Goal: Task Accomplishment & Management: Manage account settings

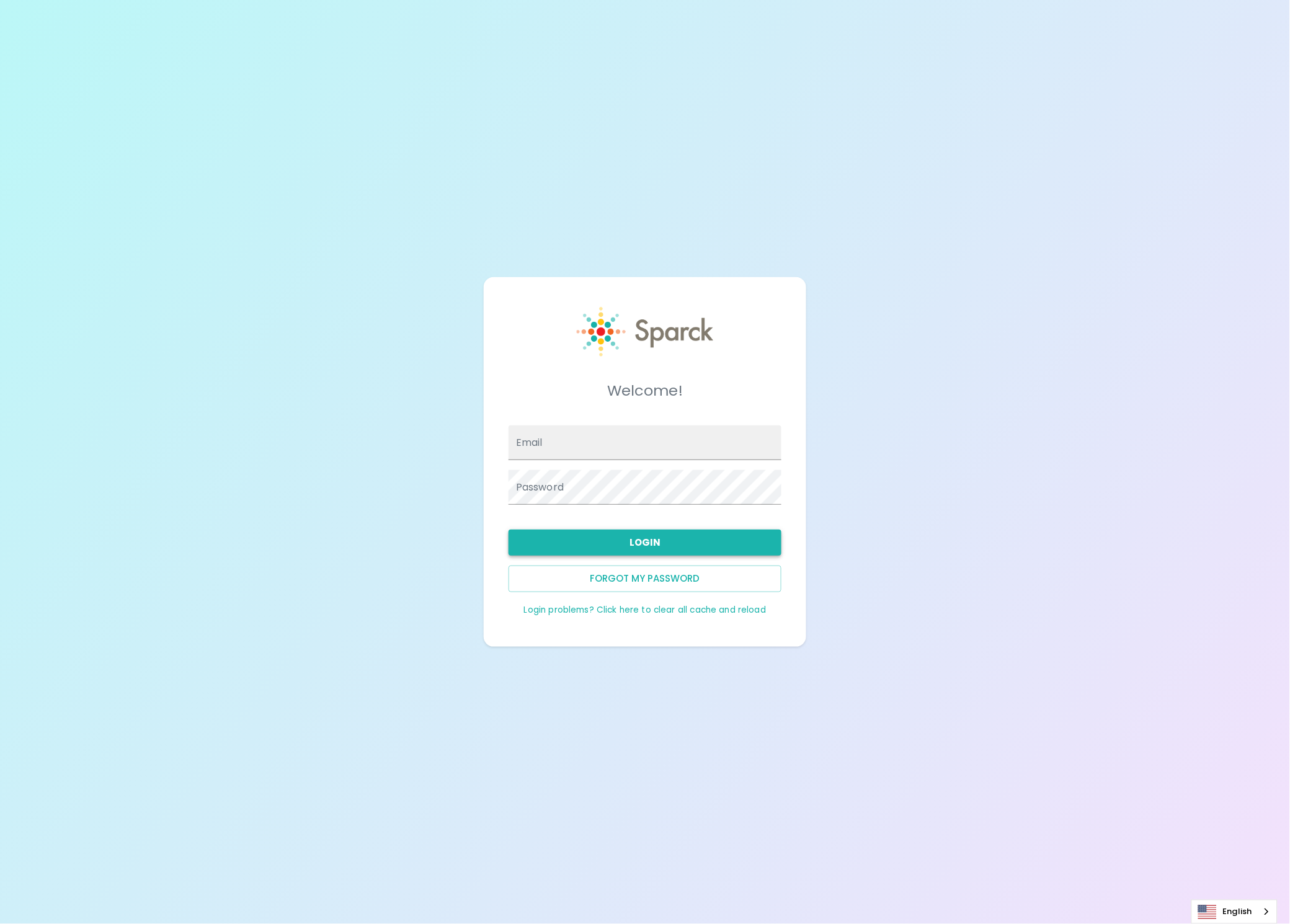
type input "admin@sparckco.com"
click at [622, 545] on button "Login" at bounding box center [644, 543] width 273 height 26
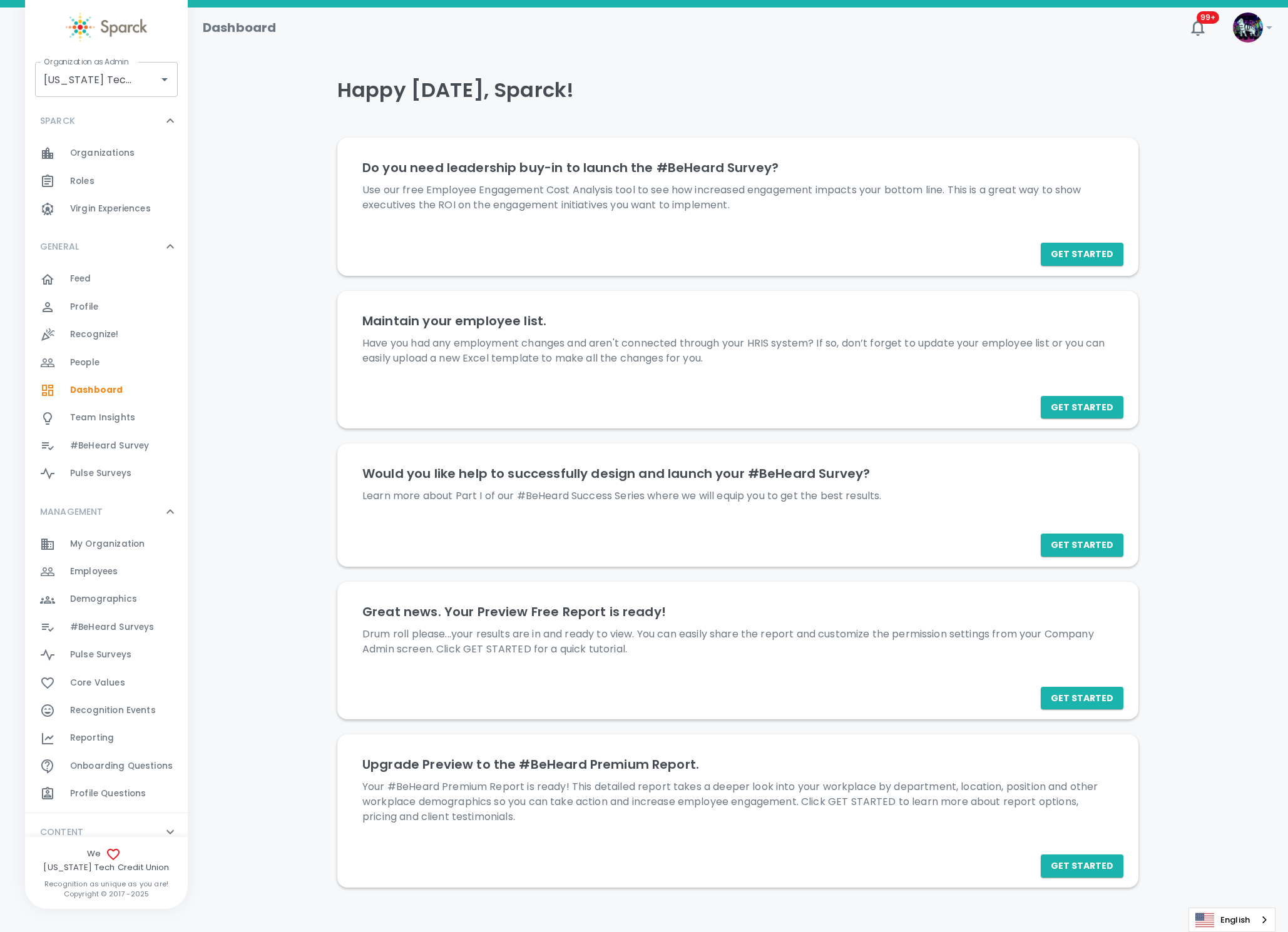
click at [142, 619] on span "#BeHeard Surveys 0" at bounding box center [112, 627] width 84 height 17
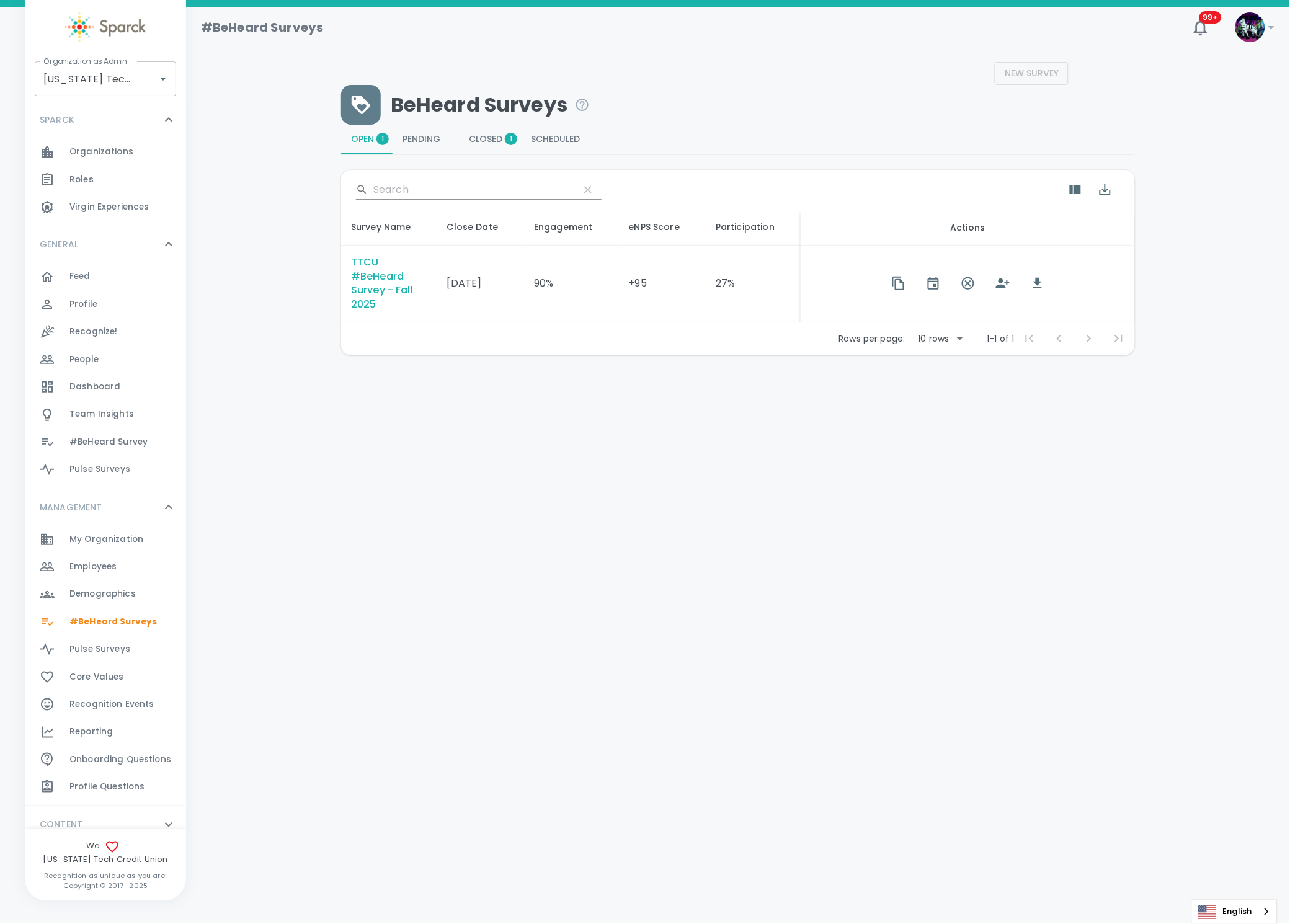
click at [388, 292] on div "TTCU #BeHeard Survey - Fall 2025" at bounding box center [389, 284] width 76 height 57
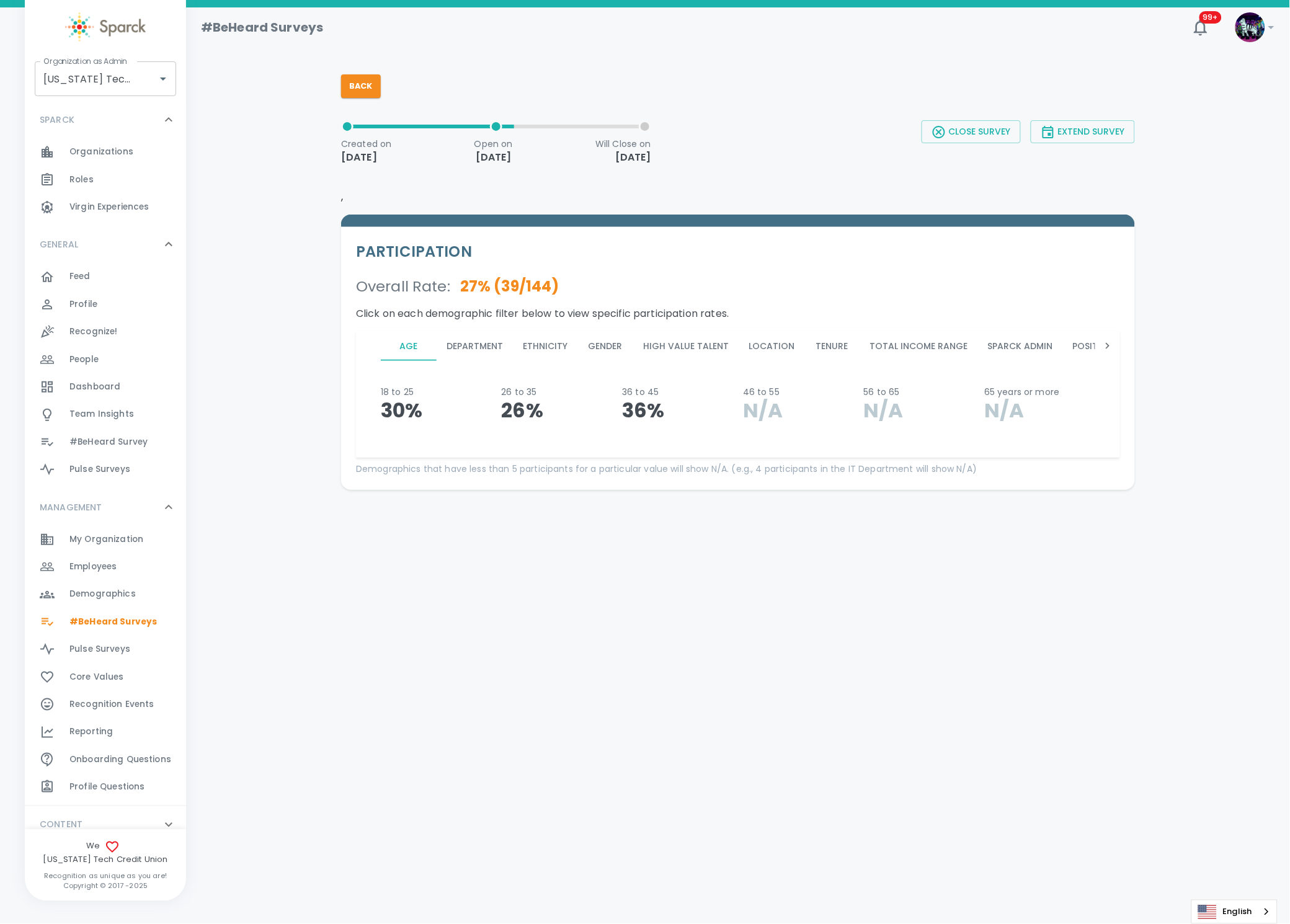
click at [479, 333] on button "Department" at bounding box center [475, 346] width 76 height 30
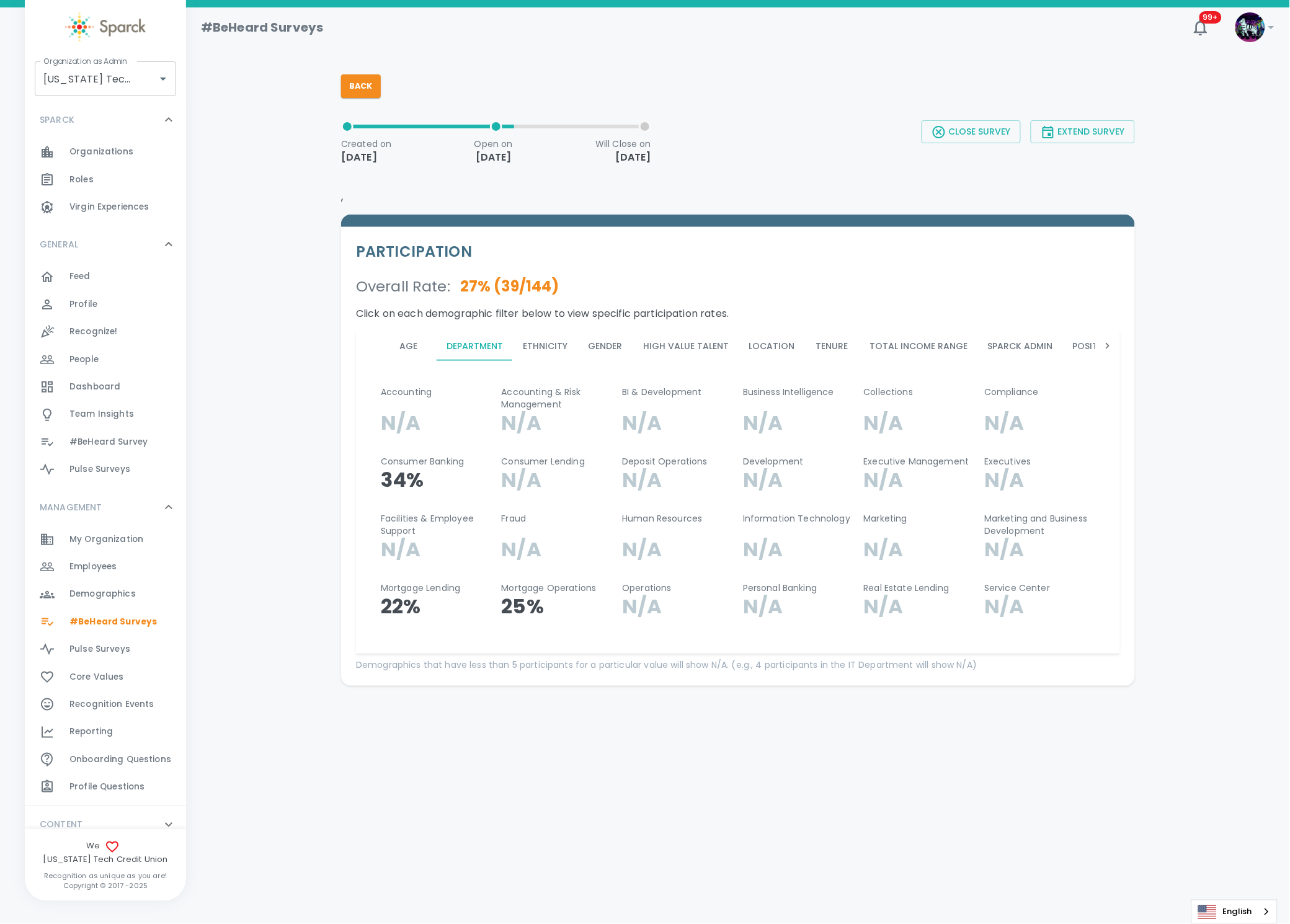
click at [533, 334] on button "Ethnicity" at bounding box center [545, 346] width 65 height 30
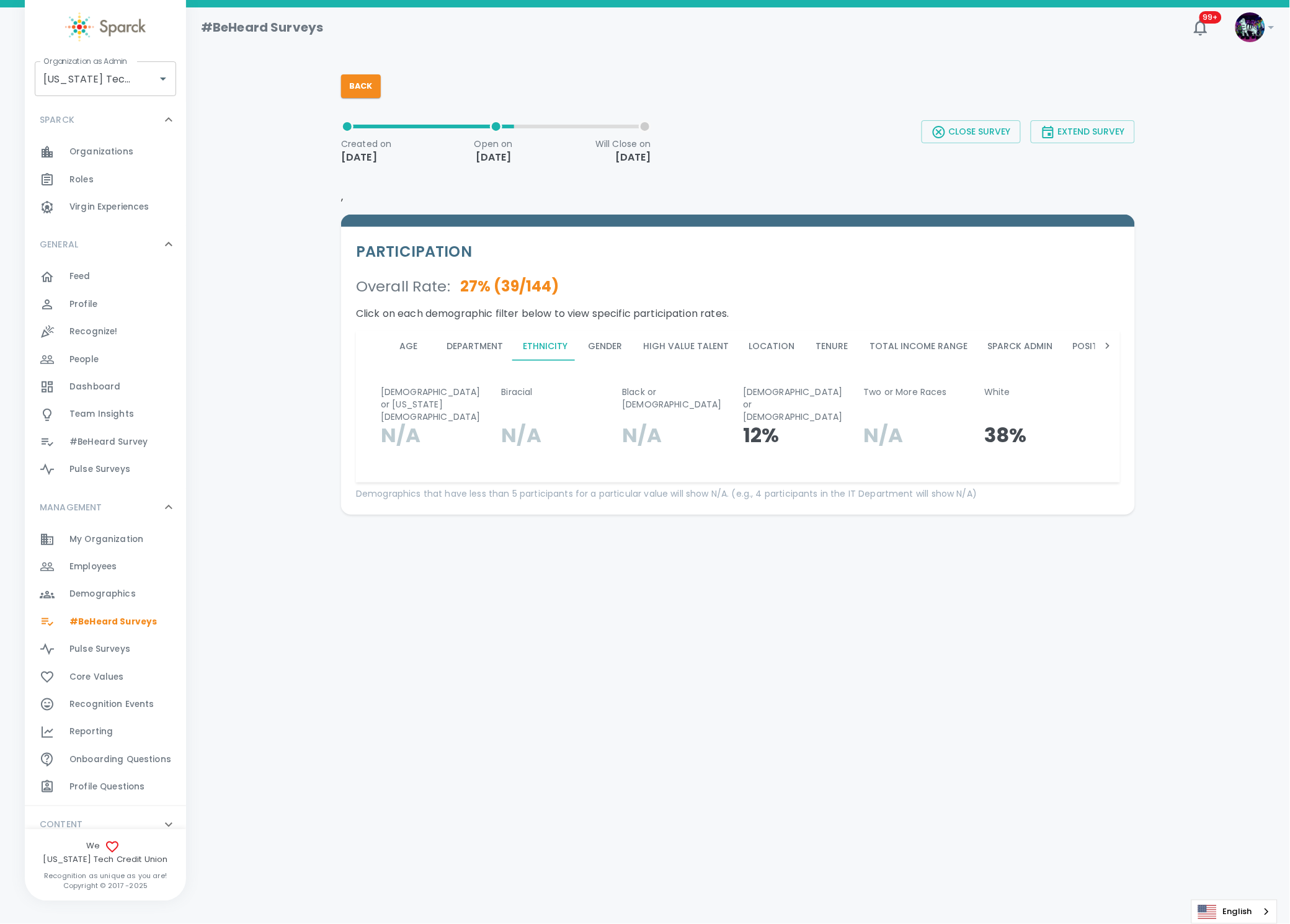
click at [606, 350] on button "Gender" at bounding box center [606, 346] width 56 height 30
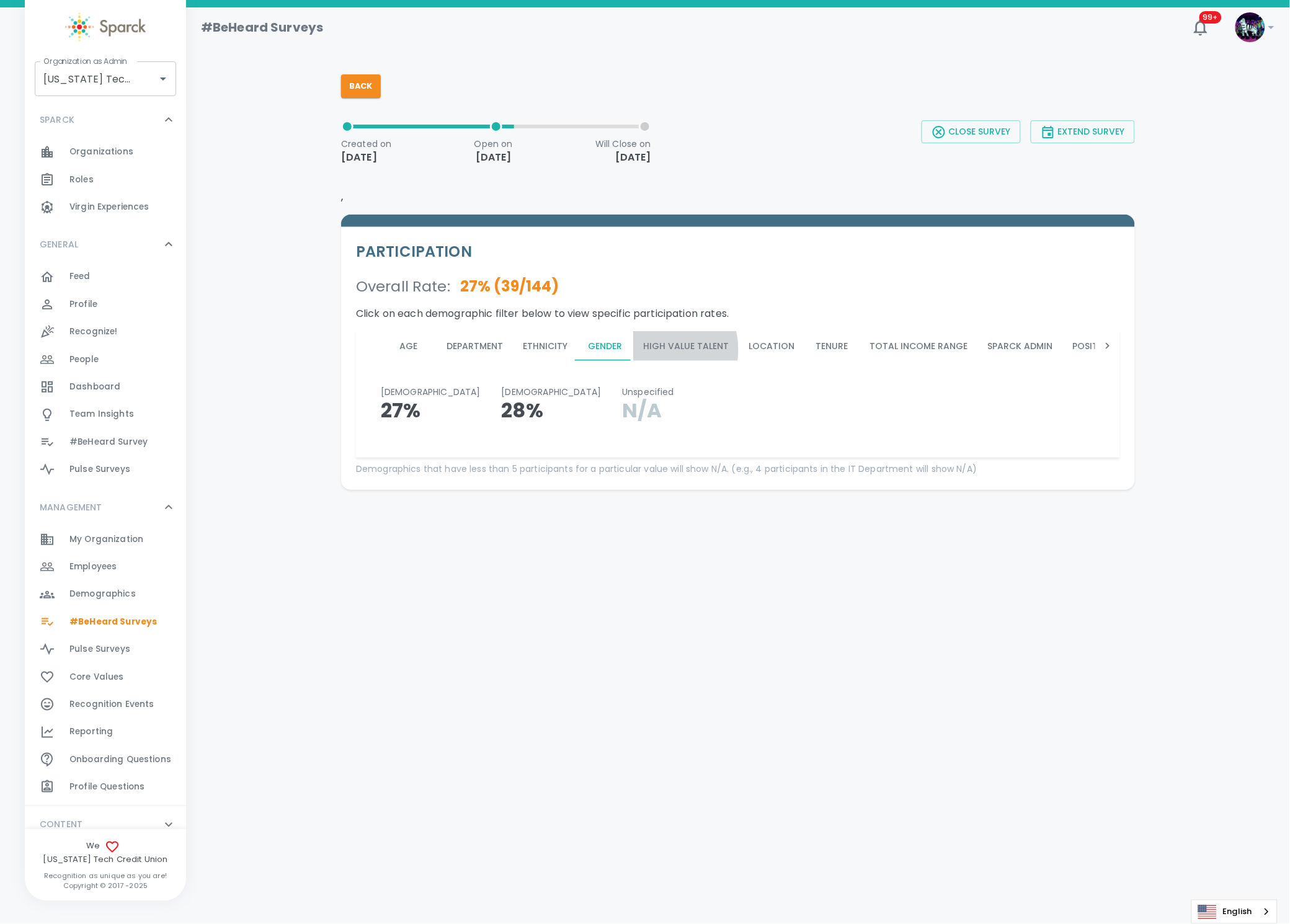
click at [663, 349] on button "High Value Talent" at bounding box center [686, 346] width 105 height 30
click at [773, 349] on button "Location" at bounding box center [771, 346] width 65 height 30
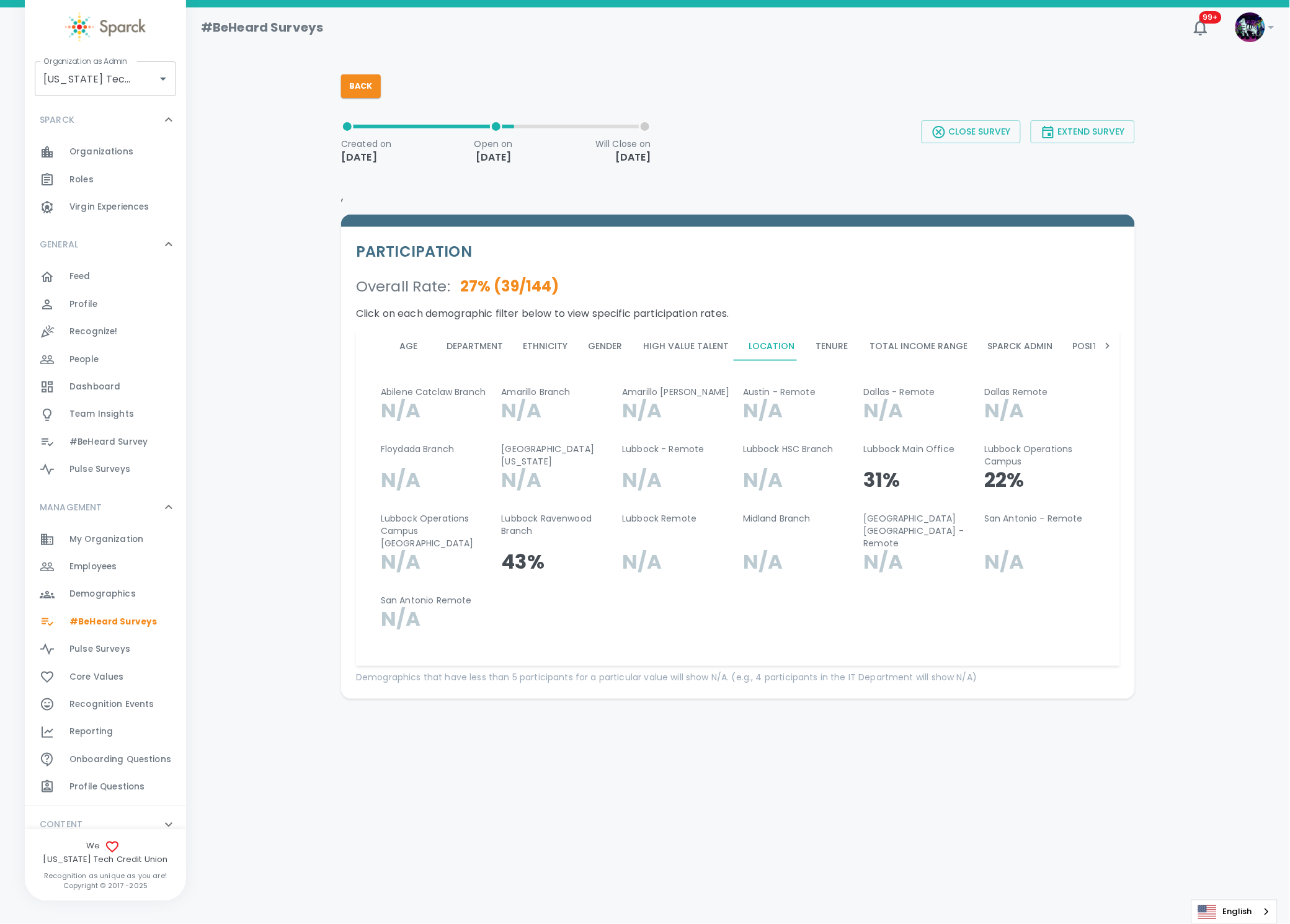
click at [847, 349] on button "Tenure" at bounding box center [832, 346] width 56 height 30
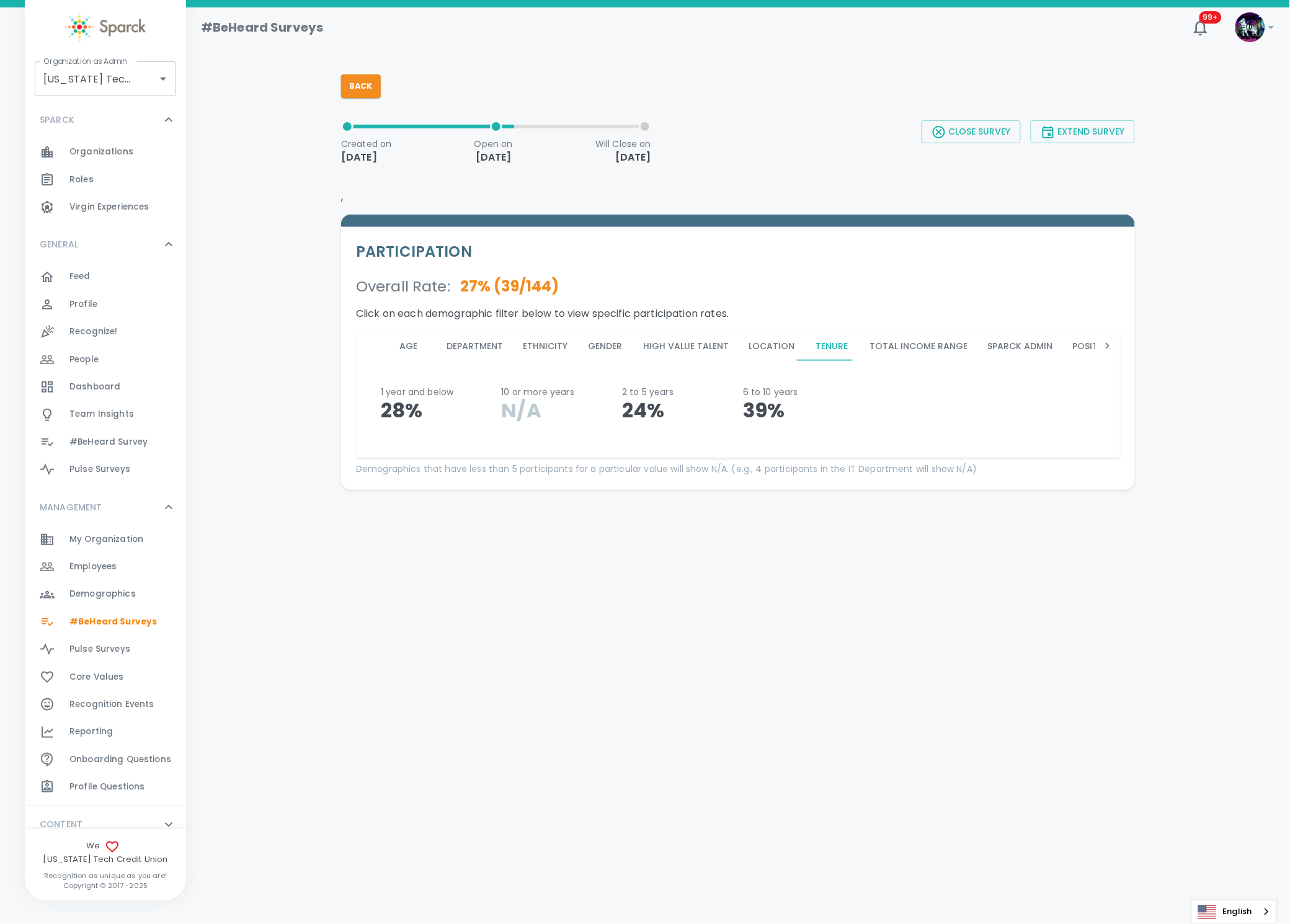
click at [909, 348] on button "Total Income Range" at bounding box center [919, 346] width 118 height 30
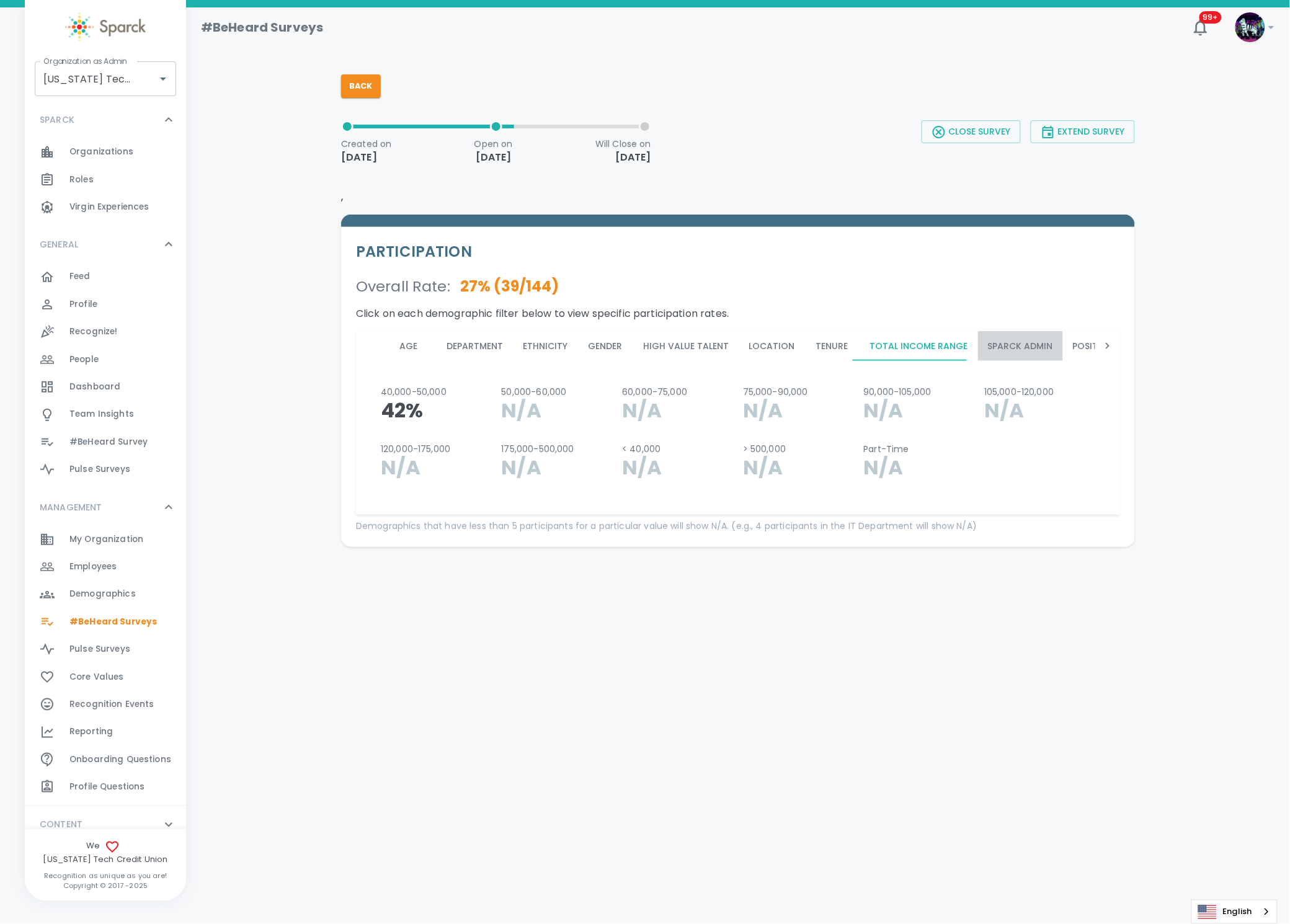
click at [998, 345] on button "Sparck Admin" at bounding box center [1021, 346] width 85 height 30
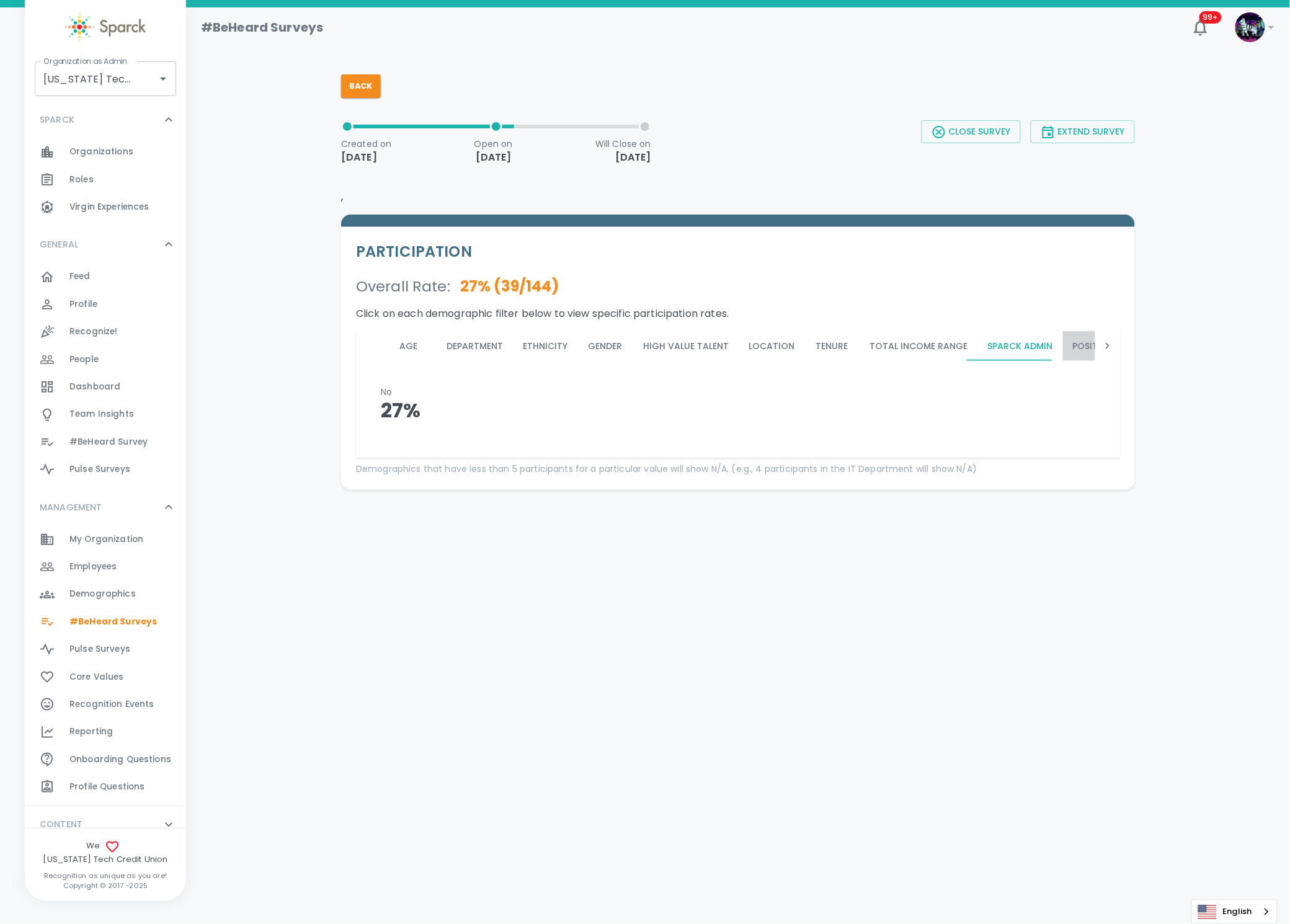
click at [1086, 341] on button "Position Family" at bounding box center [1110, 346] width 93 height 30
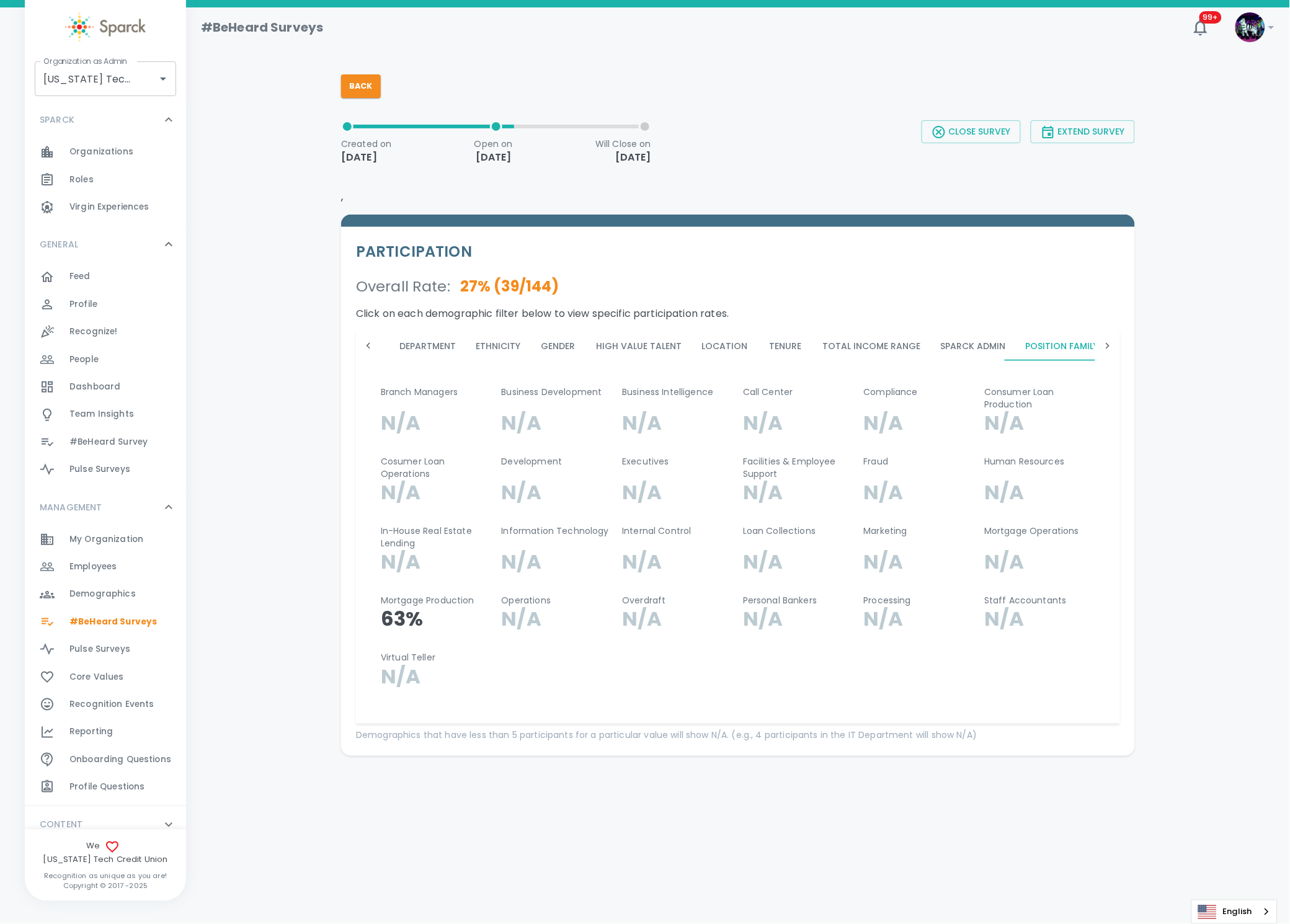
scroll to position [0, 47]
click at [1097, 349] on div at bounding box center [1108, 346] width 25 height 30
click at [818, 342] on button "Custom Demographic 4" at bounding box center [830, 346] width 135 height 30
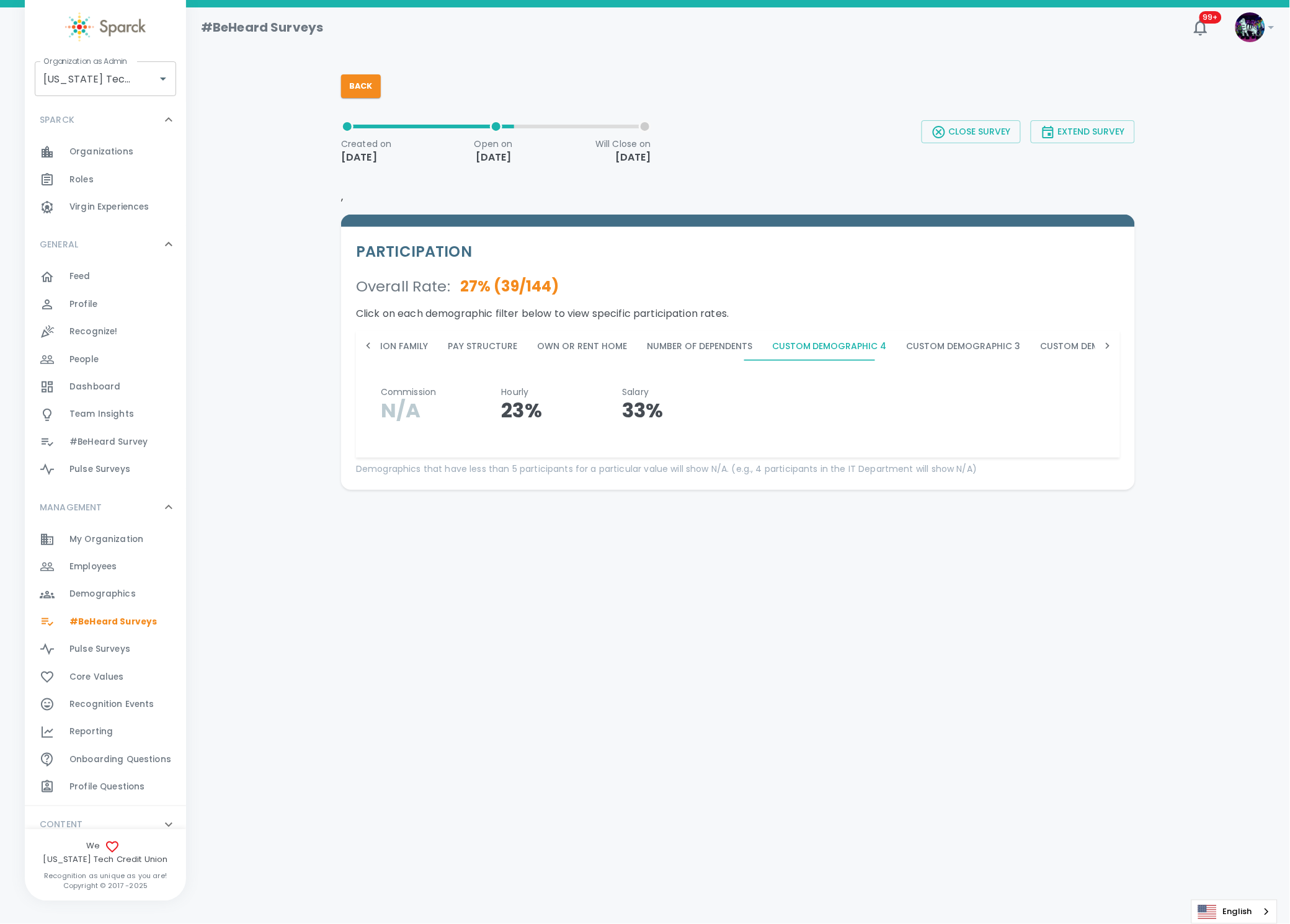
click at [970, 338] on button "Custom Demographic 3" at bounding box center [963, 346] width 134 height 30
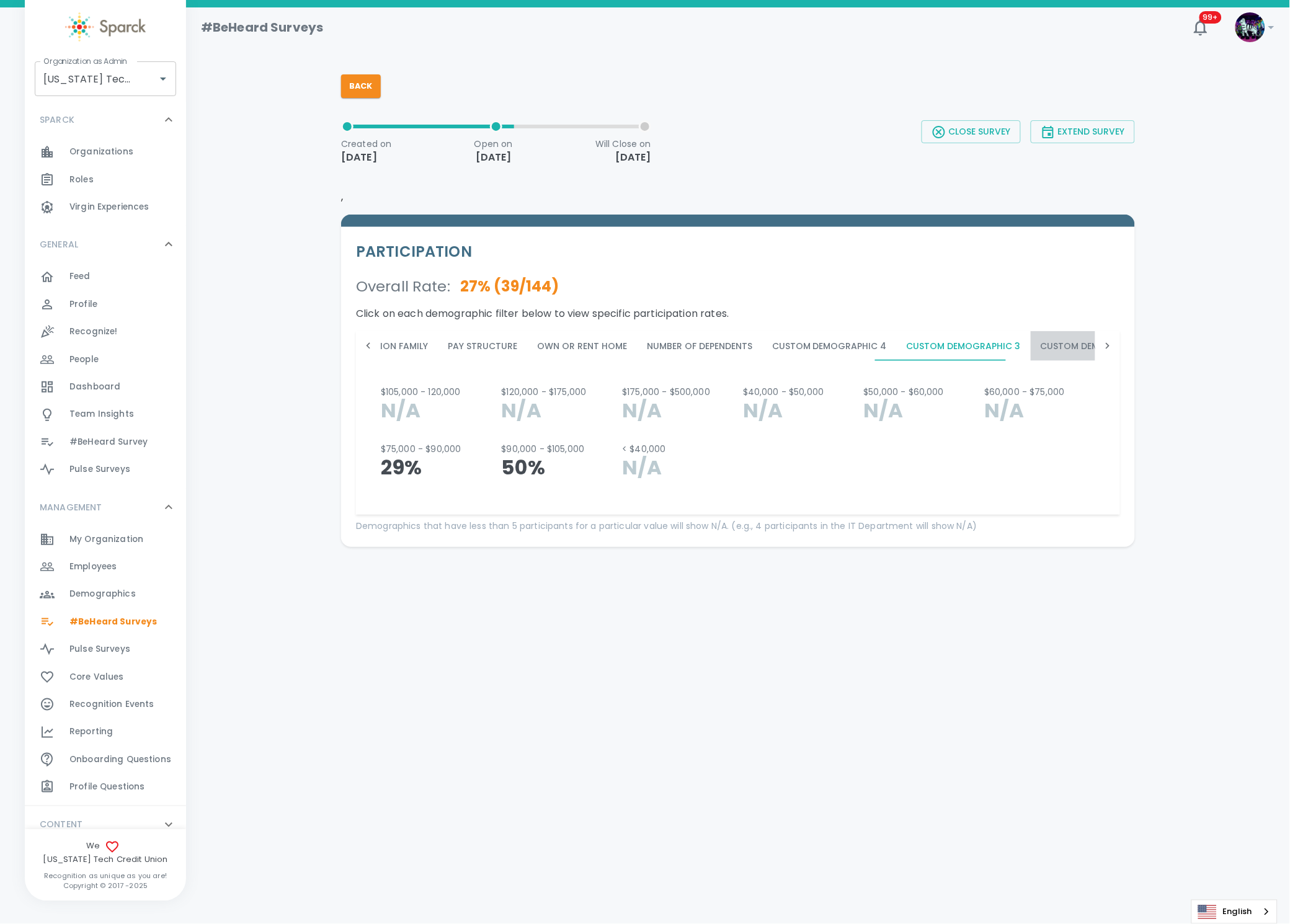
click at [1039, 348] on button "Custom Demographic 2" at bounding box center [1097, 346] width 134 height 30
click at [825, 196] on div "PARTICIPATION Overall Rate : 27 % ( 39 / 144 ) Click on each demographic filter…" at bounding box center [733, 370] width 804 height 352
click at [1110, 346] on icon at bounding box center [1108, 346] width 13 height 13
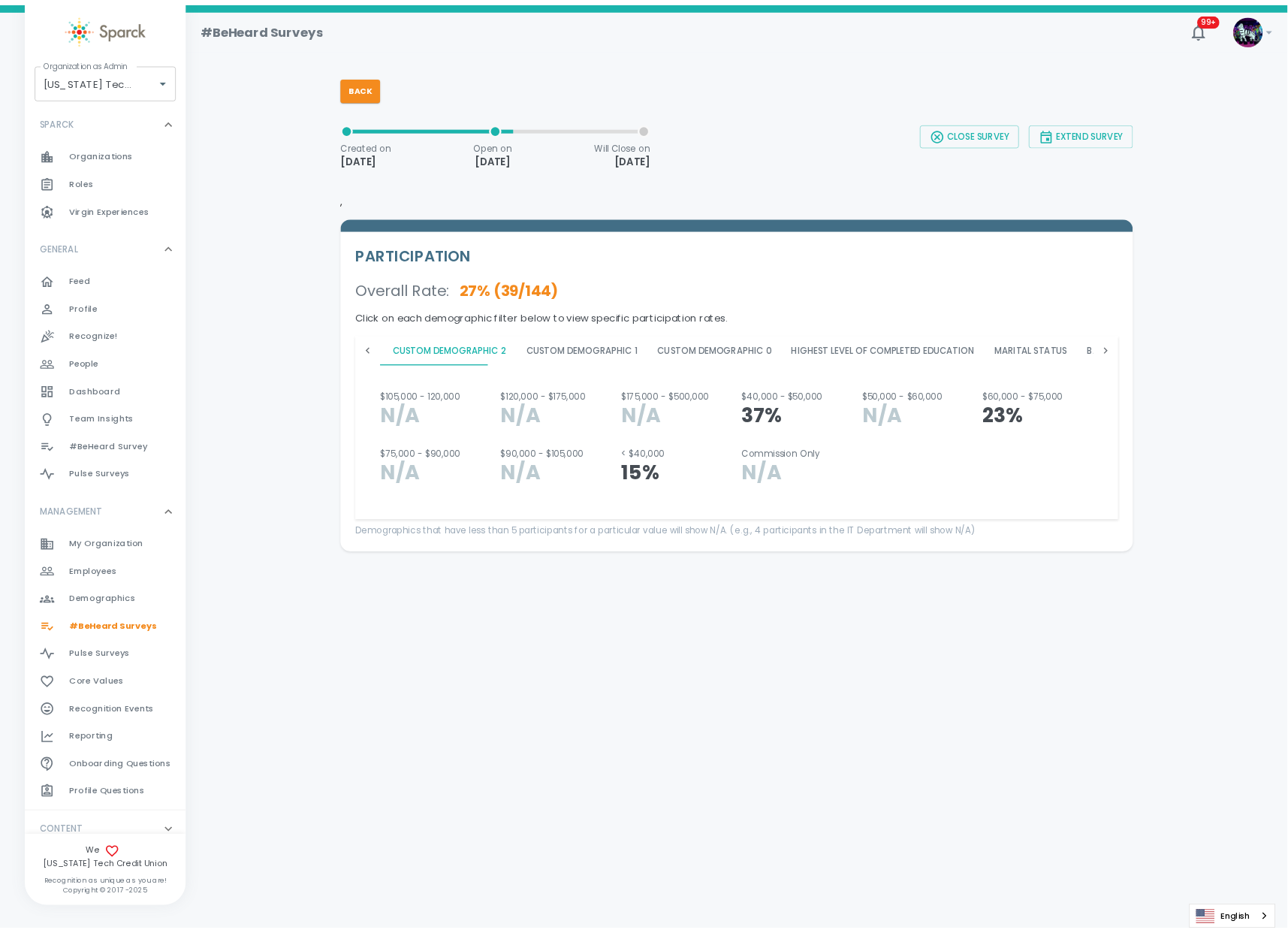
scroll to position [0, 1731]
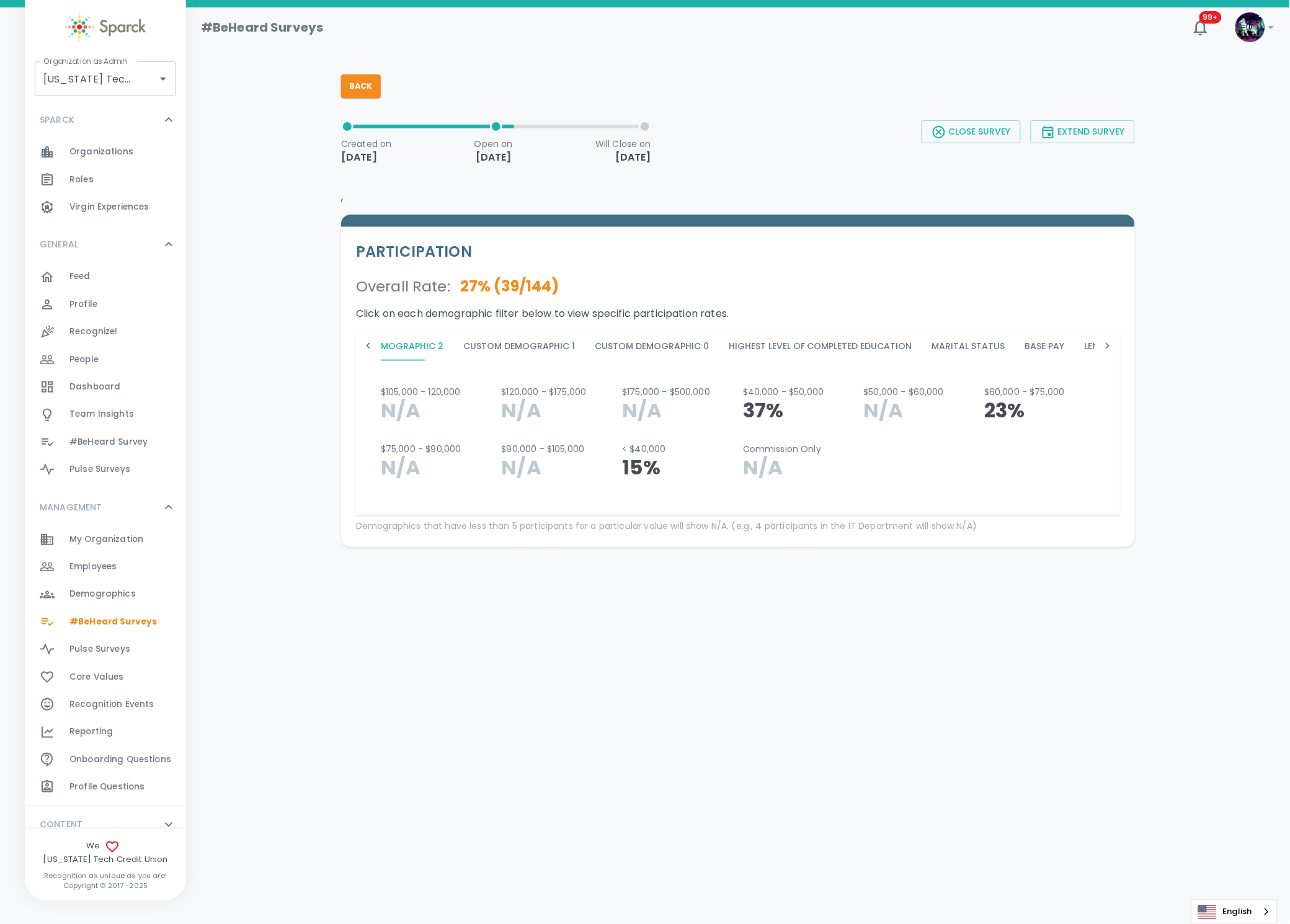
click at [724, 200] on div "PARTICIPATION Overall Rate : 27 % ( 39 / 144 ) Click on each demographic filter…" at bounding box center [733, 370] width 804 height 352
click at [351, 78] on button "Back" at bounding box center [361, 86] width 39 height 24
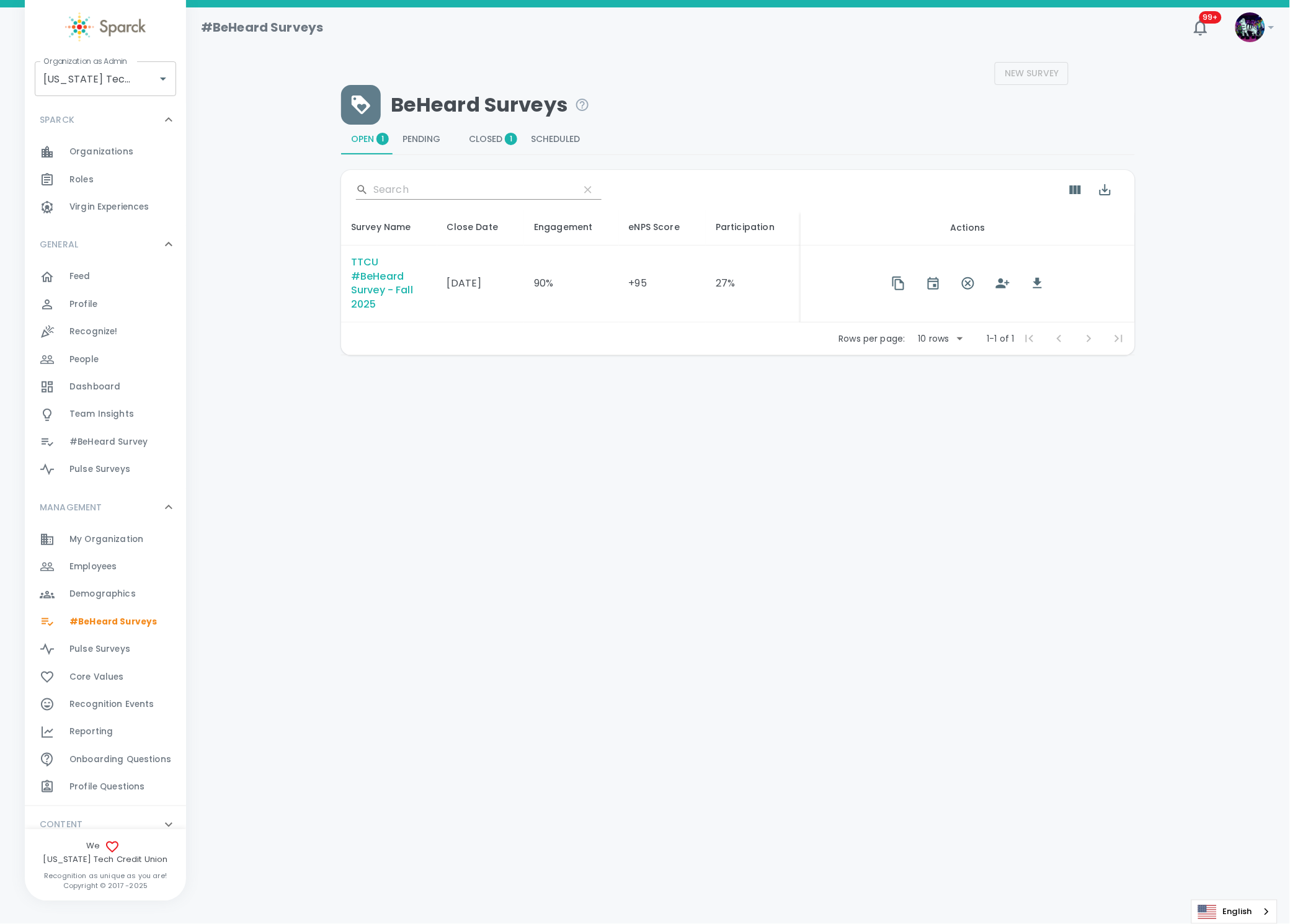
click at [1148, 420] on html "Skip Navigation #BeHeard Surveys 99+ ! Organization as Admin Texas Tech Credit …" at bounding box center [645, 210] width 1290 height 420
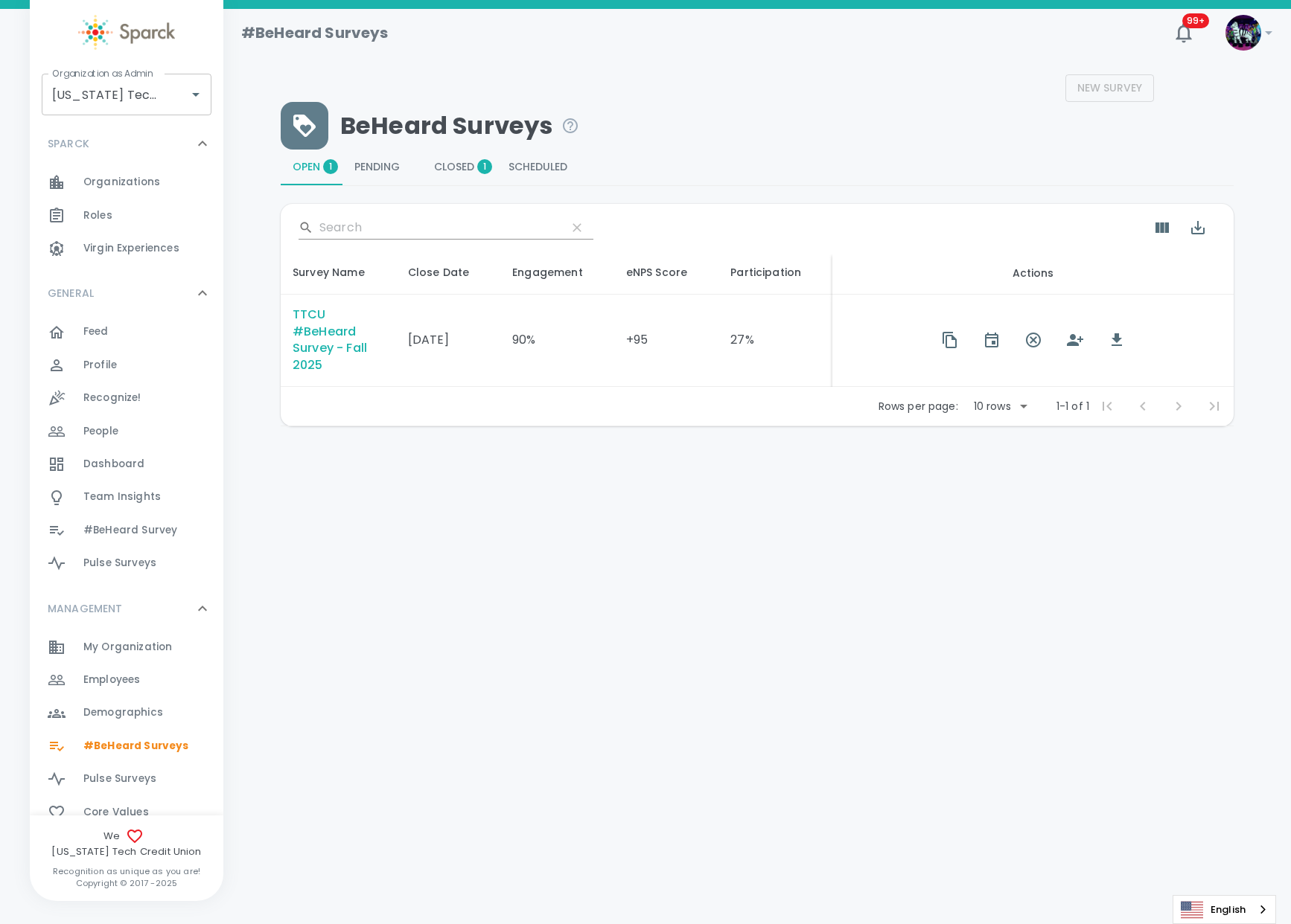
drag, startPoint x: 1411, startPoint y: 8, endPoint x: 534, endPoint y: 508, distance: 1009.5
click at [534, 504] on html "Skip Navigation #BeHeard Surveys 99+ ! Organization as Admin Texas Tech Credit …" at bounding box center [645, 252] width 1291 height 504
click at [315, 332] on div "TTCU #BeHeard Survey - Fall 2025" at bounding box center [339, 341] width 92 height 69
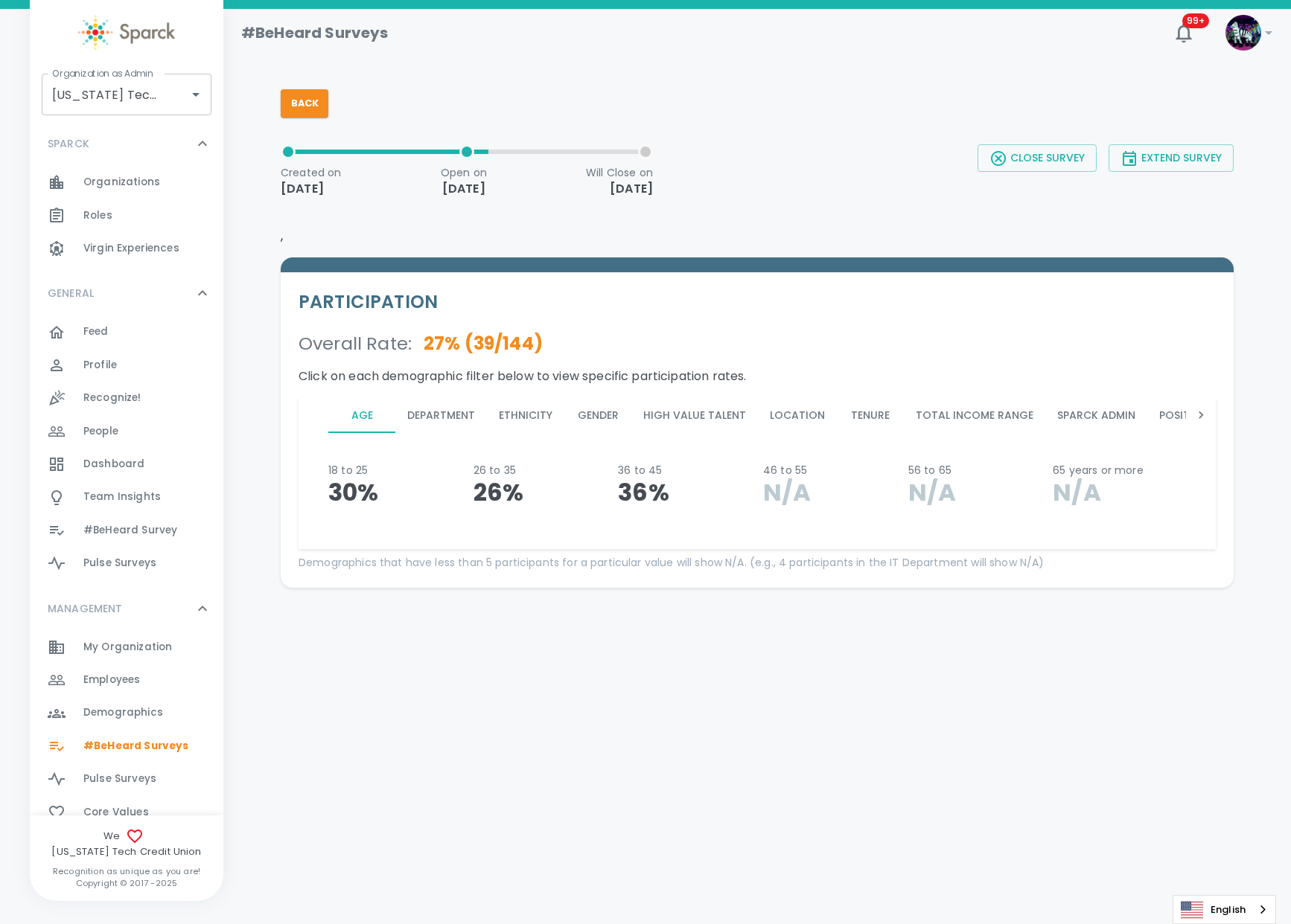
click at [441, 416] on button "Department" at bounding box center [441, 415] width 92 height 36
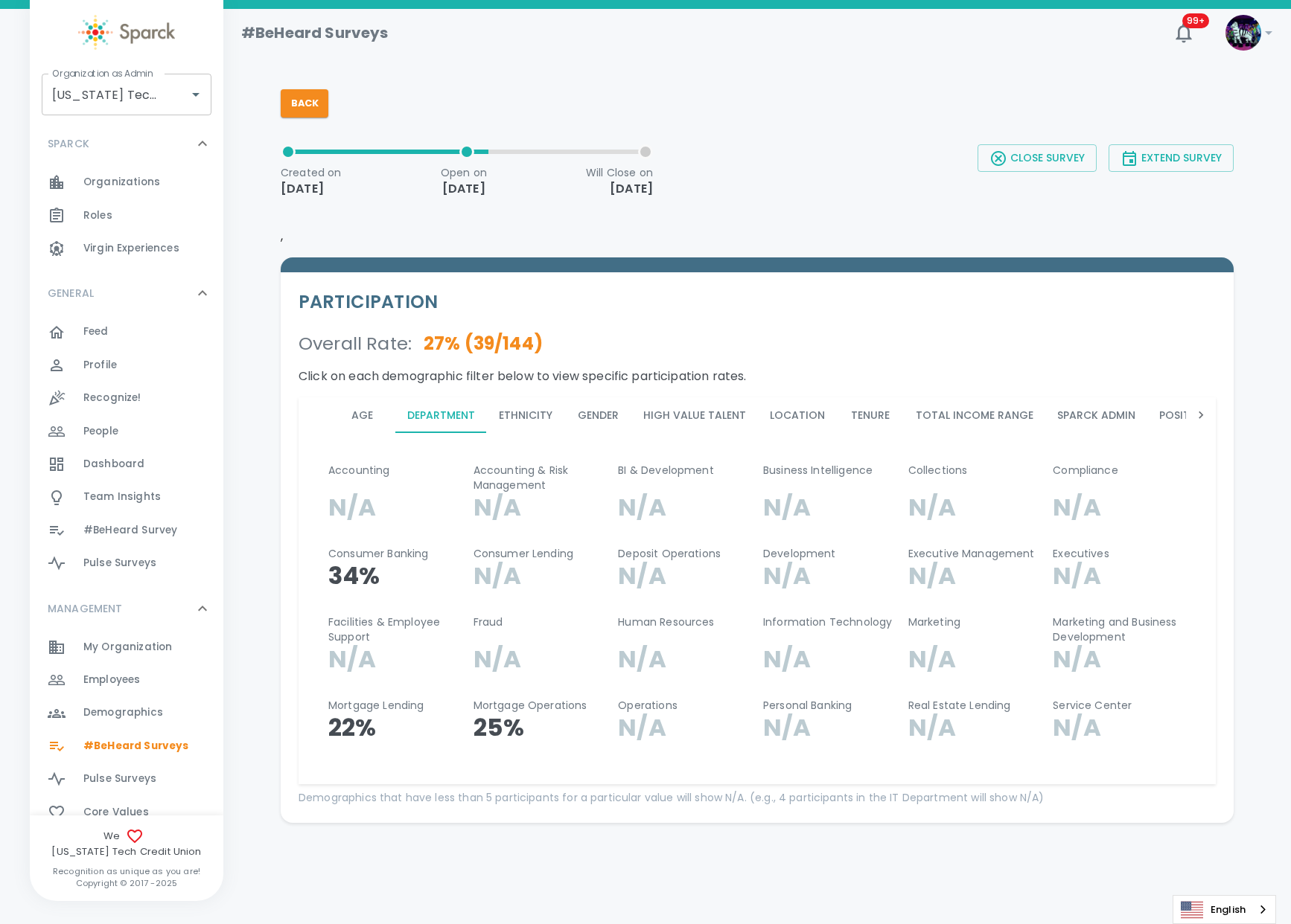
click at [515, 410] on button "Ethnicity" at bounding box center [525, 415] width 78 height 36
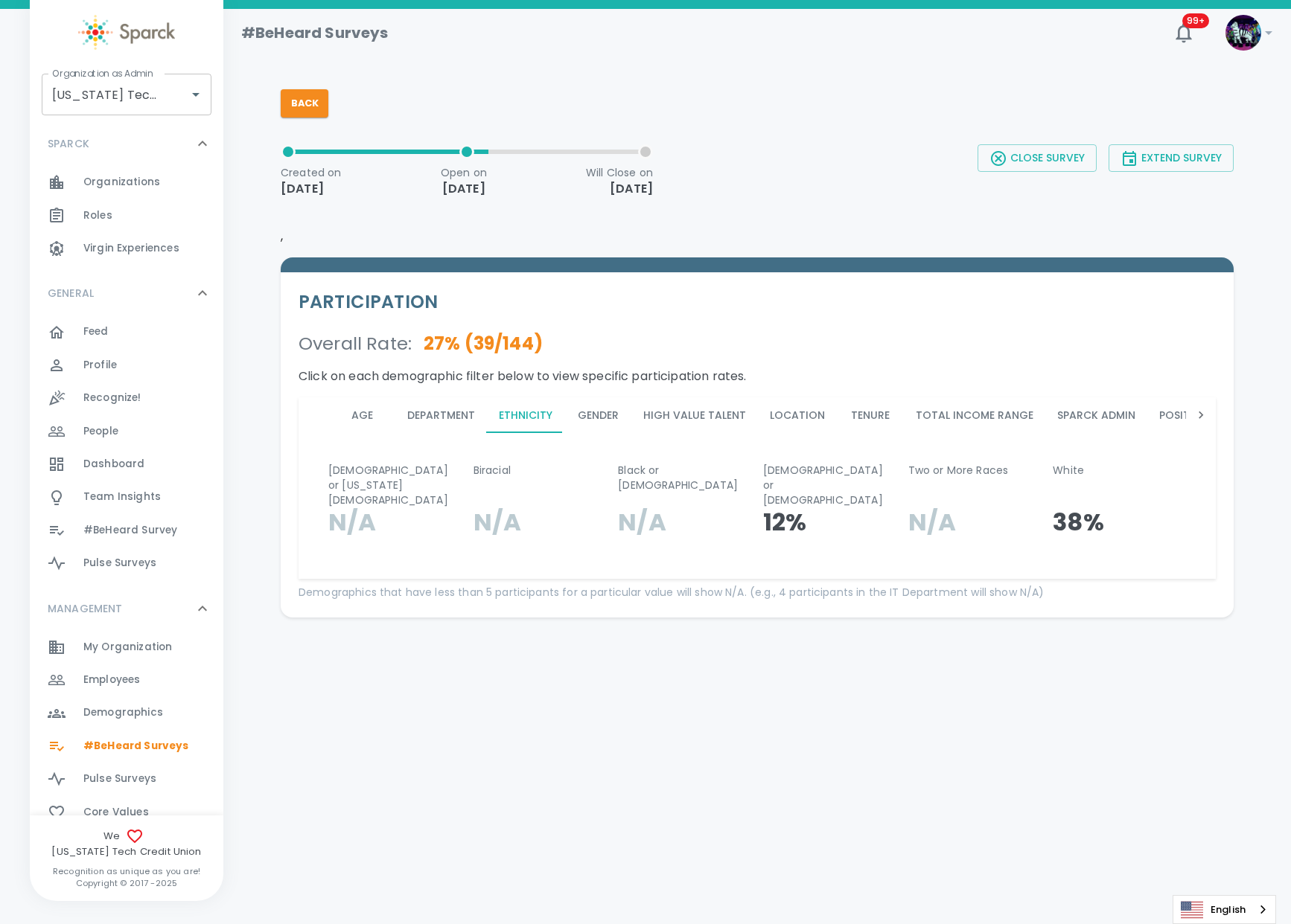
click at [591, 415] on button "Gender" at bounding box center [598, 415] width 67 height 36
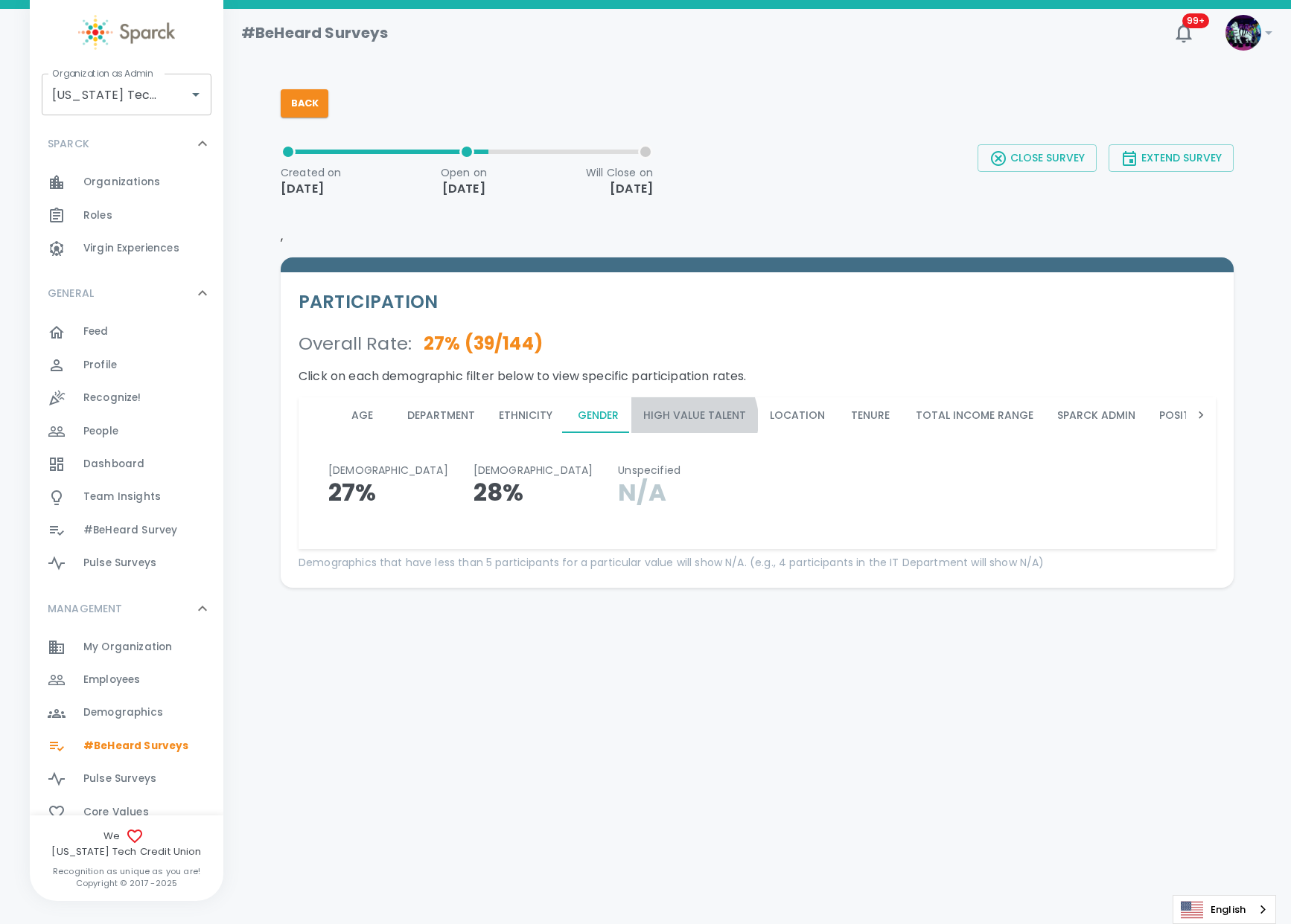
click at [689, 420] on button "High Value Talent" at bounding box center [695, 415] width 127 height 36
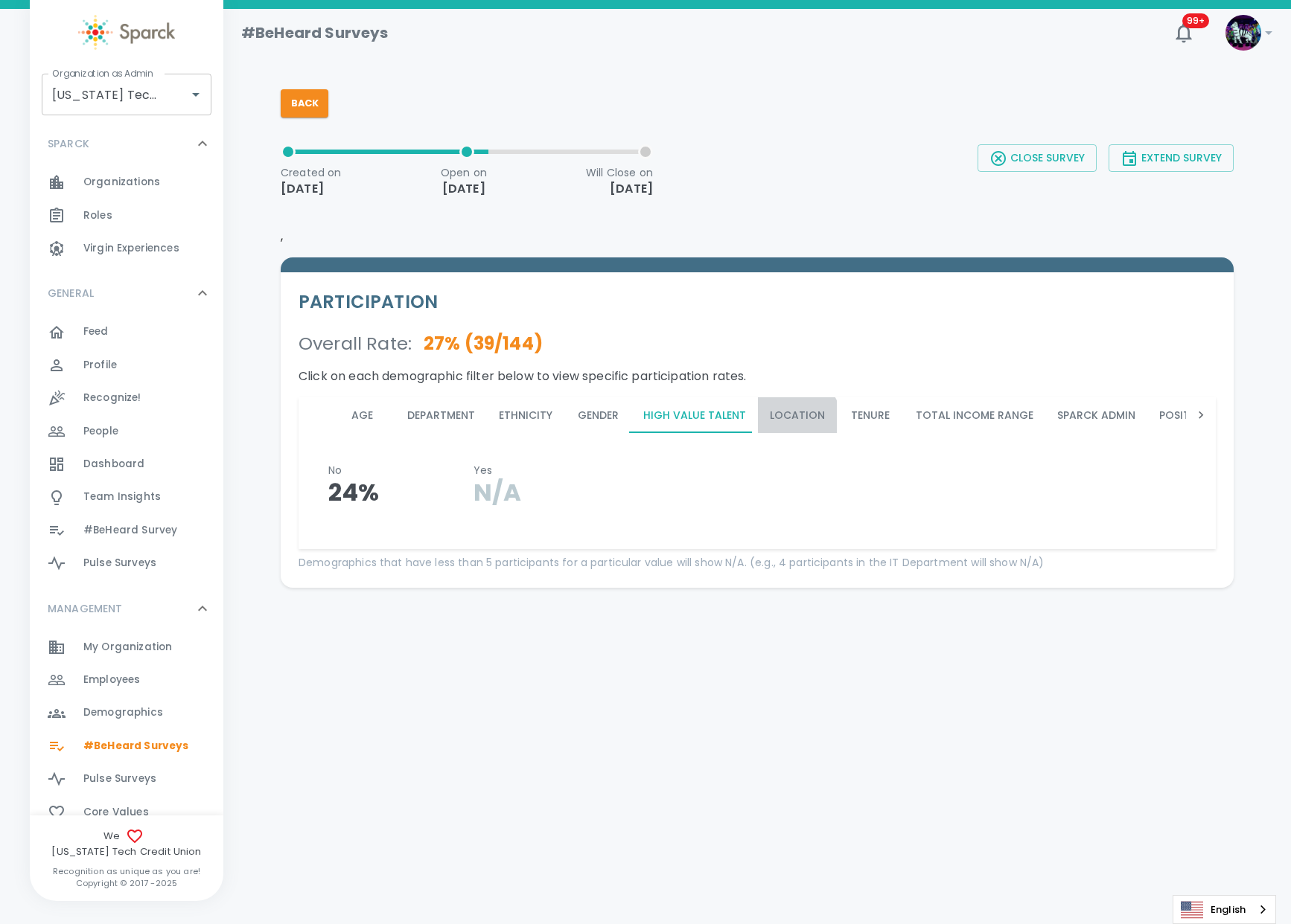
click at [788, 419] on button "Location" at bounding box center [797, 415] width 79 height 36
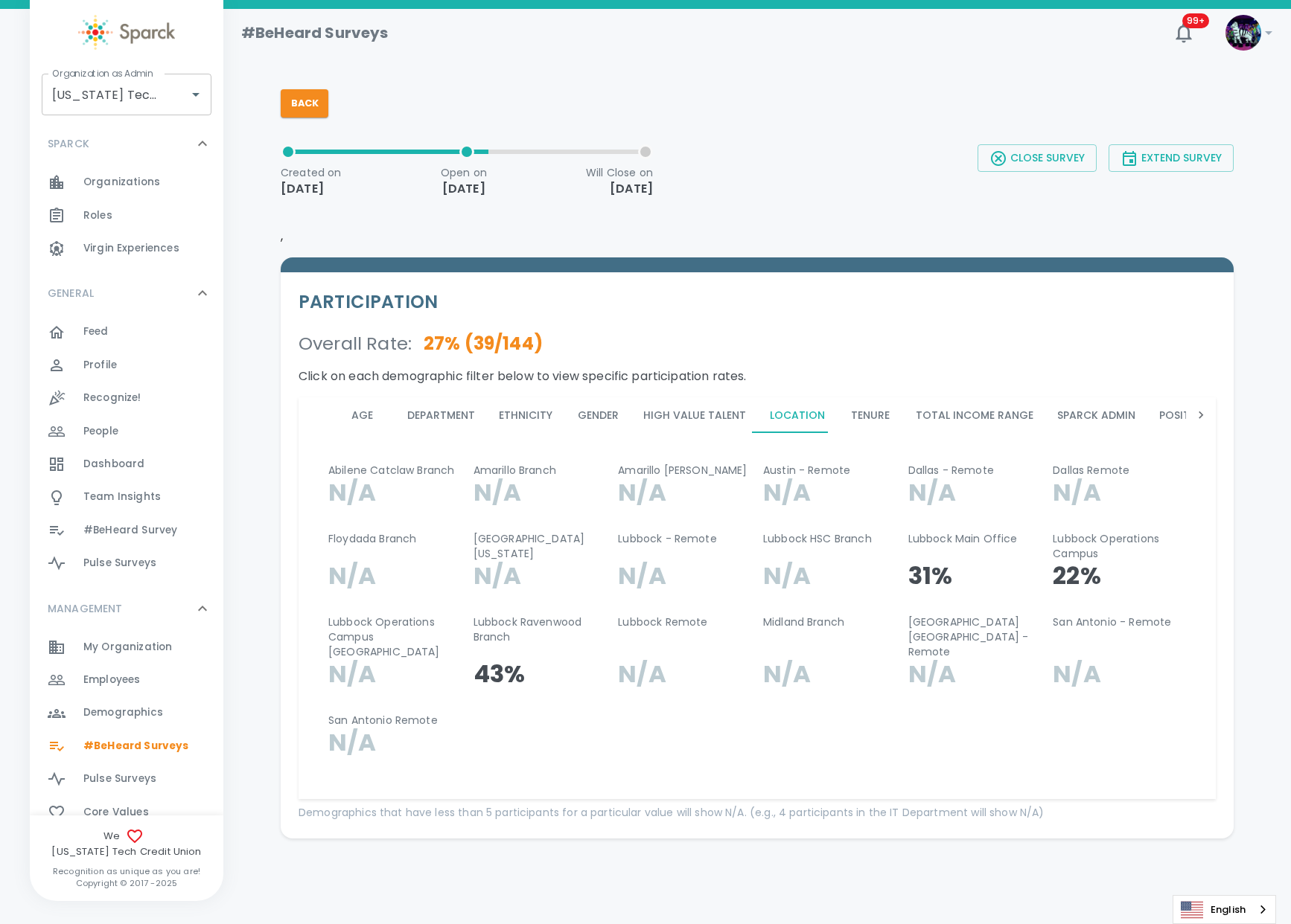
click at [886, 422] on button "Tenure" at bounding box center [870, 415] width 67 height 36
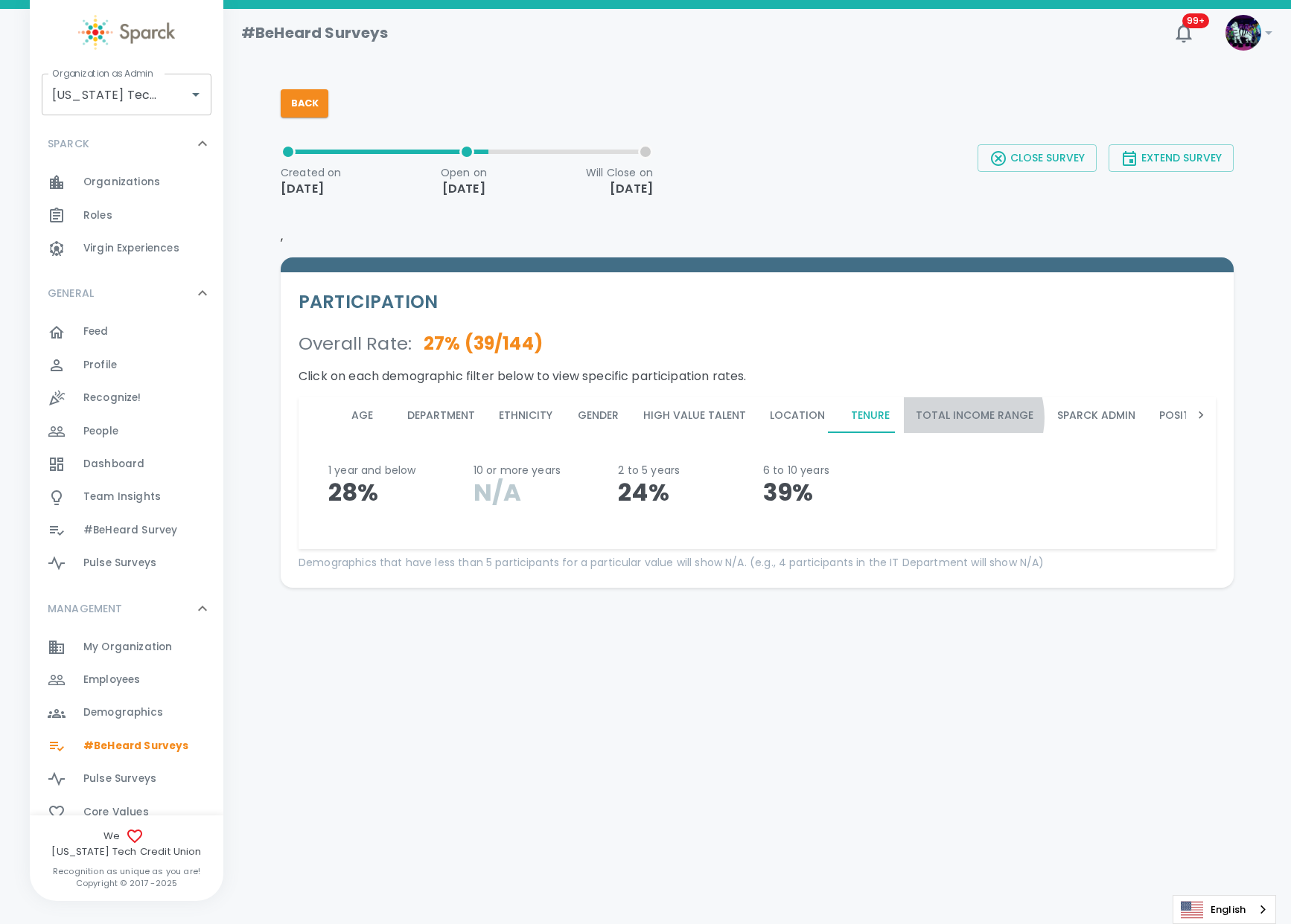
click at [950, 418] on button "Total Income Range" at bounding box center [974, 415] width 141 height 36
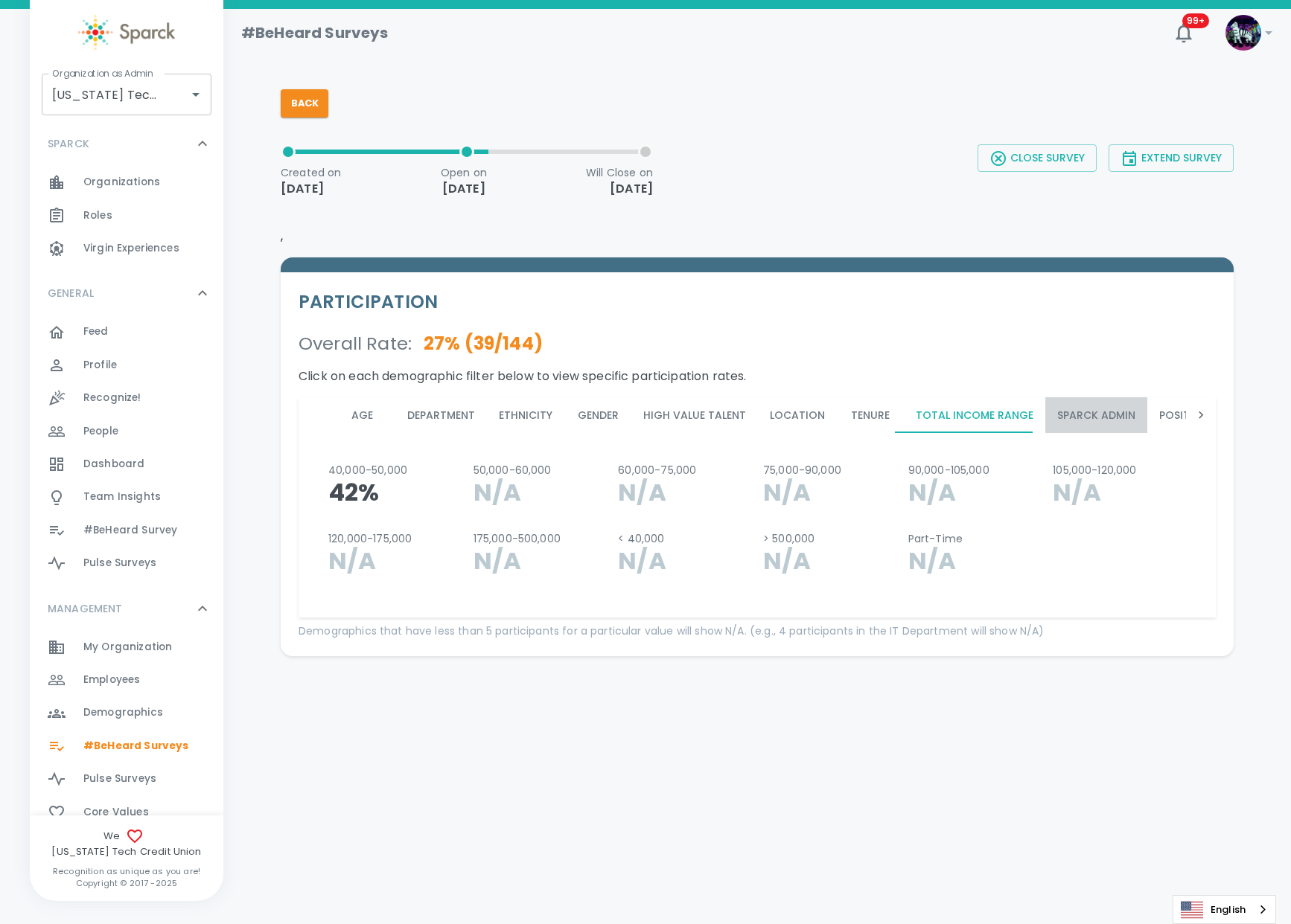
click at [1071, 419] on button "Sparck Admin" at bounding box center [1096, 415] width 102 height 36
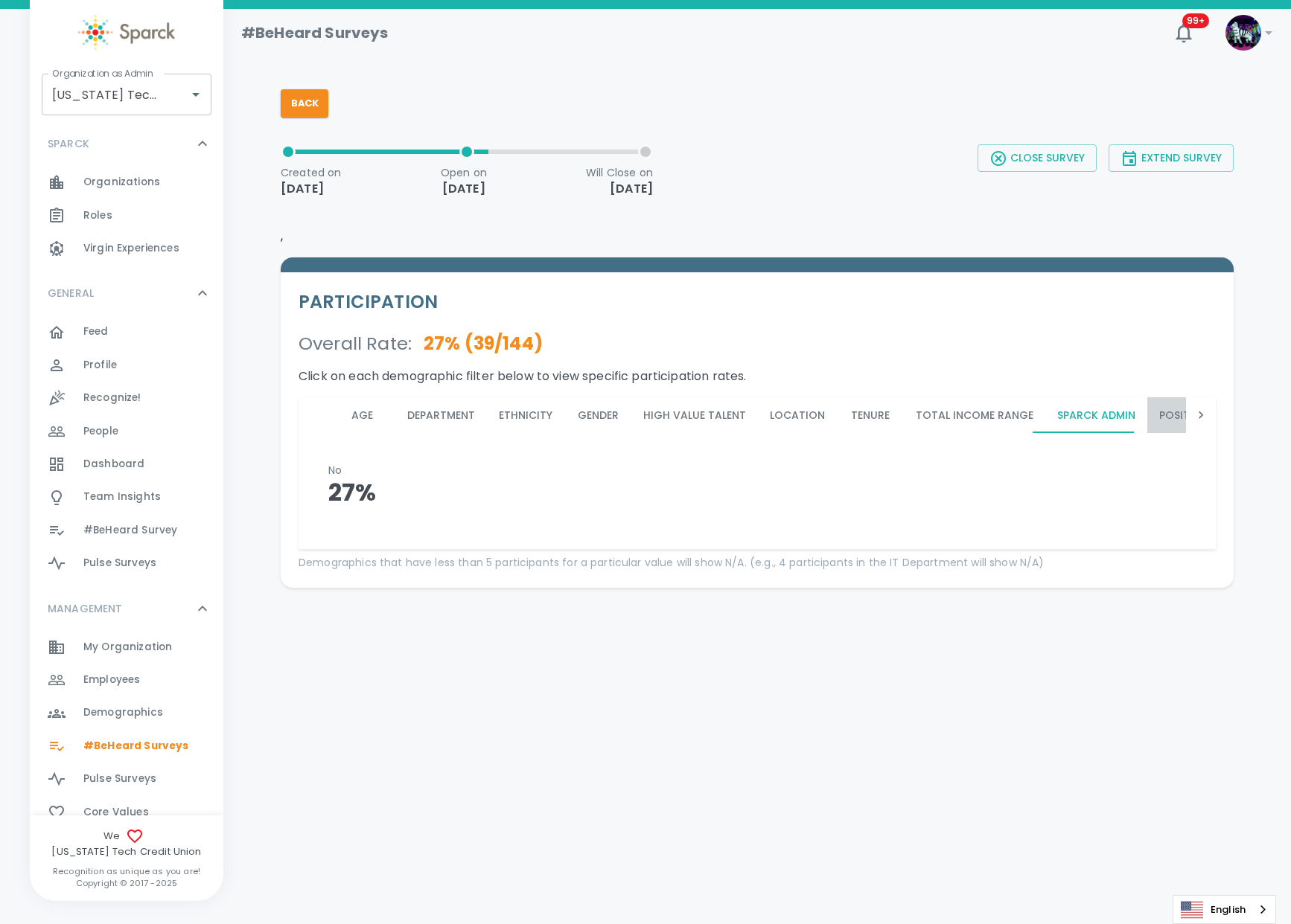
click at [1169, 419] on button "Position Family" at bounding box center [1203, 415] width 111 height 36
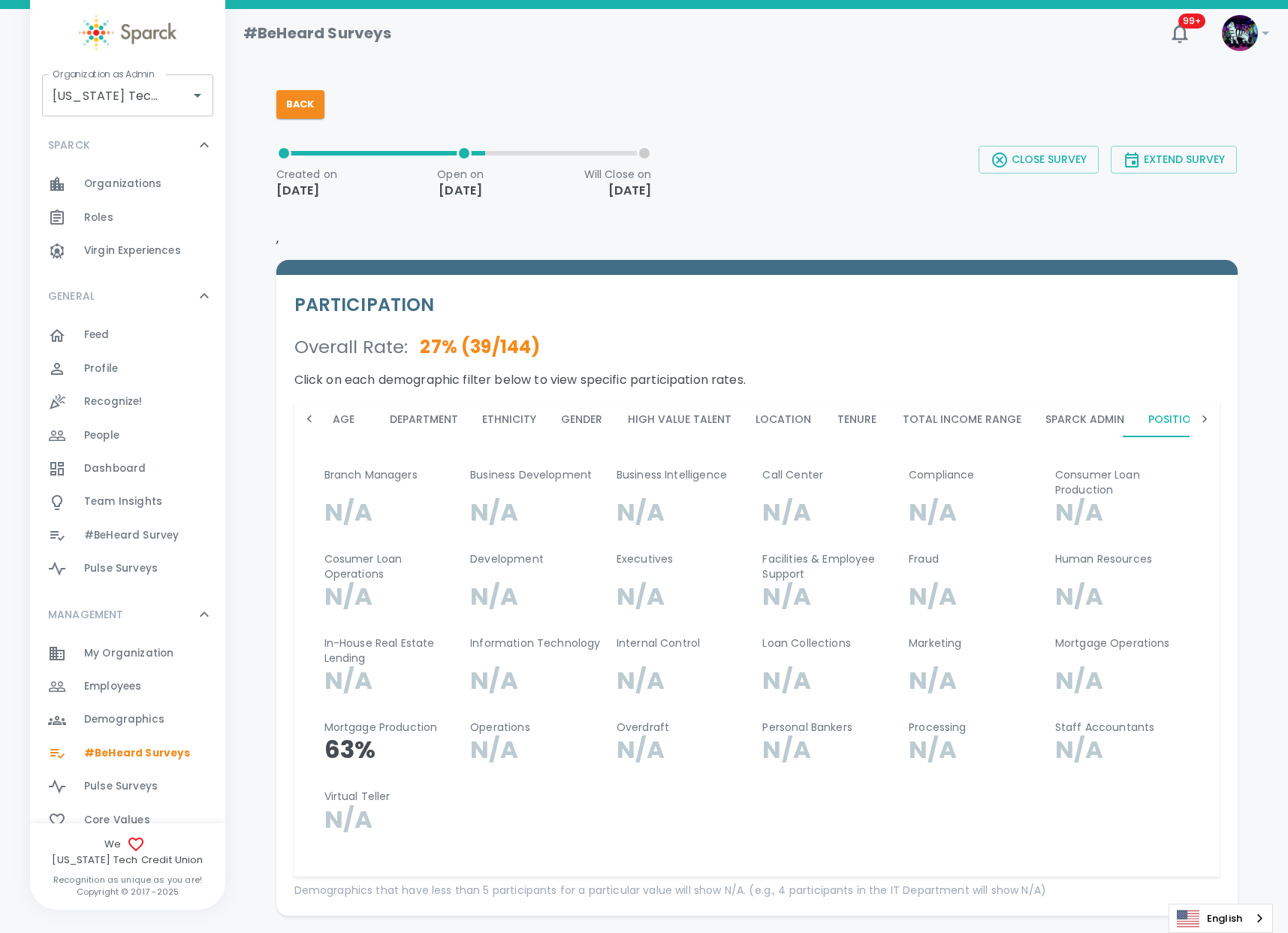
scroll to position [0, 58]
click at [1203, 421] on icon at bounding box center [1205, 420] width 5 height 8
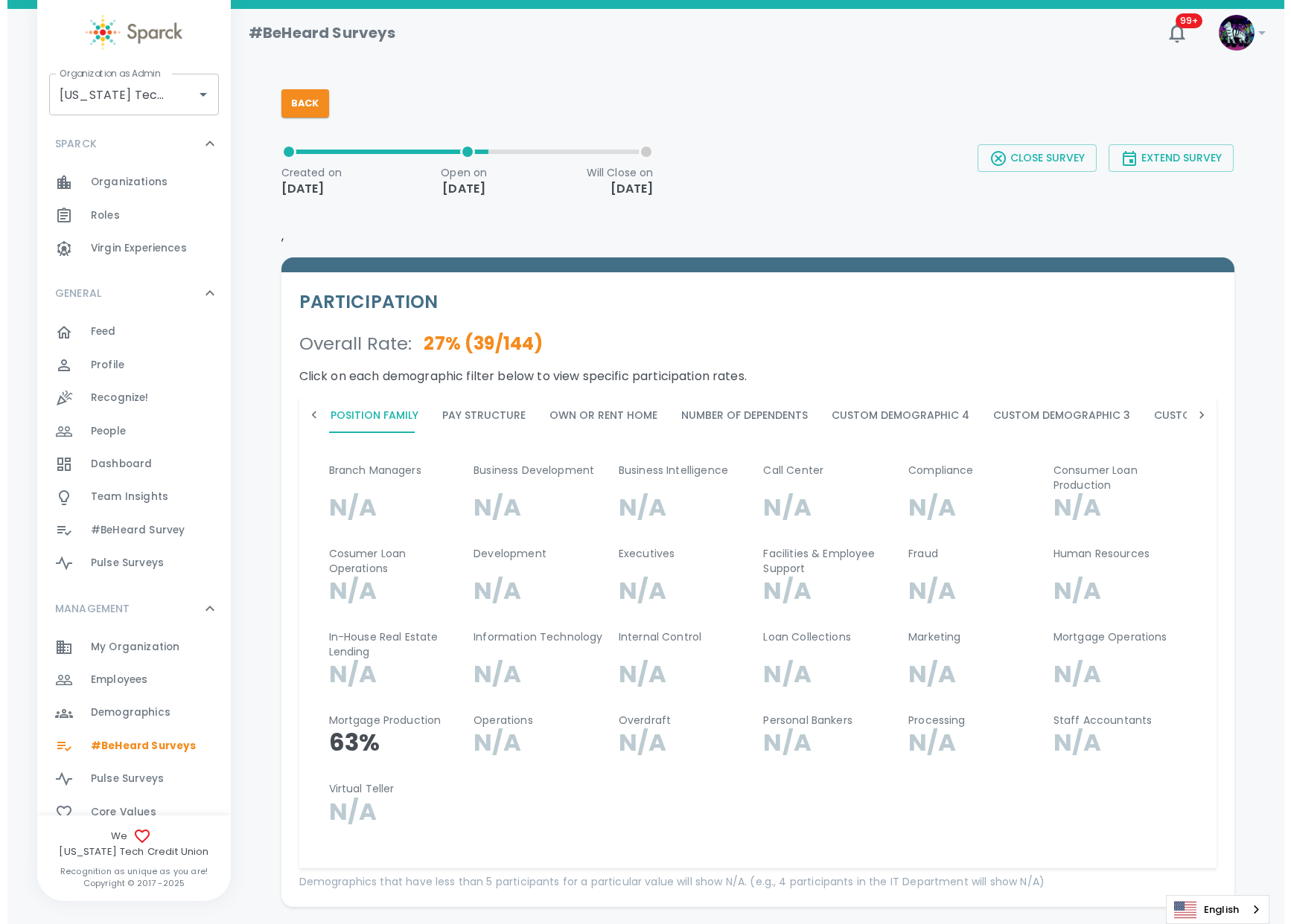
scroll to position [0, 863]
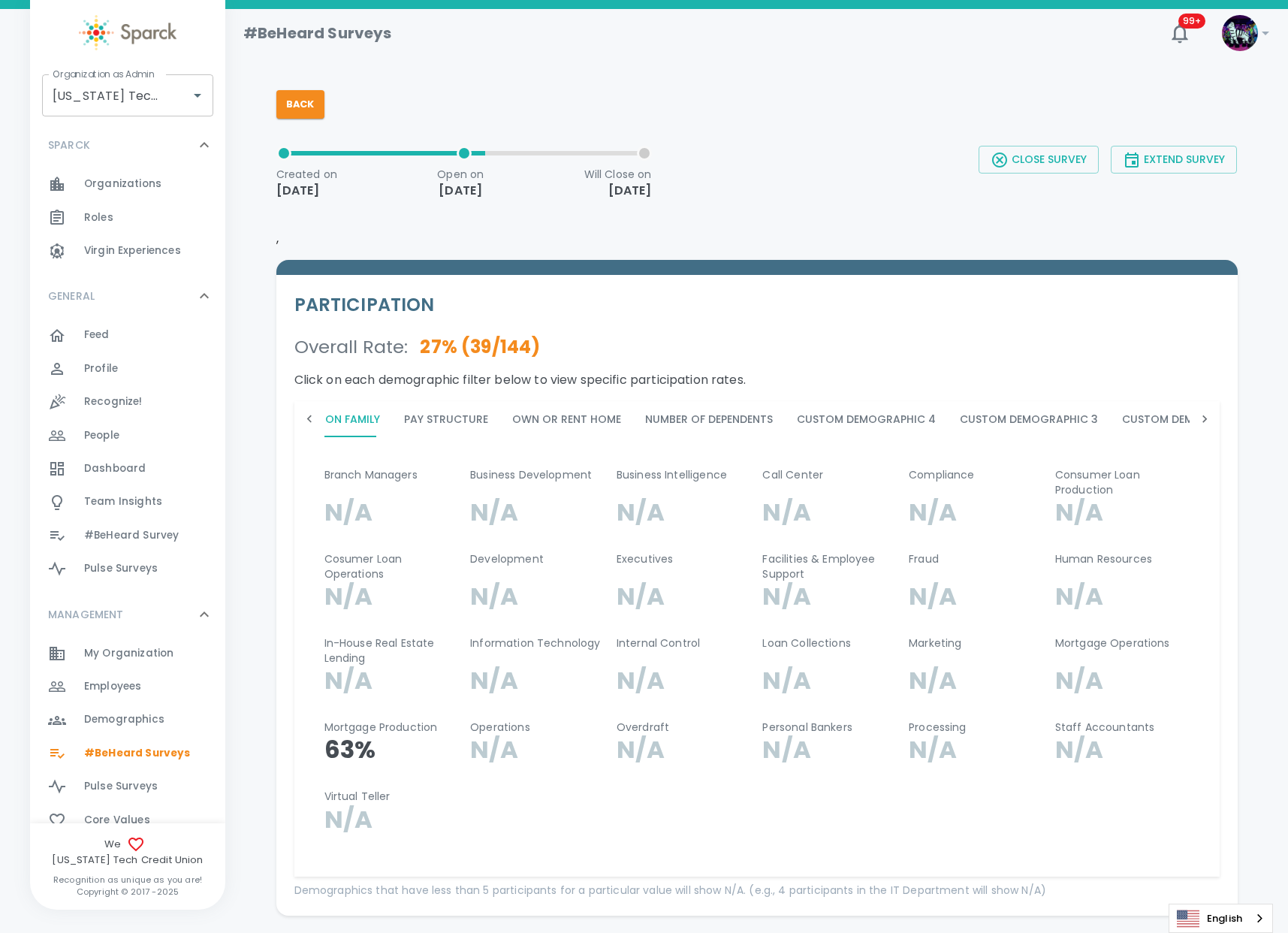
click at [430, 425] on button "Pay Structure" at bounding box center [446, 419] width 108 height 36
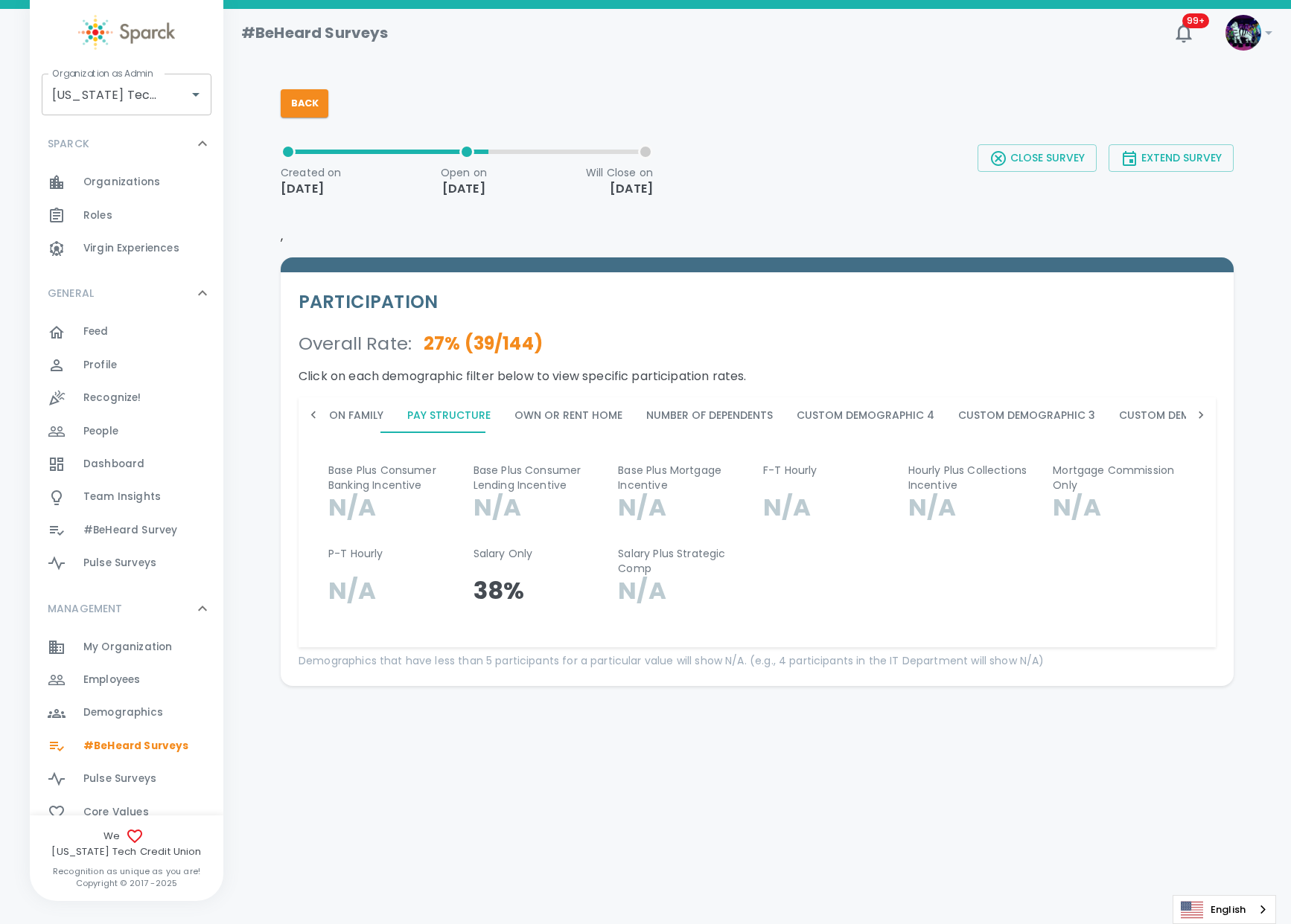
click at [1143, 417] on button "Custom Demographic 2" at bounding box center [1187, 415] width 161 height 36
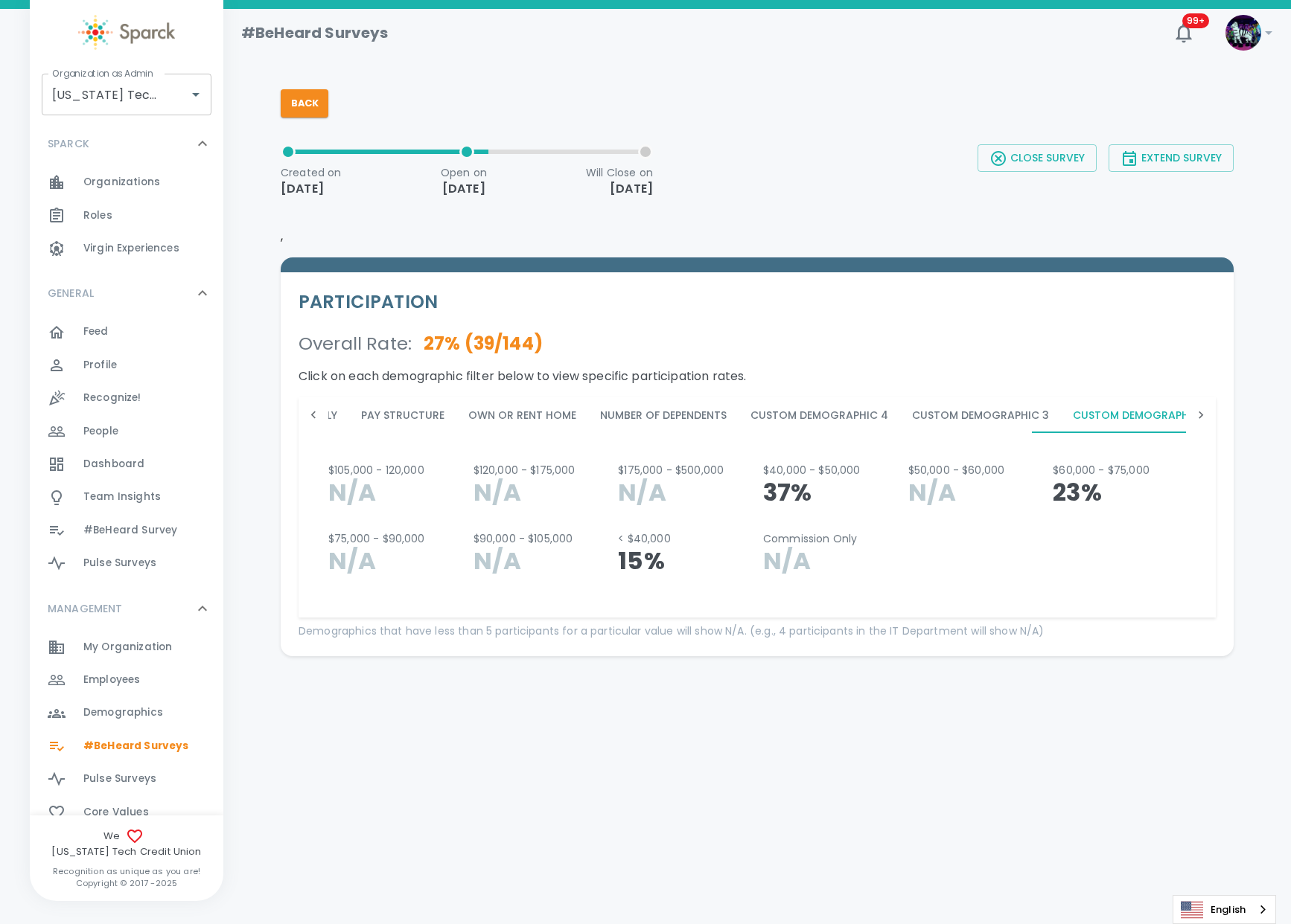
scroll to position [0, 912]
click at [1142, 417] on button "Custom Demographic 2" at bounding box center [1138, 415] width 161 height 36
click at [791, 419] on button "Custom Demographic 4" at bounding box center [817, 415] width 162 height 36
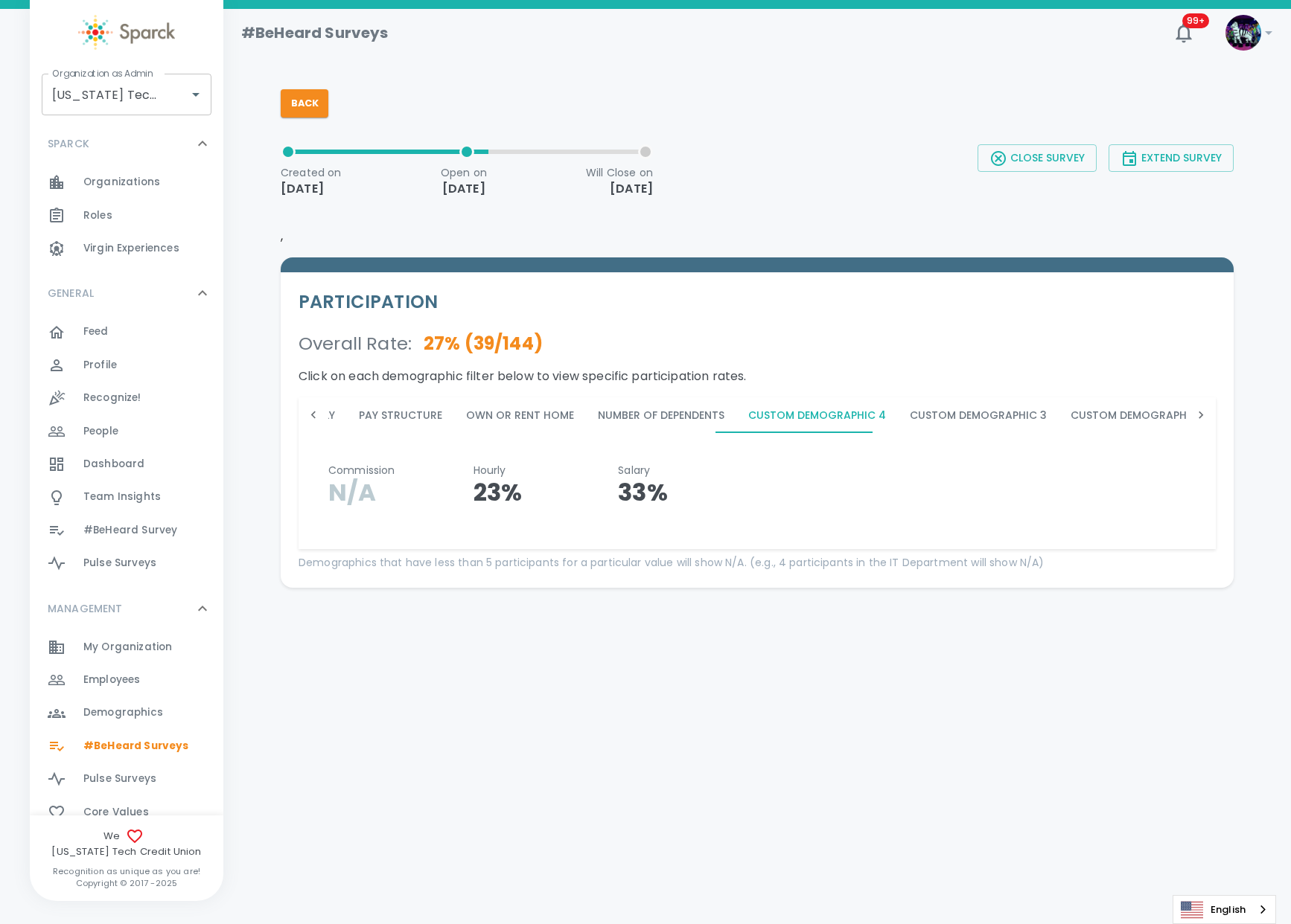
click at [953, 419] on button "Custom Demographic 3" at bounding box center [978, 415] width 161 height 36
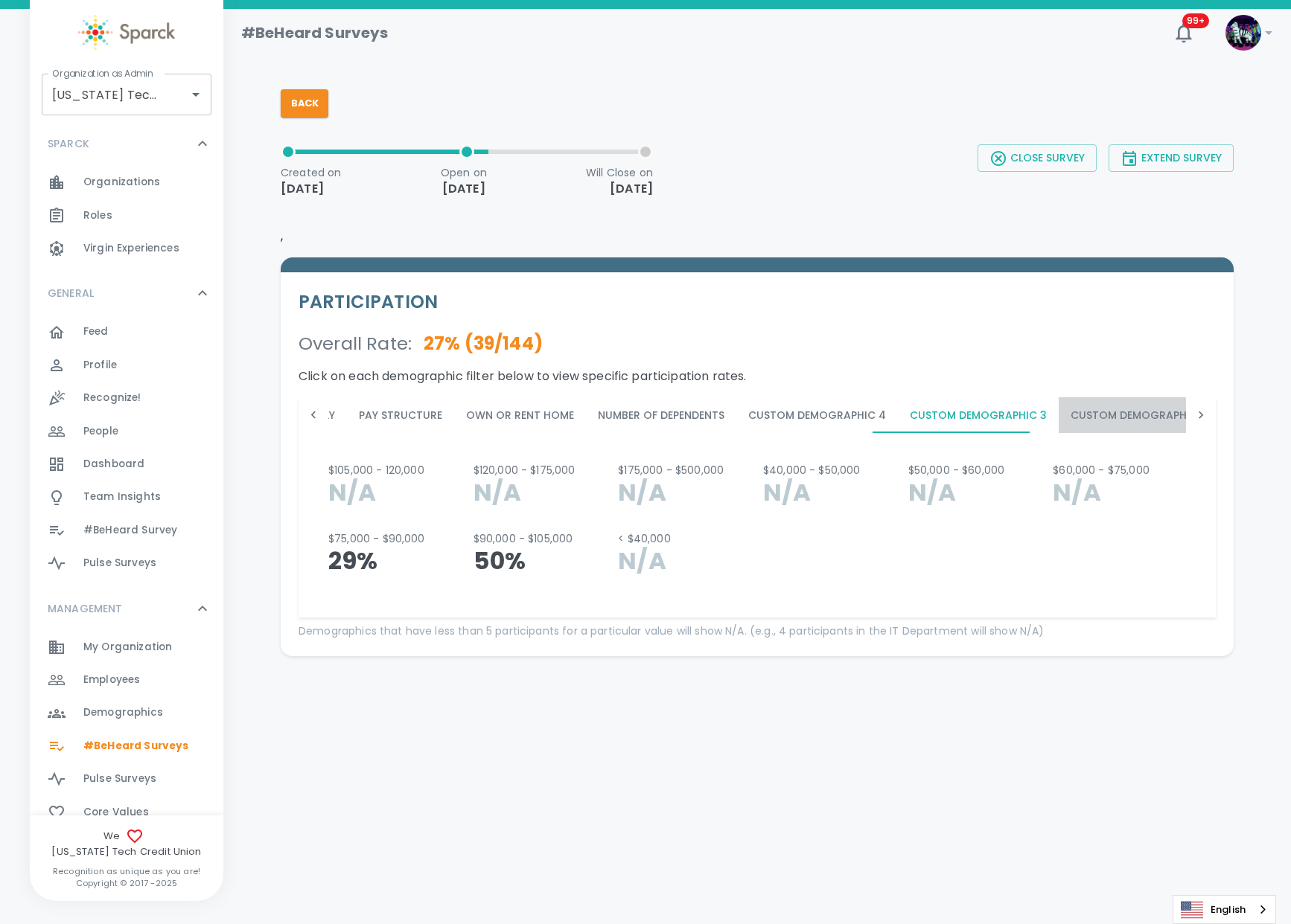
click at [1064, 416] on button "Custom Demographic 2" at bounding box center [1138, 415] width 161 height 36
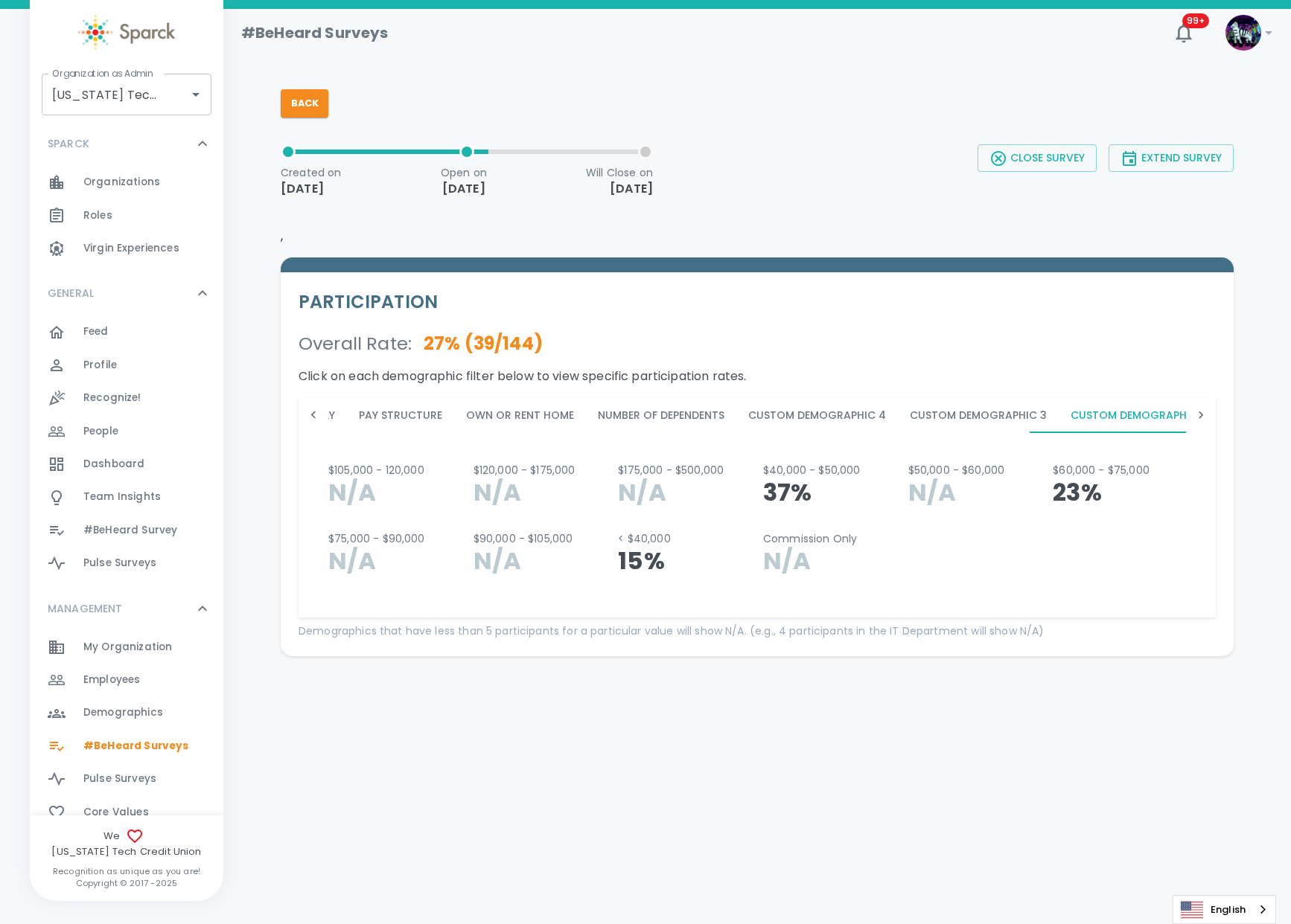
click at [1197, 417] on icon at bounding box center [1201, 415] width 15 height 15
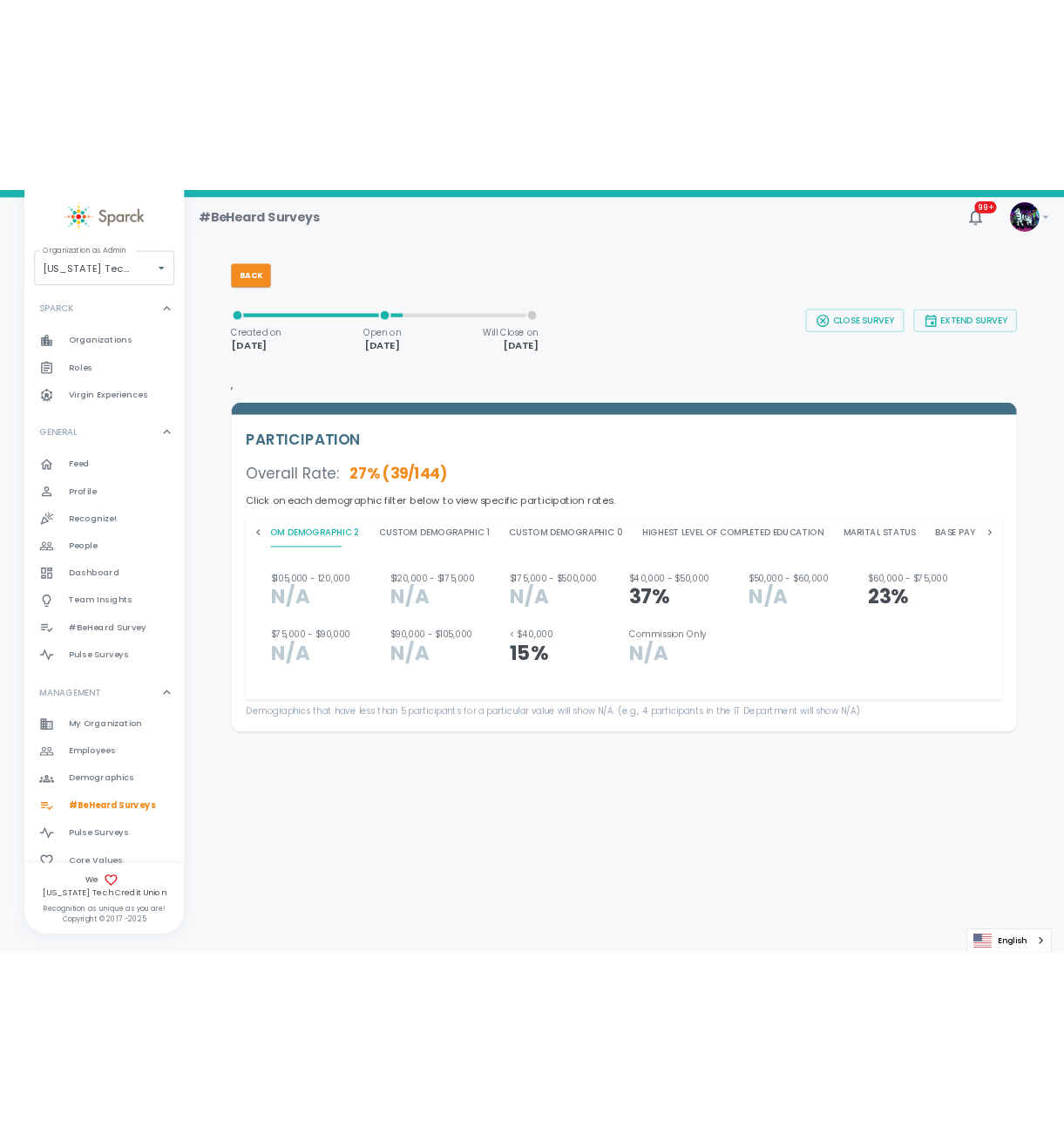
scroll to position [0, 2010]
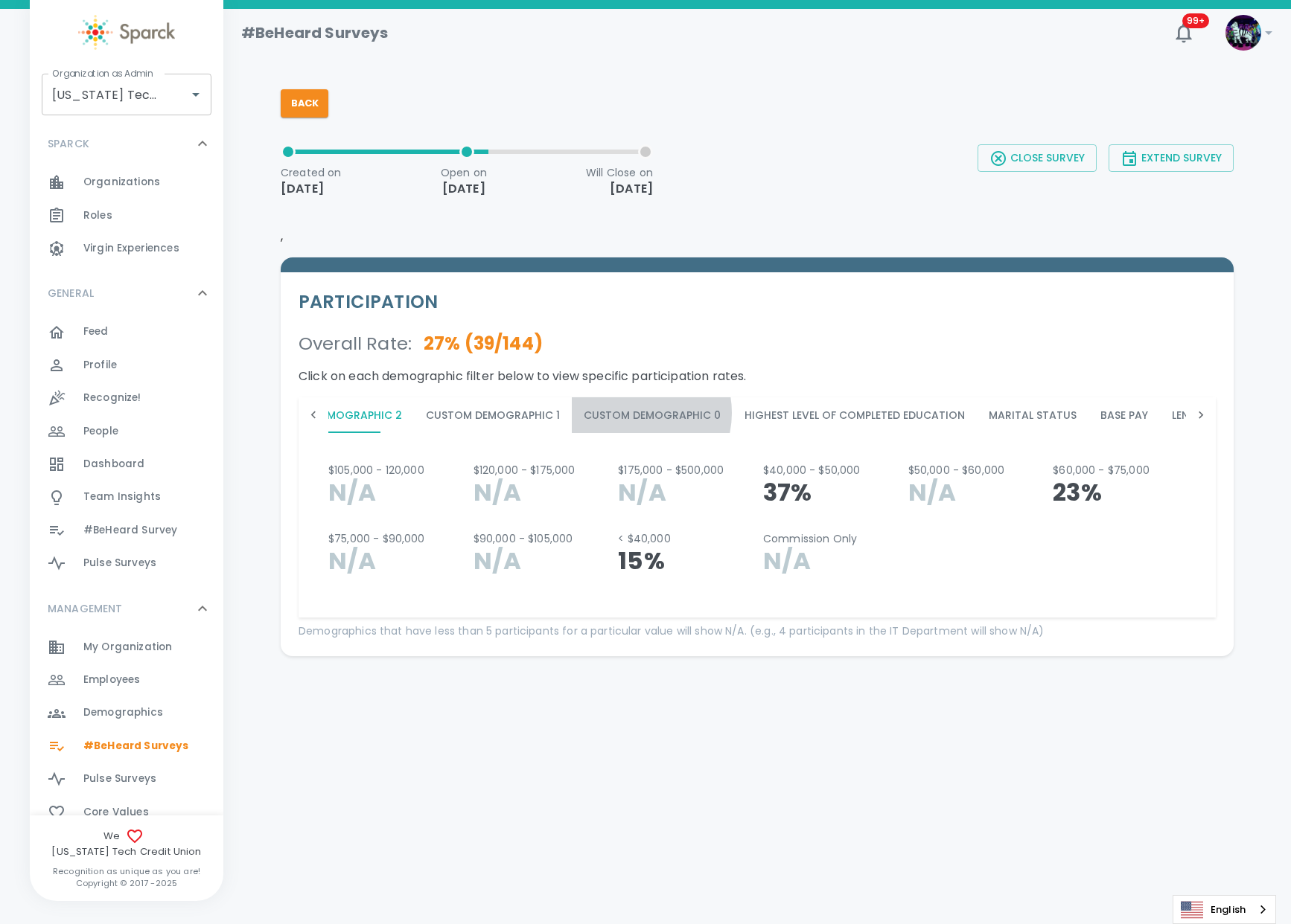
click at [595, 413] on button "Custom Demographic 0" at bounding box center [652, 415] width 161 height 36
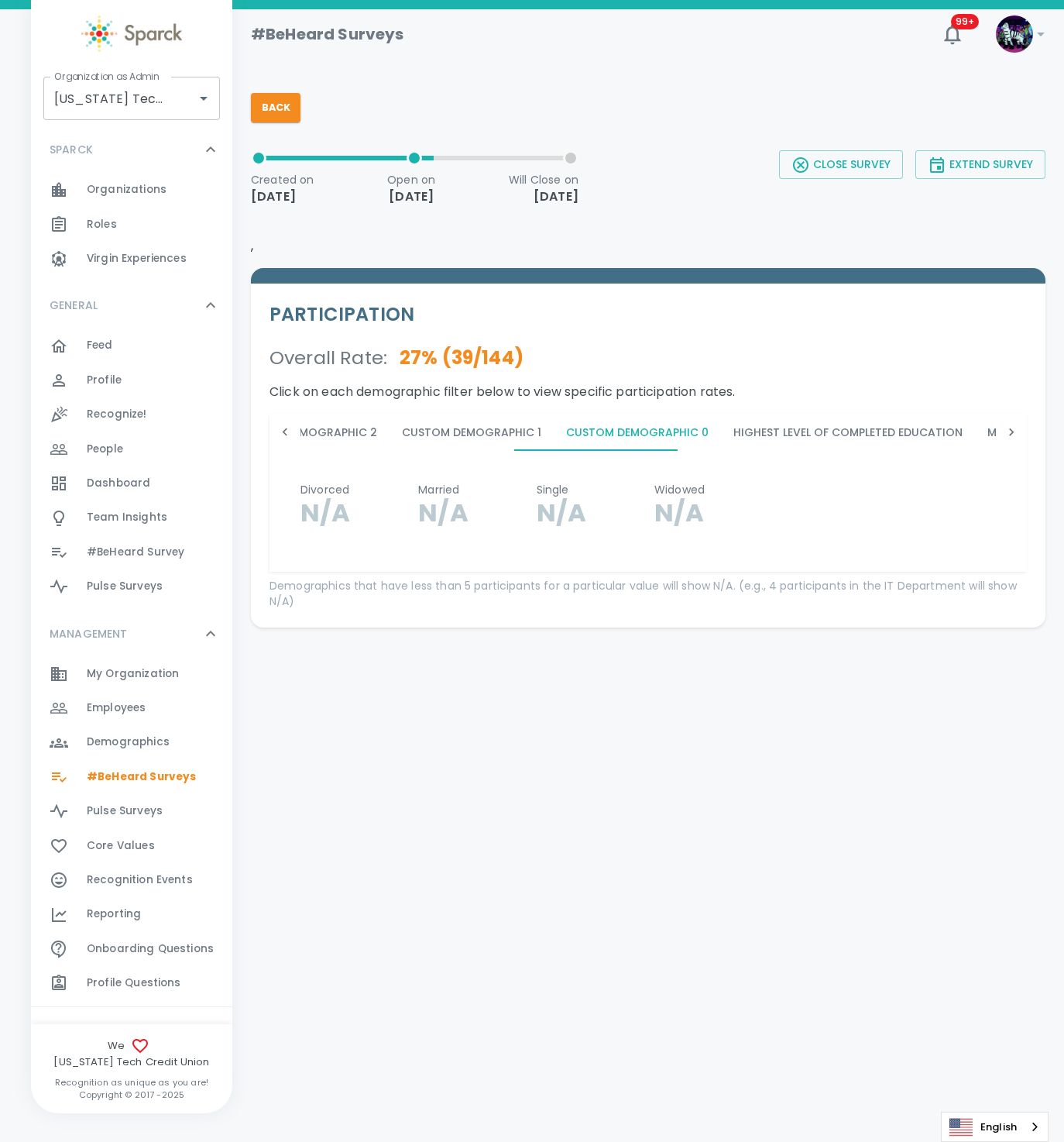
click at [275, 435] on div at bounding box center [285, 432] width 31 height 37
click at [277, 435] on icon at bounding box center [285, 433] width 16 height 16
click at [279, 435] on icon at bounding box center [285, 433] width 16 height 16
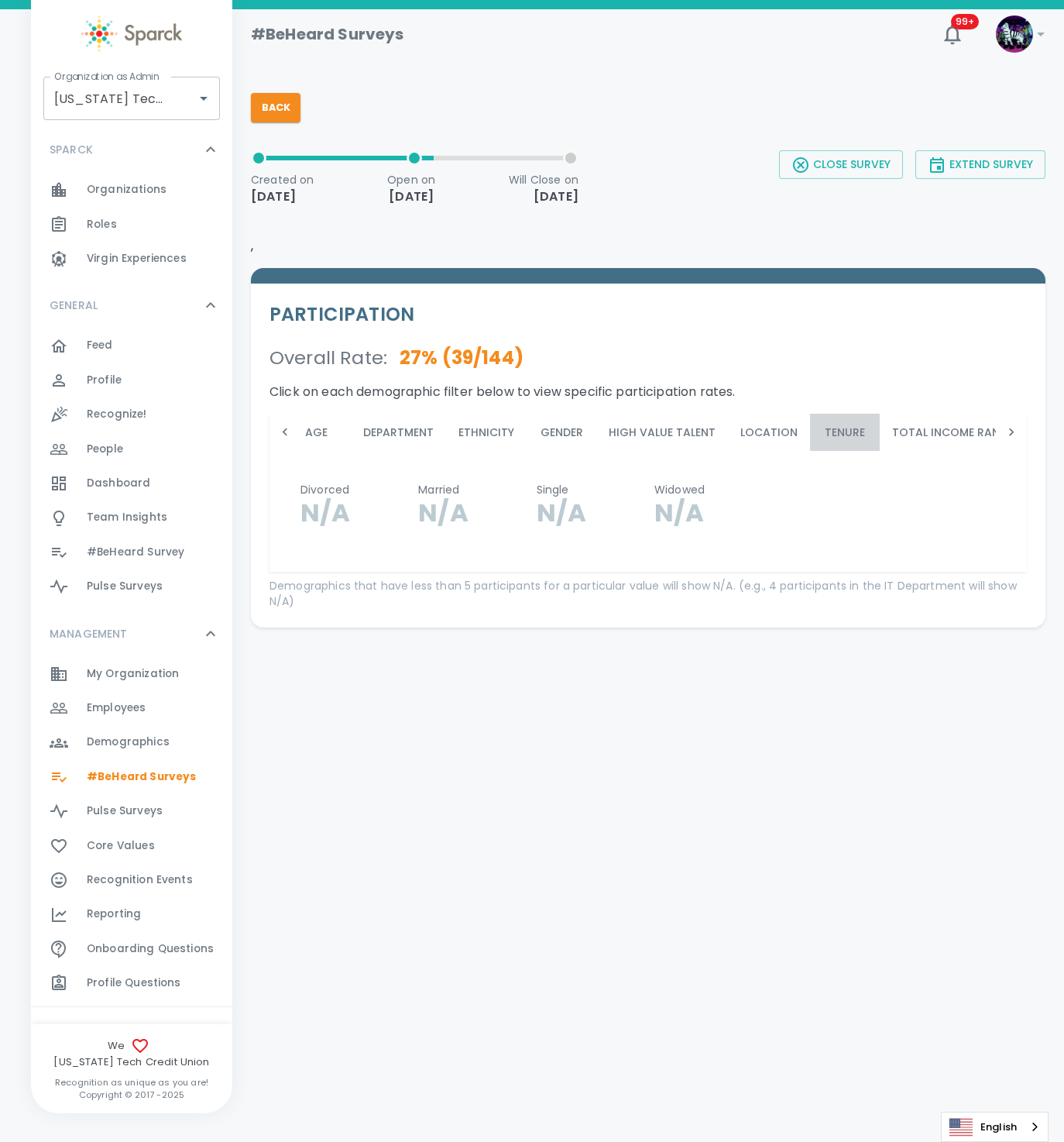
click at [832, 431] on button "Tenure" at bounding box center [845, 432] width 70 height 37
click at [955, 434] on button "Total Income Range" at bounding box center [953, 432] width 147 height 37
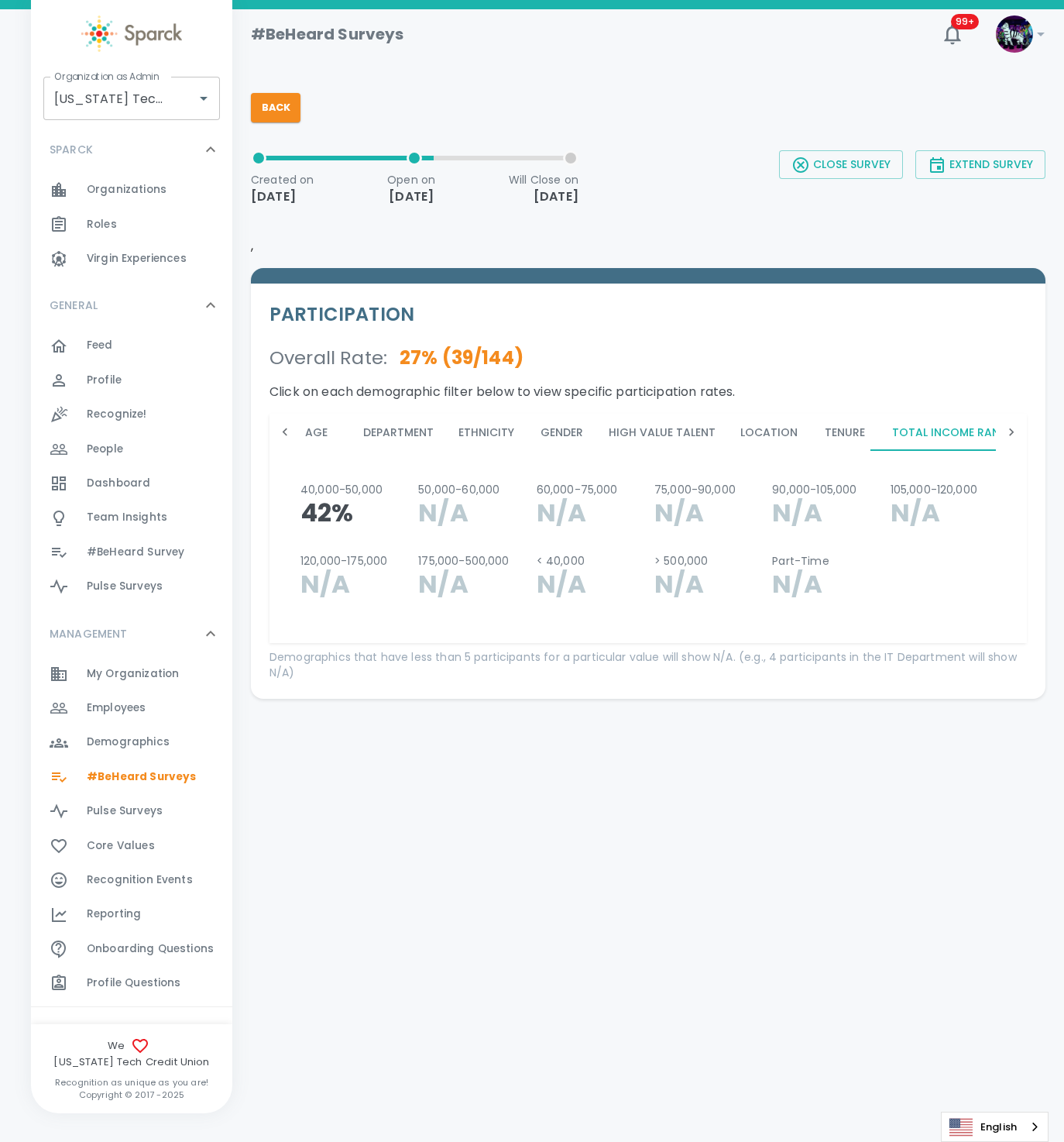
scroll to position [0, 36]
click at [1019, 433] on icon at bounding box center [1012, 433] width 16 height 16
click at [1015, 434] on icon at bounding box center [1012, 433] width 16 height 16
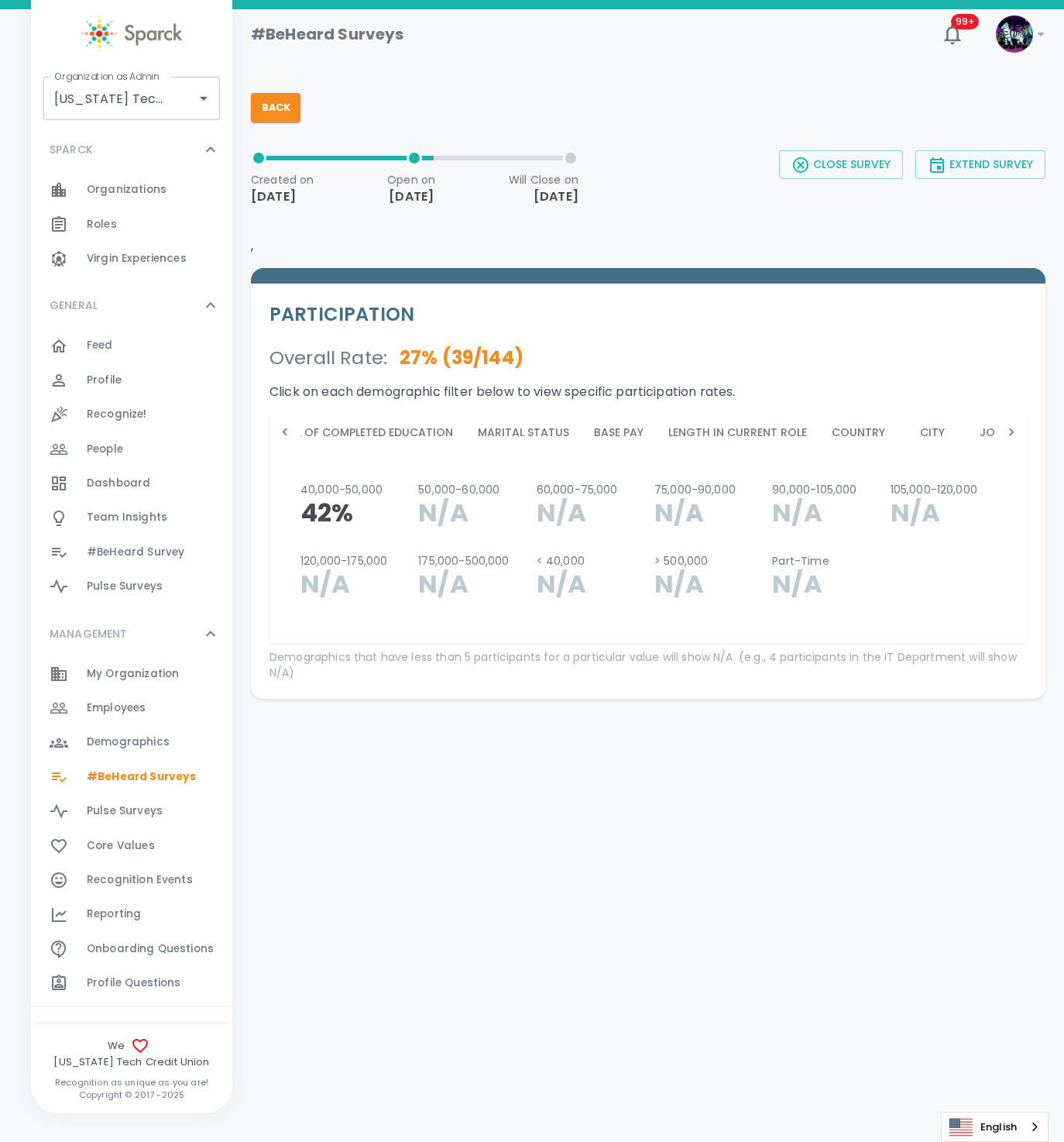
scroll to position [0, 2353]
click at [1015, 434] on div "Age Department Ethnicity Gender High Value Talent Location Tenure Total Income …" at bounding box center [648, 432] width 758 height 37
click at [985, 425] on button "State" at bounding box center [1020, 432] width 70 height 37
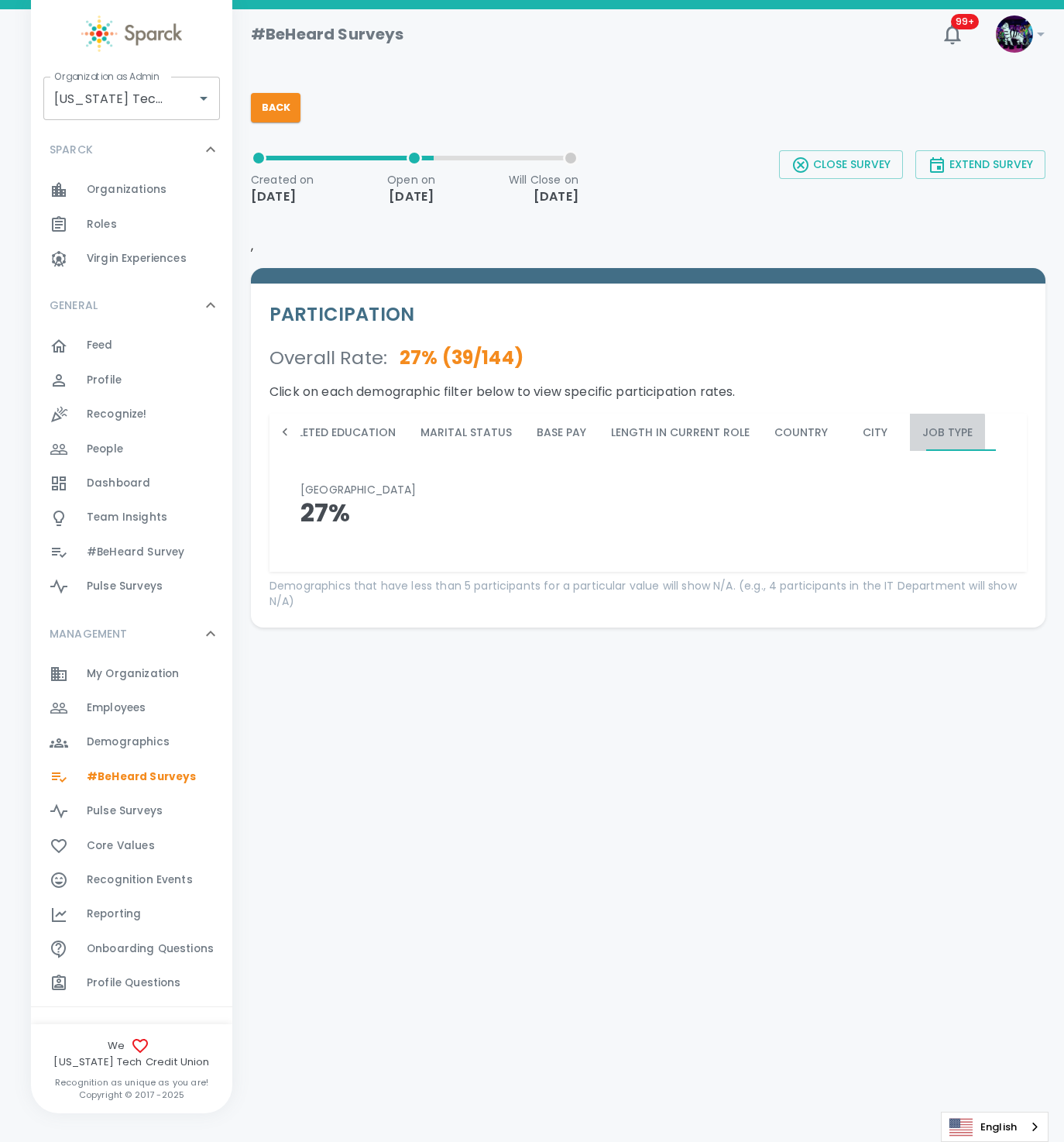
click at [910, 432] on button "Job Type" at bounding box center [947, 432] width 75 height 37
click at [840, 429] on button "City" at bounding box center [875, 432] width 70 height 37
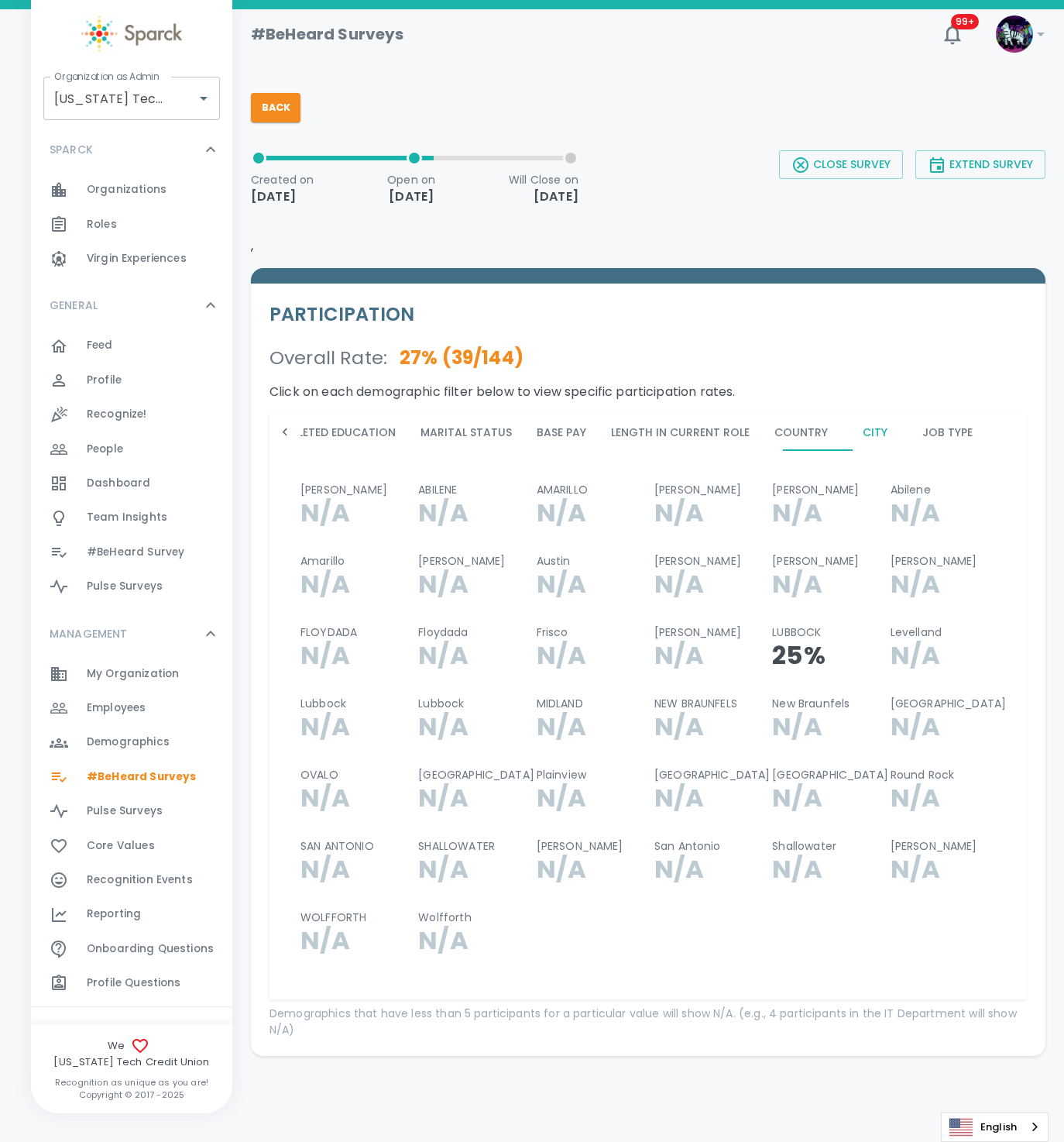
click at [305, 432] on button "Highest Level of Completed Education" at bounding box center [281, 432] width 254 height 37
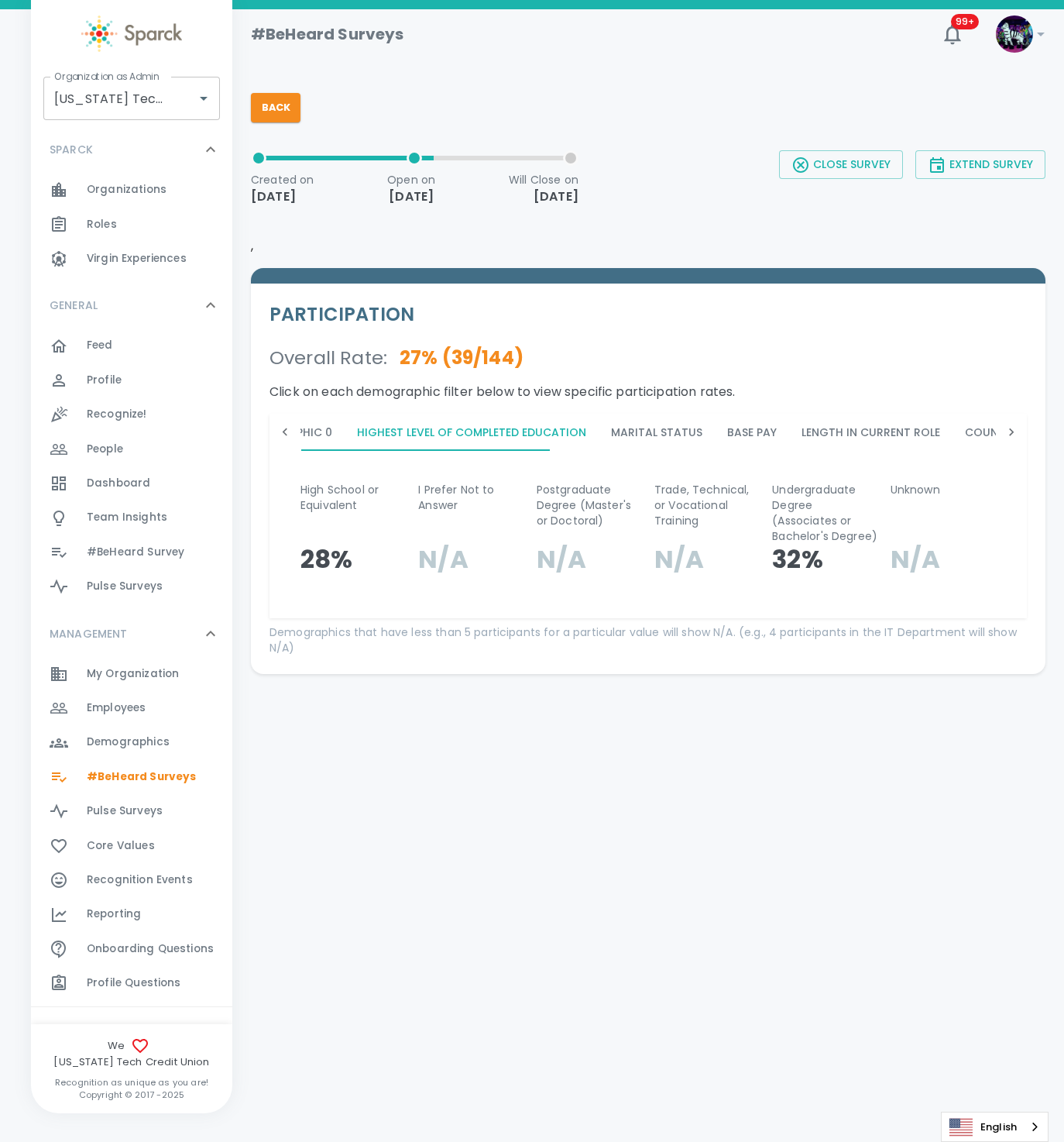
click at [294, 432] on div at bounding box center [285, 432] width 31 height 37
click at [282, 433] on icon at bounding box center [285, 433] width 16 height 16
click at [286, 434] on icon at bounding box center [285, 433] width 5 height 8
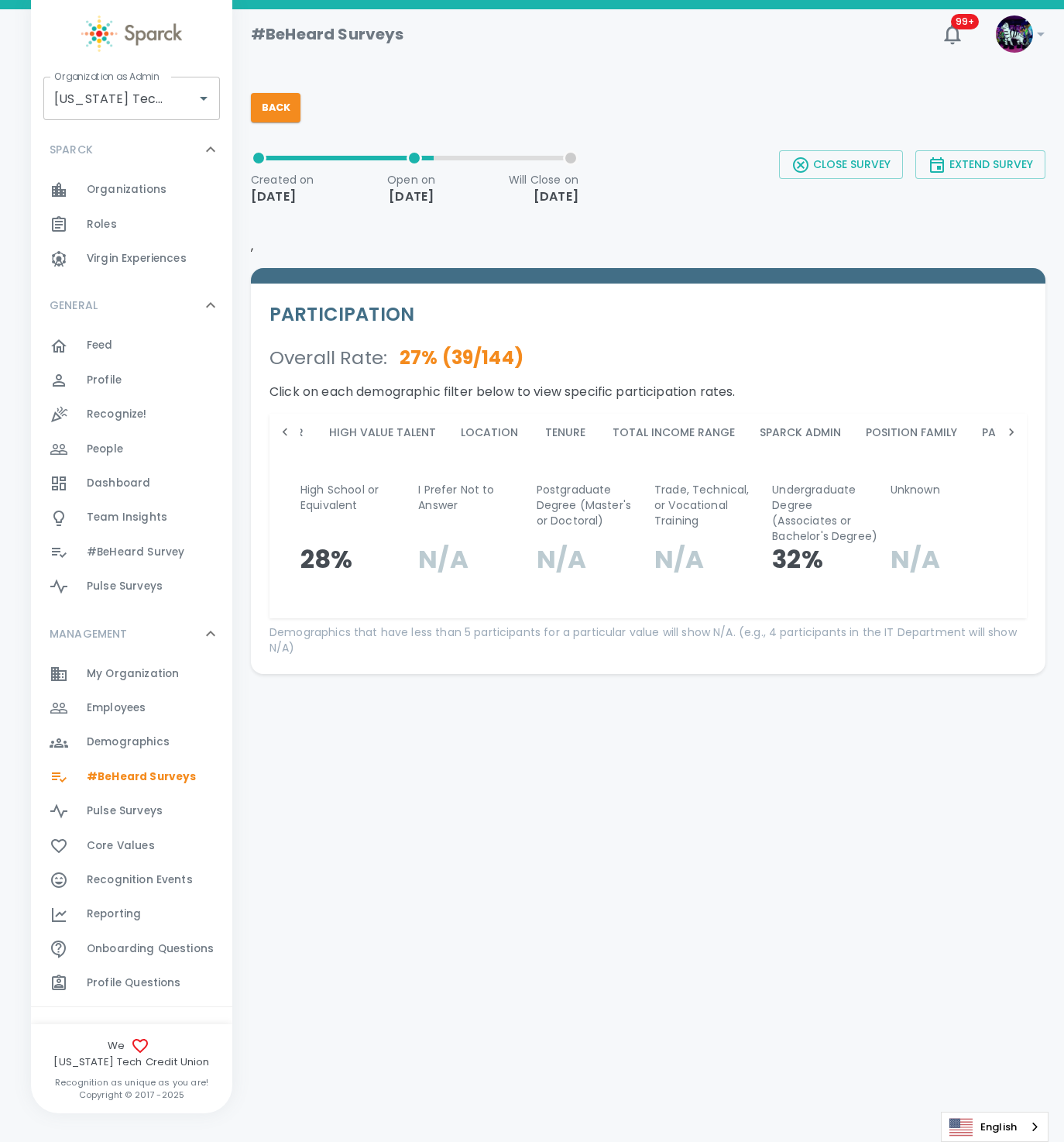
click at [416, 432] on button "High Value Talent" at bounding box center [382, 432] width 132 height 37
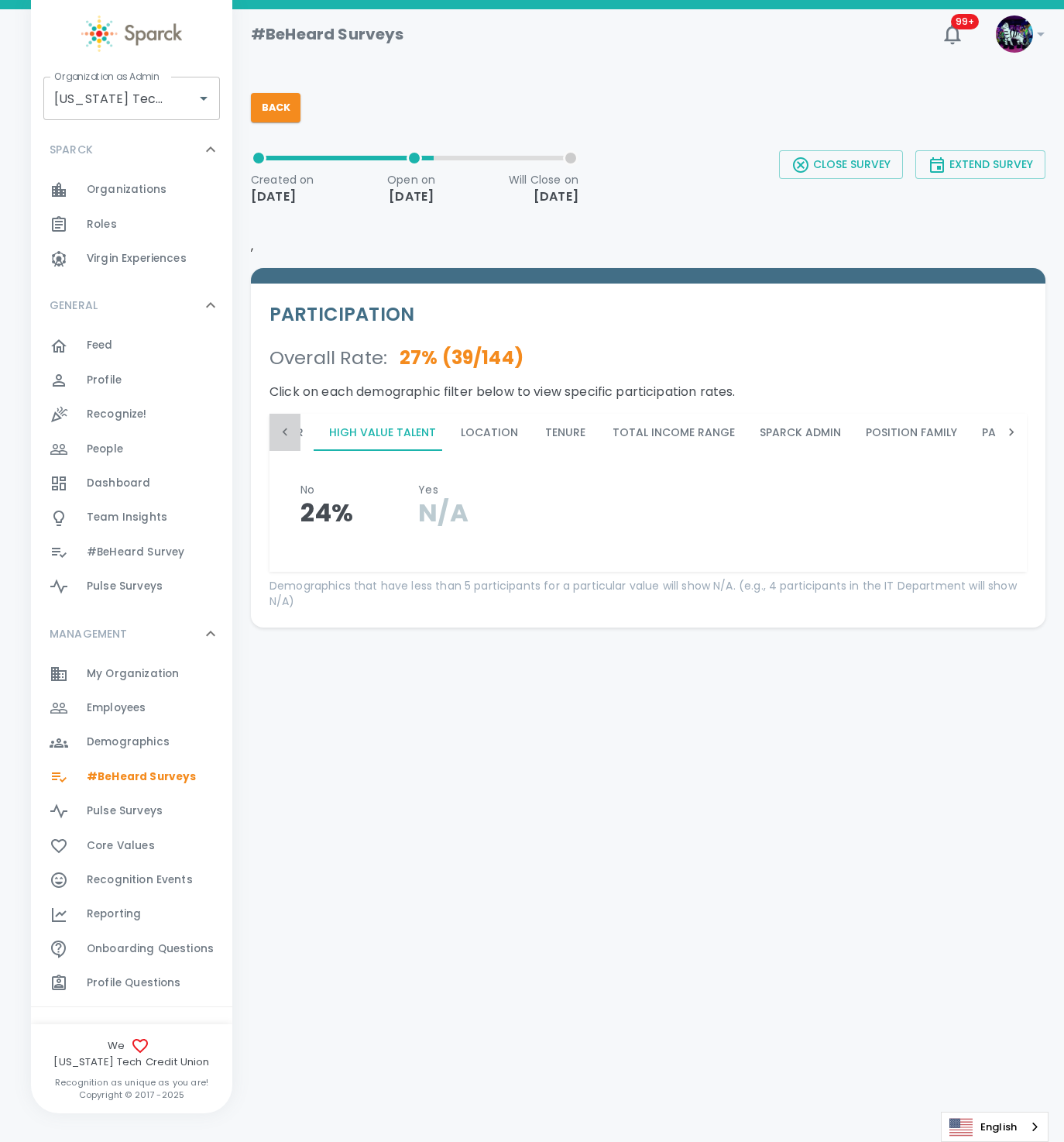
click at [289, 433] on icon at bounding box center [285, 433] width 16 height 16
click at [290, 434] on div "Age Department Ethnicity Gender High Value Talent Location Tenure Total Income …" at bounding box center [648, 432] width 758 height 37
click at [415, 431] on button "Department" at bounding box center [418, 432] width 95 height 37
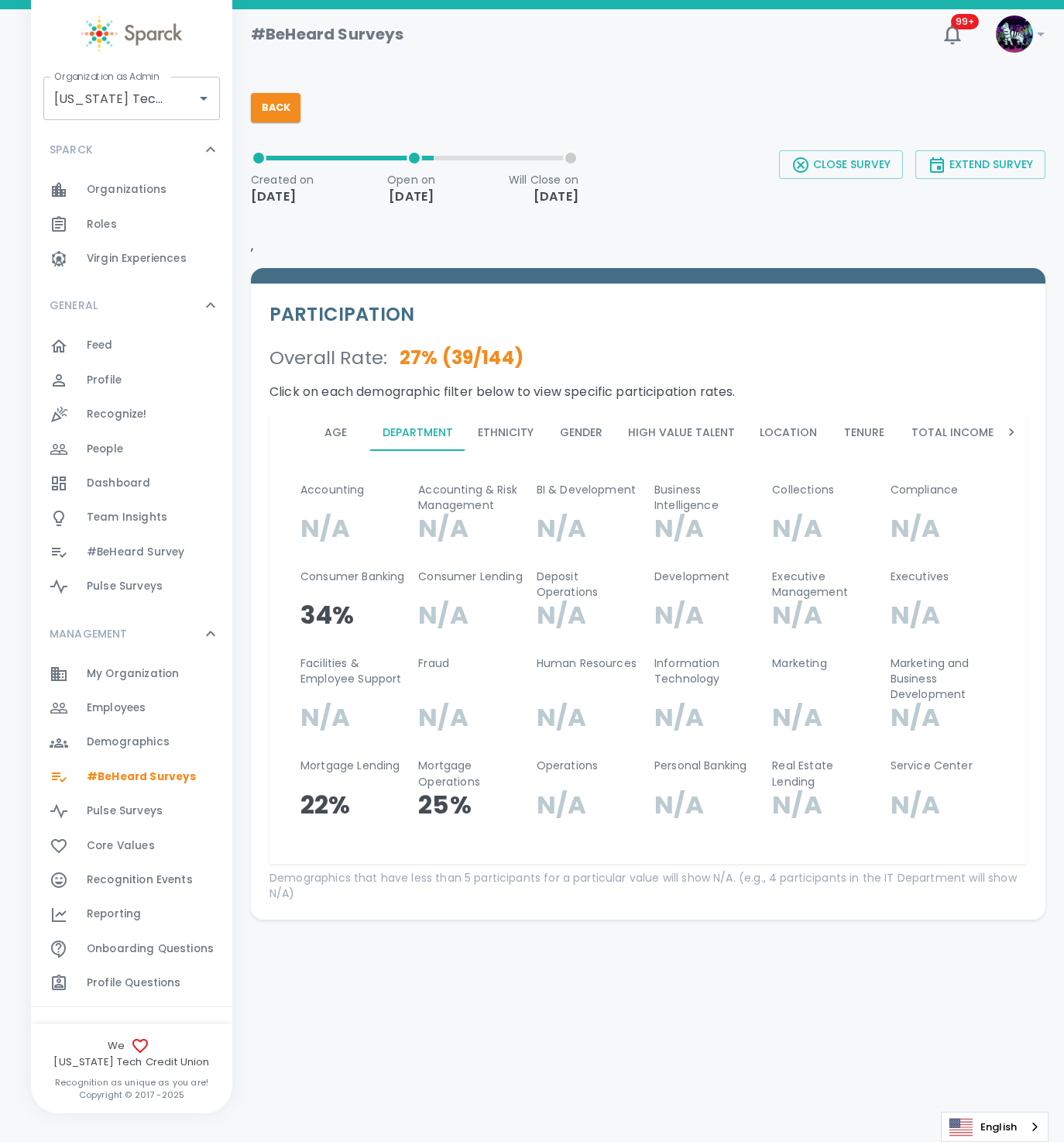
click at [513, 431] on button "Ethnicity" at bounding box center [506, 432] width 81 height 37
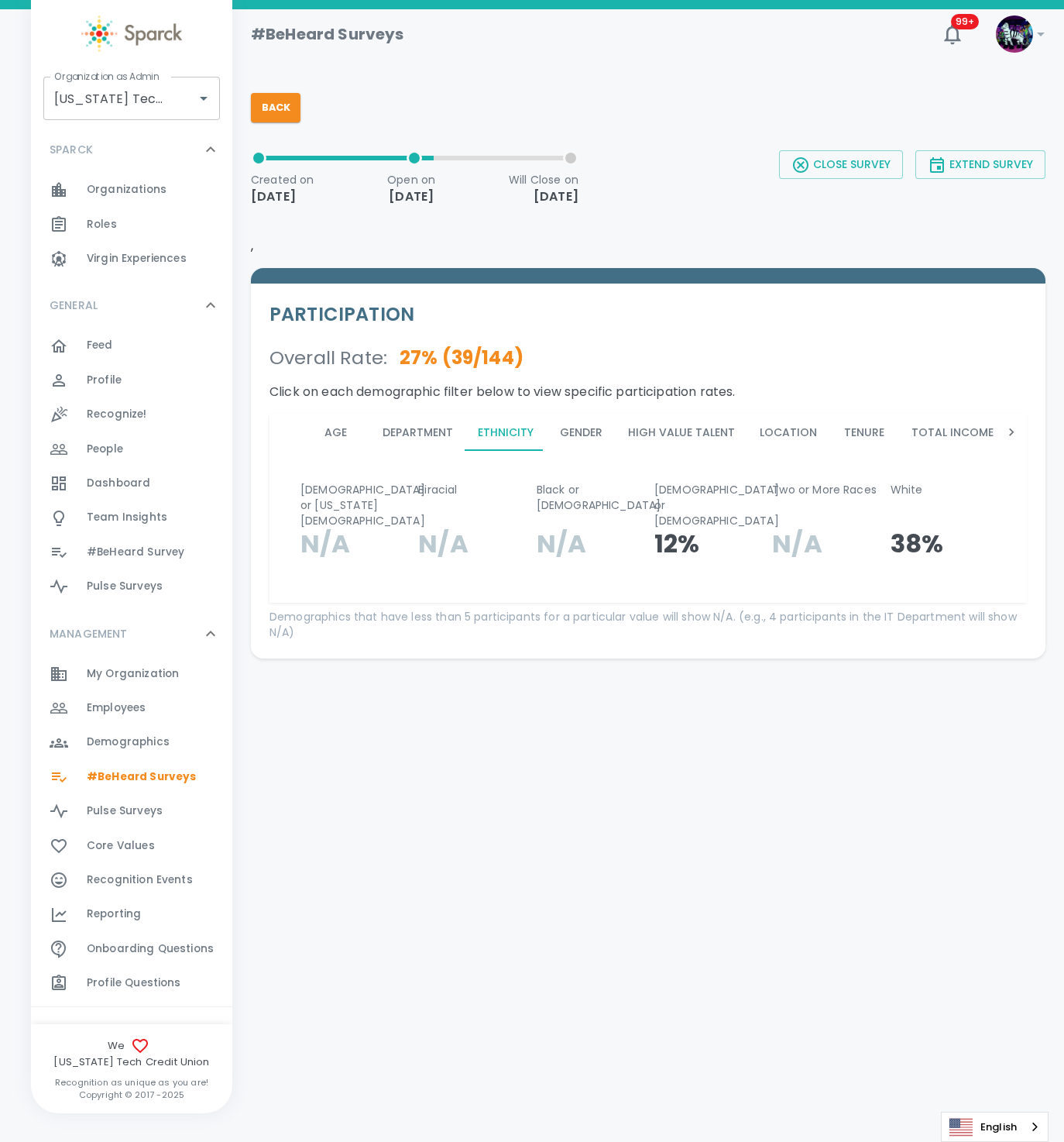
drag, startPoint x: 600, startPoint y: 418, endPoint x: 574, endPoint y: 436, distance: 31.6
click at [574, 436] on button "Gender" at bounding box center [581, 432] width 70 height 37
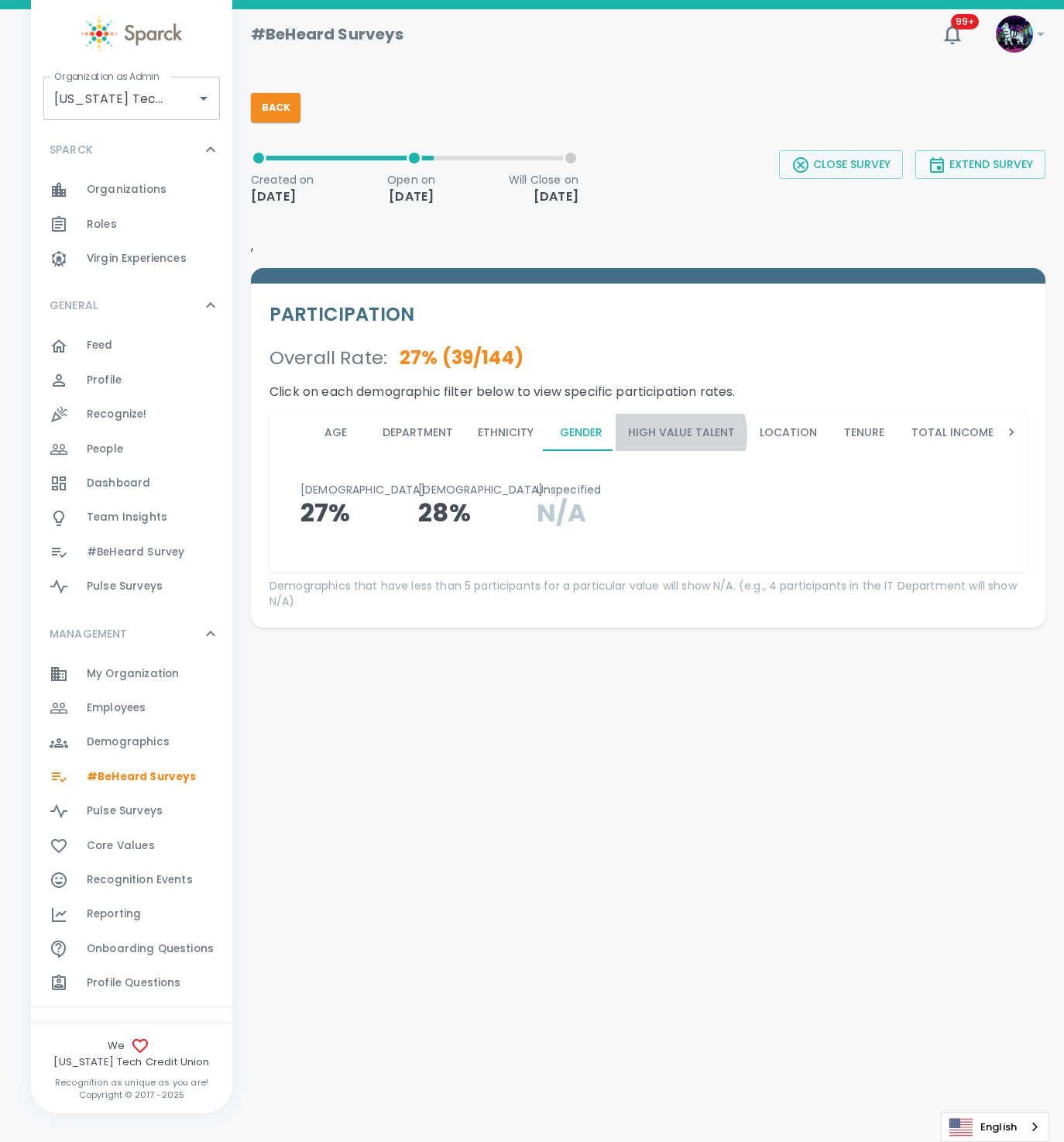
click at [667, 434] on button "High Value Talent" at bounding box center [682, 432] width 132 height 37
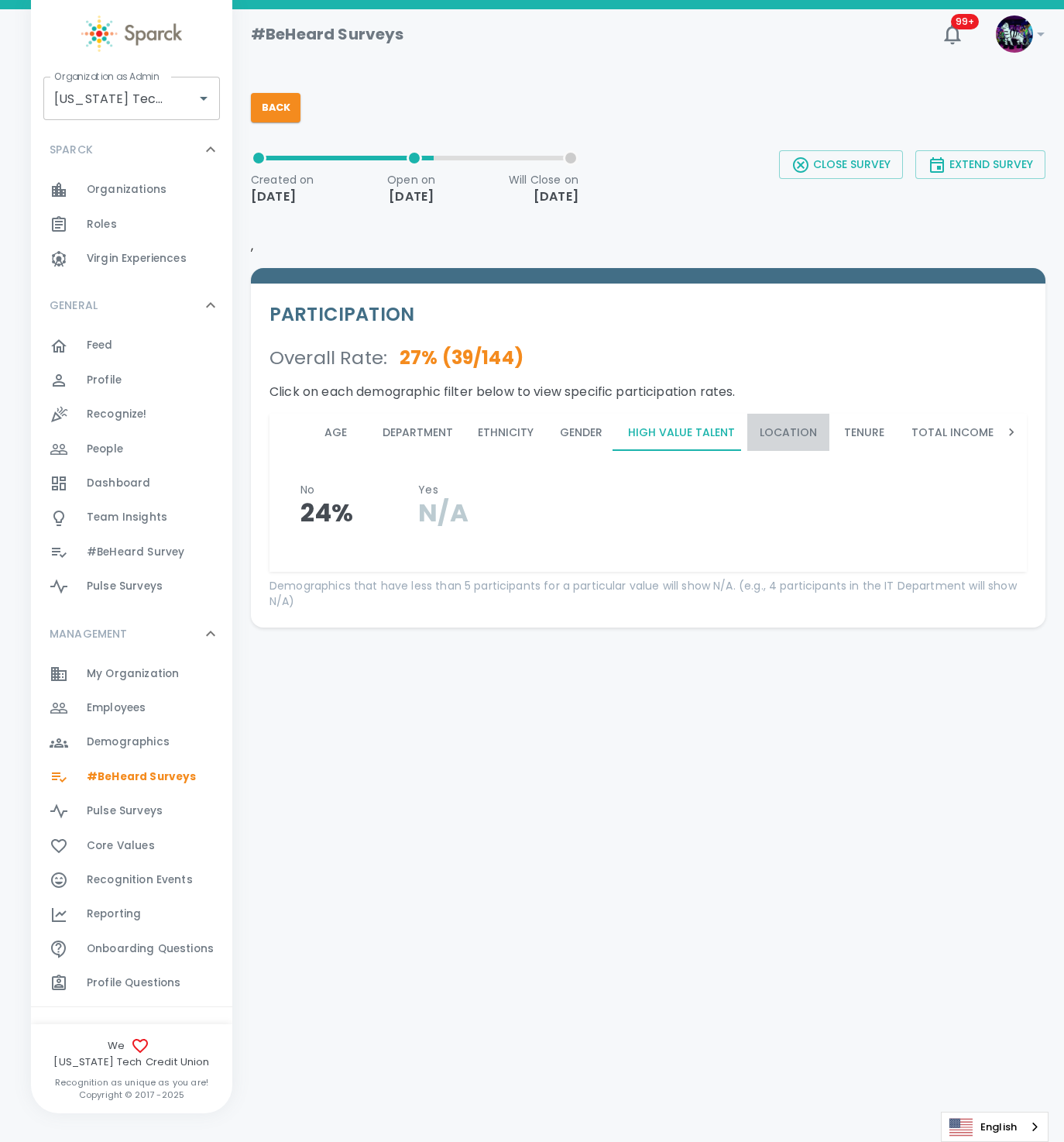
click at [792, 430] on button "Location" at bounding box center [788, 432] width 82 height 37
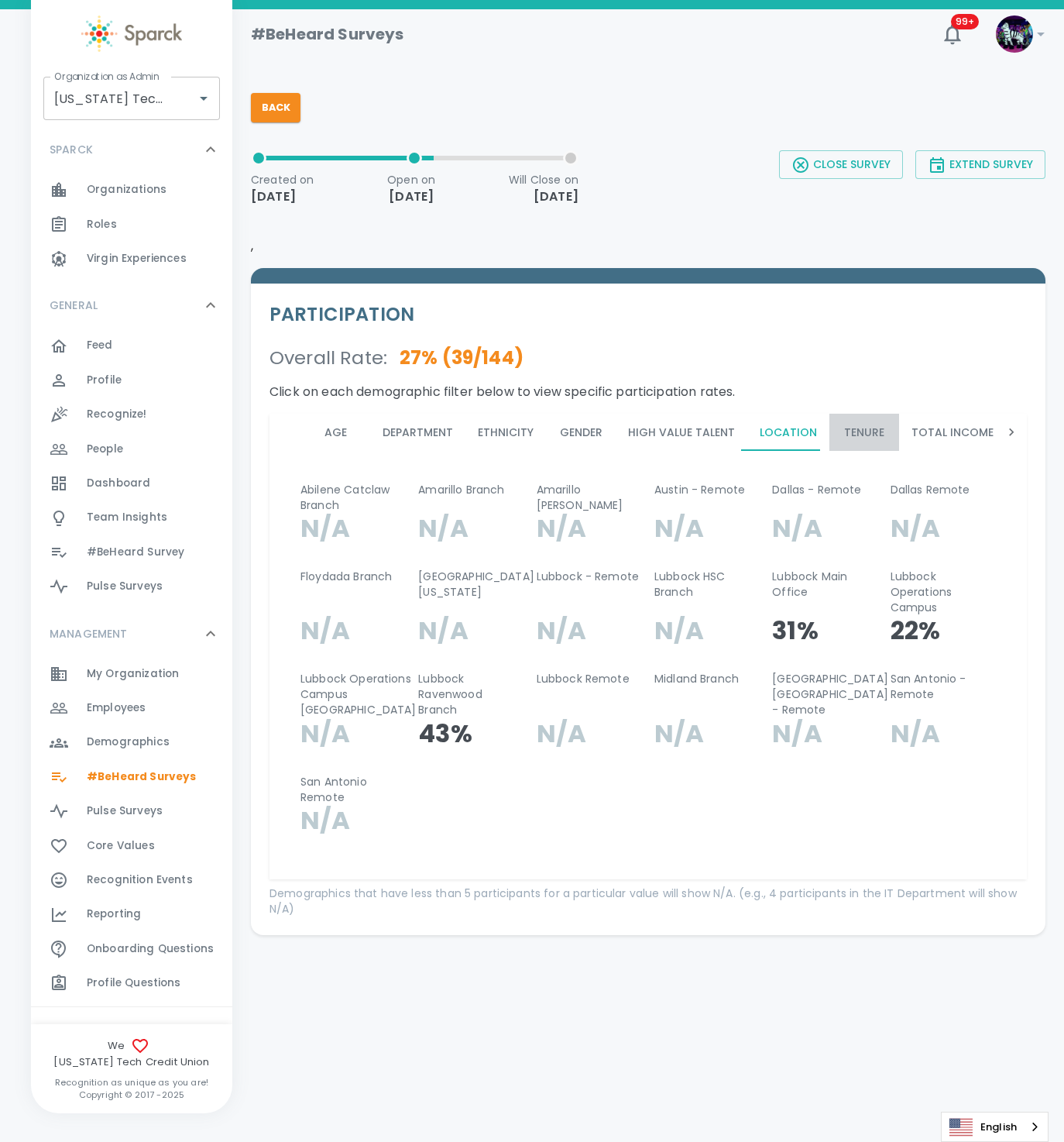
click at [857, 434] on button "Tenure" at bounding box center [864, 432] width 70 height 37
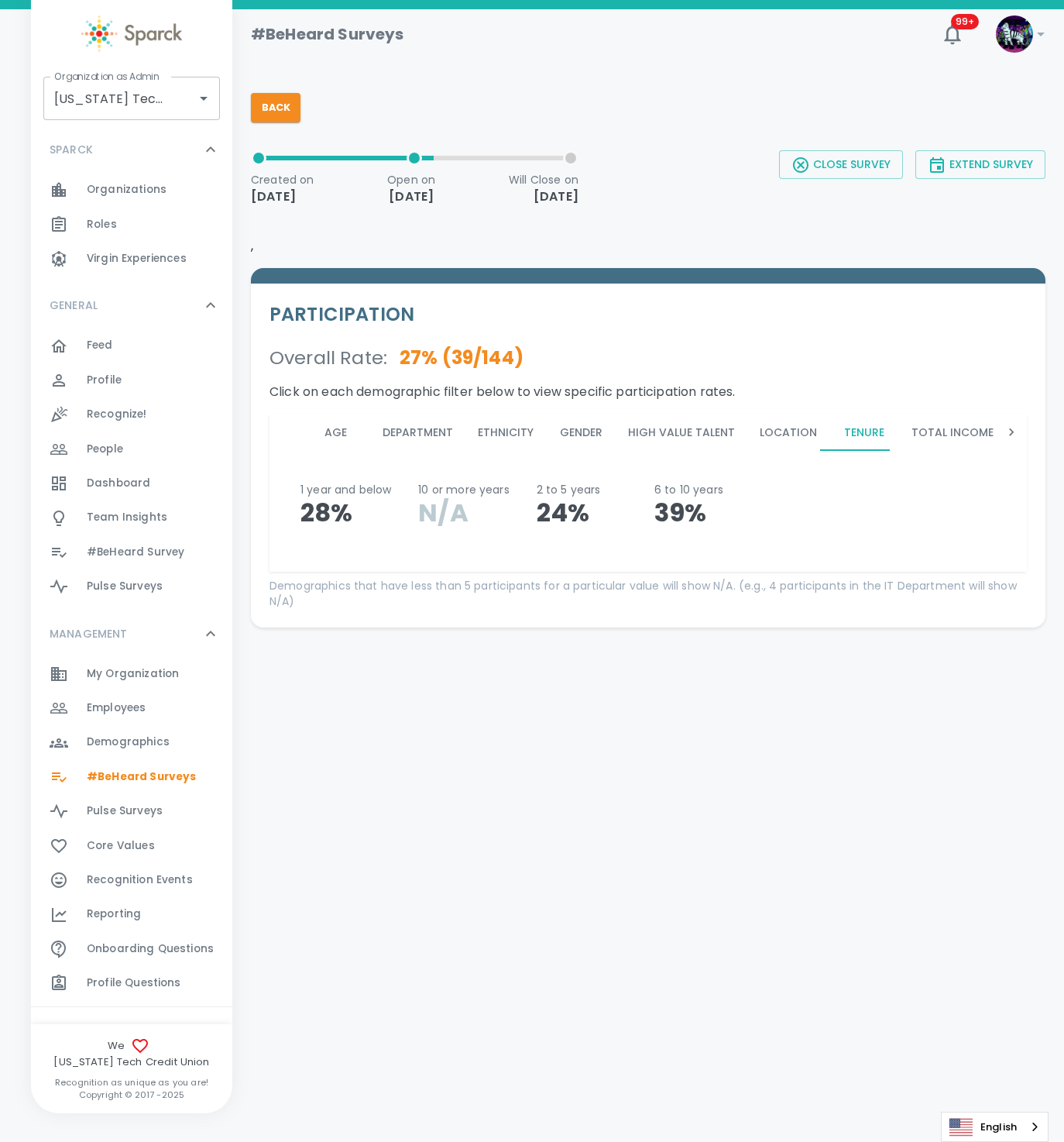
click at [952, 435] on button "Total Income Range" at bounding box center [972, 432] width 147 height 37
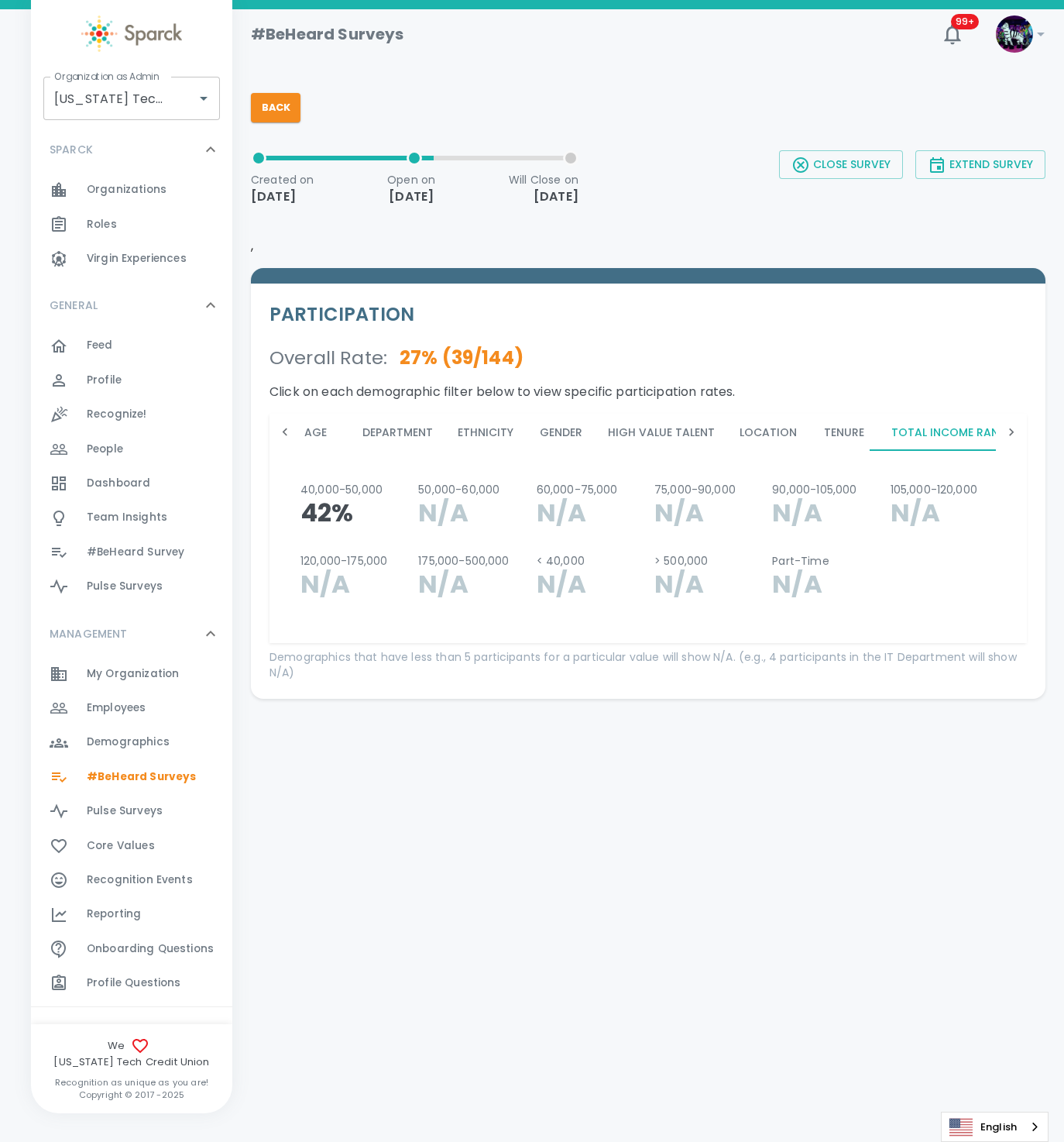
scroll to position [0, 36]
click at [1017, 433] on icon at bounding box center [1012, 433] width 16 height 16
click at [497, 434] on button "Sparck Admin" at bounding box center [474, 432] width 106 height 37
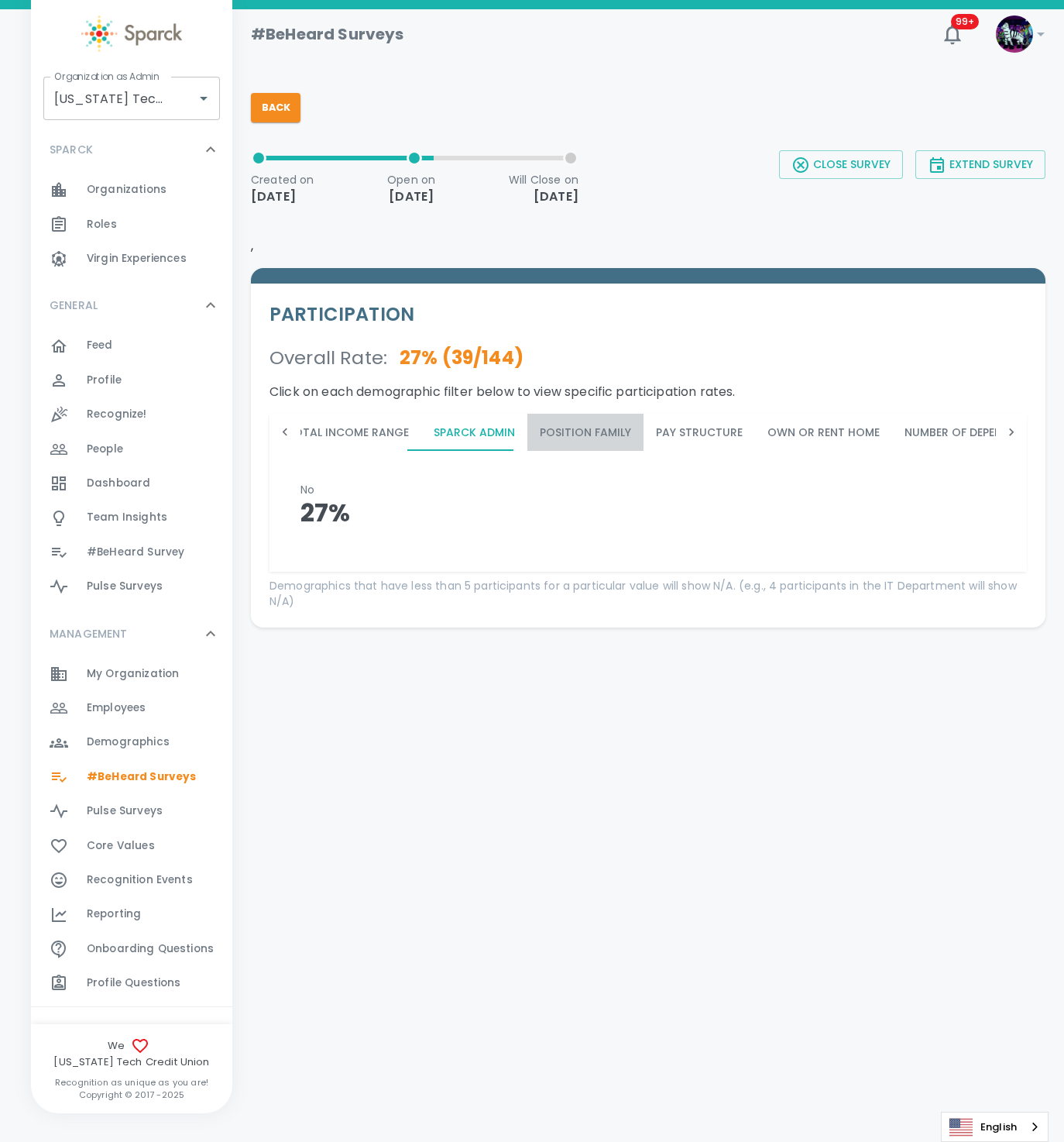
drag, startPoint x: 570, startPoint y: 429, endPoint x: 579, endPoint y: 431, distance: 9.2
click at [567, 431] on button "Position Family" at bounding box center [586, 432] width 116 height 37
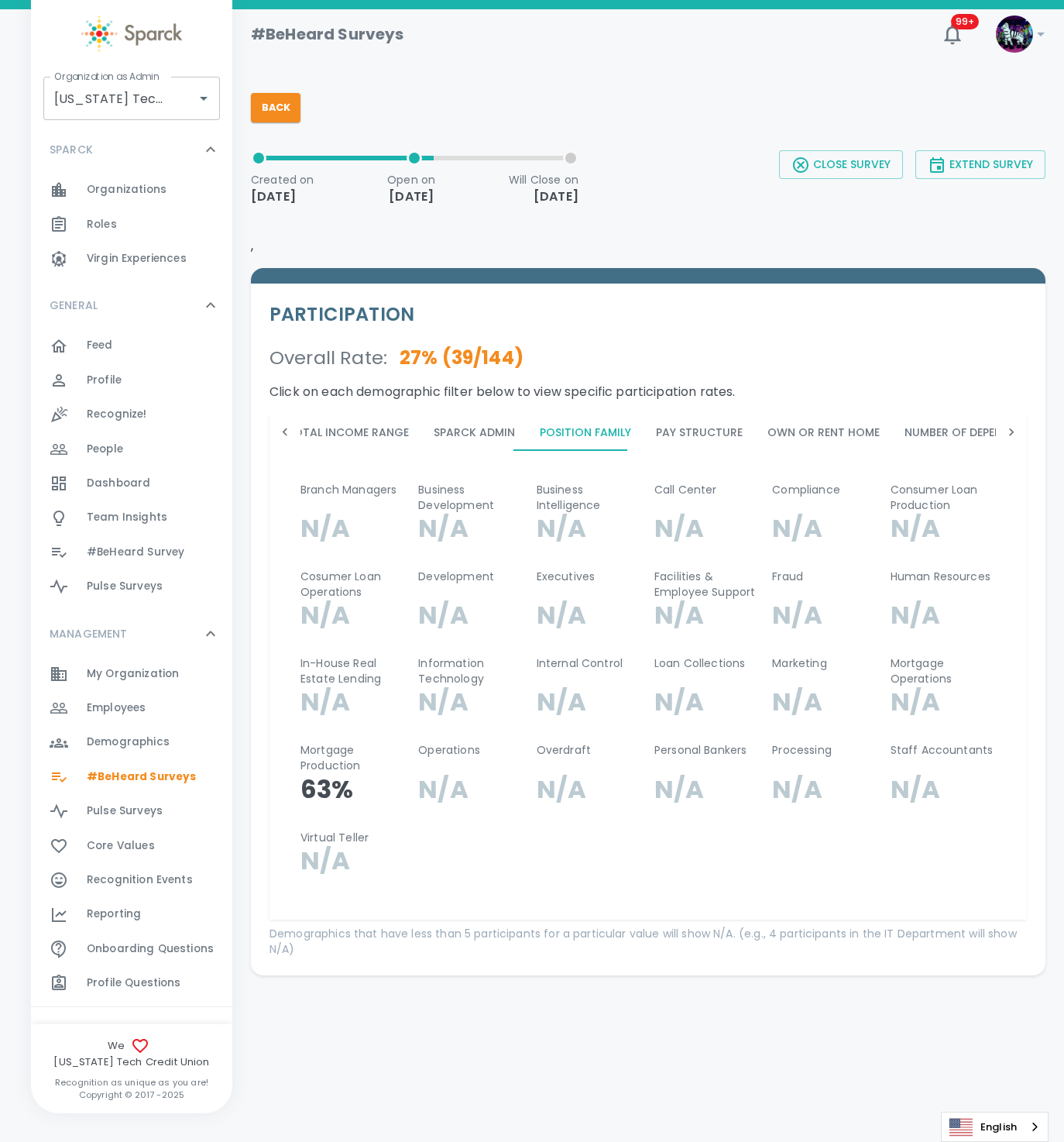
click at [755, 432] on button "Own or Rent Home" at bounding box center [824, 432] width 137 height 37
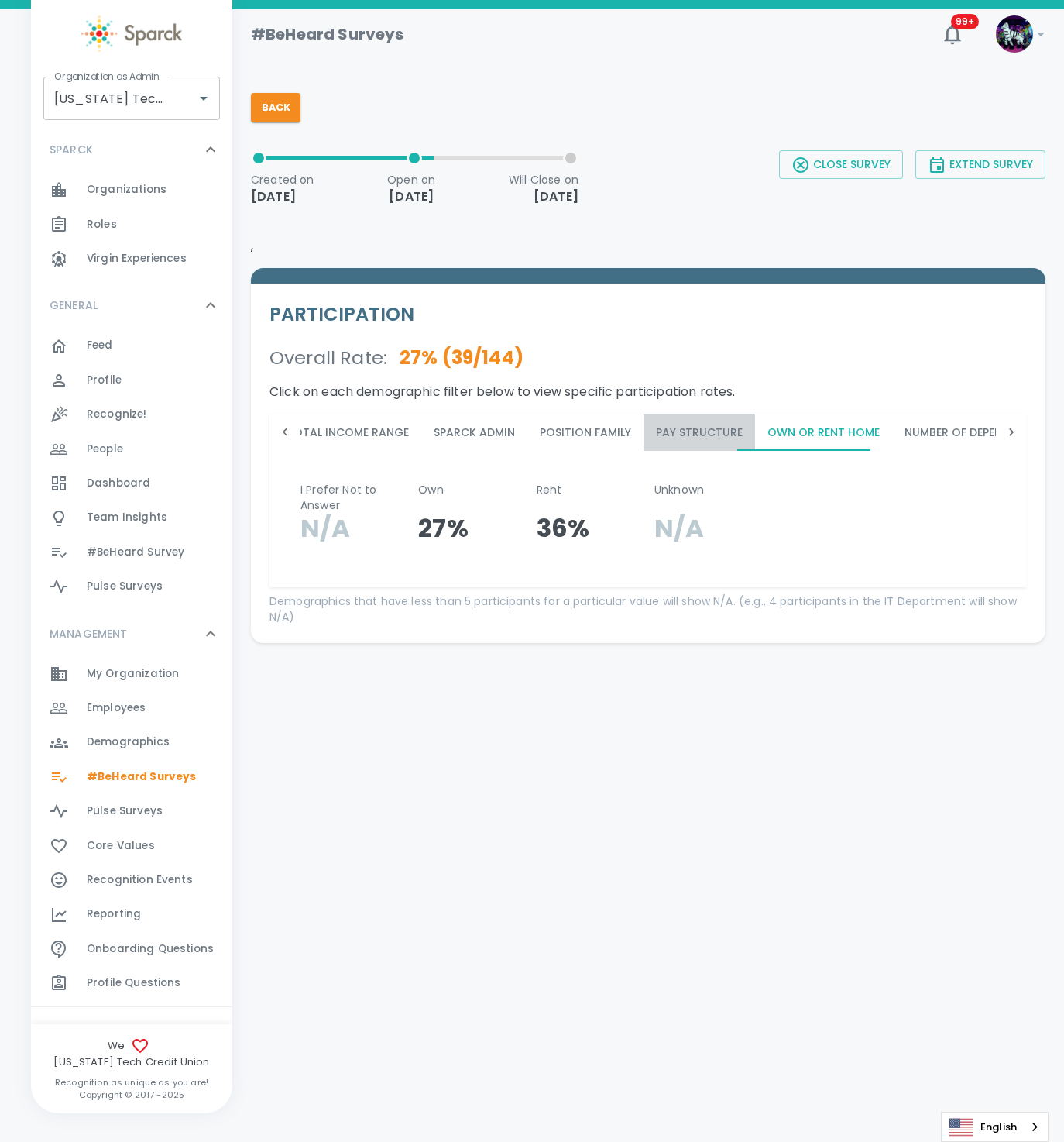
click at [680, 437] on button "Pay Structure" at bounding box center [699, 432] width 112 height 37
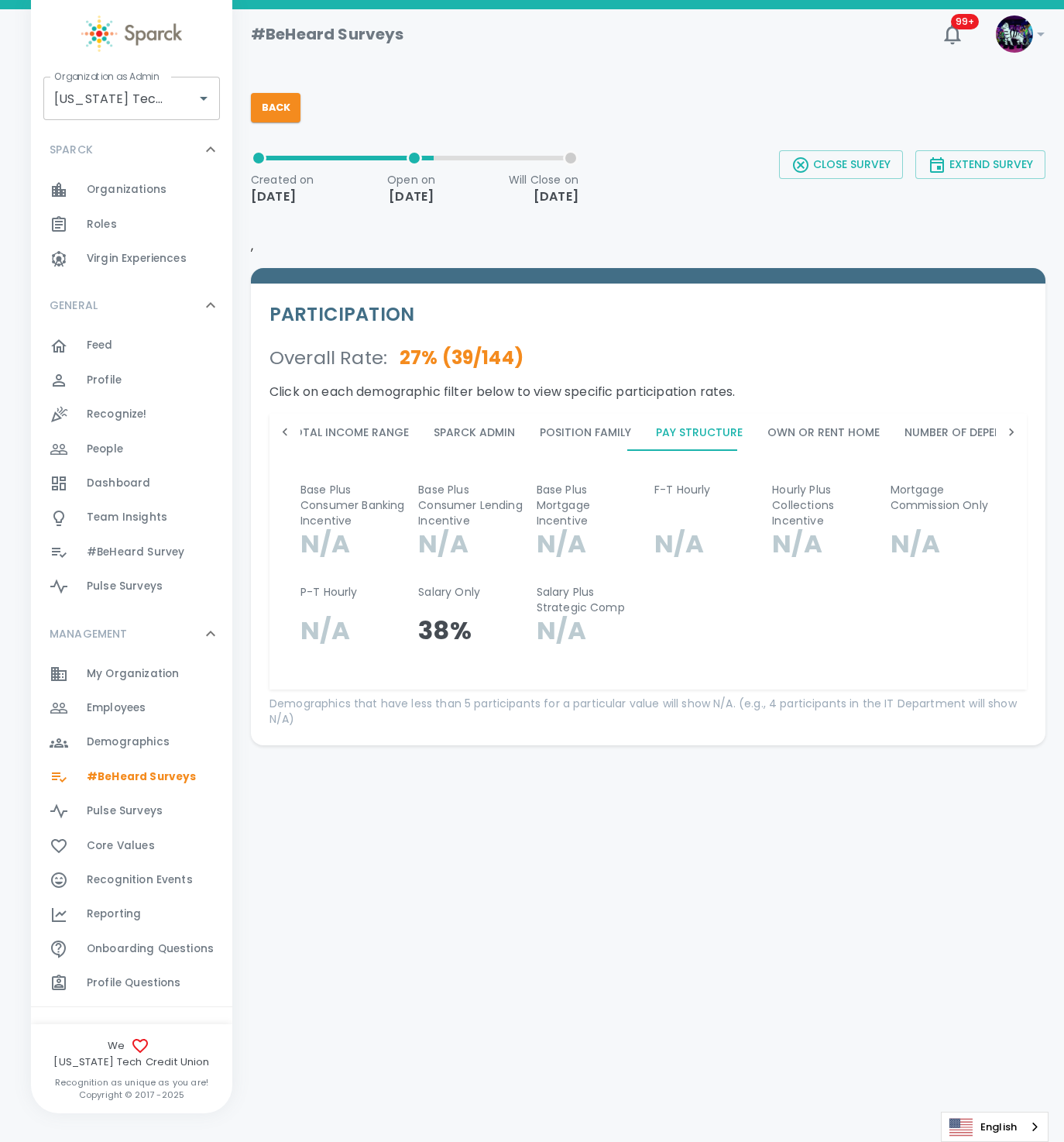
click at [820, 428] on button "Own or Rent Home" at bounding box center [824, 432] width 137 height 37
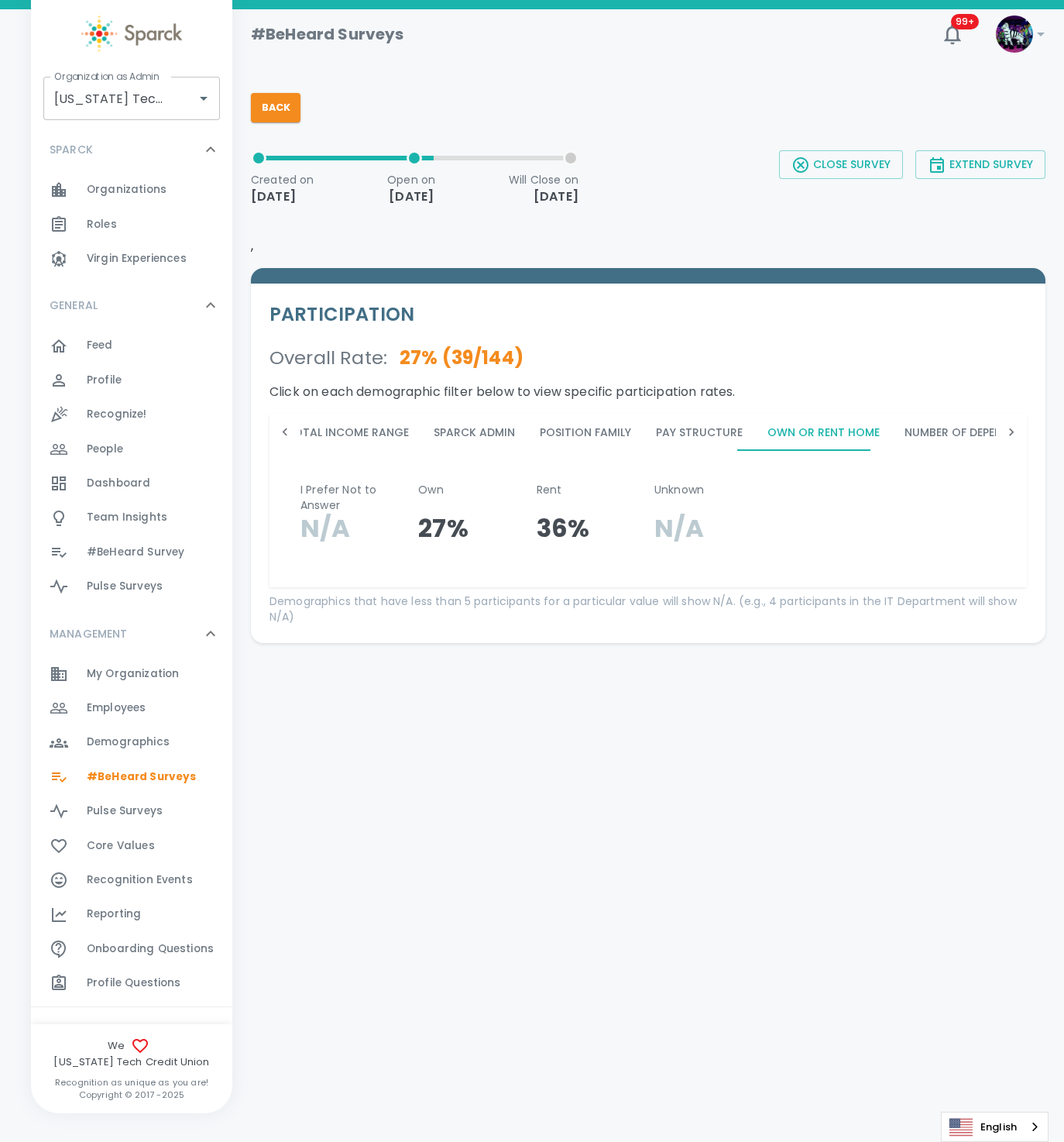
click at [931, 435] on button "Number of Dependents" at bounding box center [970, 432] width 156 height 37
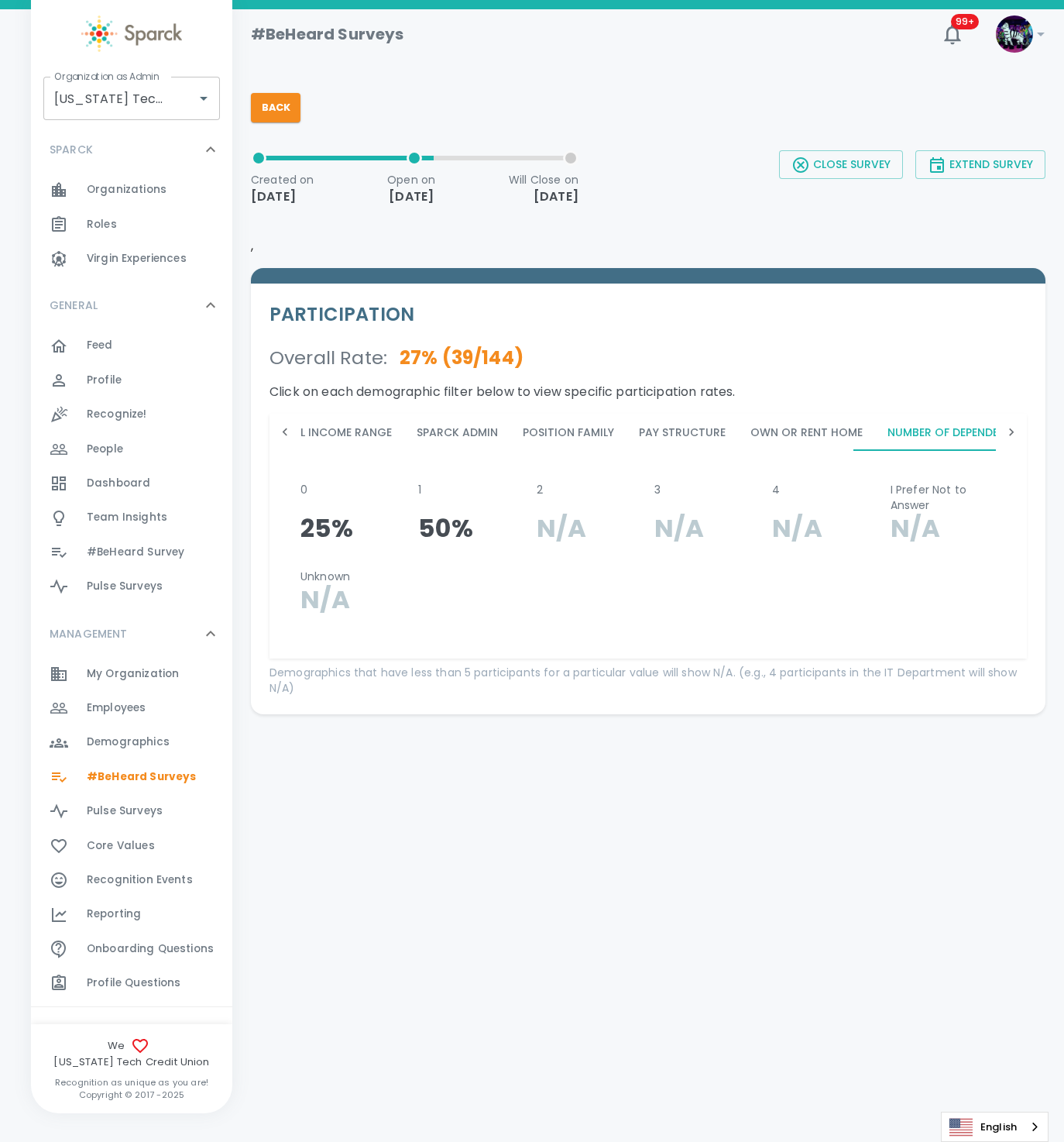
scroll to position [0, 655]
click at [1014, 432] on icon at bounding box center [1012, 433] width 16 height 16
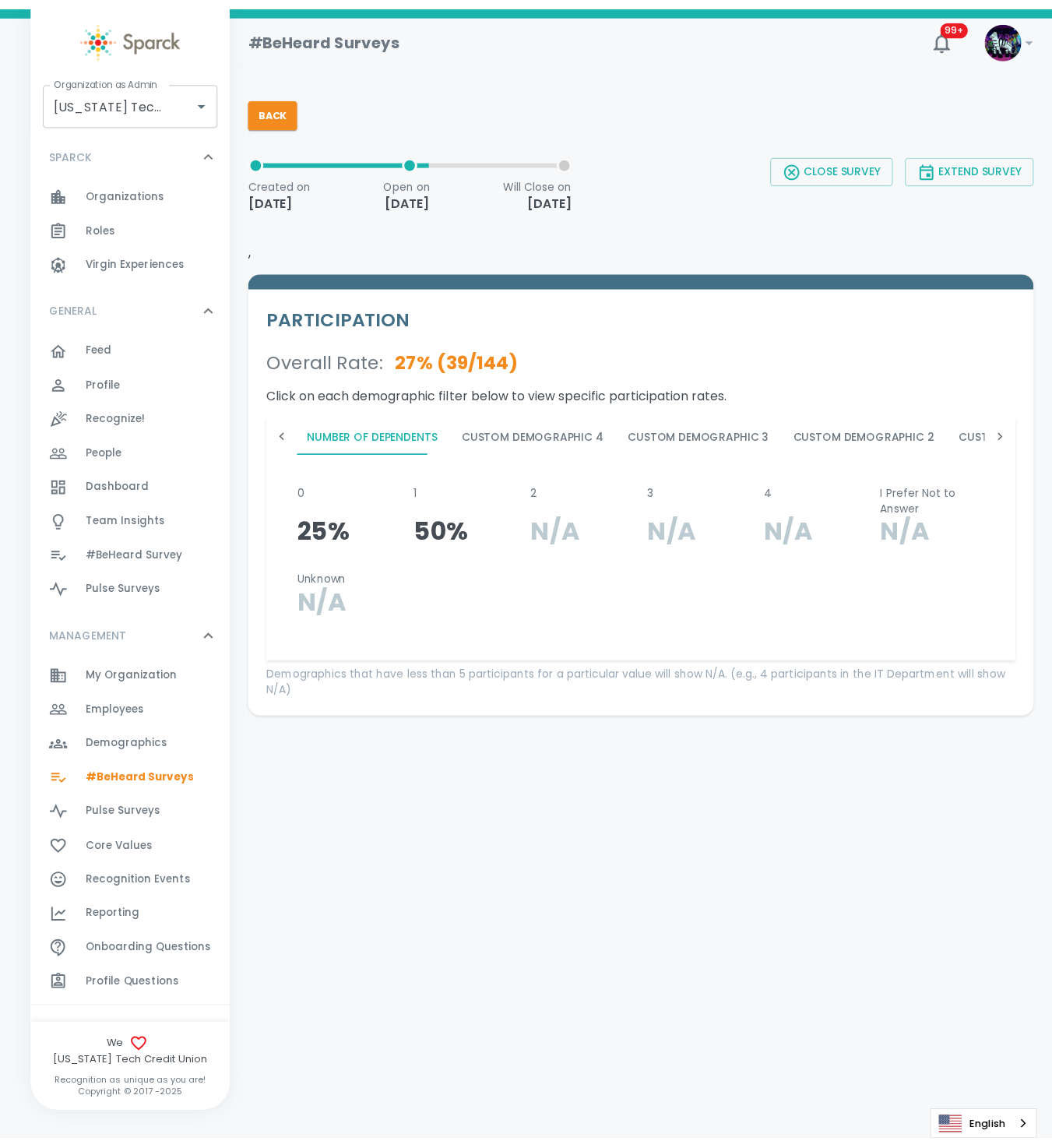
scroll to position [0, 1251]
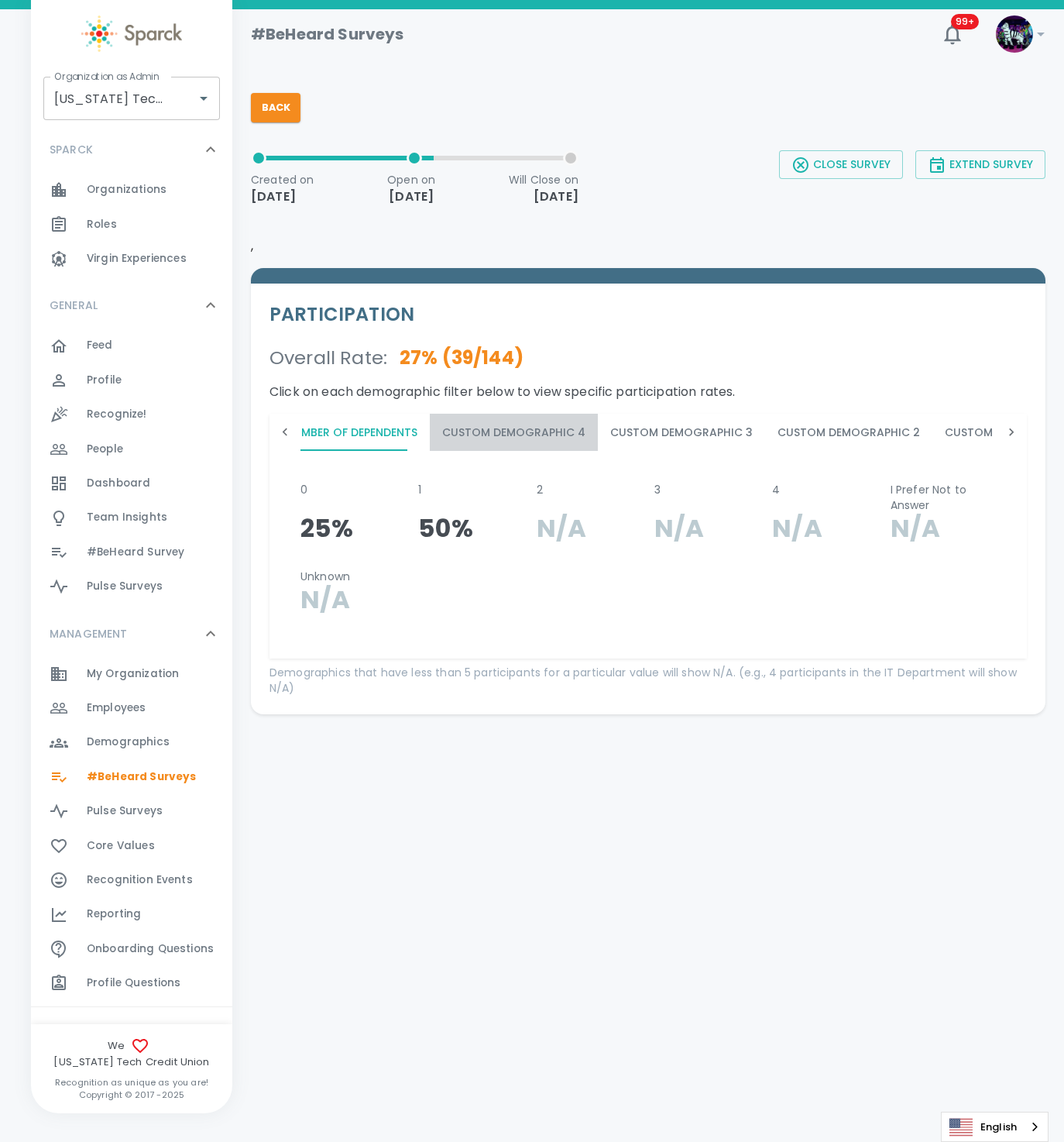
click at [526, 437] on button "Custom Demographic 4" at bounding box center [514, 432] width 168 height 37
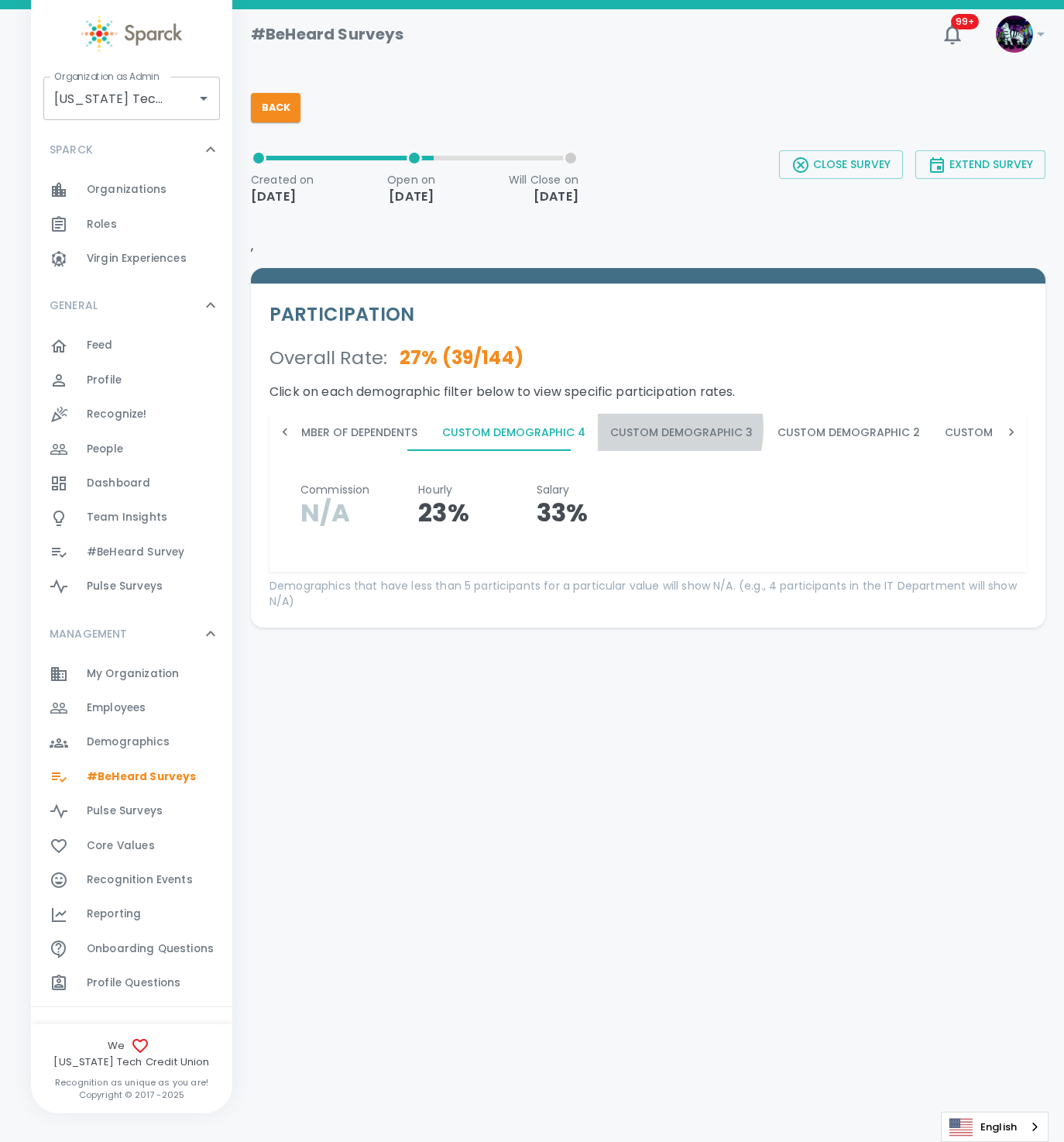
click at [620, 428] on button "Custom Demographic 3" at bounding box center [682, 432] width 167 height 37
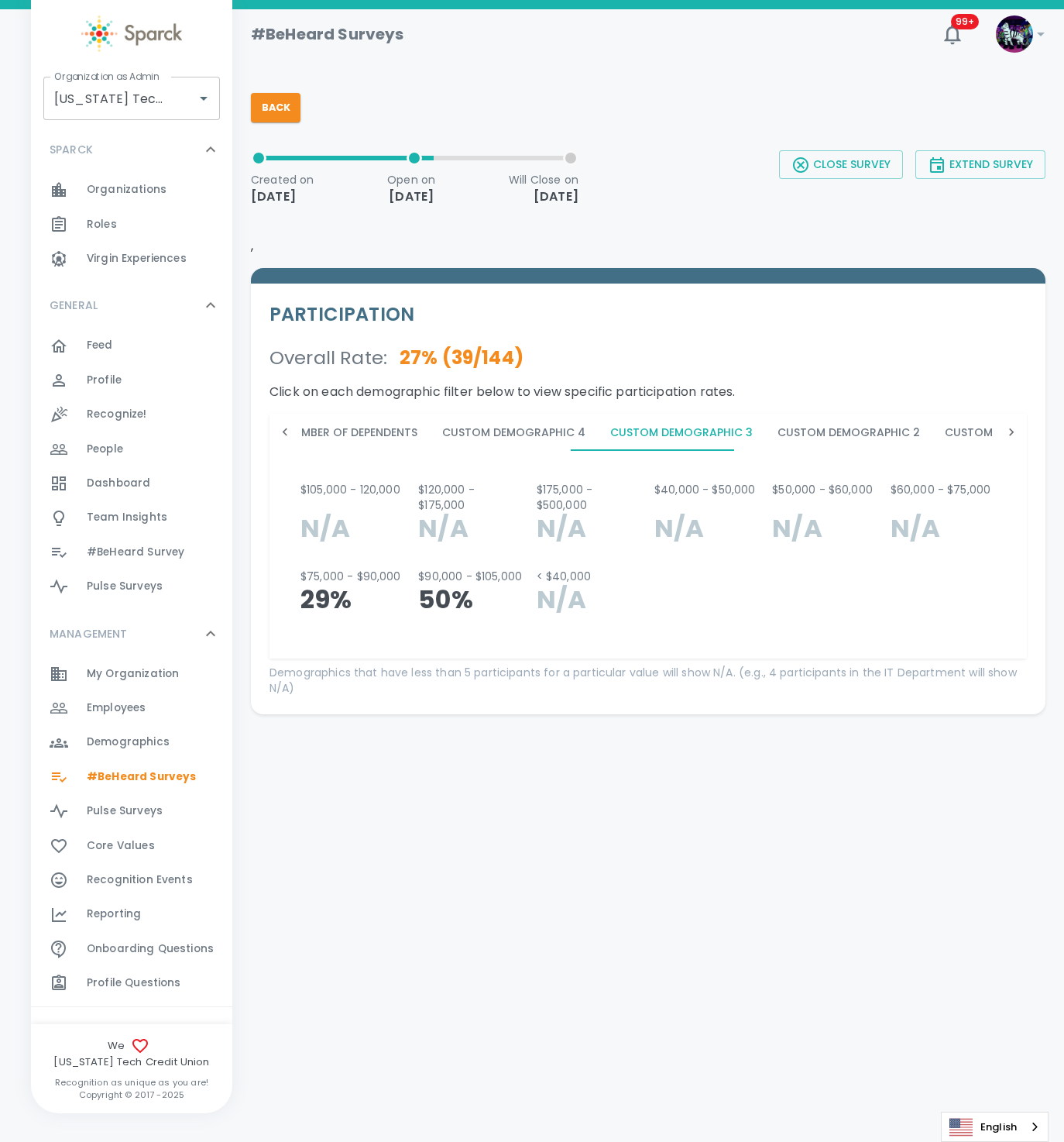
click at [800, 434] on button "Custom Demographic 2" at bounding box center [848, 432] width 167 height 37
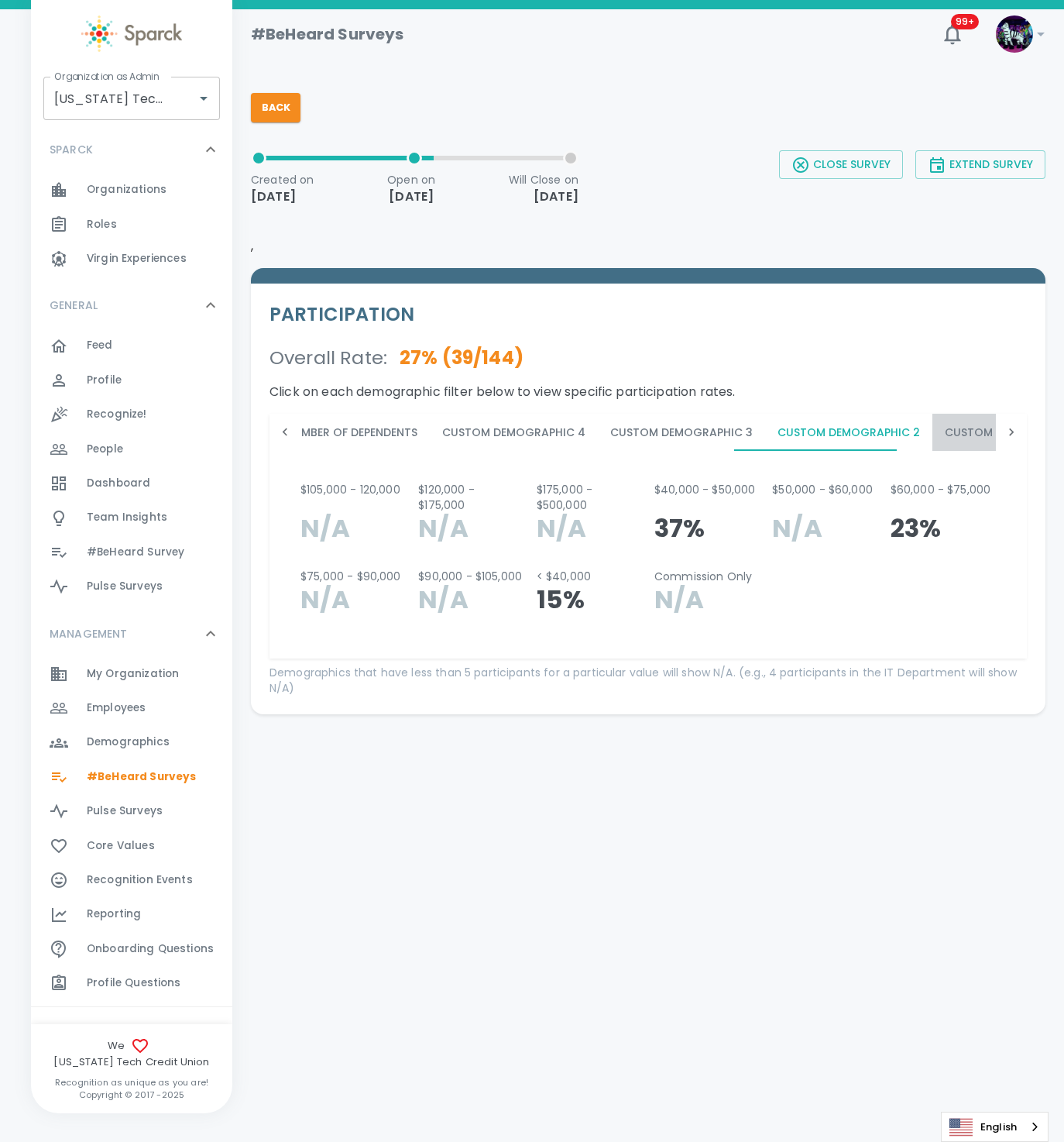
click at [958, 440] on button "Custom Demographic 1" at bounding box center [1014, 432] width 164 height 37
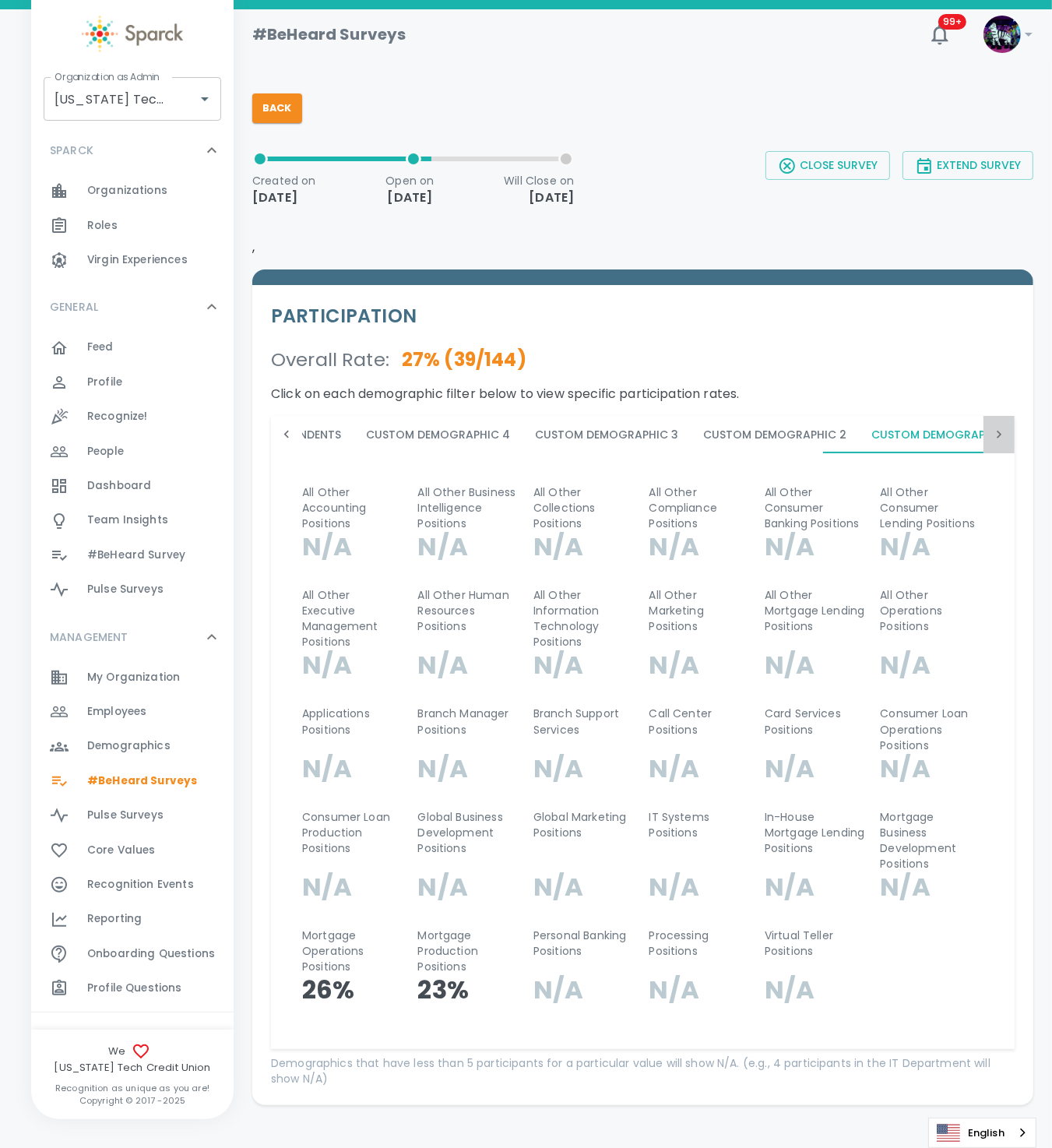
click at [998, 436] on icon at bounding box center [999, 435] width 16 height 16
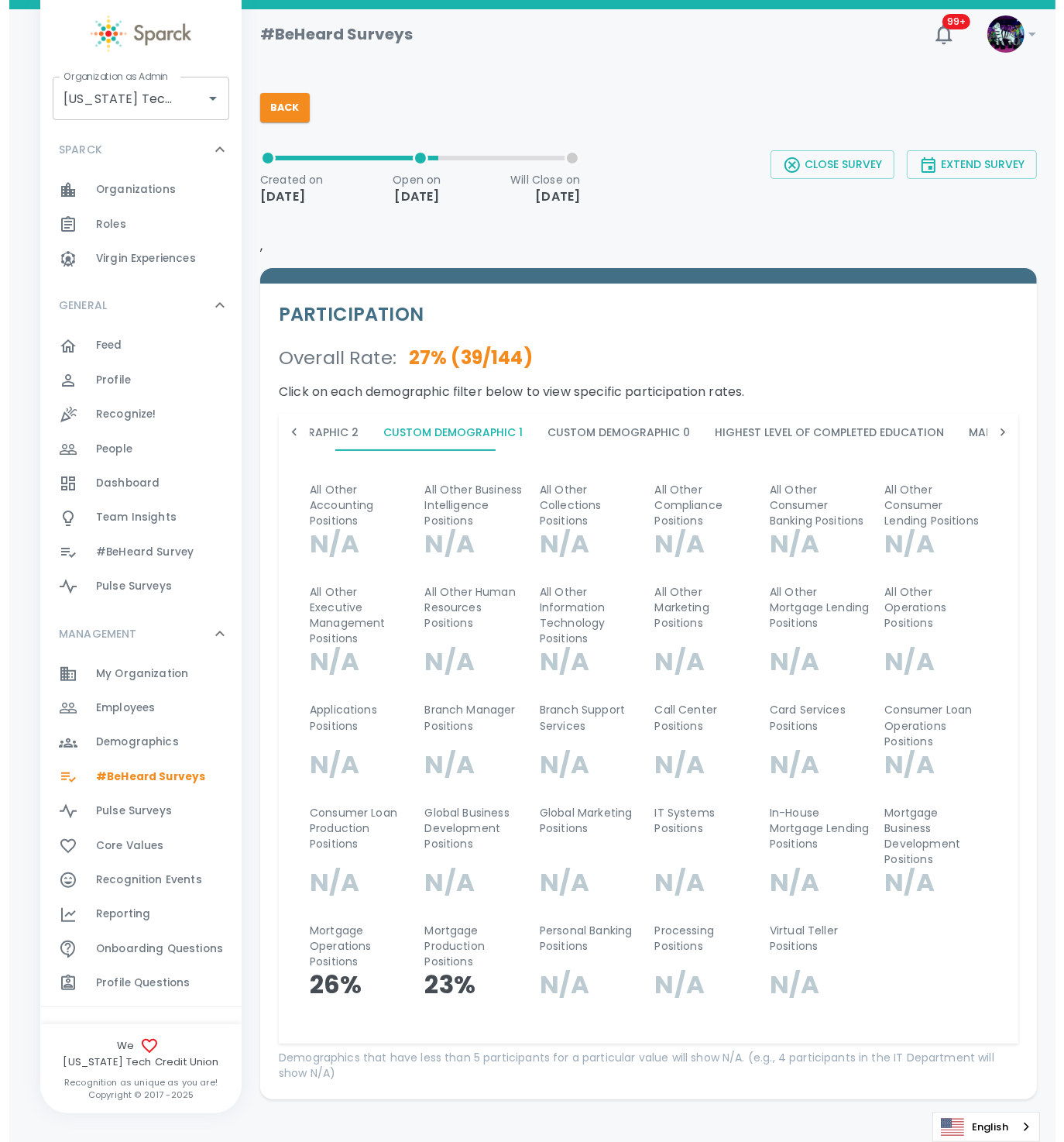
scroll to position [0, 1911]
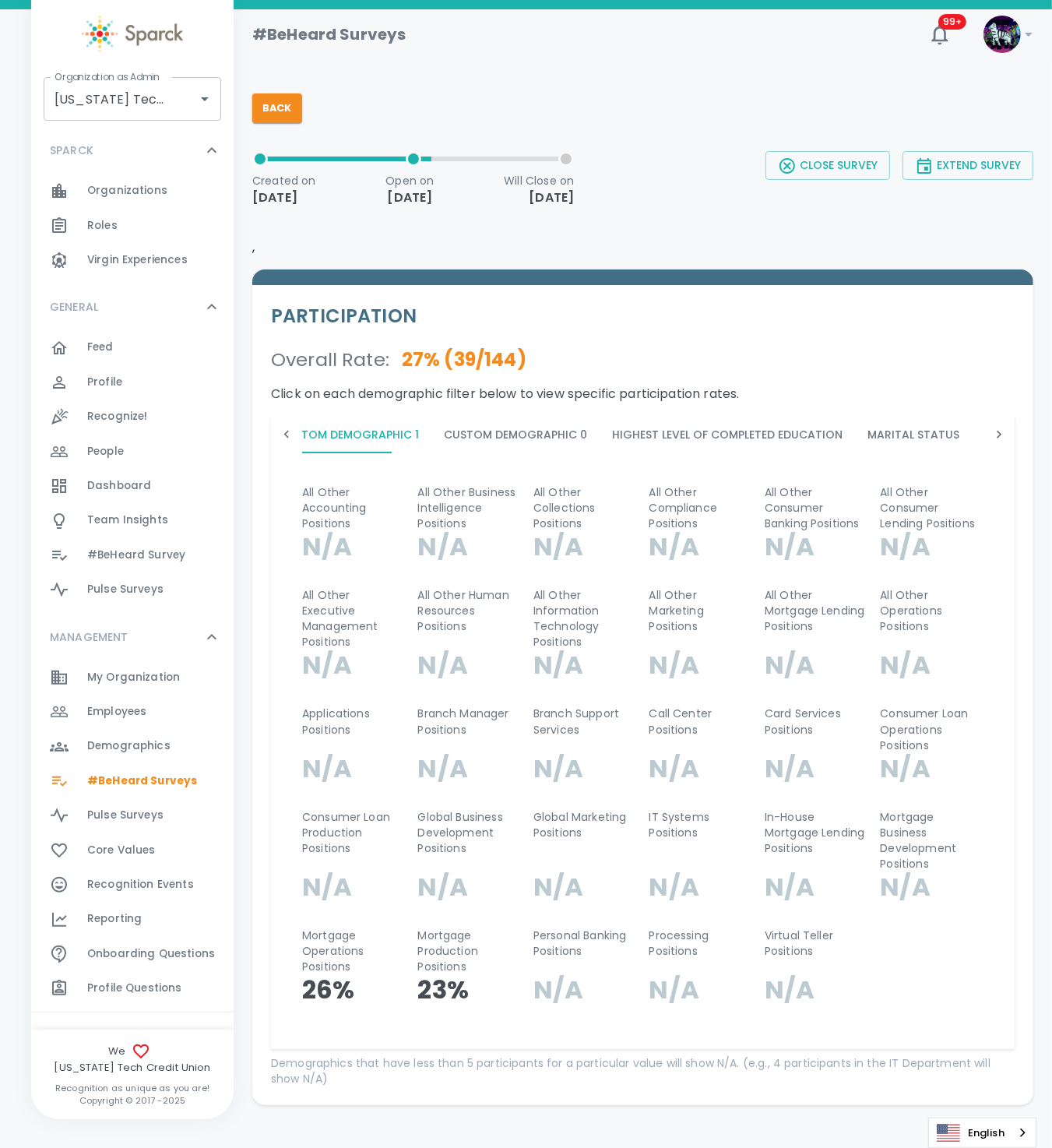
click at [508, 430] on button "Custom Demographic 0" at bounding box center [515, 434] width 168 height 37
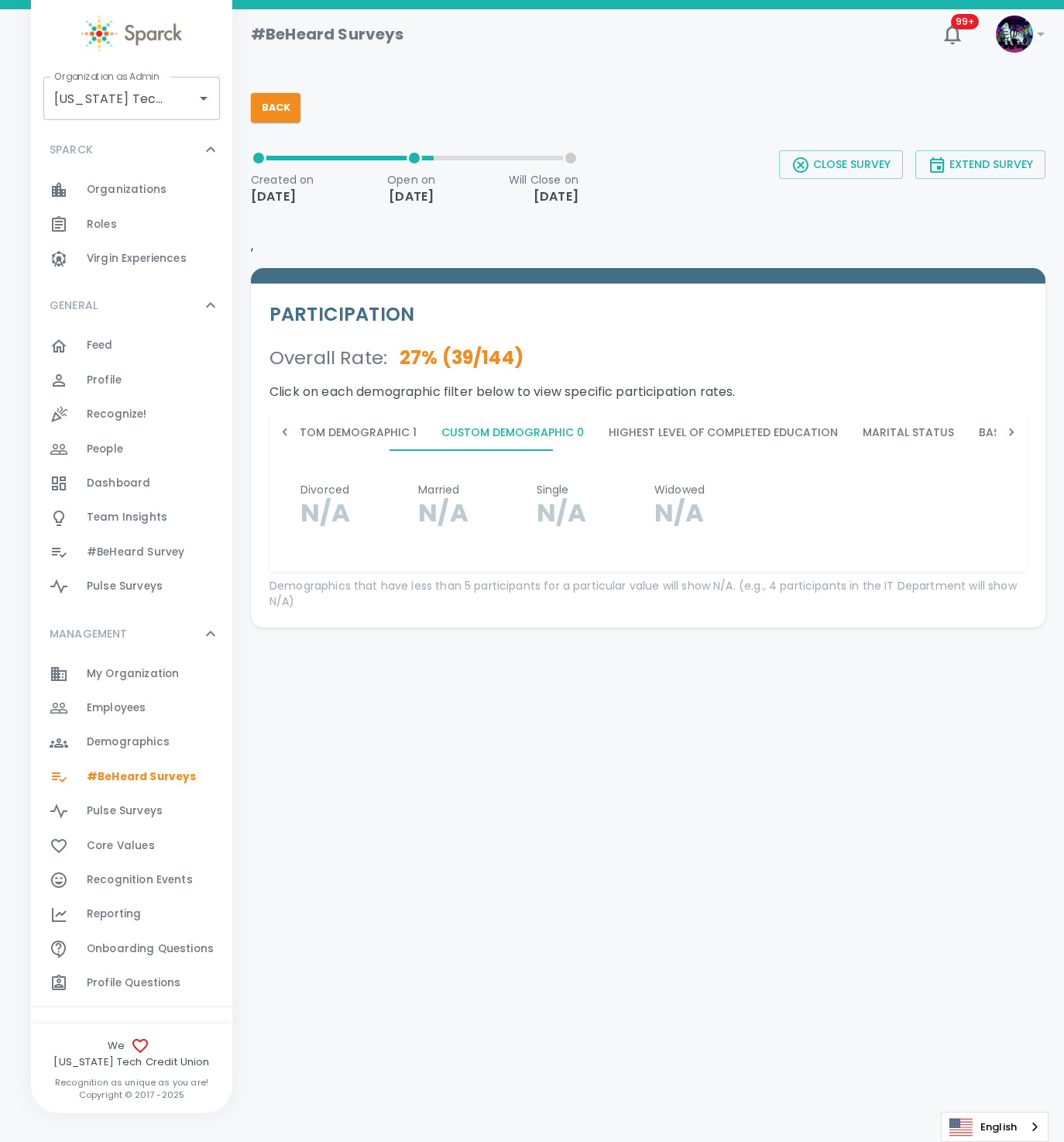
click at [860, 438] on button "Marital Status" at bounding box center [908, 432] width 116 height 37
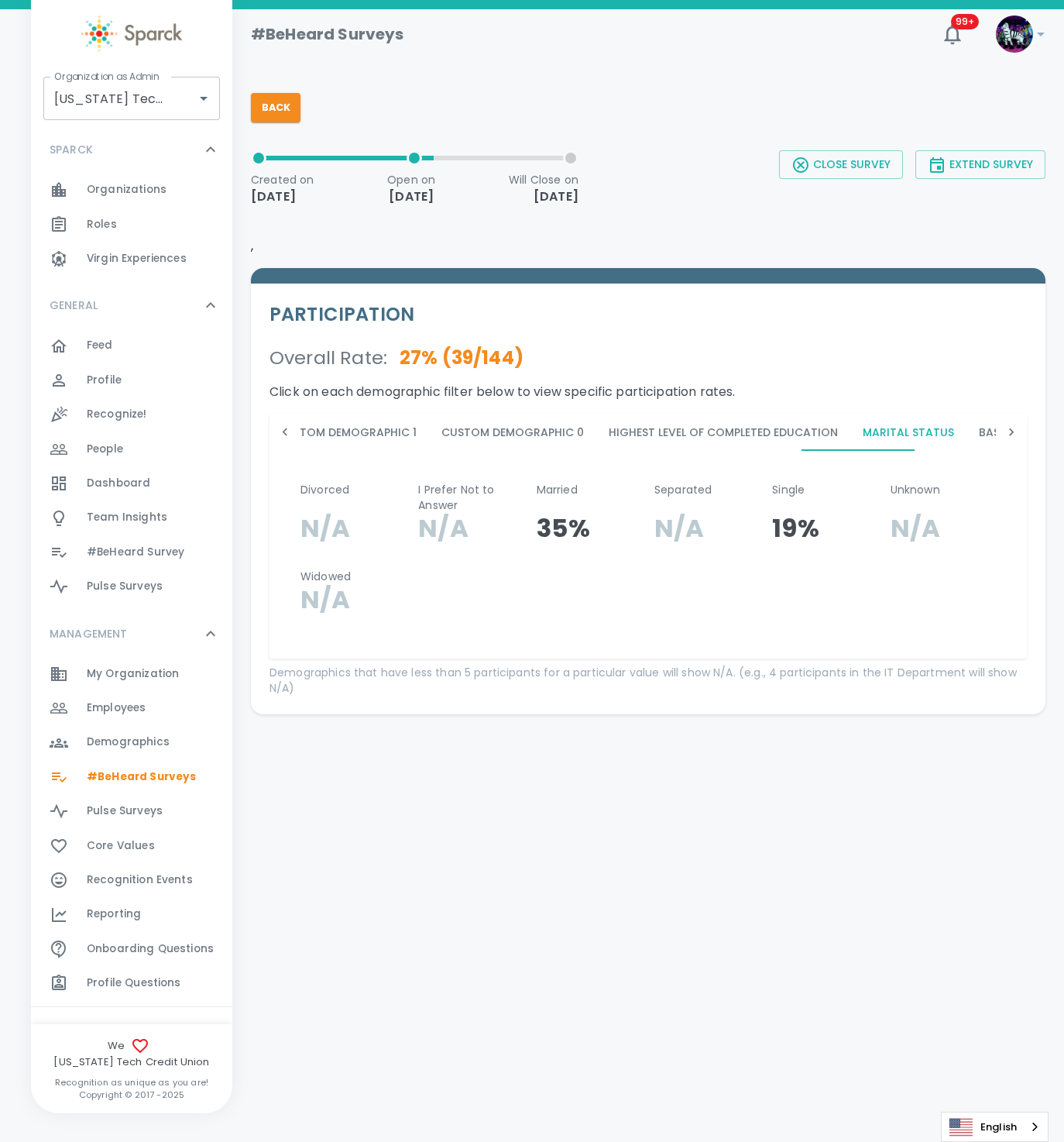
click at [173, 734] on div "Demographics 0" at bounding box center [159, 741] width 146 height 21
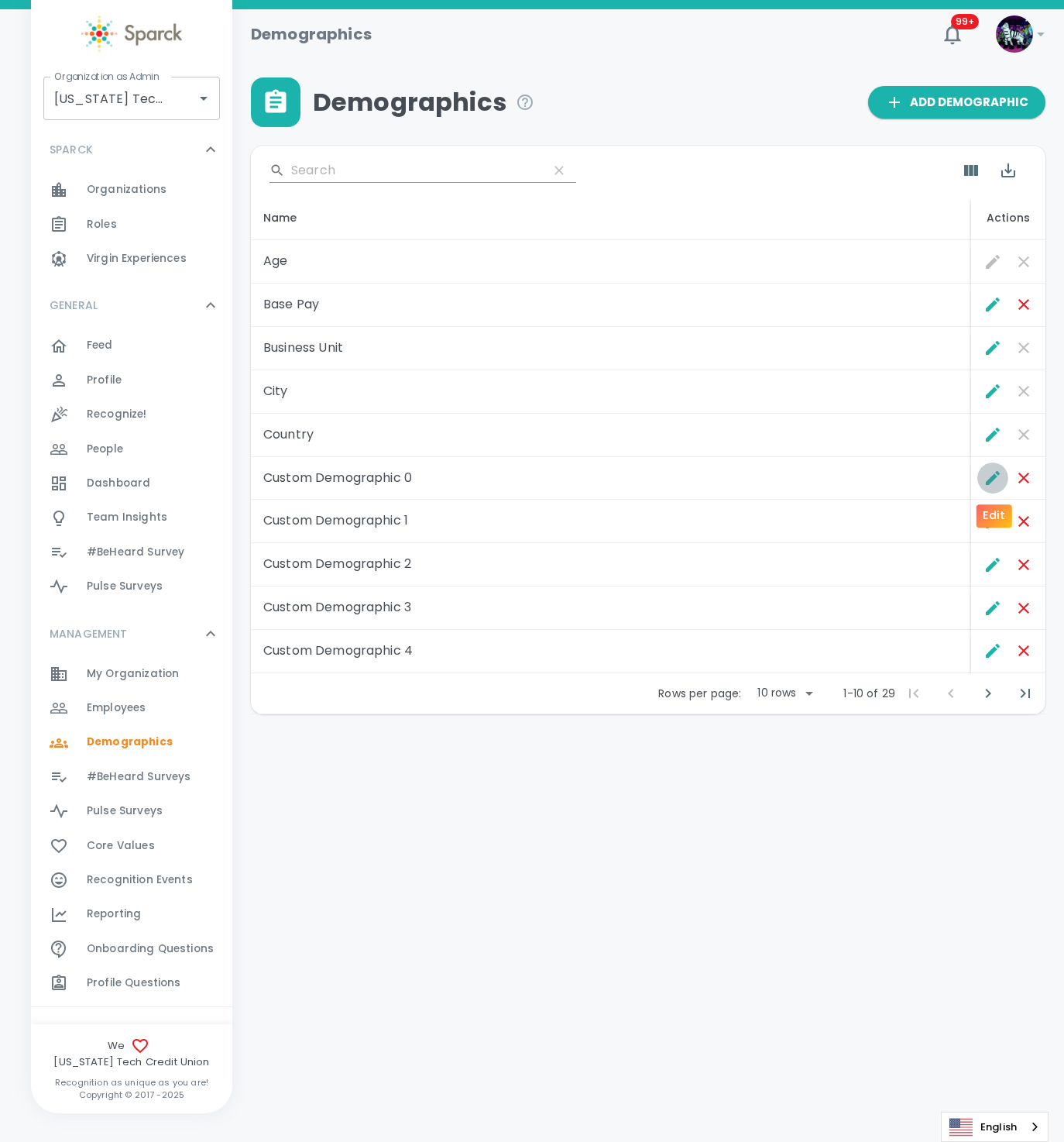
click at [988, 481] on icon "Edit" at bounding box center [993, 478] width 14 height 14
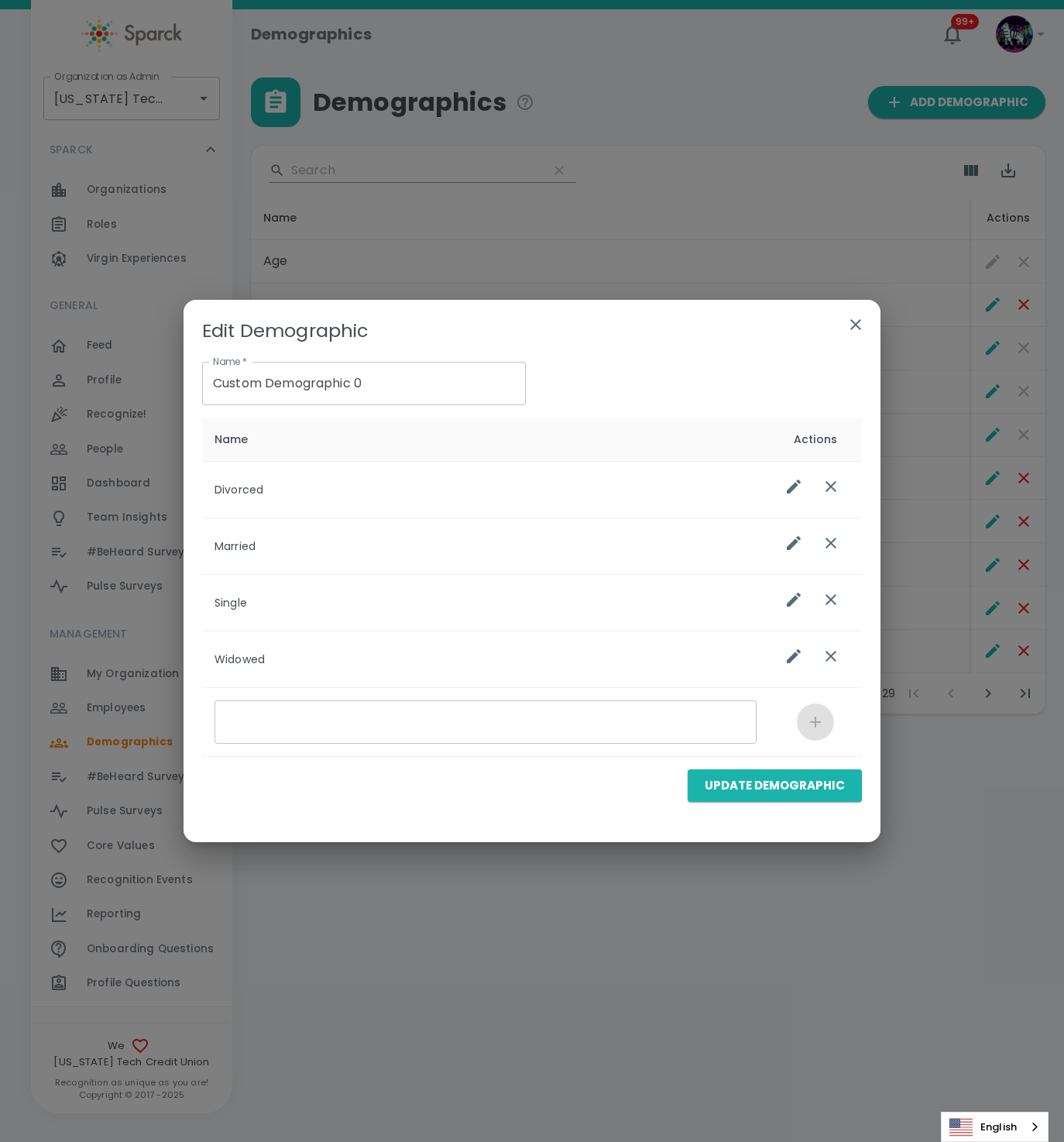
click at [855, 325] on icon "button" at bounding box center [856, 325] width 11 height 11
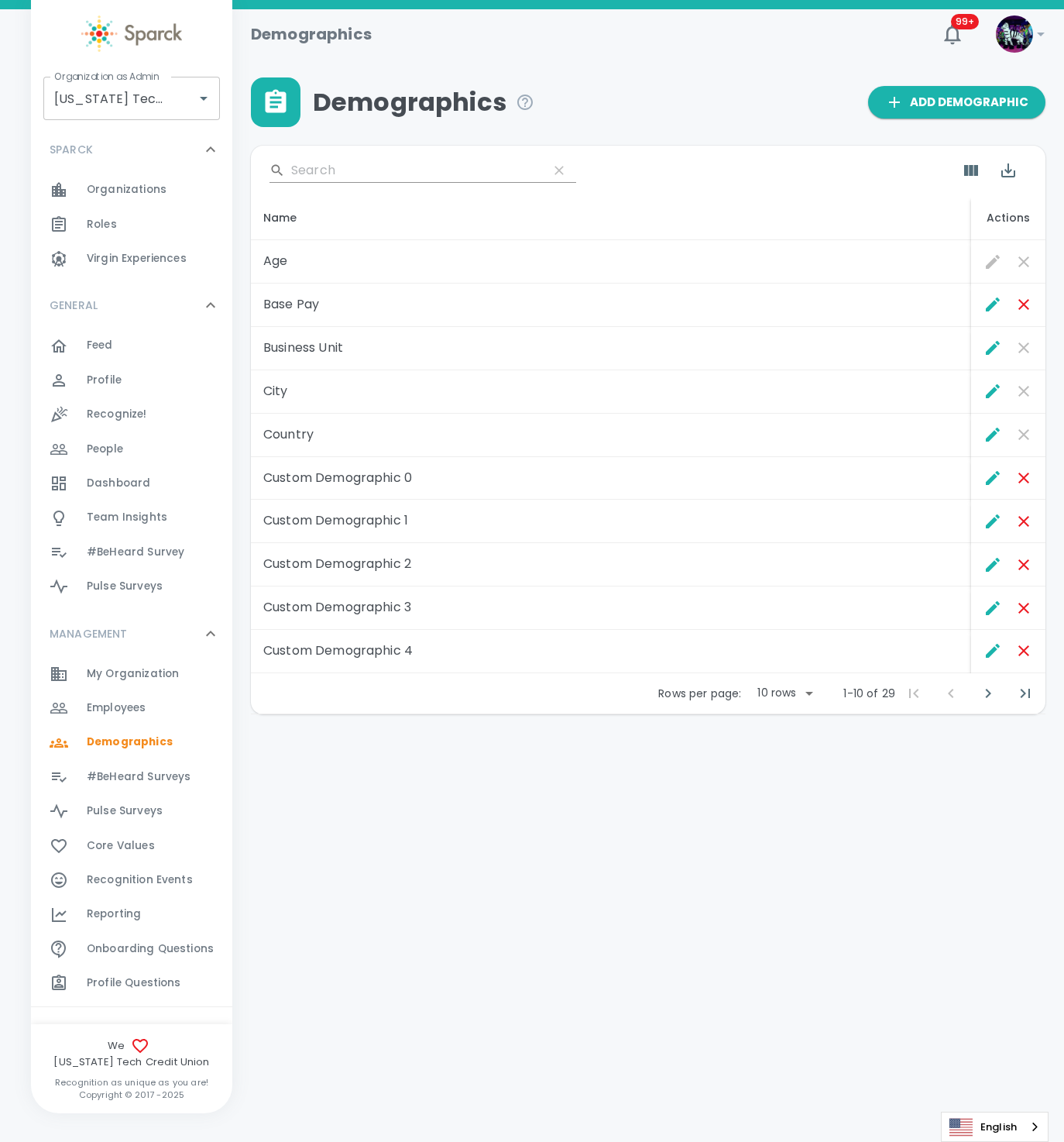
click at [147, 775] on span "#BeHeard Surveys" at bounding box center [138, 777] width 104 height 16
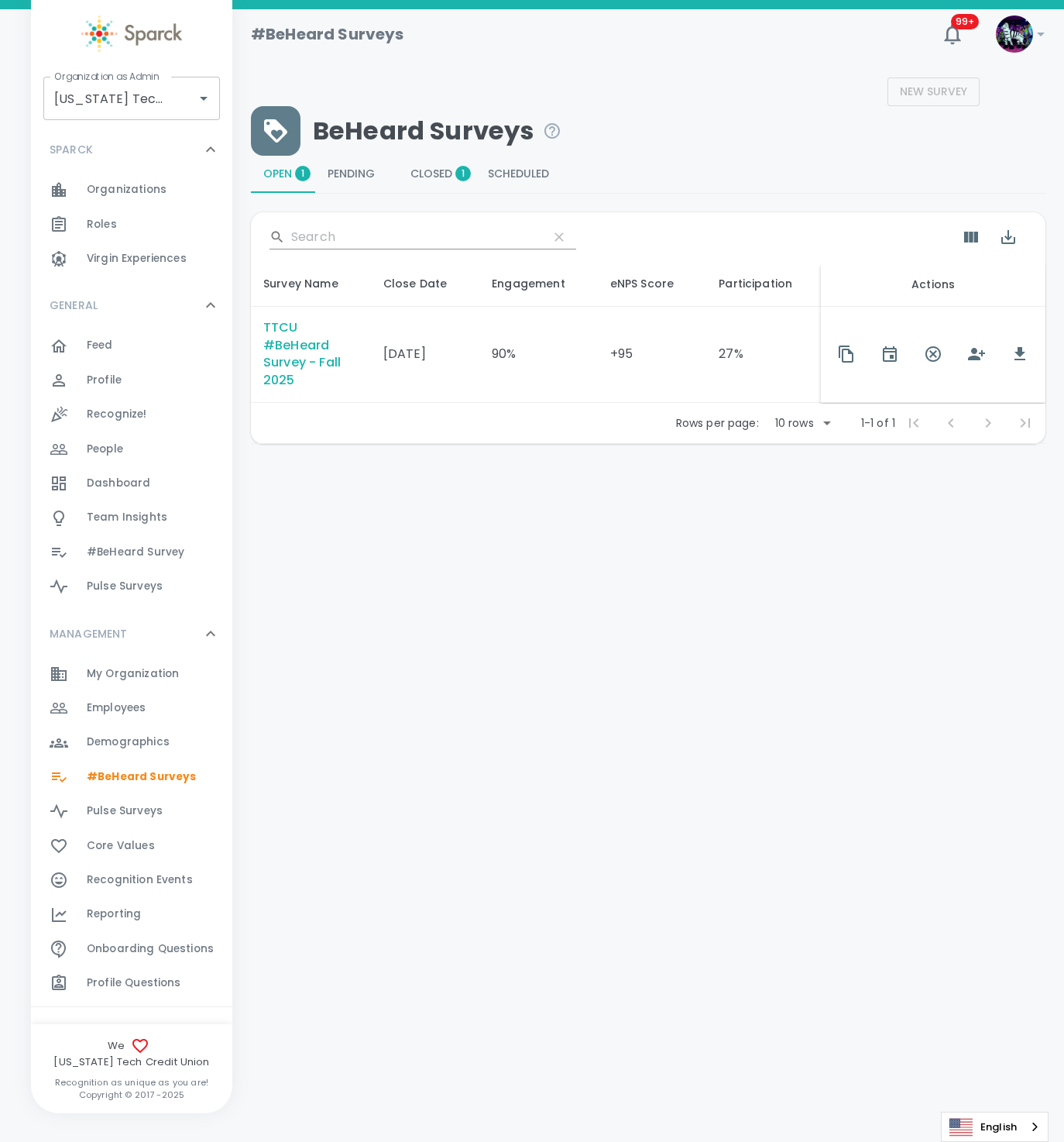
click at [290, 372] on div "TTCU #BeHeard Survey - Fall 2025" at bounding box center [311, 355] width 95 height 71
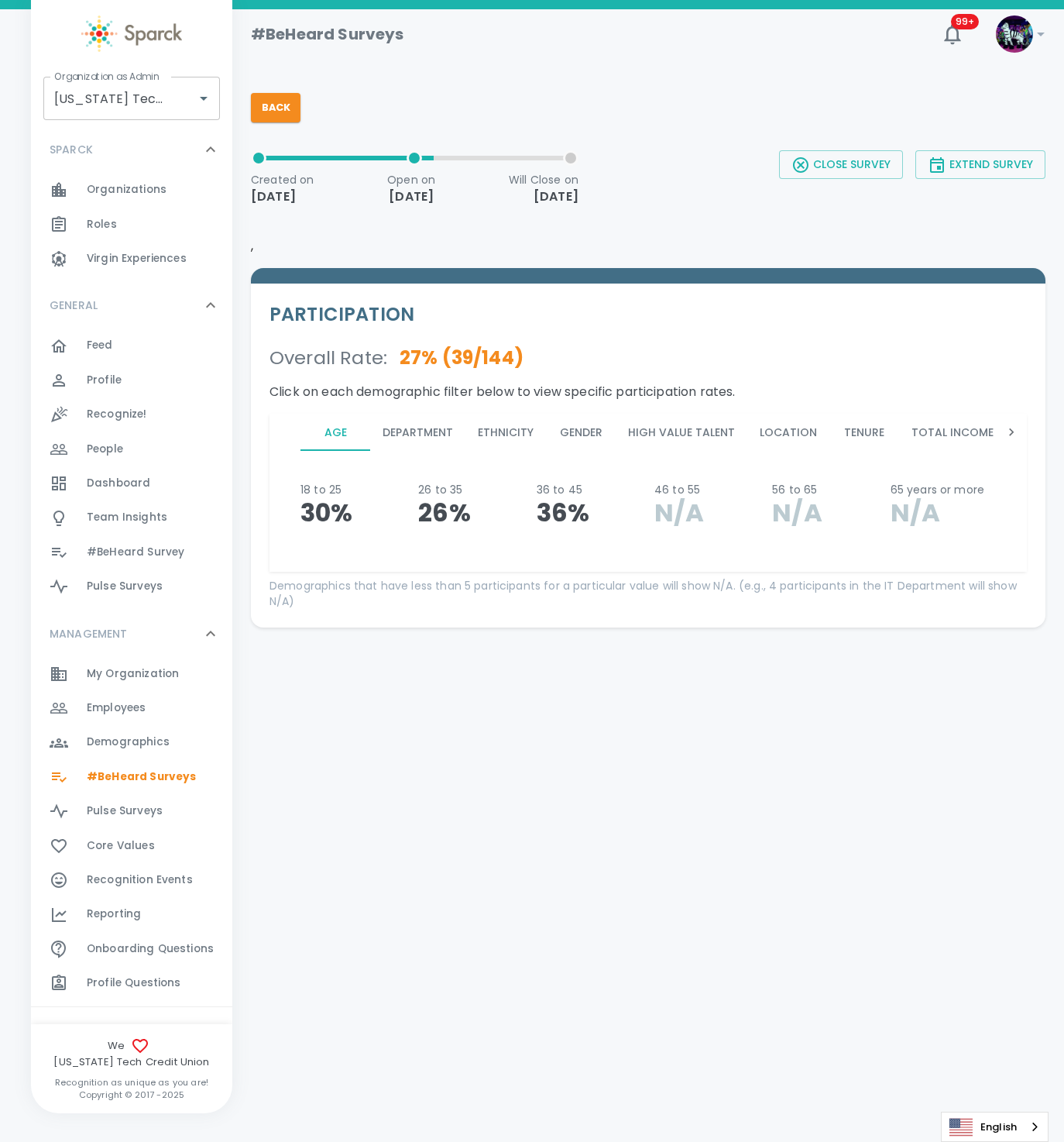
drag, startPoint x: 932, startPoint y: 426, endPoint x: 927, endPoint y: 434, distance: 9.4
click at [932, 427] on button "Total Income Range" at bounding box center [972, 432] width 147 height 37
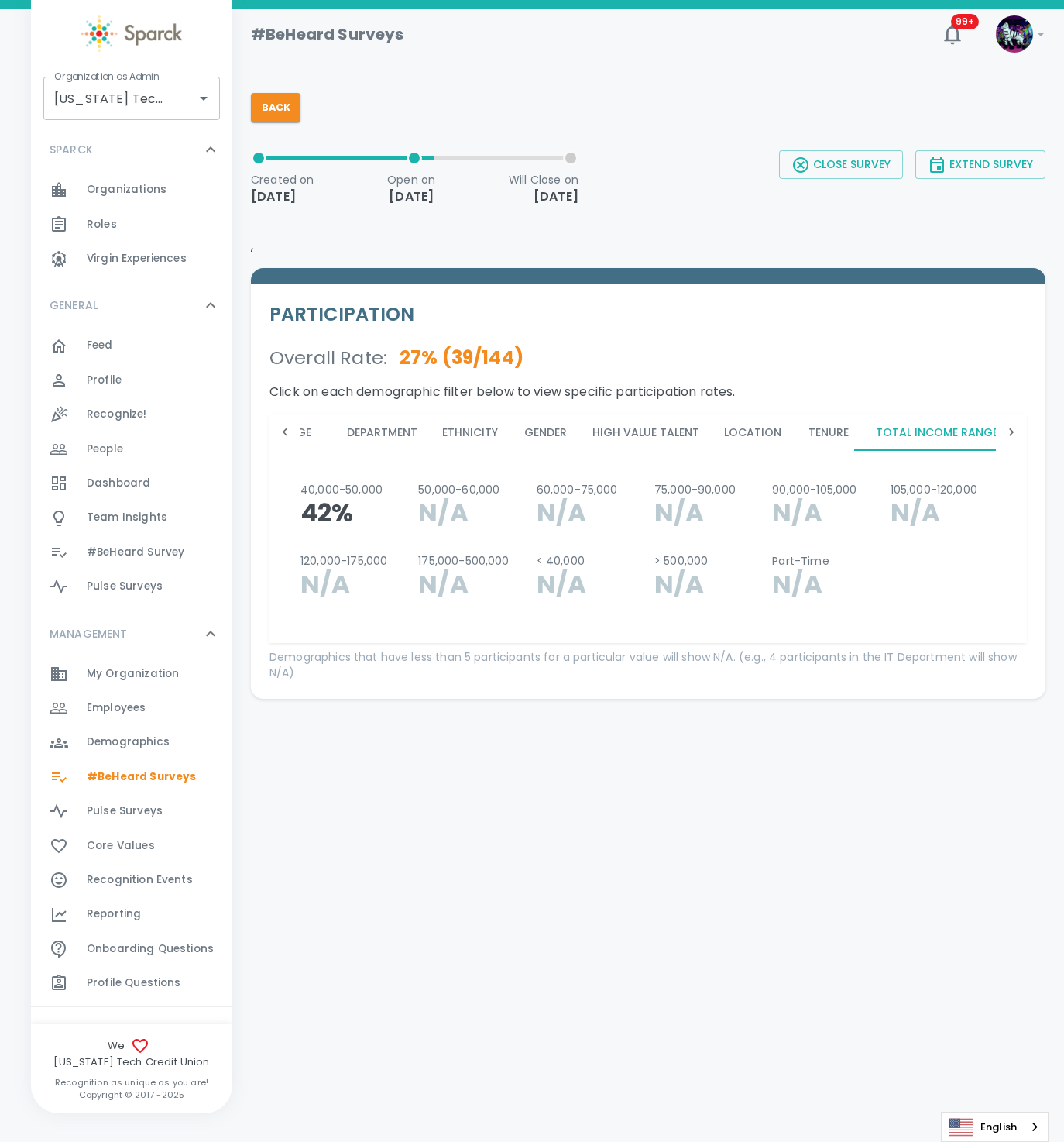
click at [1008, 430] on icon at bounding box center [1012, 433] width 16 height 16
click at [1007, 430] on icon at bounding box center [1012, 433] width 16 height 16
click at [1006, 431] on icon at bounding box center [1012, 433] width 16 height 16
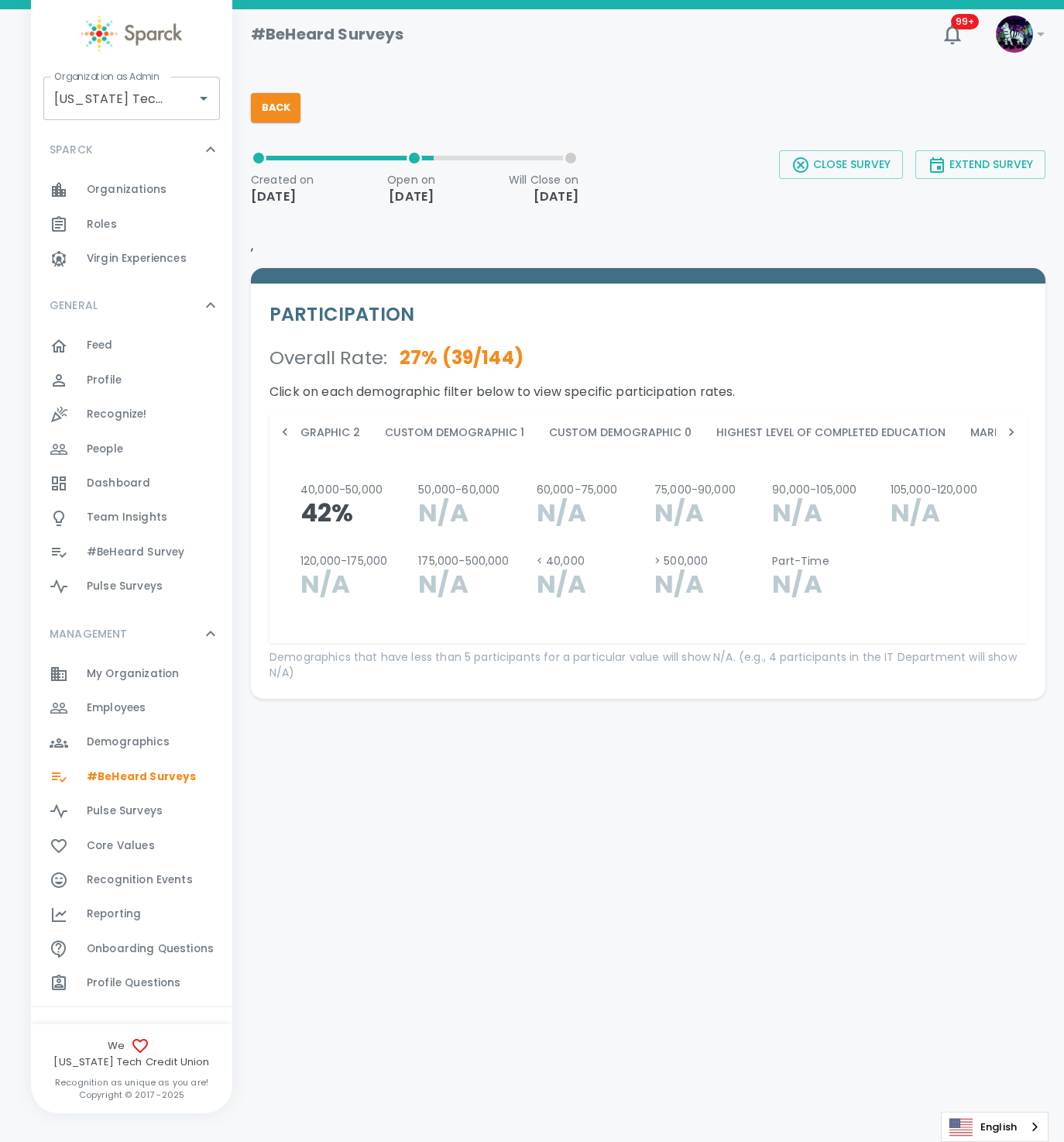
click at [1005, 431] on icon at bounding box center [1012, 433] width 16 height 16
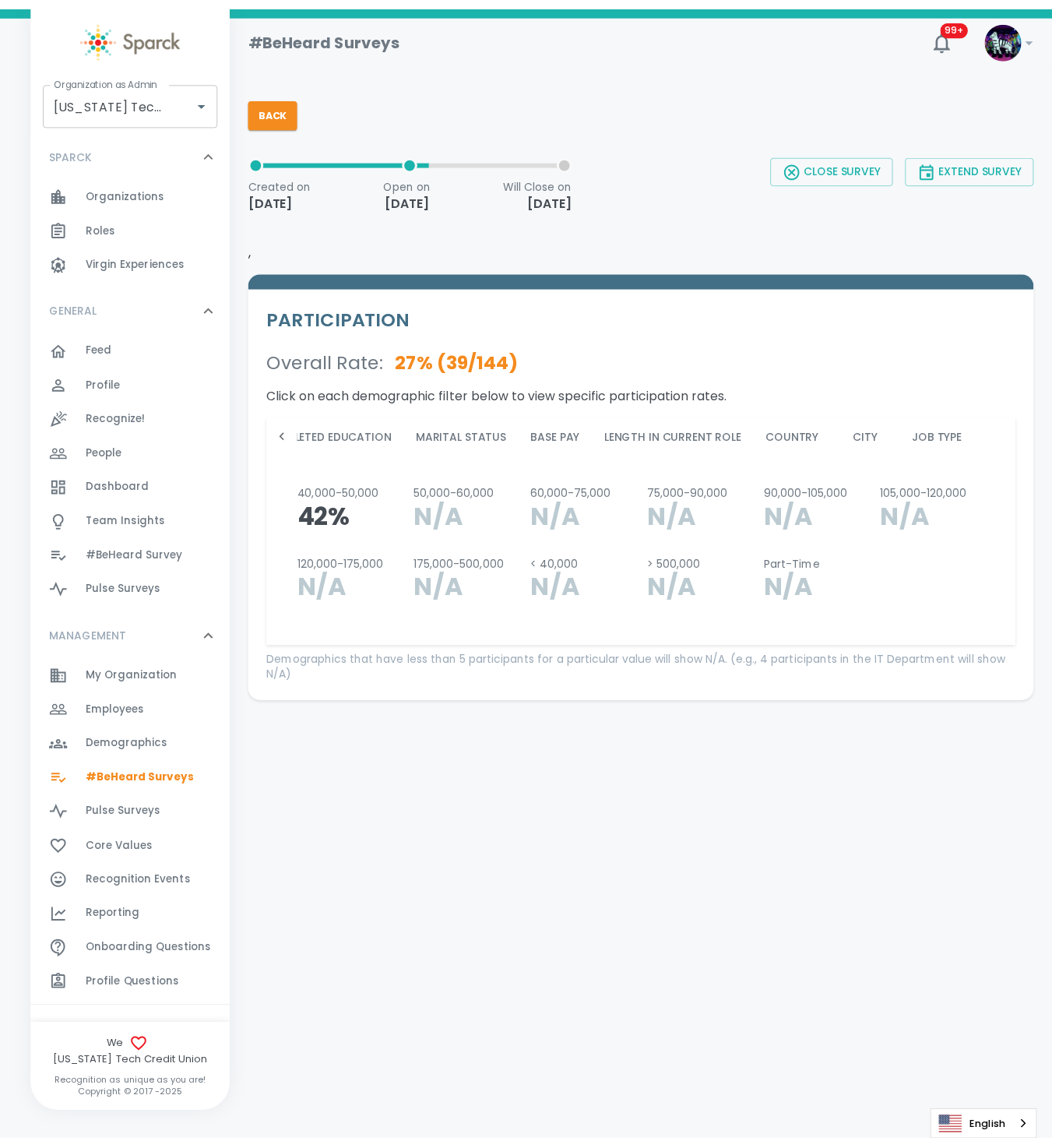
scroll to position [0, 2366]
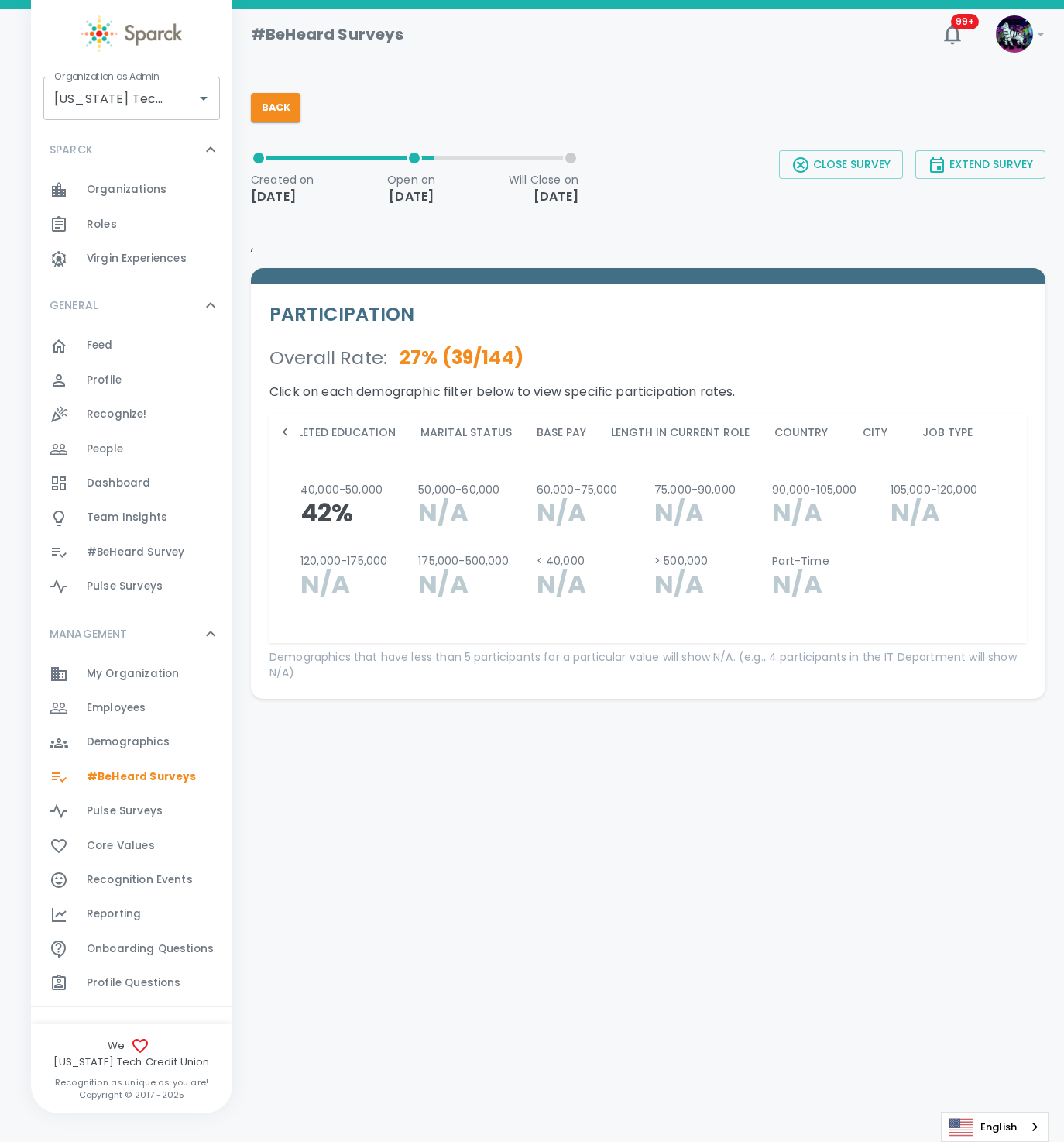
click at [408, 439] on button "Marital Status" at bounding box center [466, 432] width 116 height 37
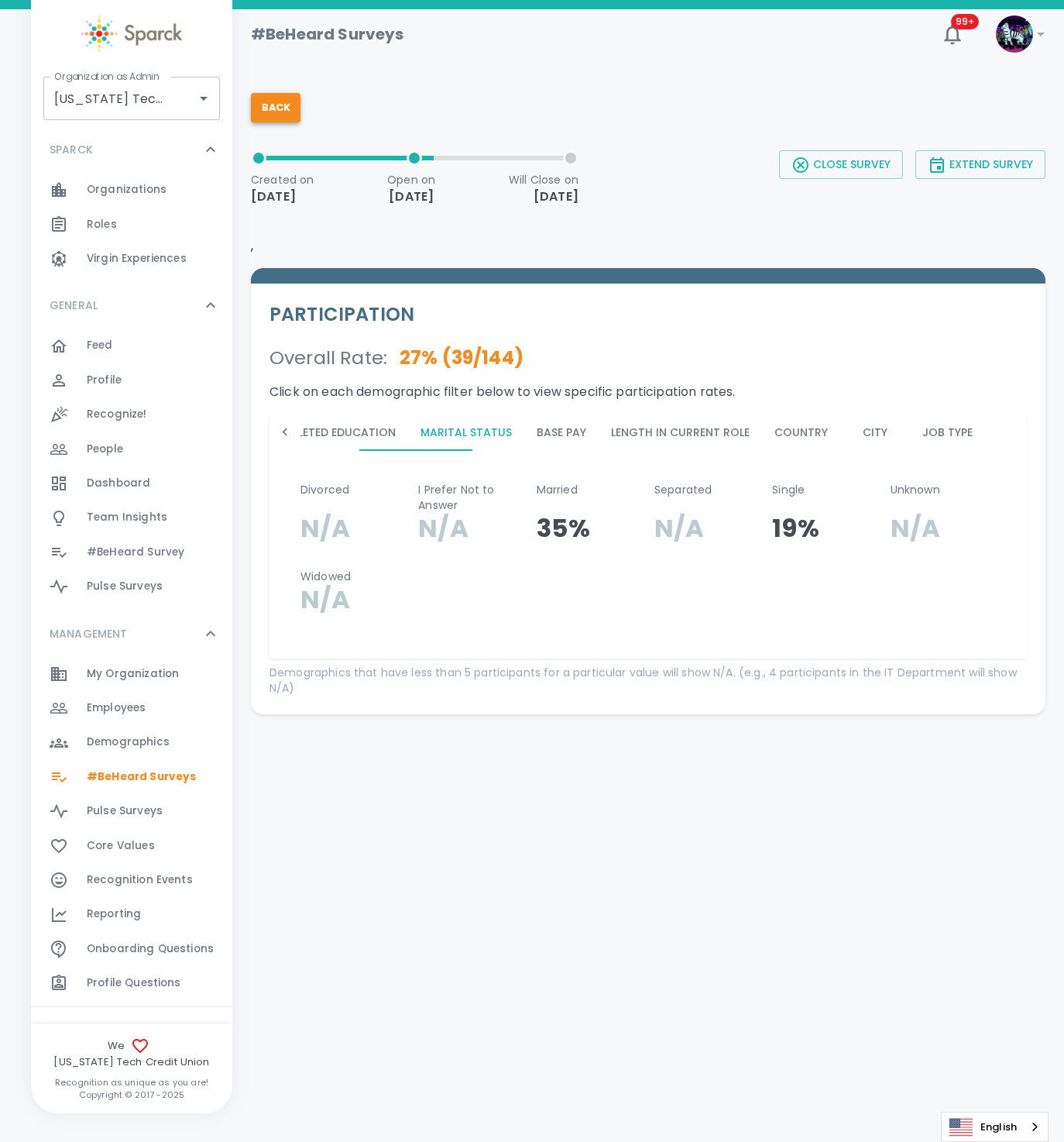
click at [289, 109] on button "Back" at bounding box center [275, 107] width 49 height 29
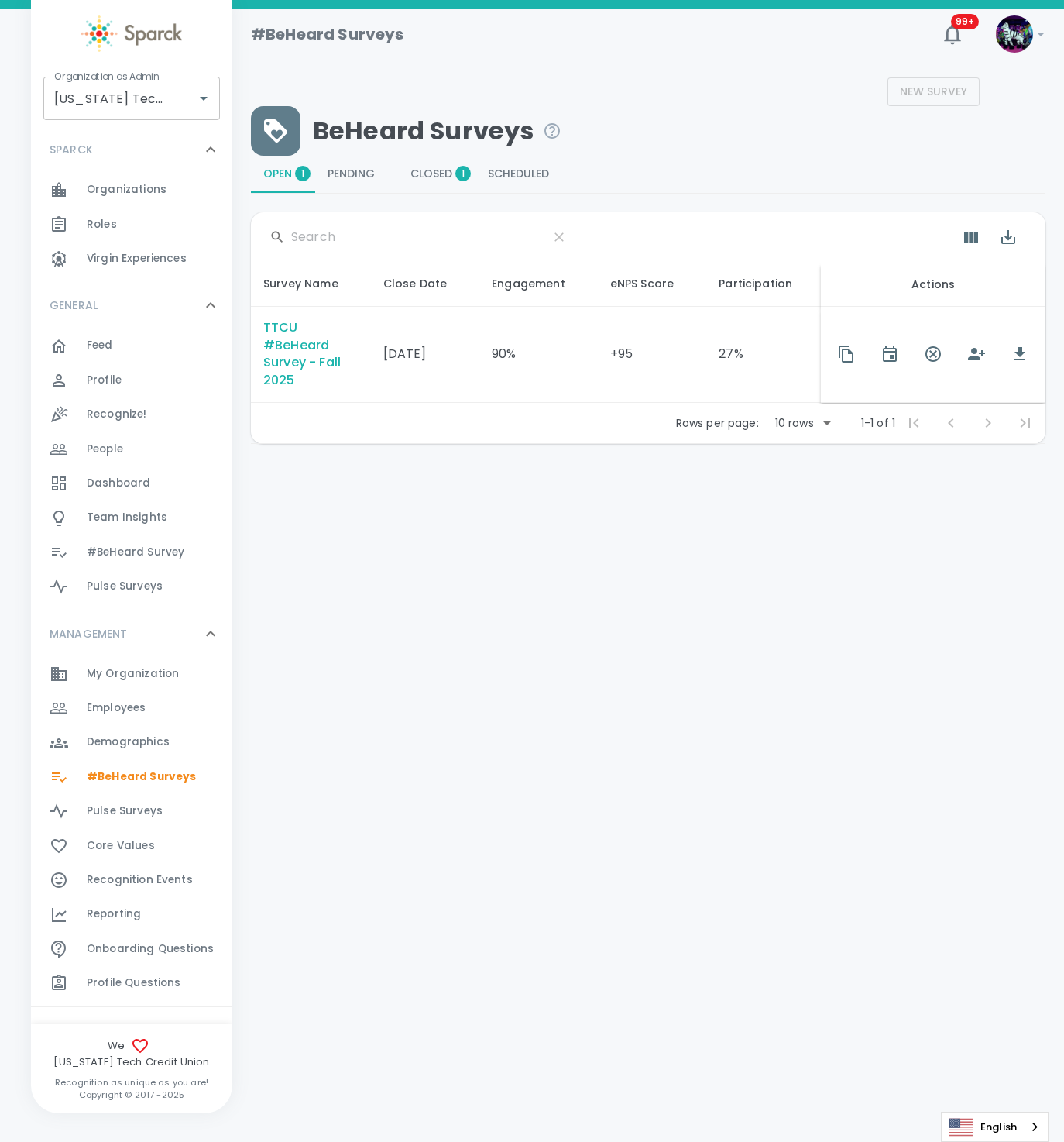
click at [442, 177] on span "Closed 1" at bounding box center [436, 175] width 52 height 14
click at [313, 371] on div "TTCU #BeHeard Survey Spring 2023" at bounding box center [311, 355] width 95 height 71
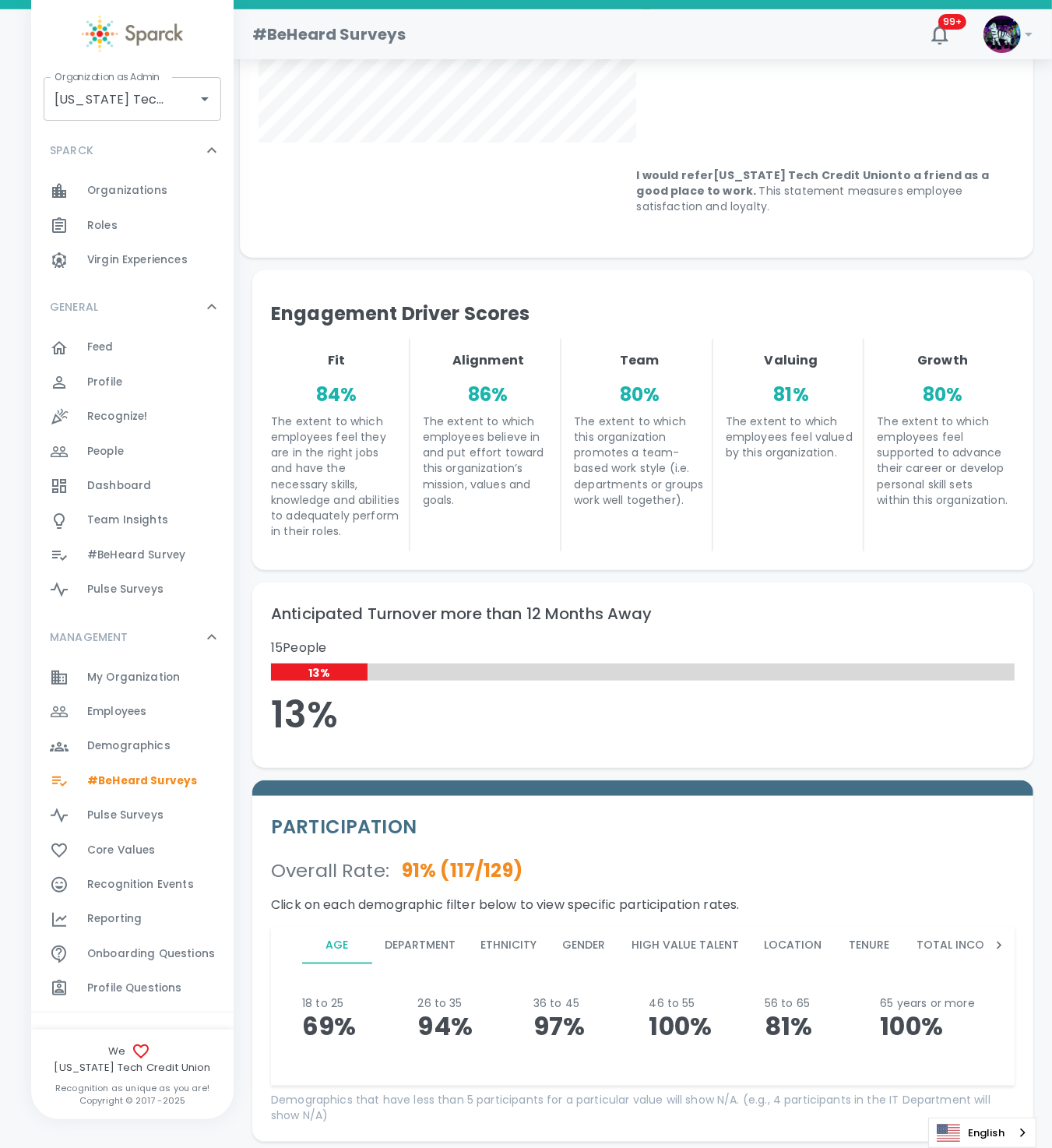
scroll to position [904, 0]
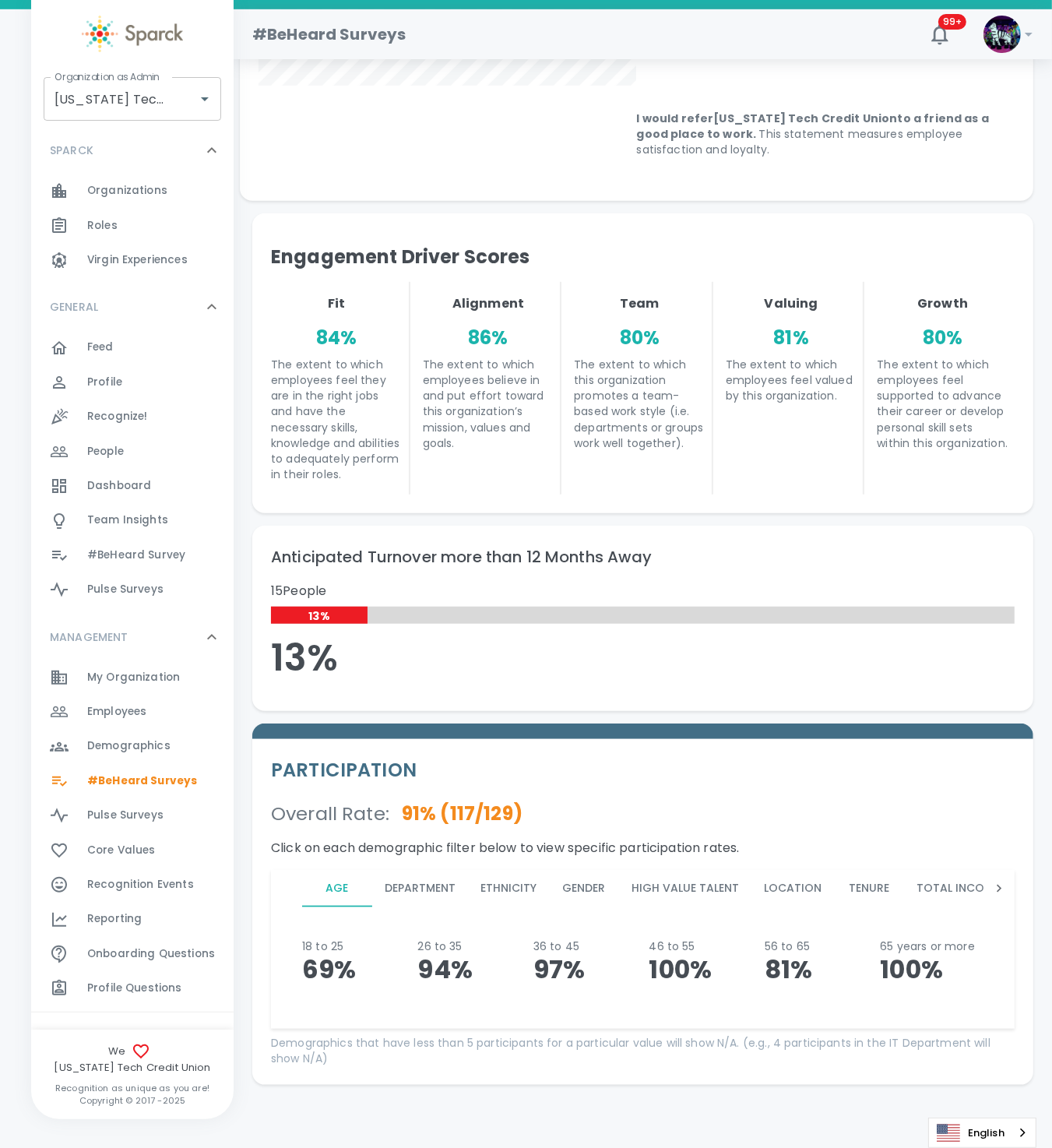
click at [955, 870] on button "Total Income Range" at bounding box center [977, 888] width 148 height 37
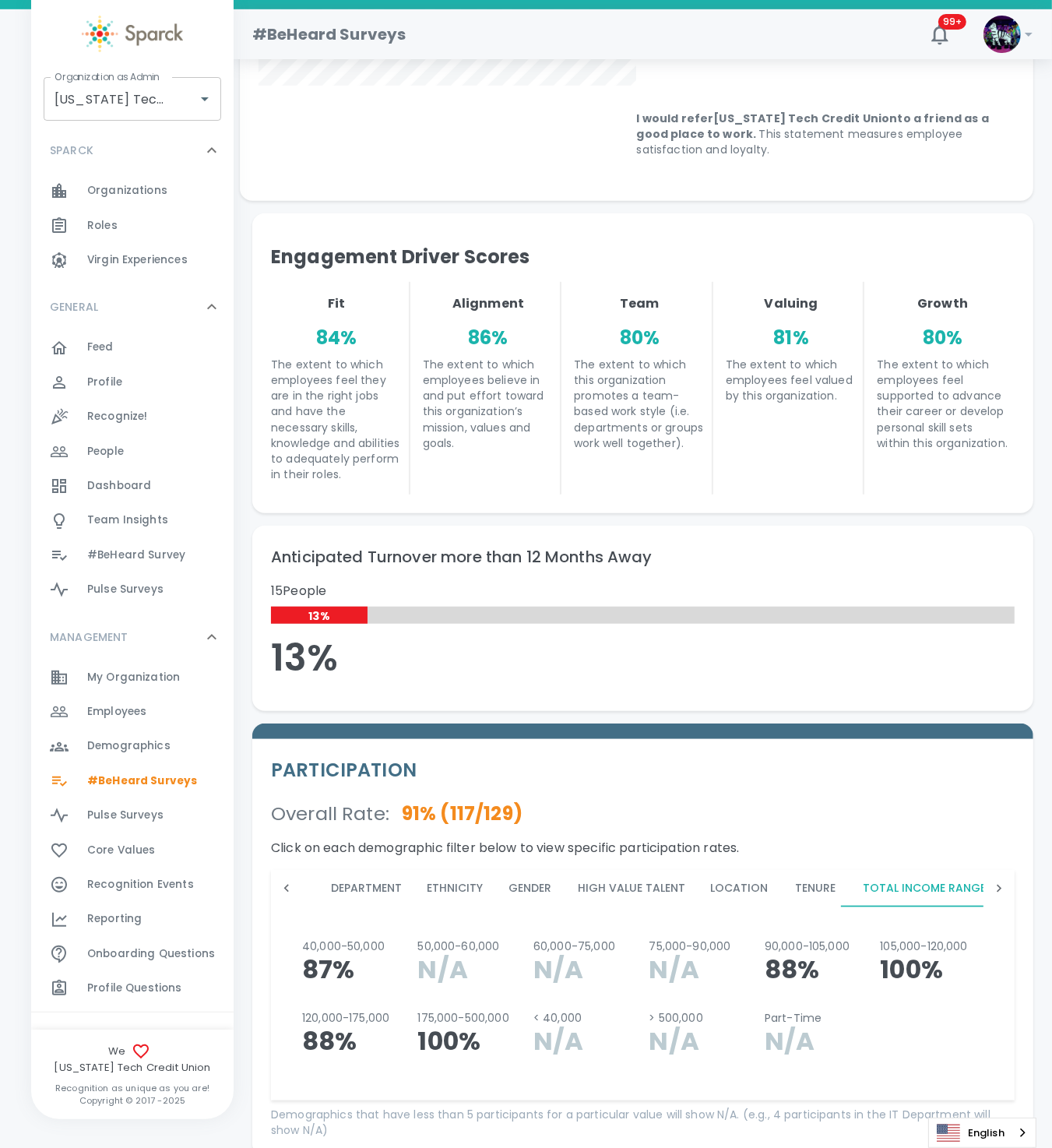
click at [1001, 881] on icon at bounding box center [999, 889] width 16 height 16
click at [1000, 881] on icon at bounding box center [999, 889] width 16 height 16
click at [483, 878] on button "Marital Status" at bounding box center [502, 888] width 116 height 37
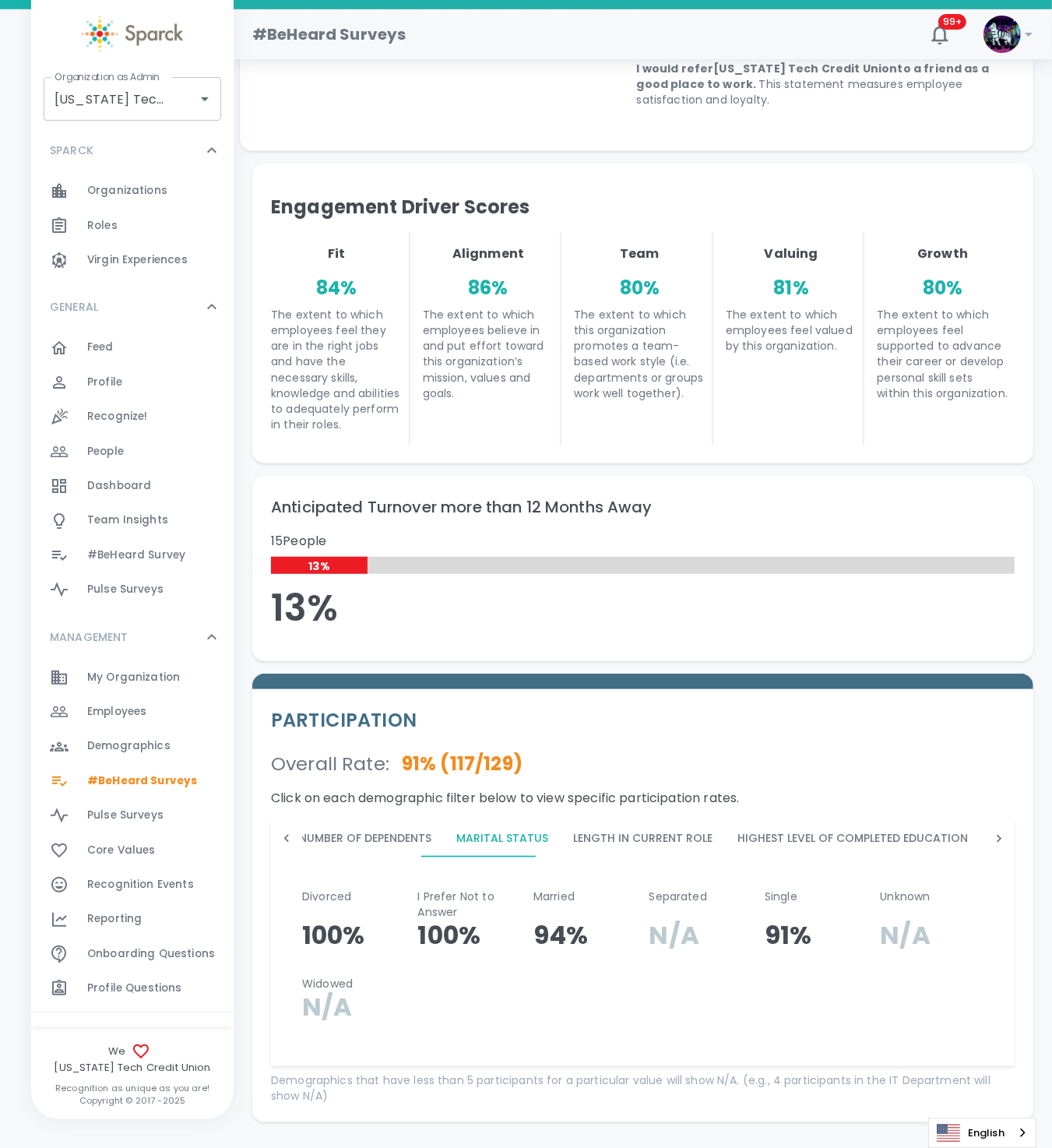
scroll to position [992, 0]
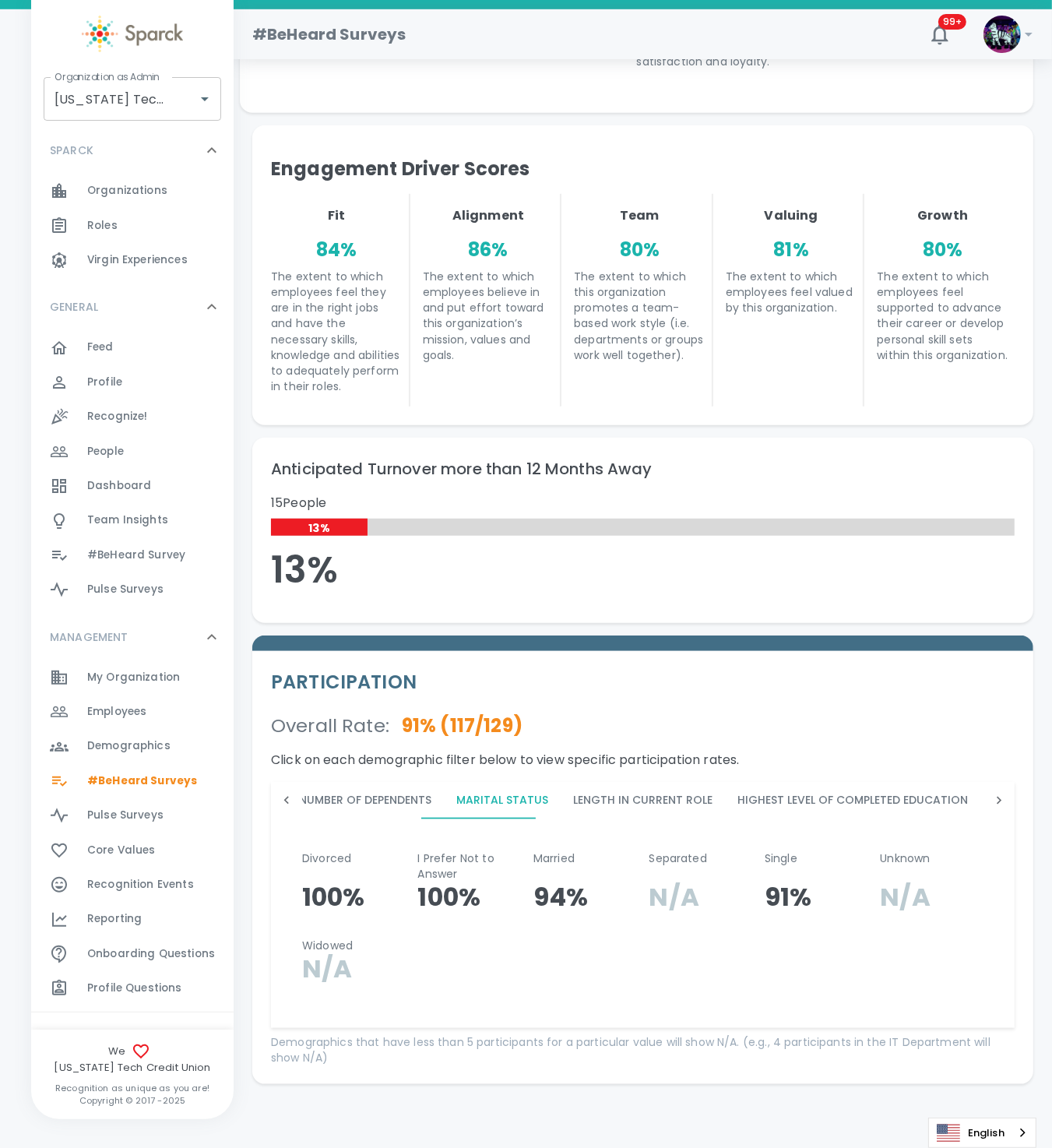
click at [136, 745] on span "Demographics" at bounding box center [128, 746] width 83 height 16
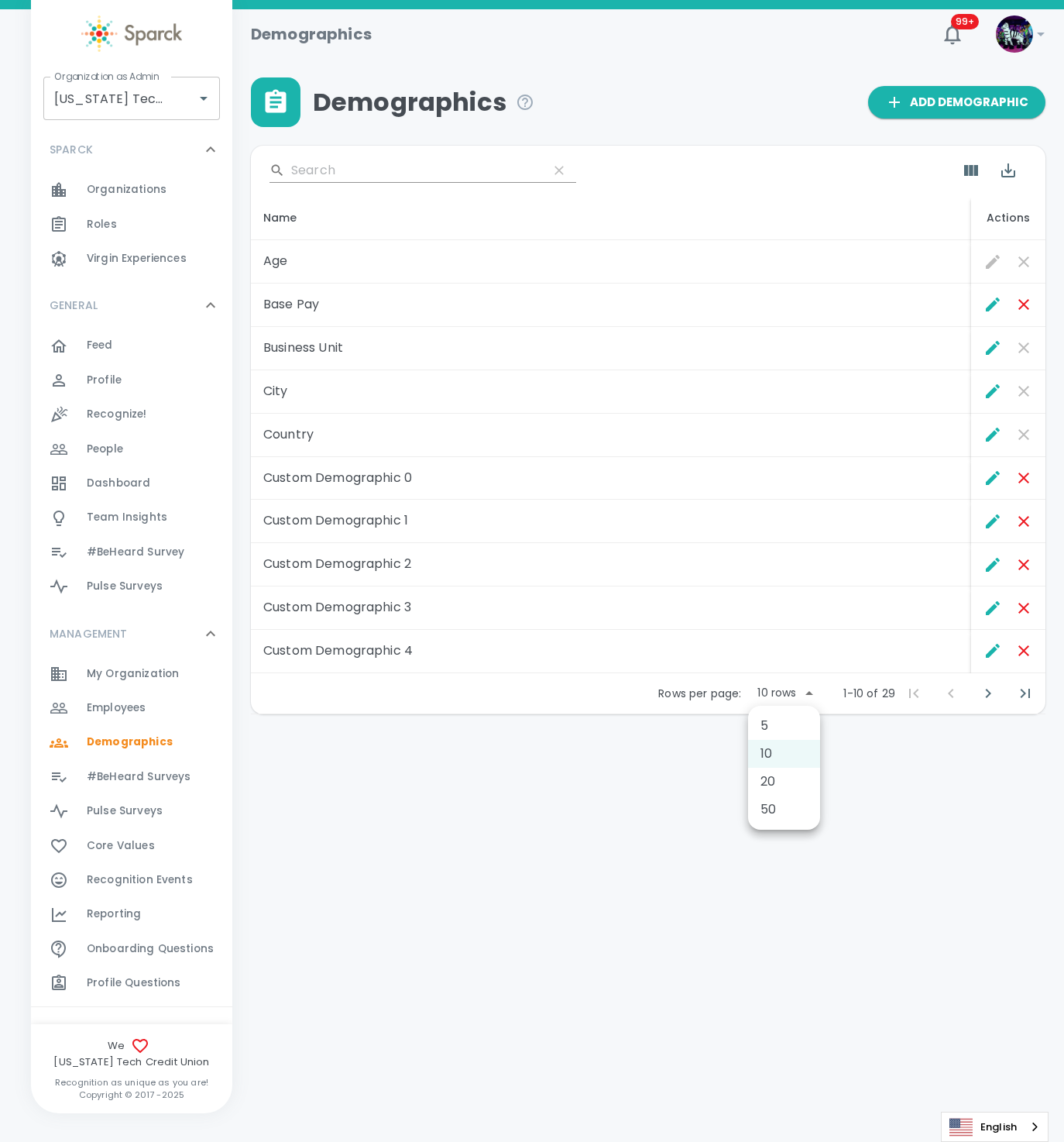
click at [819, 691] on body "Skip Navigation Demographics 99+ ! Organization as Admin Texas Tech Credit Unio…" at bounding box center [532, 397] width 1064 height 794
click at [777, 803] on li "50" at bounding box center [784, 809] width 72 height 28
type input "50"
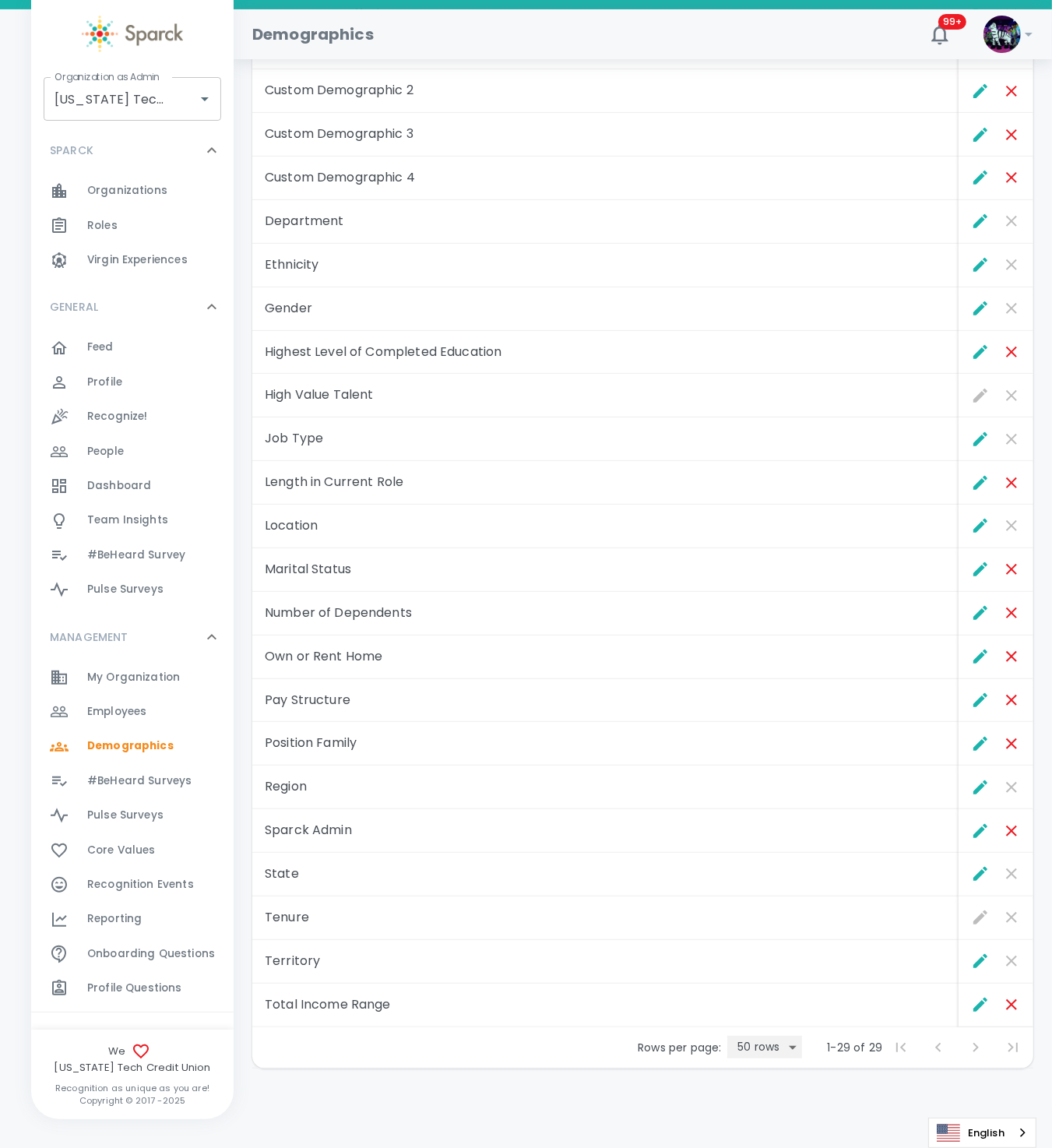
scroll to position [481, 0]
click at [979, 875] on icon "Edit" at bounding box center [980, 872] width 14 height 14
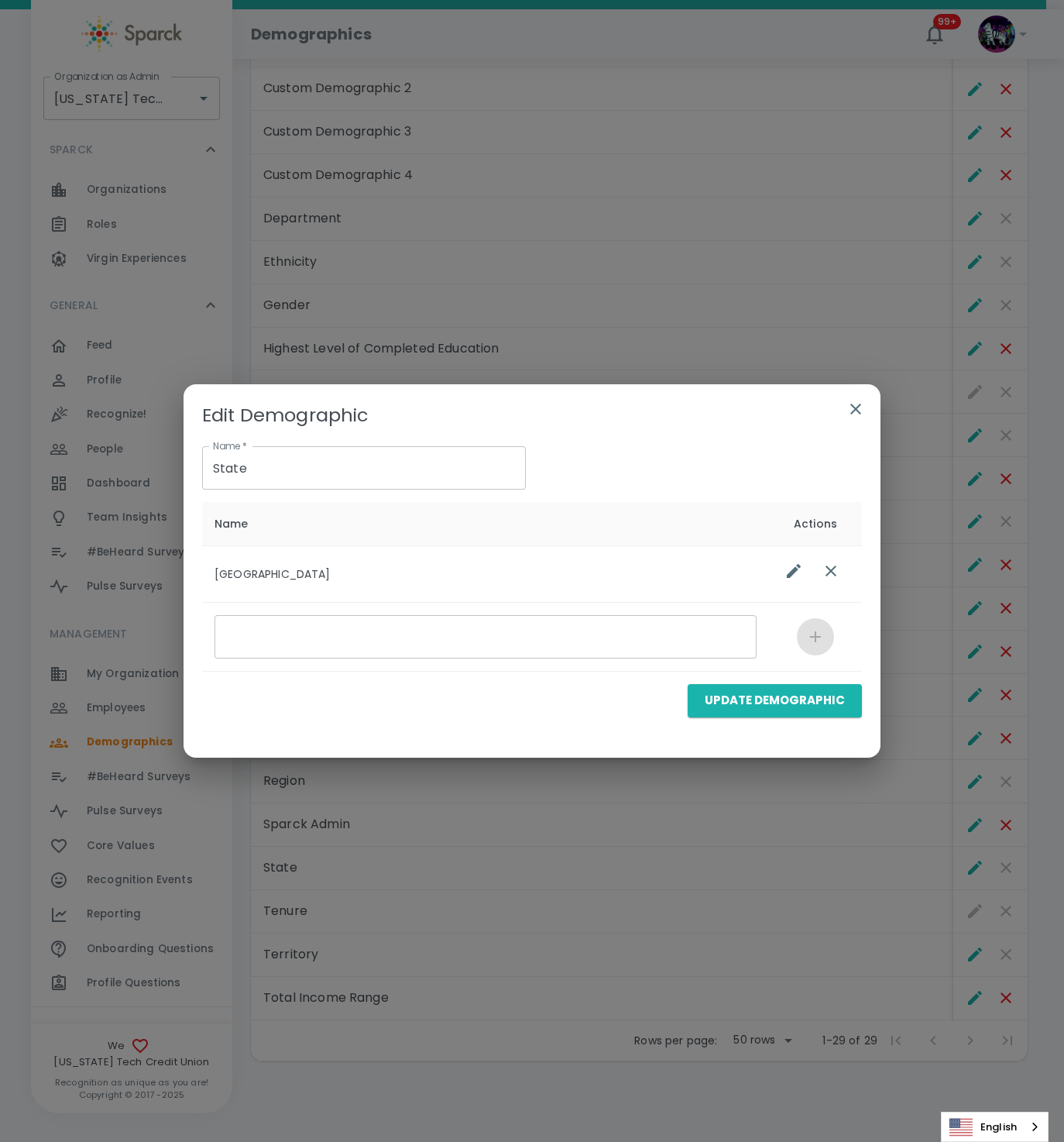
click at [852, 406] on icon "button" at bounding box center [856, 410] width 11 height 11
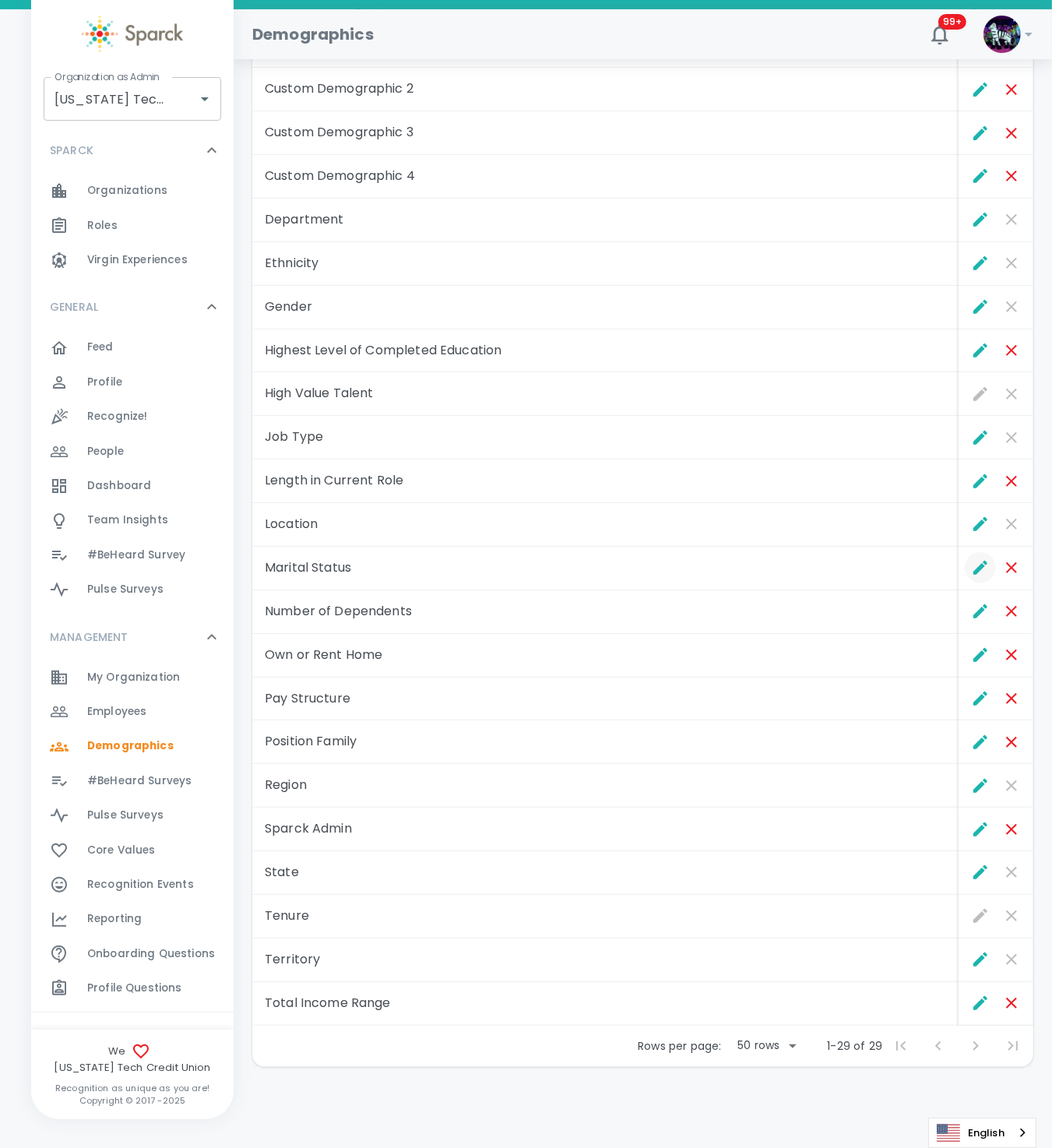
click at [969, 568] on button "Edit" at bounding box center [979, 567] width 31 height 31
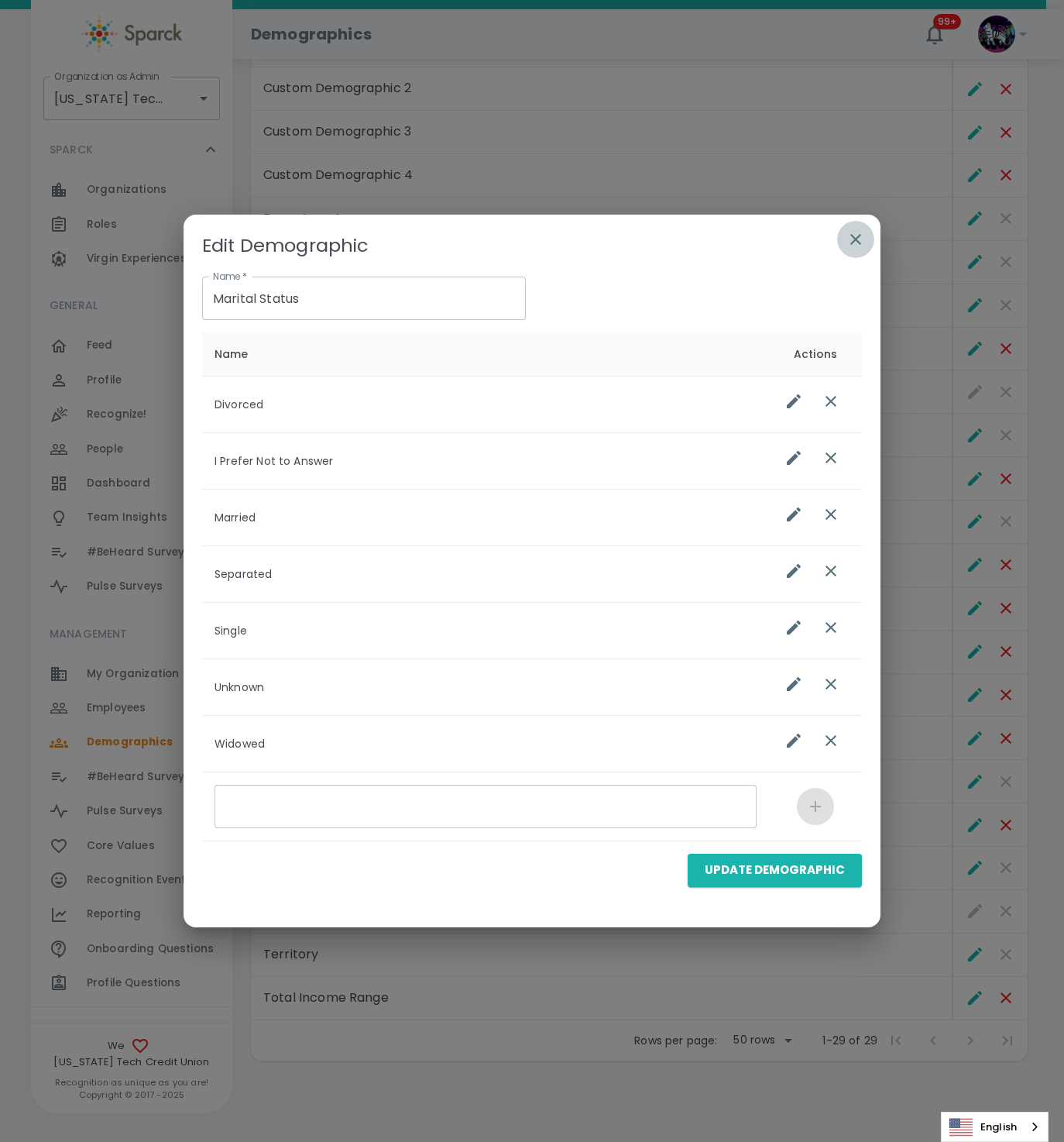
click at [865, 239] on button "button" at bounding box center [855, 239] width 37 height 37
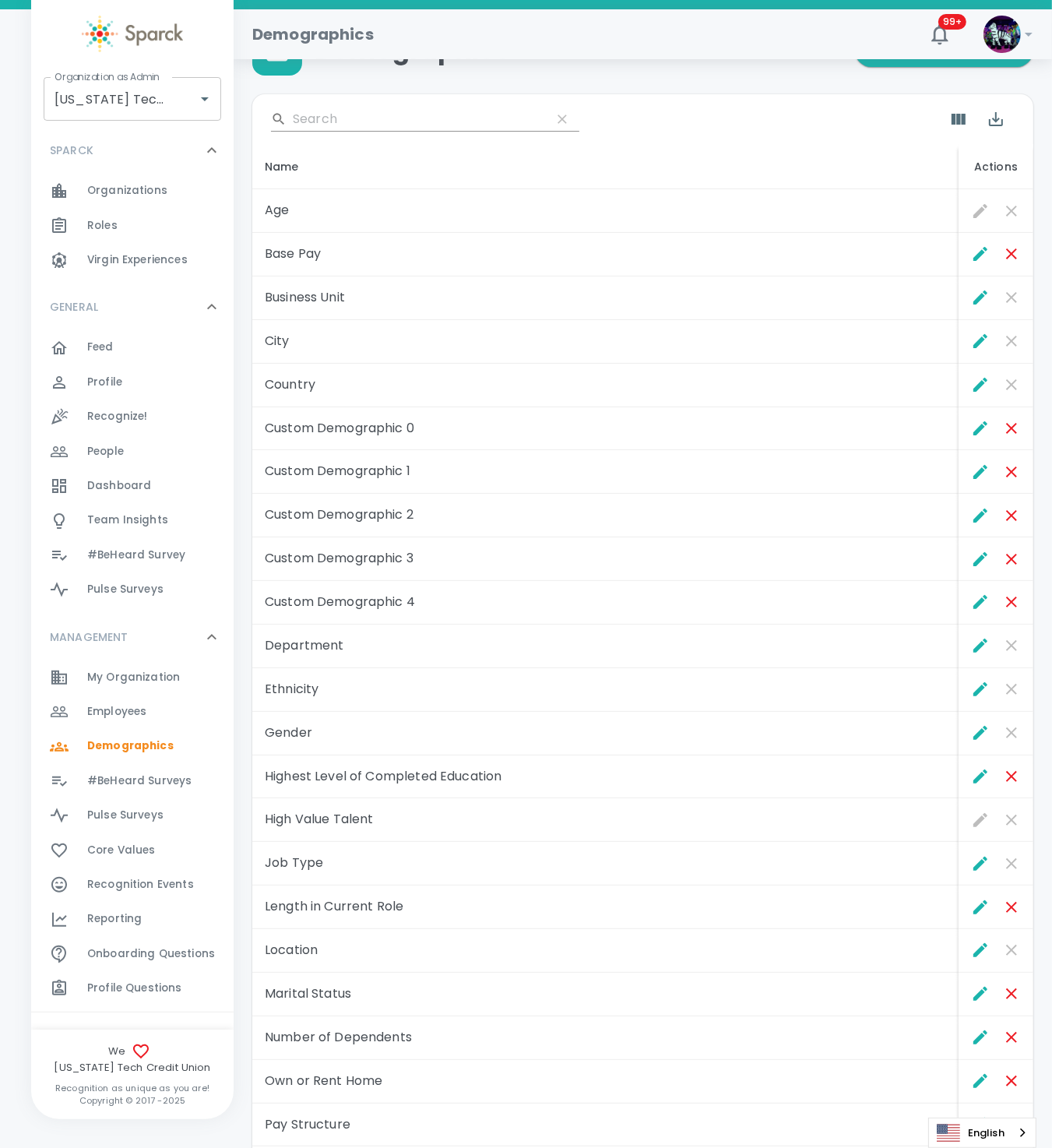
scroll to position [14, 0]
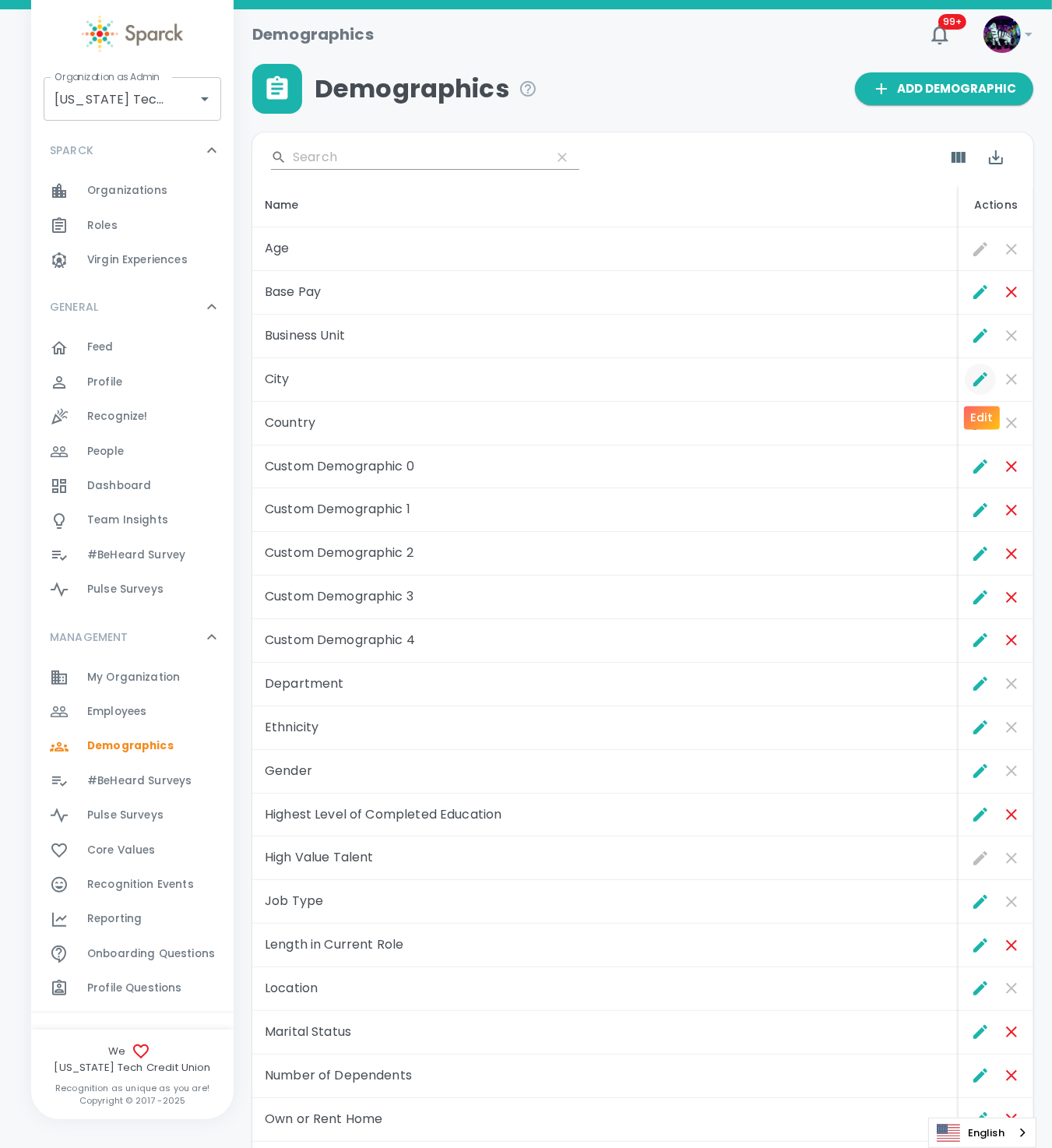
click at [980, 375] on icon "Edit" at bounding box center [979, 379] width 18 height 18
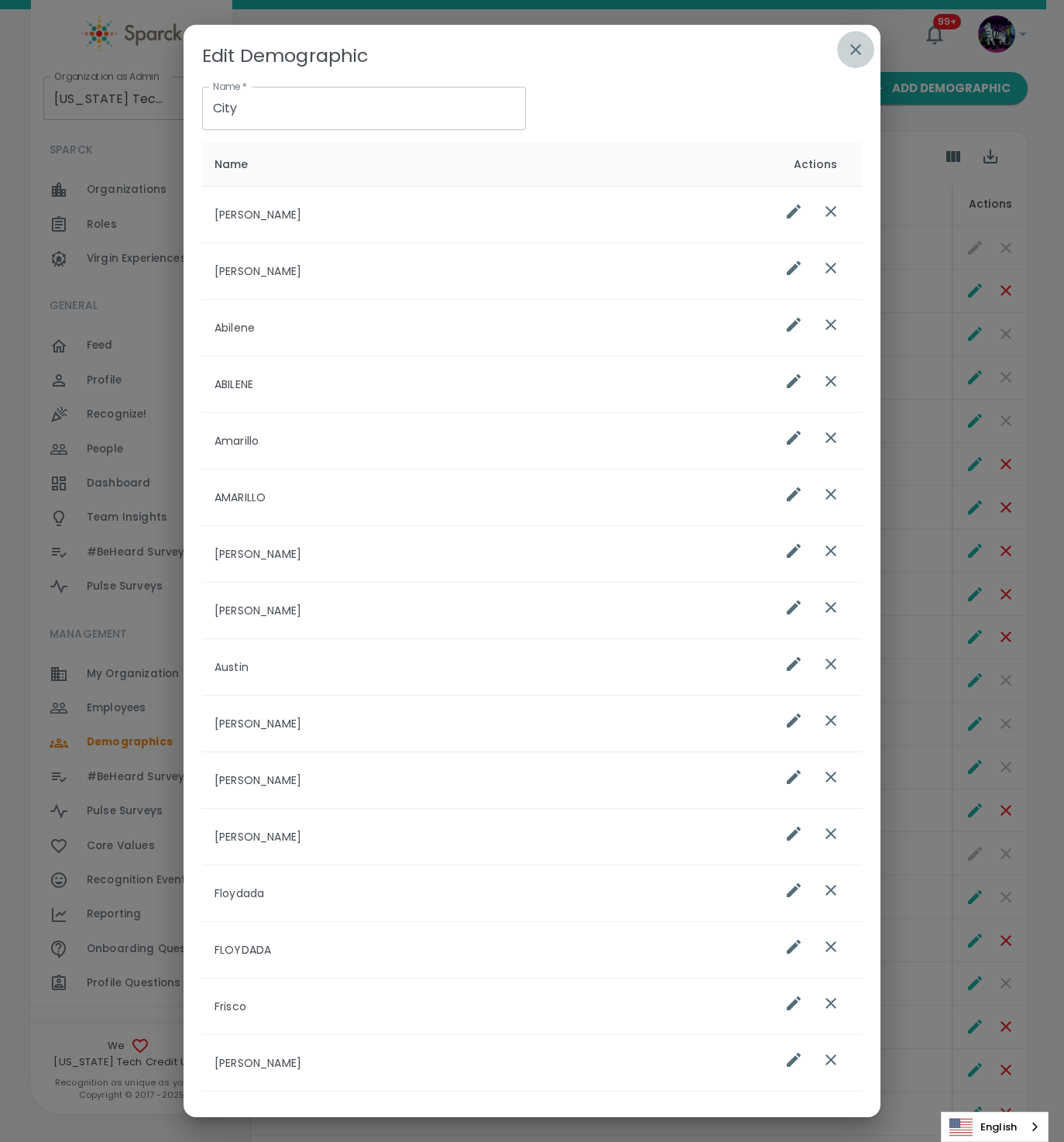
click at [858, 42] on icon "button" at bounding box center [855, 49] width 18 height 18
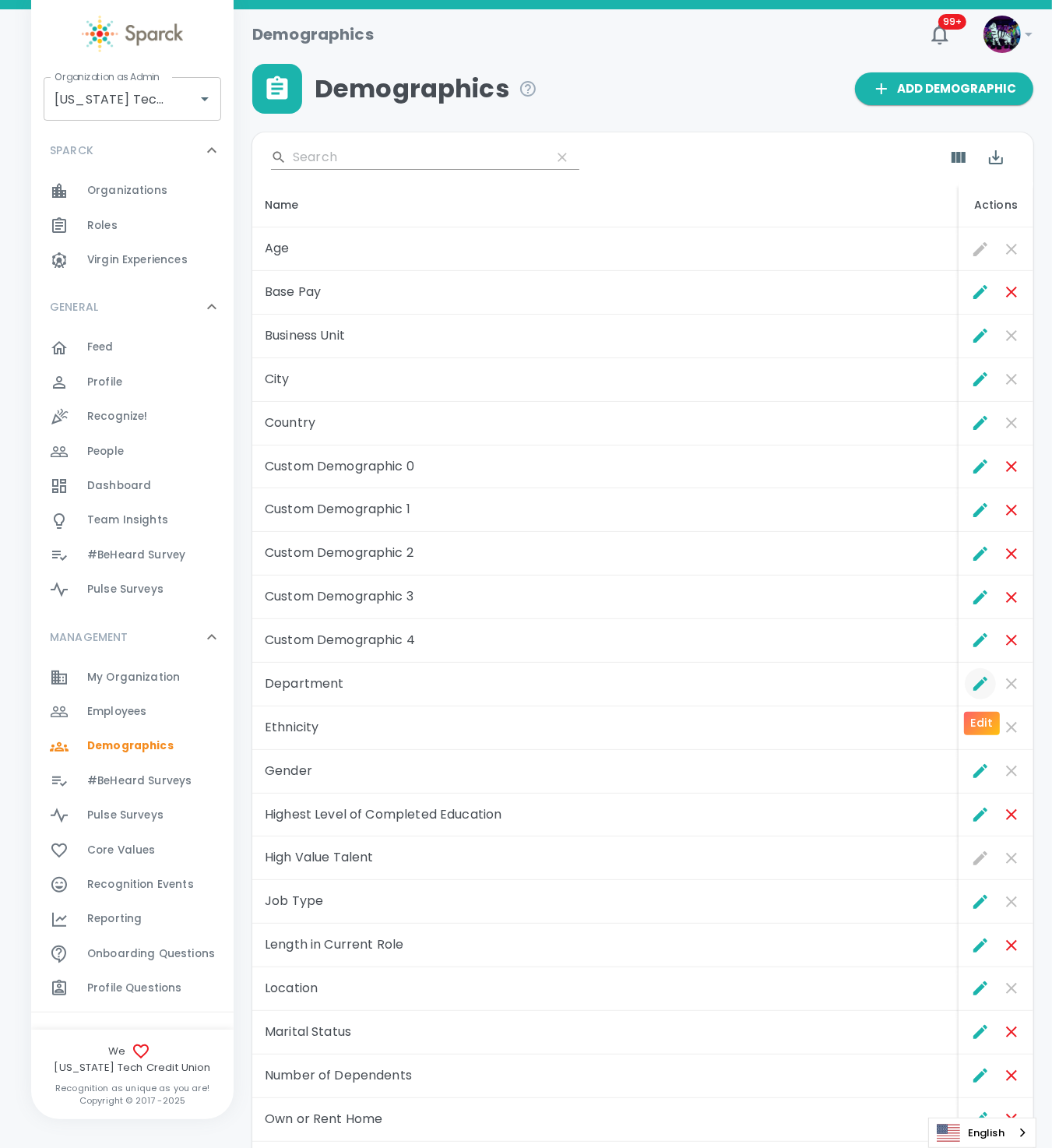
click at [977, 689] on icon "Edit" at bounding box center [980, 684] width 14 height 14
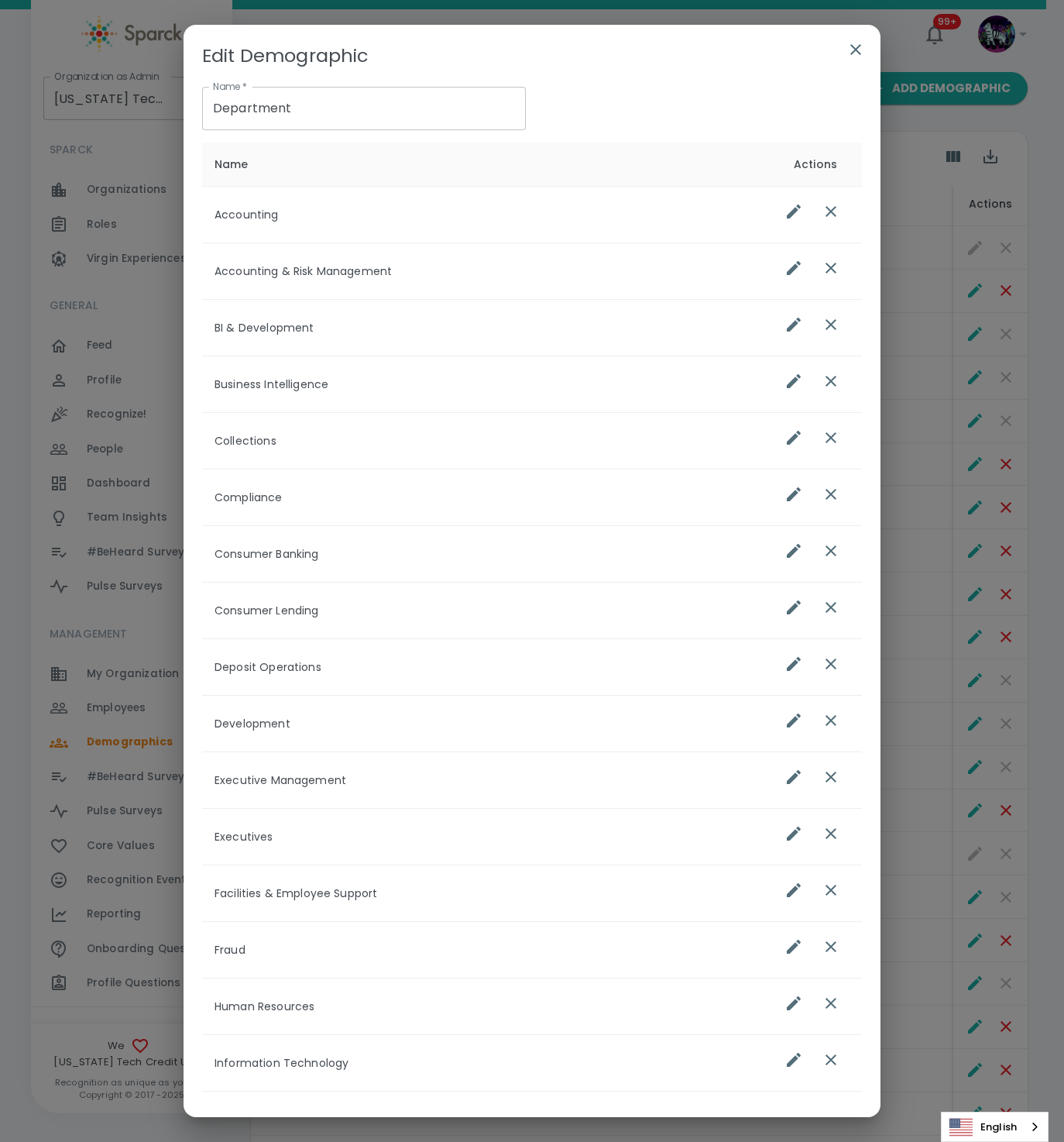
click at [863, 48] on button "button" at bounding box center [855, 49] width 37 height 37
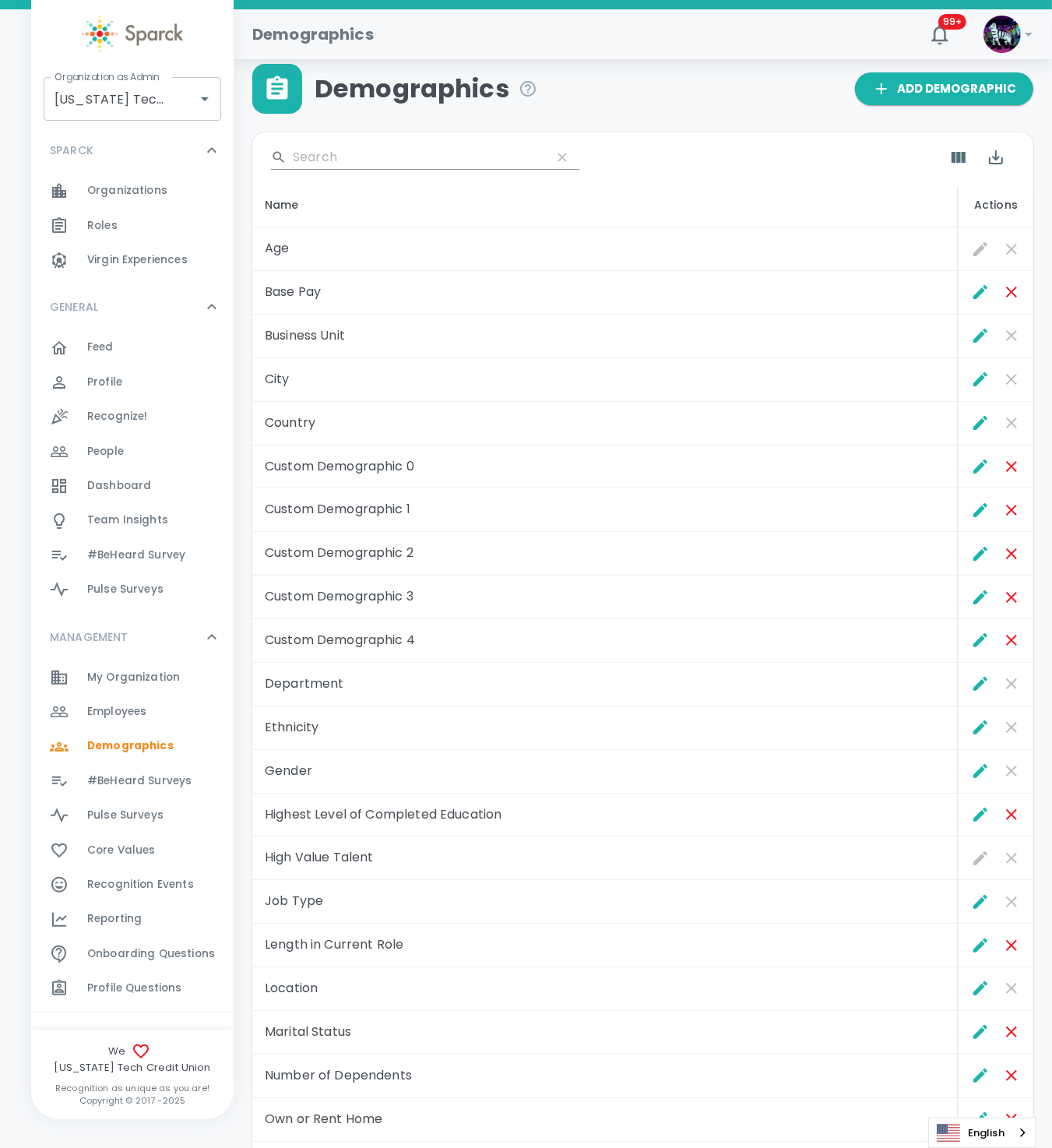
scroll to position [247, 0]
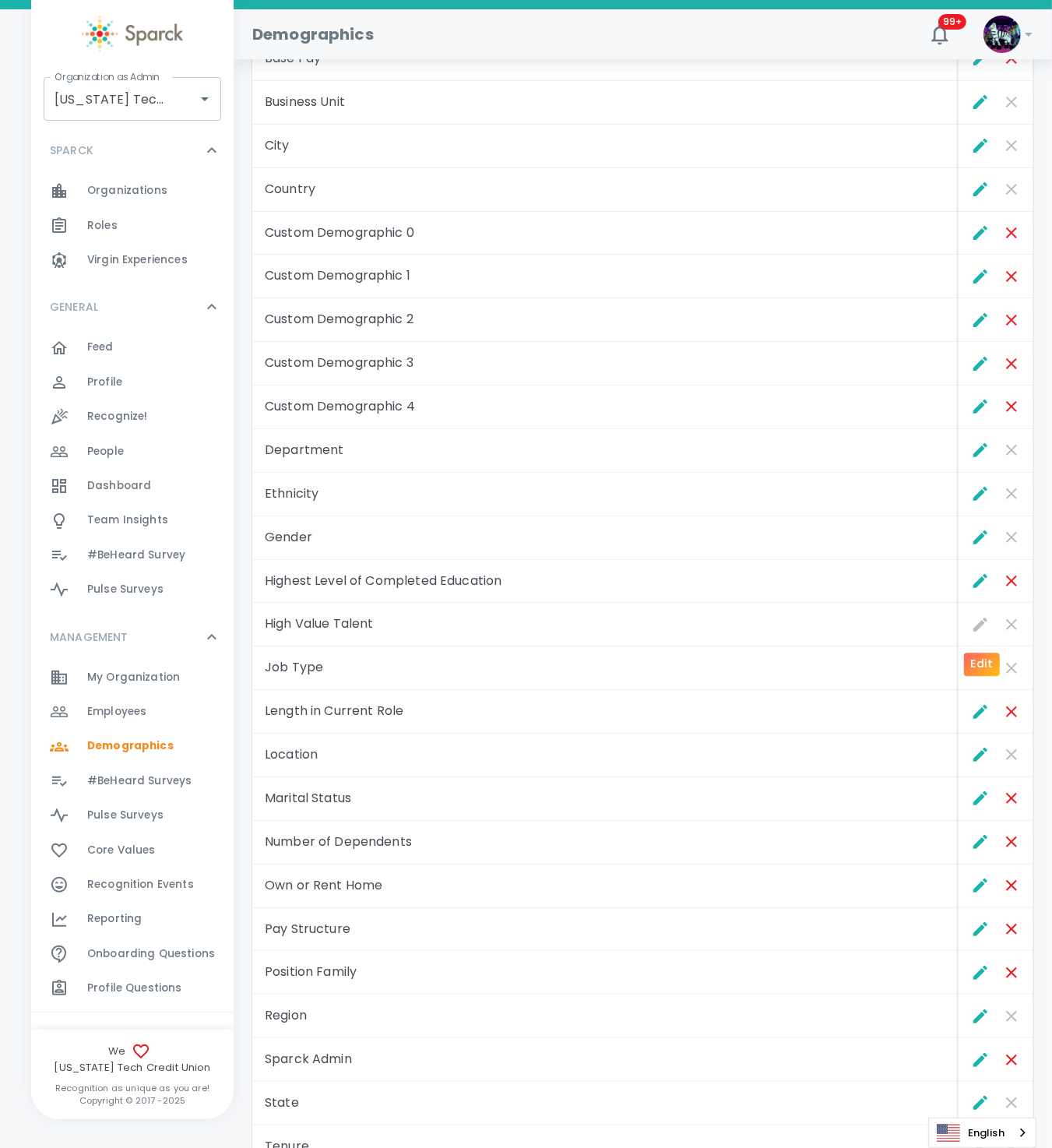
click at [979, 631] on span "Edit" at bounding box center [979, 624] width 31 height 31
click at [979, 633] on span "Edit" at bounding box center [979, 624] width 31 height 31
click at [1013, 629] on span "Remove Demographic" at bounding box center [1011, 624] width 31 height 31
drag, startPoint x: 977, startPoint y: 633, endPoint x: 990, endPoint y: 625, distance: 15.3
click at [975, 633] on span "Edit" at bounding box center [979, 624] width 31 height 31
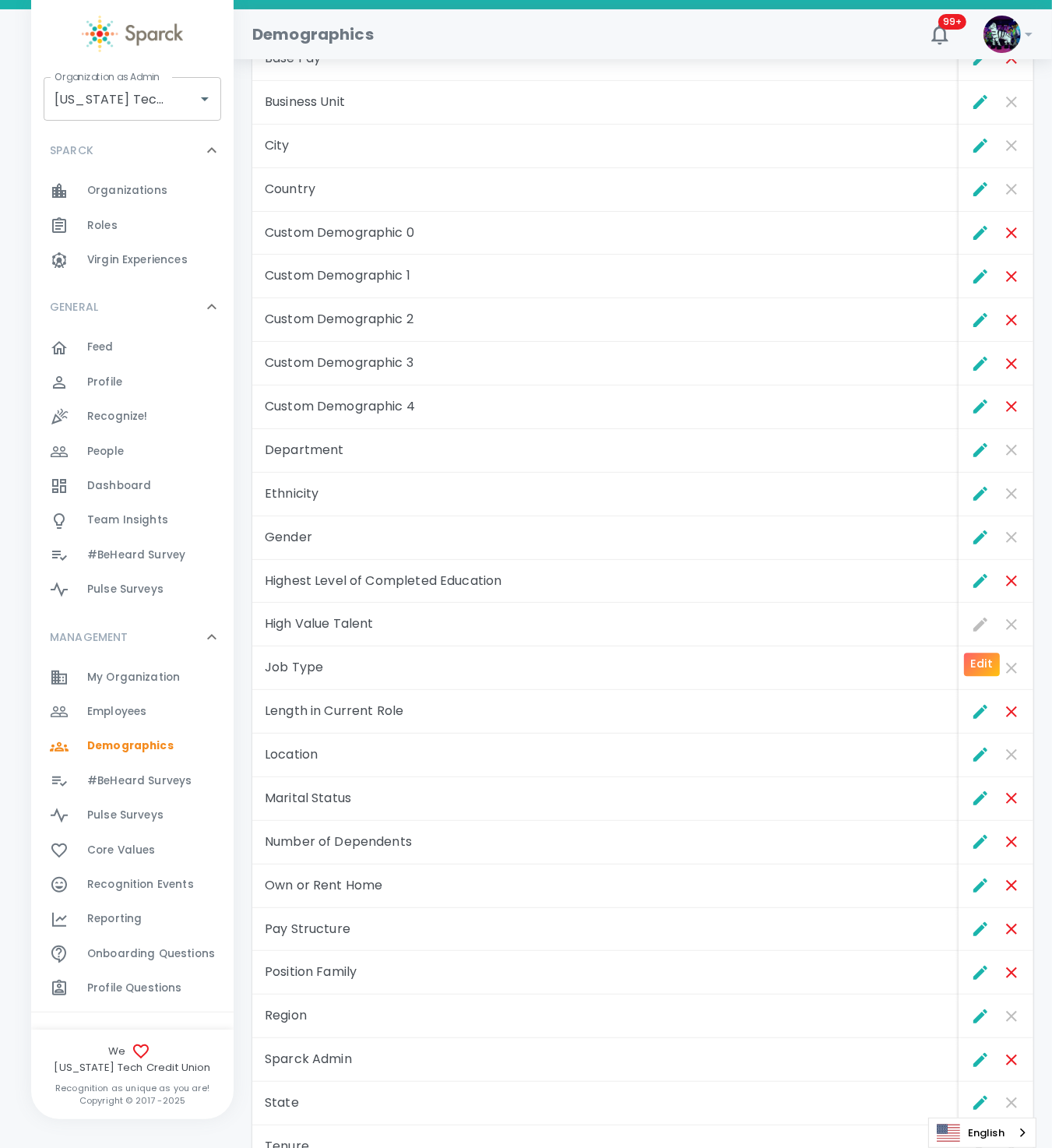
click at [979, 630] on span "Edit" at bounding box center [979, 624] width 31 height 31
click at [549, 692] on td "Length in Current Role" at bounding box center [605, 712] width 706 height 44
click at [955, 676] on tr "Job Type" at bounding box center [642, 668] width 781 height 44
click at [967, 677] on button "Edit" at bounding box center [979, 668] width 31 height 31
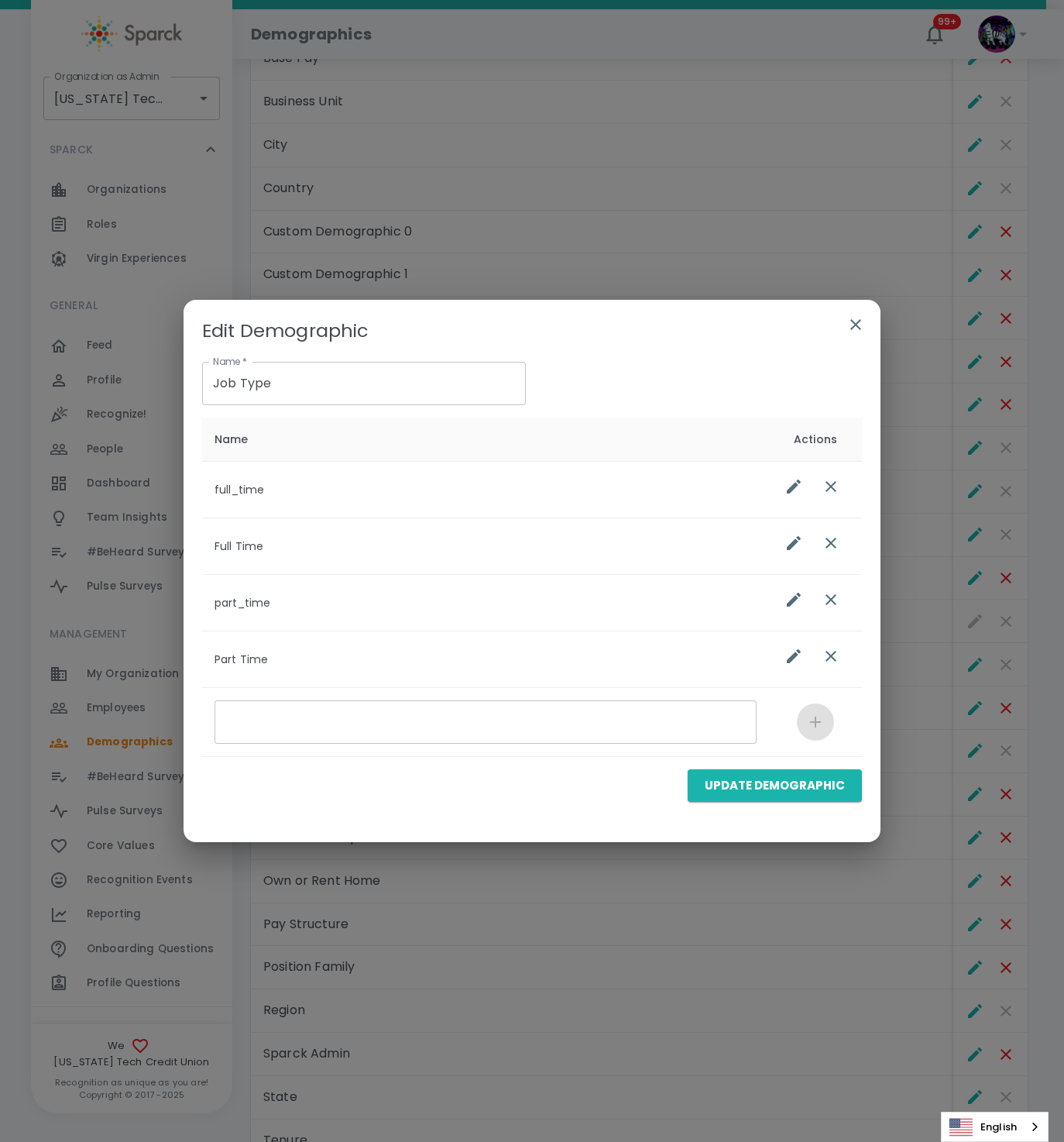
click at [867, 318] on button "button" at bounding box center [855, 325] width 37 height 37
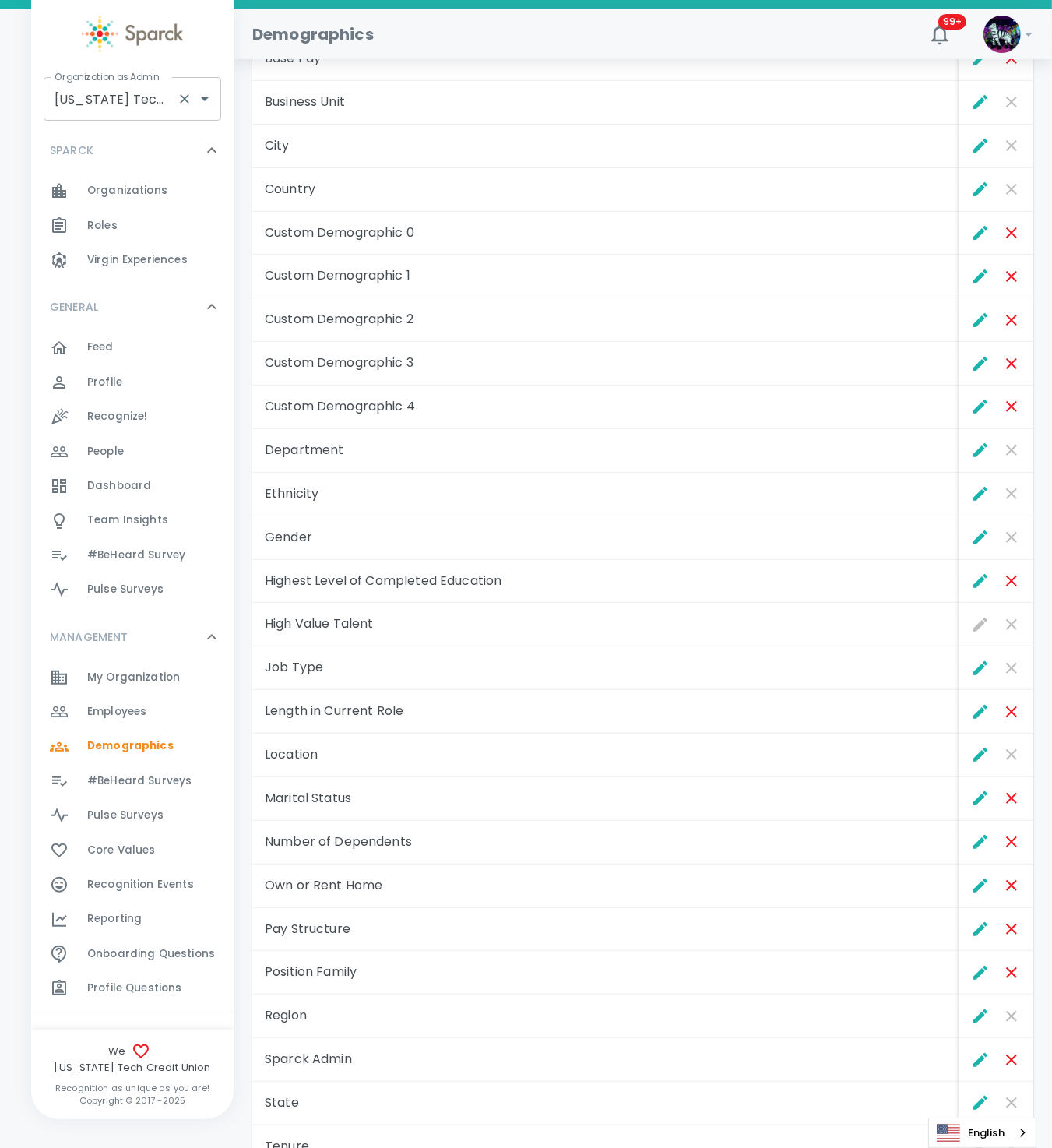
click at [163, 106] on input "Texas Tech Credit Union • 760" at bounding box center [110, 98] width 120 height 30
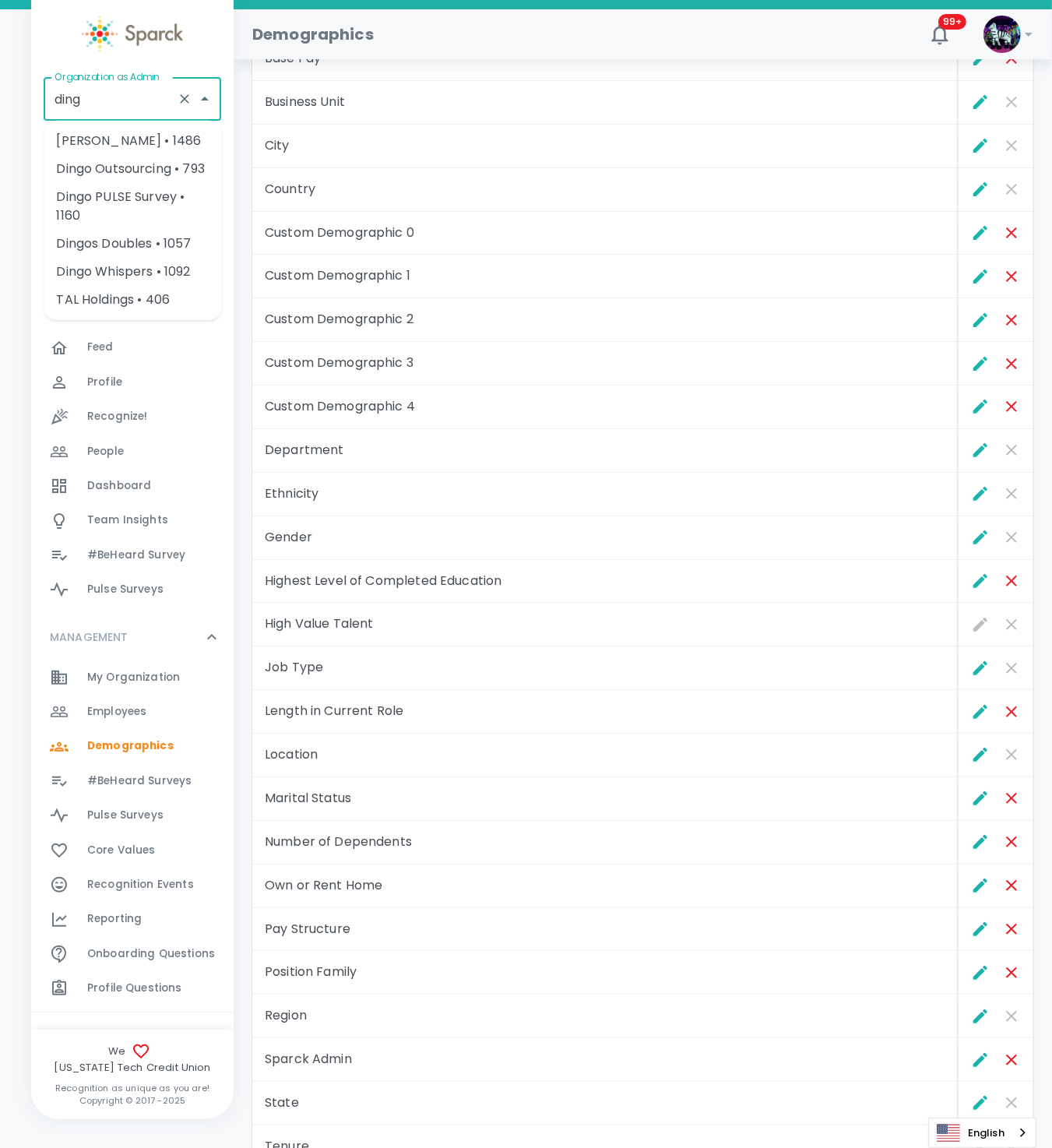
click at [114, 135] on li "[PERSON_NAME] • 1486" at bounding box center [132, 140] width 178 height 28
type input "[PERSON_NAME] • 1486"
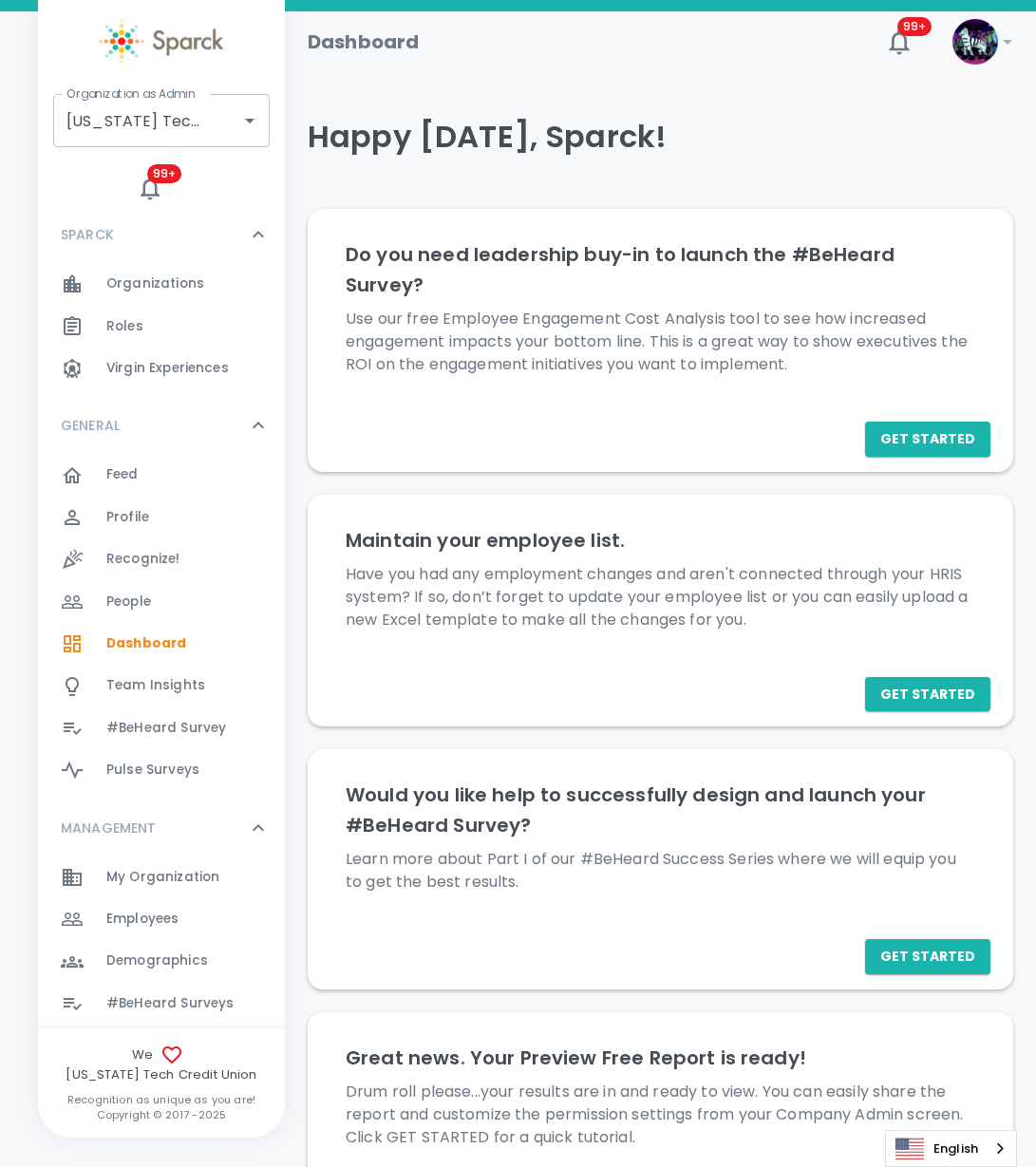
click at [197, 730] on span "#BeHeard Survey" at bounding box center [165, 728] width 120 height 19
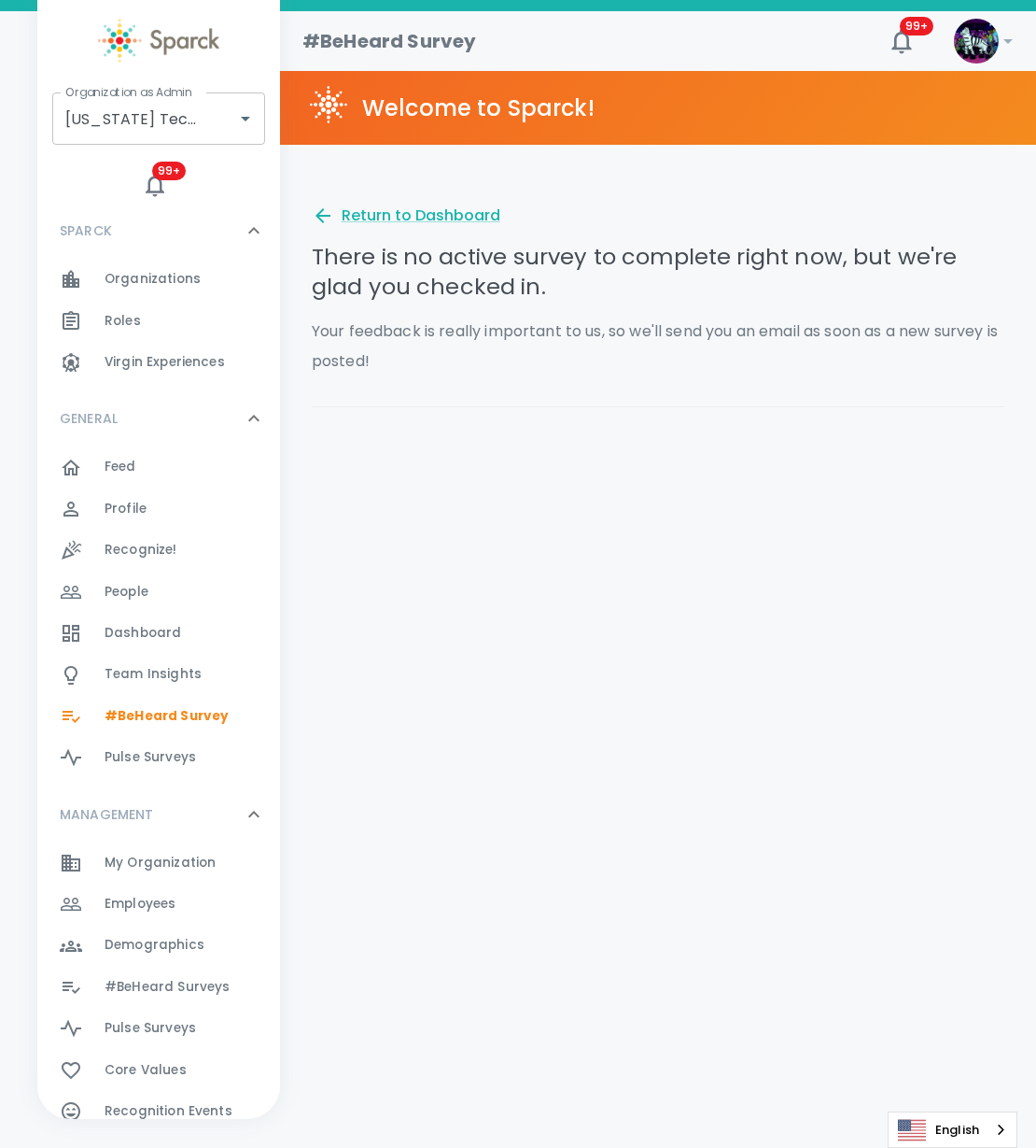
scroll to position [233, 0]
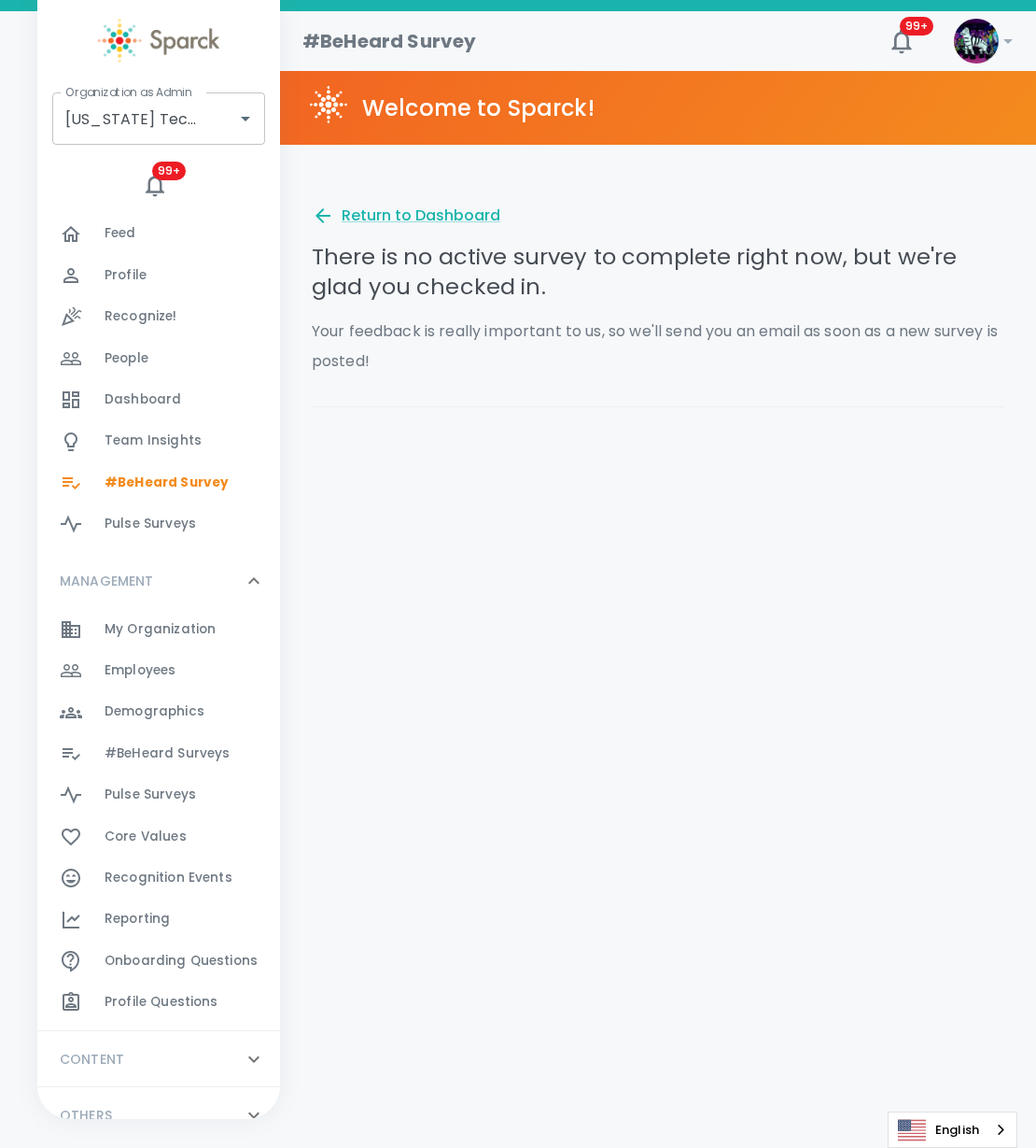
click at [148, 742] on span "#BeHeard Surveys 0" at bounding box center [166, 753] width 125 height 26
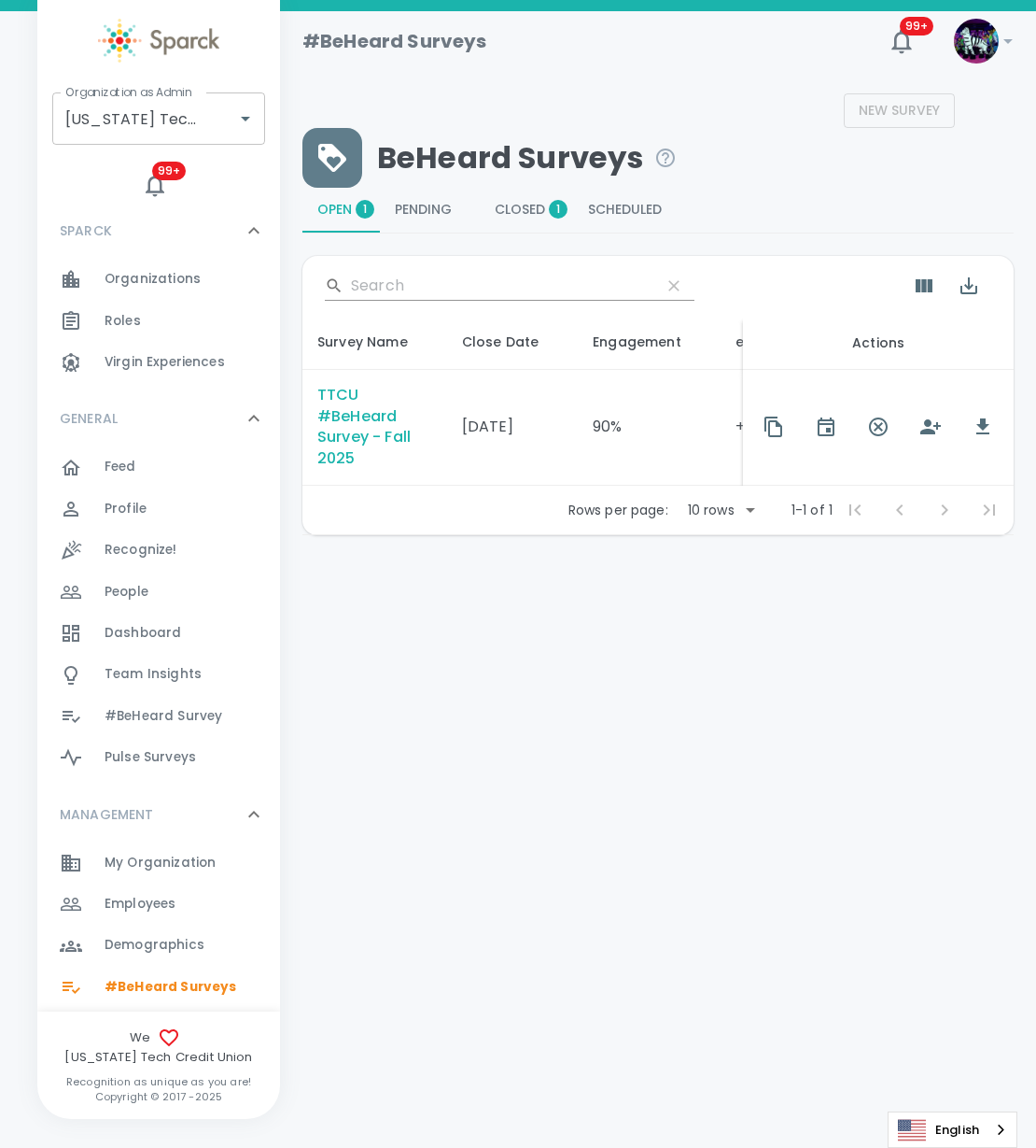
click at [349, 435] on div "TTCU #BeHeard Survey - Fall 2025" at bounding box center [375, 428] width 115 height 86
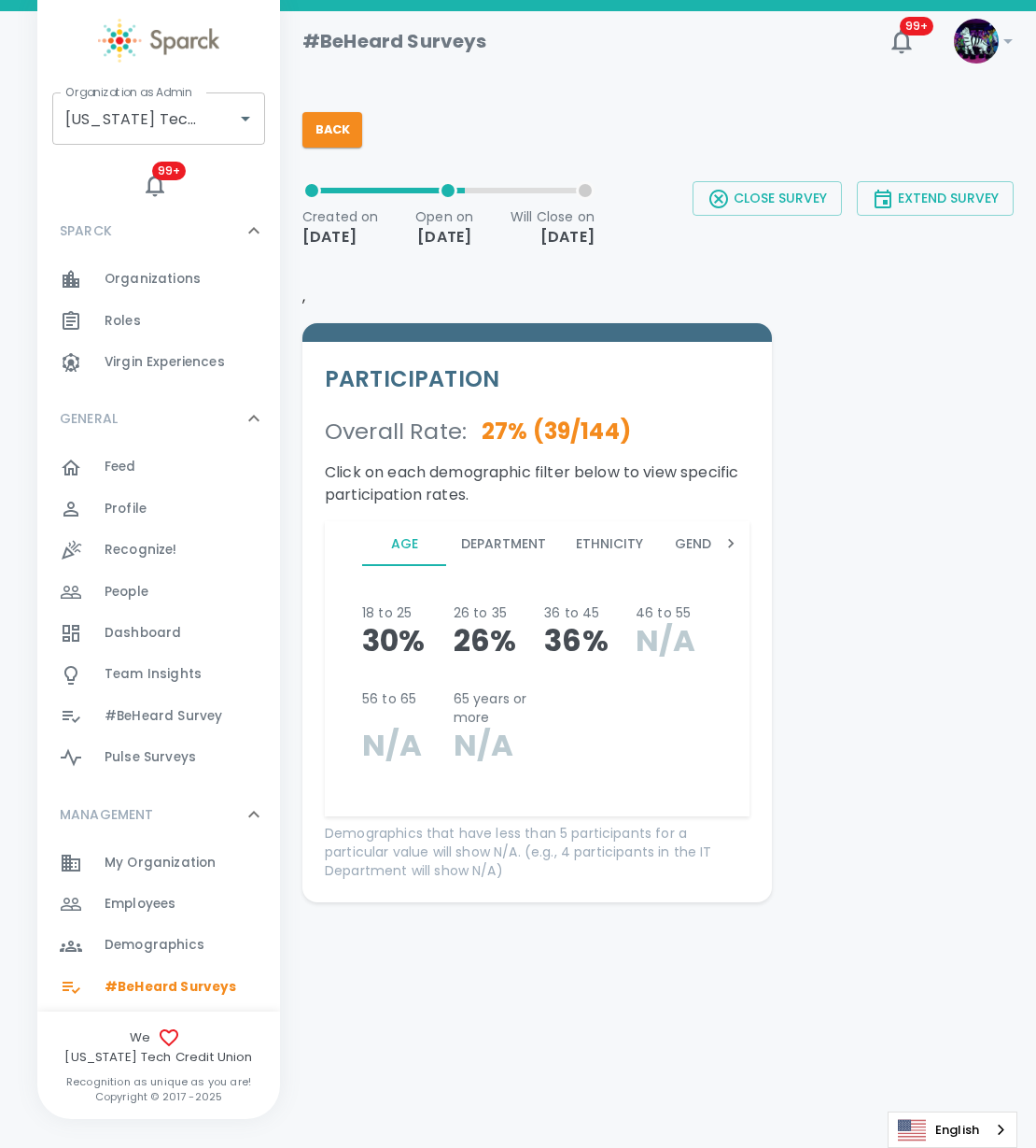
click at [723, 553] on icon at bounding box center [732, 543] width 19 height 19
click at [726, 553] on icon at bounding box center [732, 543] width 19 height 19
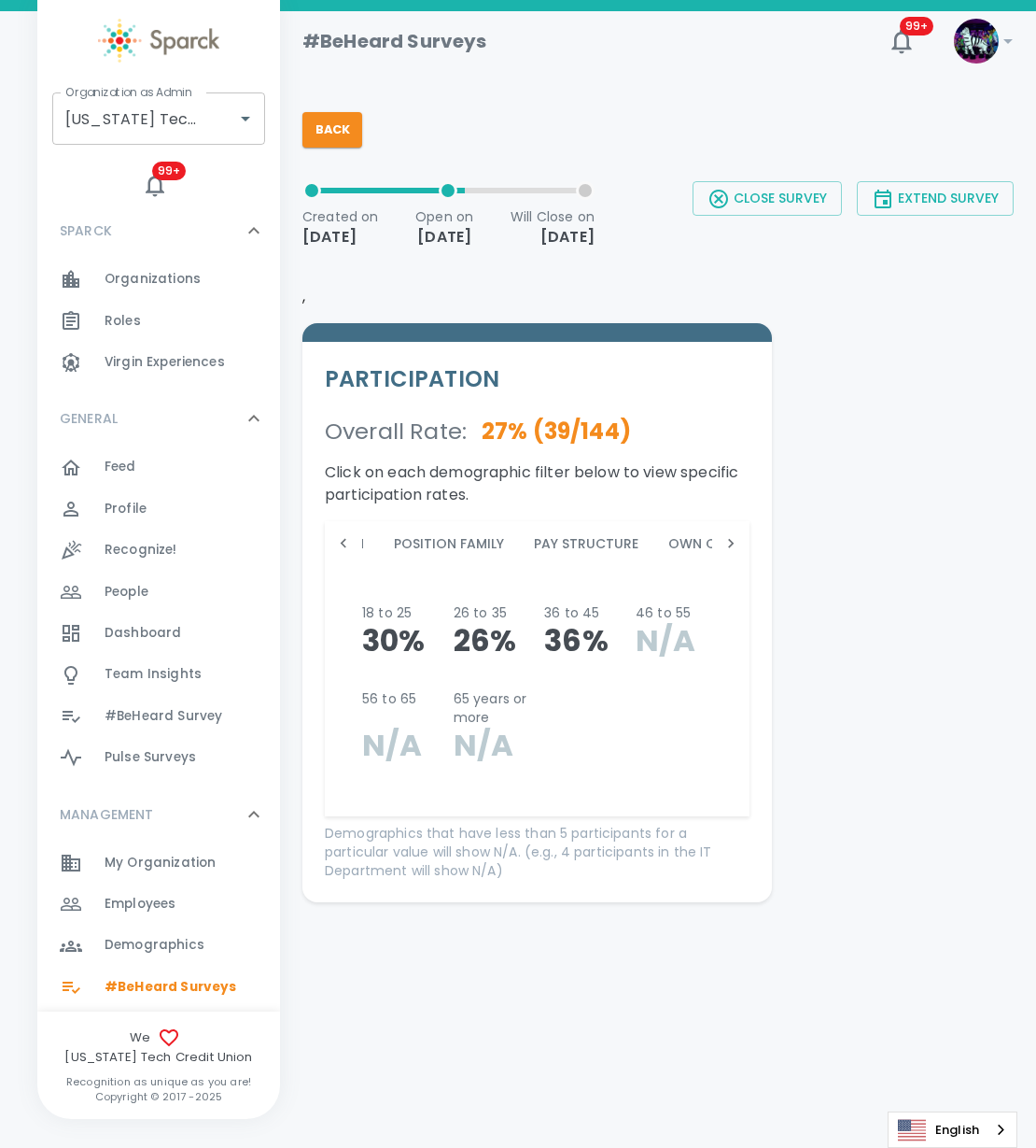
scroll to position [0, 1173]
click at [727, 553] on icon at bounding box center [732, 543] width 19 height 19
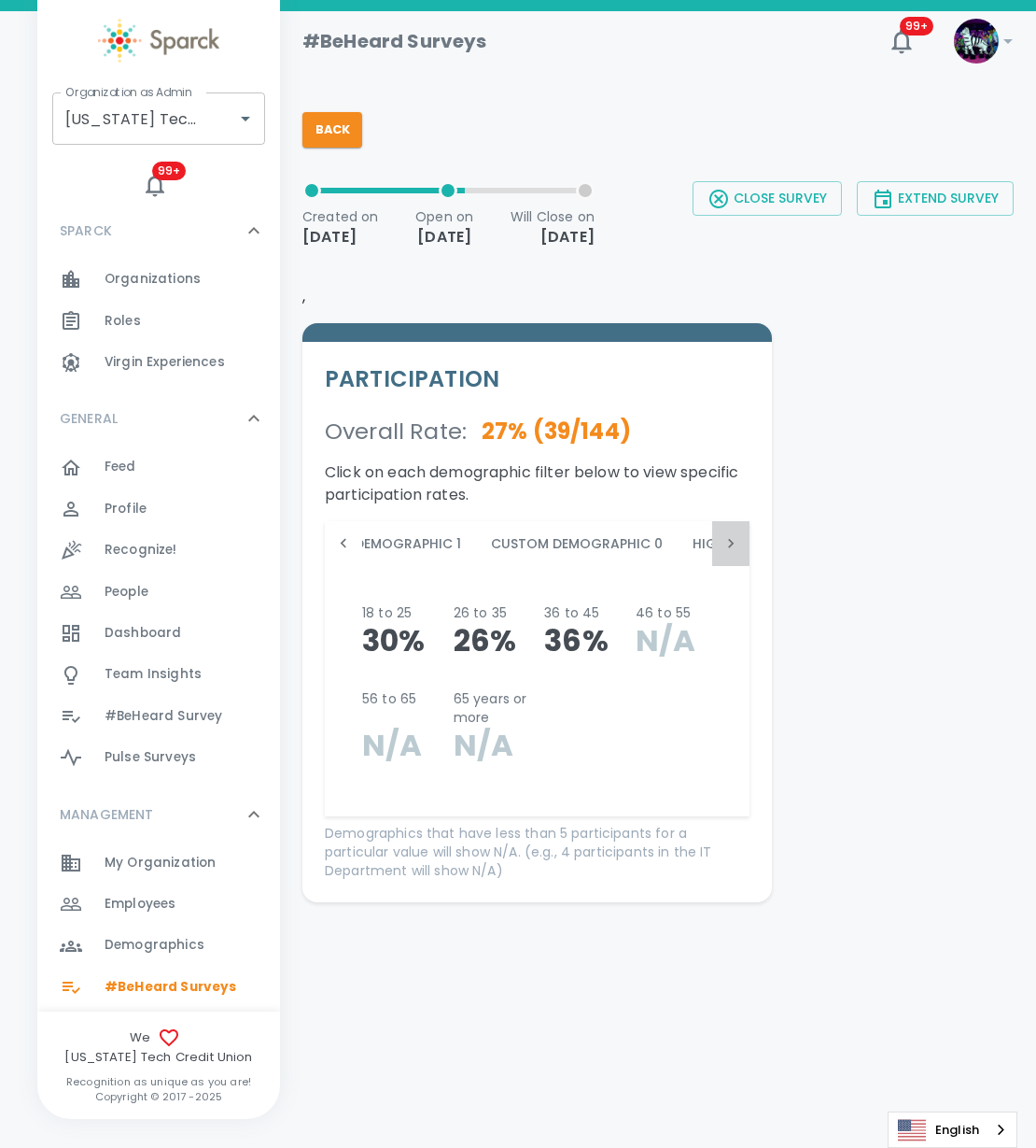
click at [727, 553] on icon at bounding box center [732, 543] width 19 height 19
click at [421, 566] on button "Marital Status" at bounding box center [468, 543] width 140 height 45
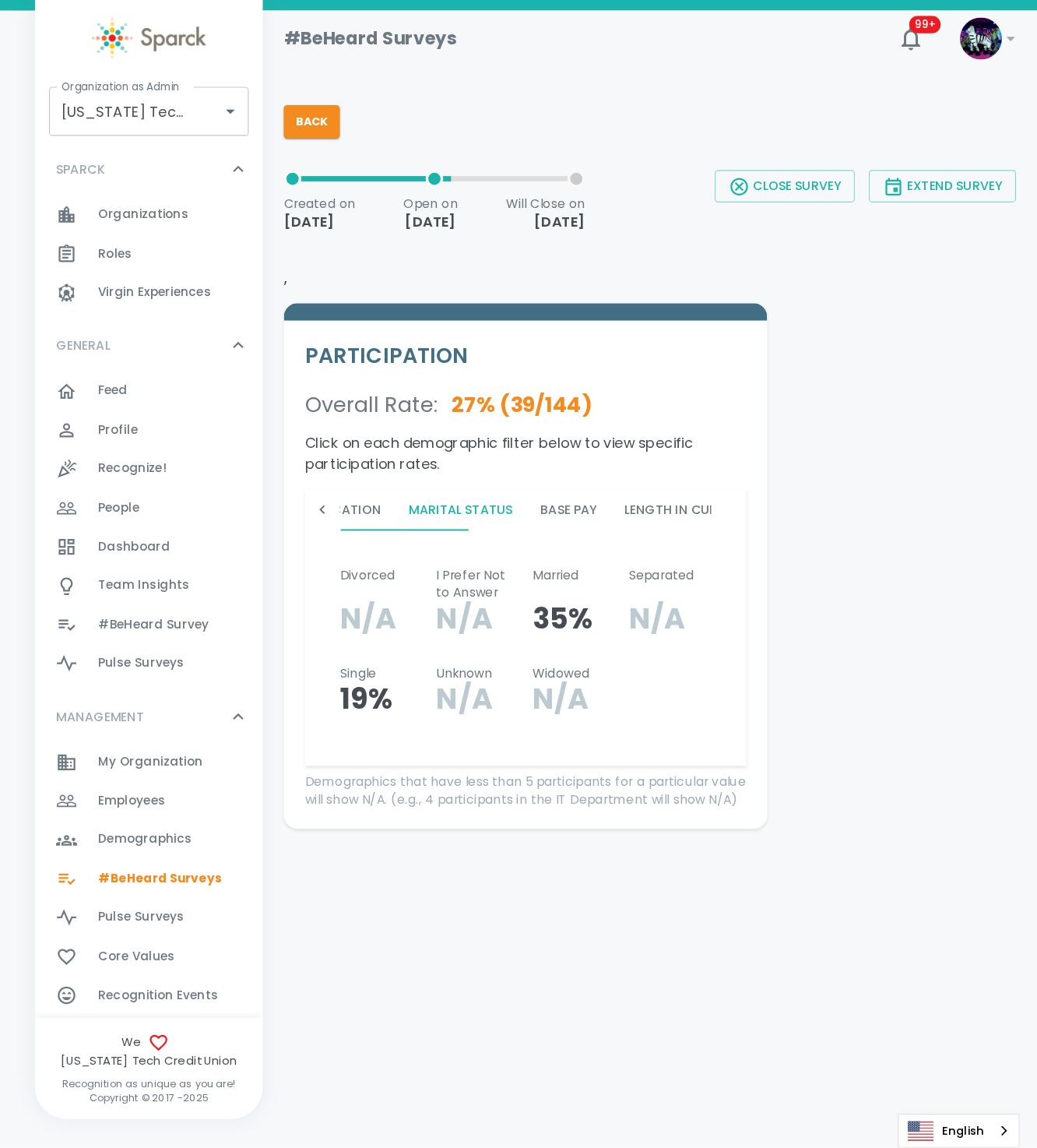
scroll to position [0, 2399]
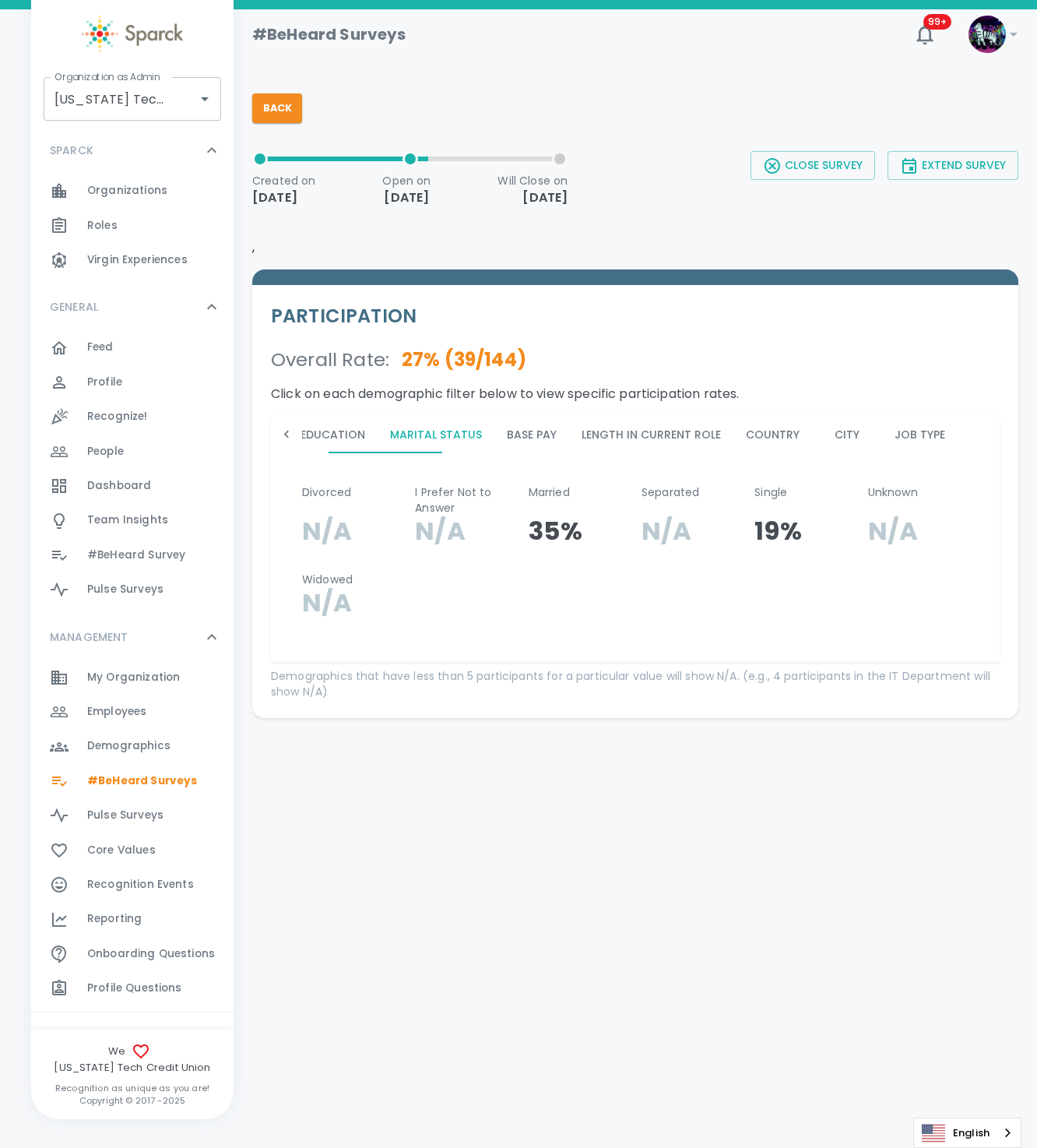
drag, startPoint x: 18, startPoint y: 42, endPoint x: 515, endPoint y: 946, distance: 1031.6
click at [524, 799] on html "Skip Navigation #BeHeard Surveys 99+ Organization as Admin Texas Tech Credit Un…" at bounding box center [518, 399] width 1037 height 799
click at [643, 442] on button "Length in Current Role" at bounding box center [652, 434] width 164 height 37
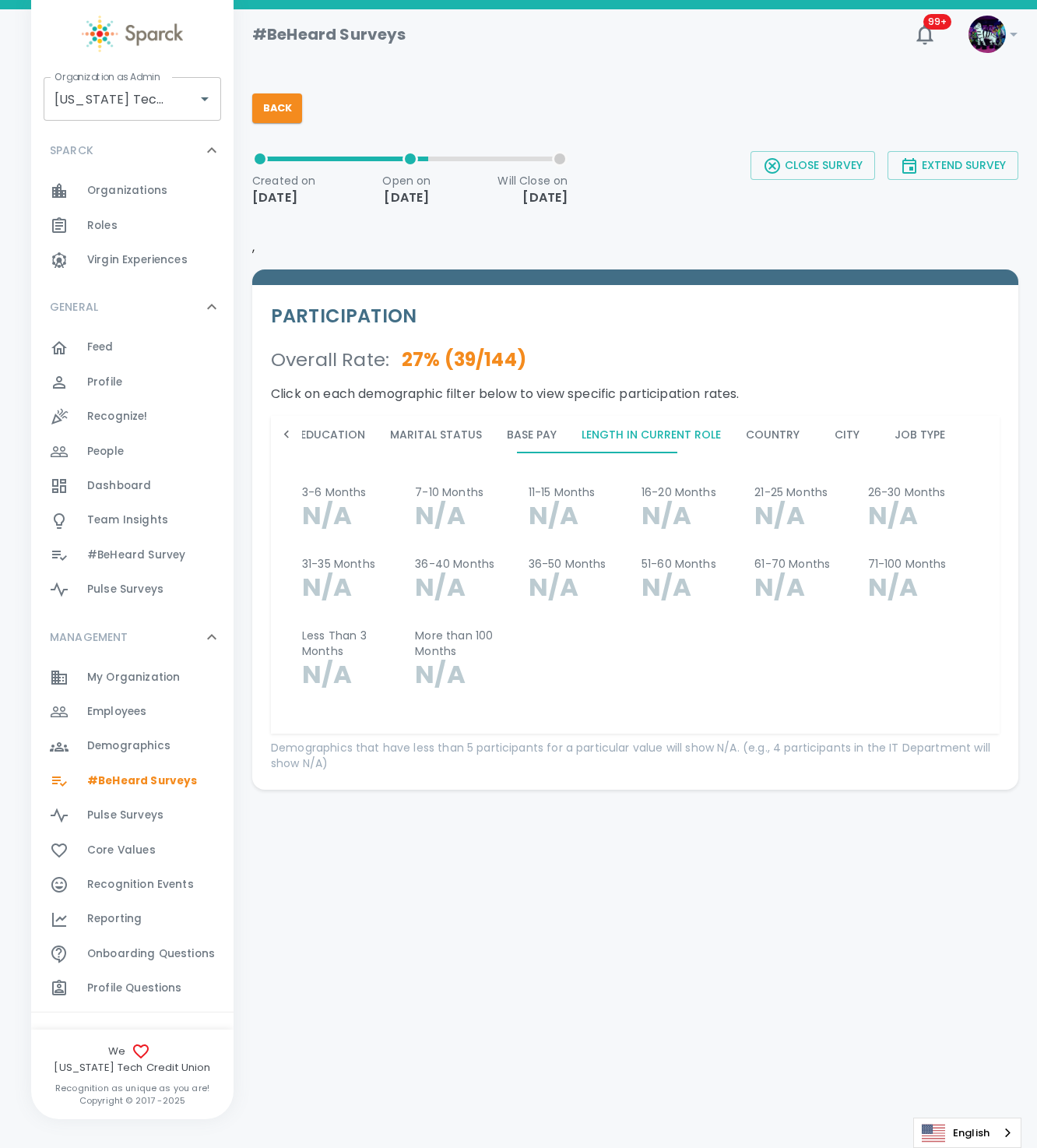
click at [882, 430] on button "Job Type" at bounding box center [920, 434] width 76 height 37
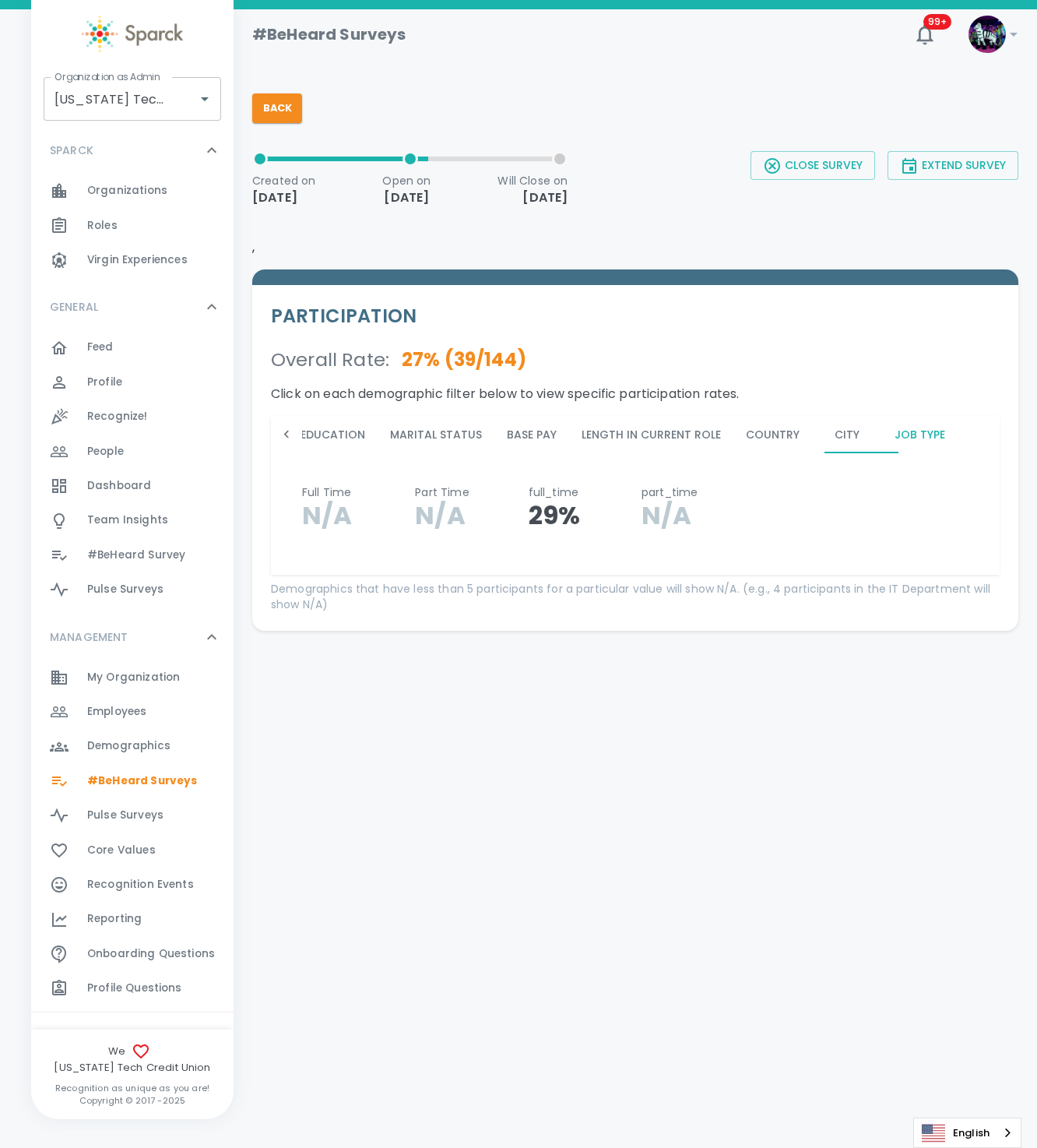
click at [812, 433] on button "City" at bounding box center [847, 434] width 70 height 37
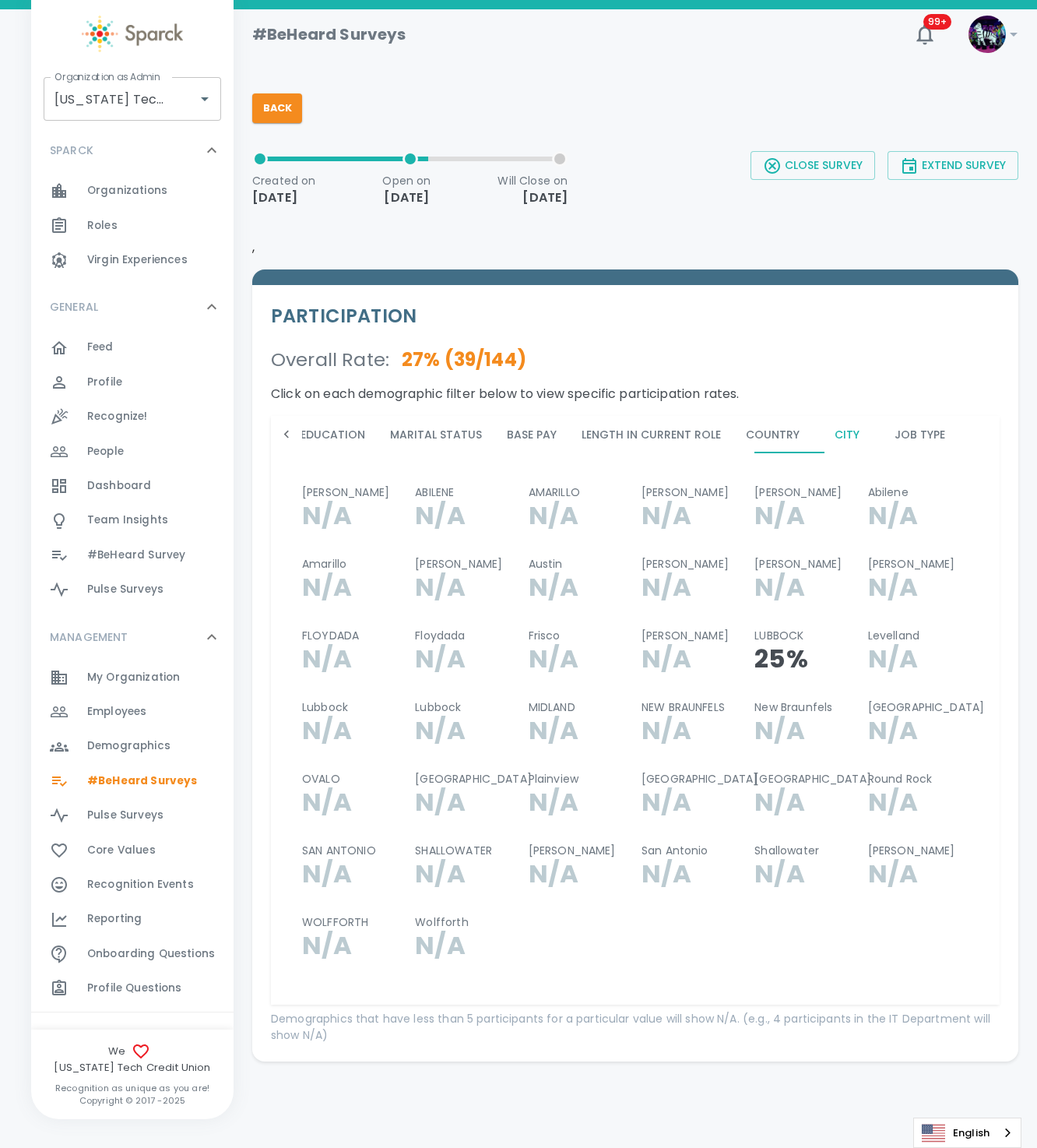
click at [286, 432] on icon at bounding box center [286, 435] width 5 height 8
click at [290, 433] on icon at bounding box center [286, 435] width 16 height 16
click at [288, 433] on icon at bounding box center [286, 435] width 16 height 16
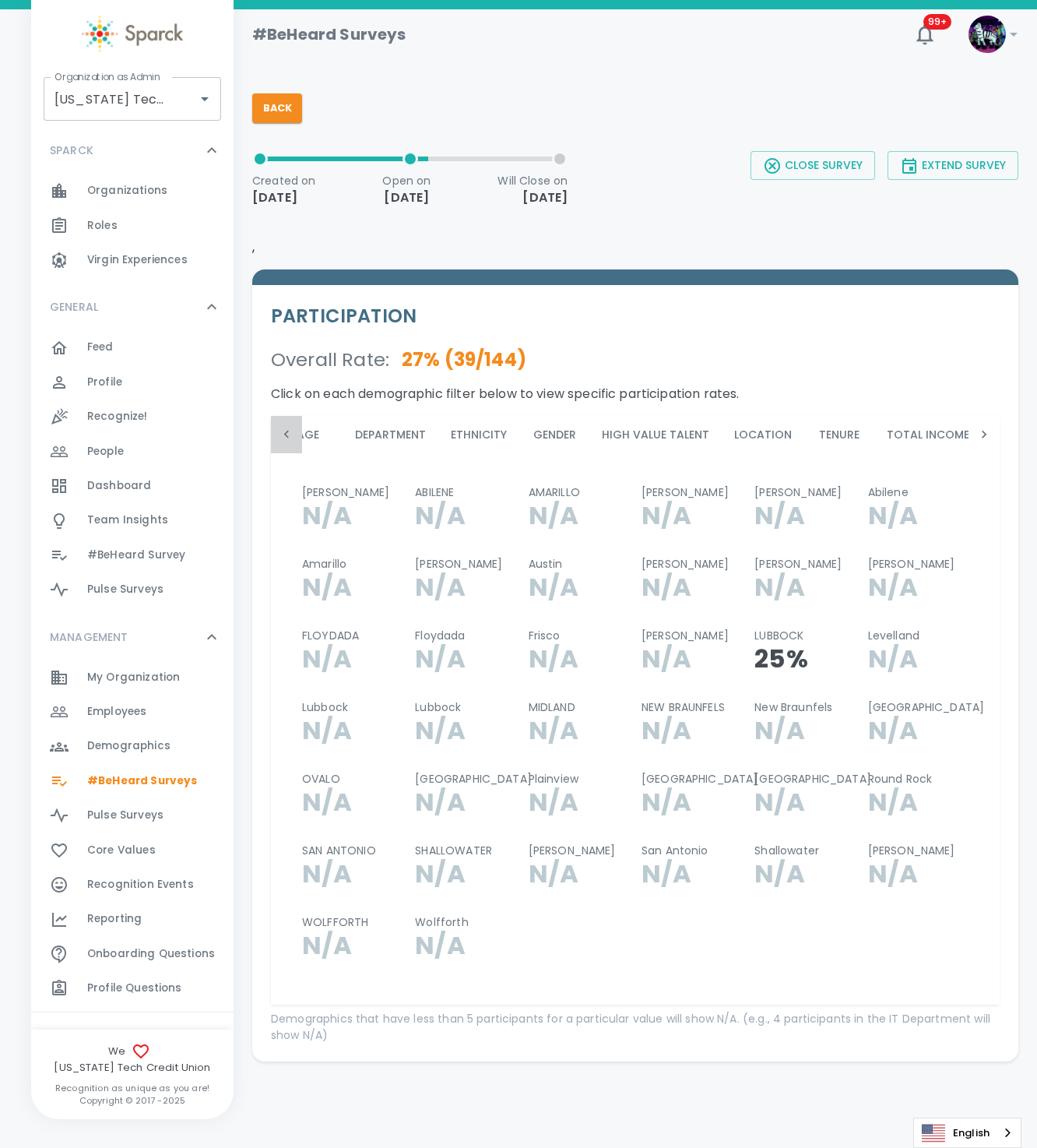
click at [289, 433] on icon at bounding box center [286, 435] width 16 height 16
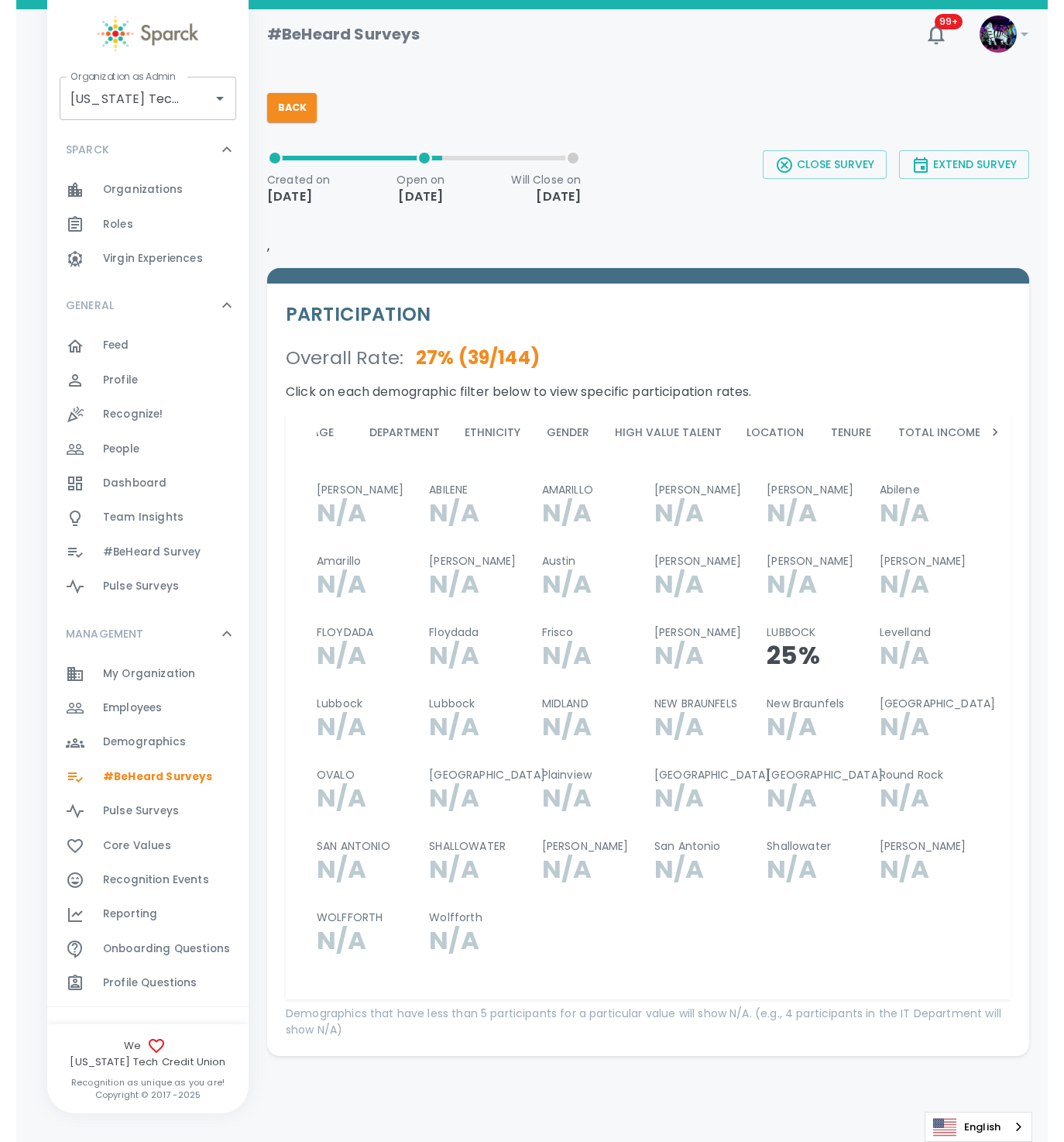
scroll to position [0, 0]
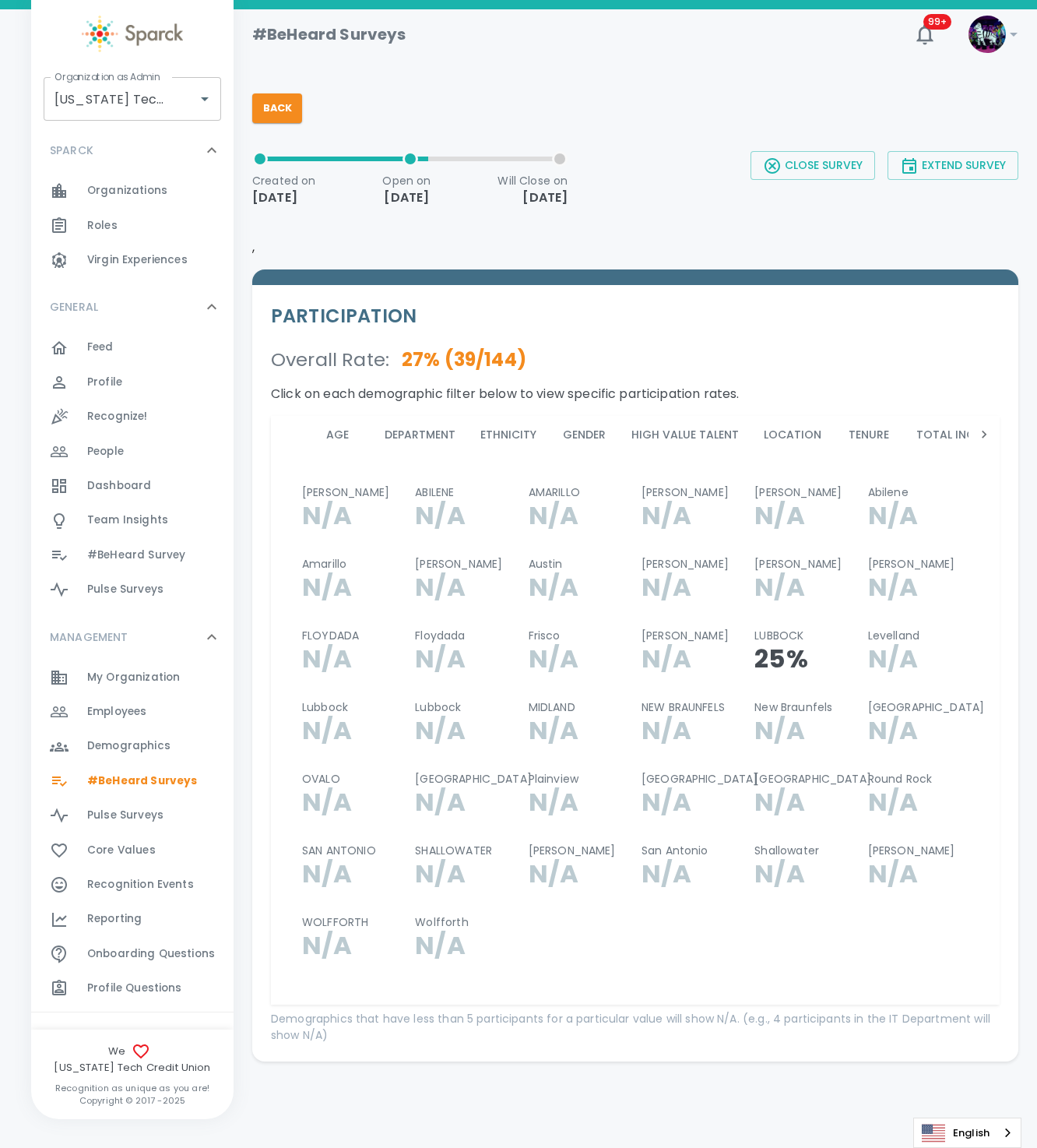
click at [339, 425] on button "Age" at bounding box center [337, 434] width 70 height 37
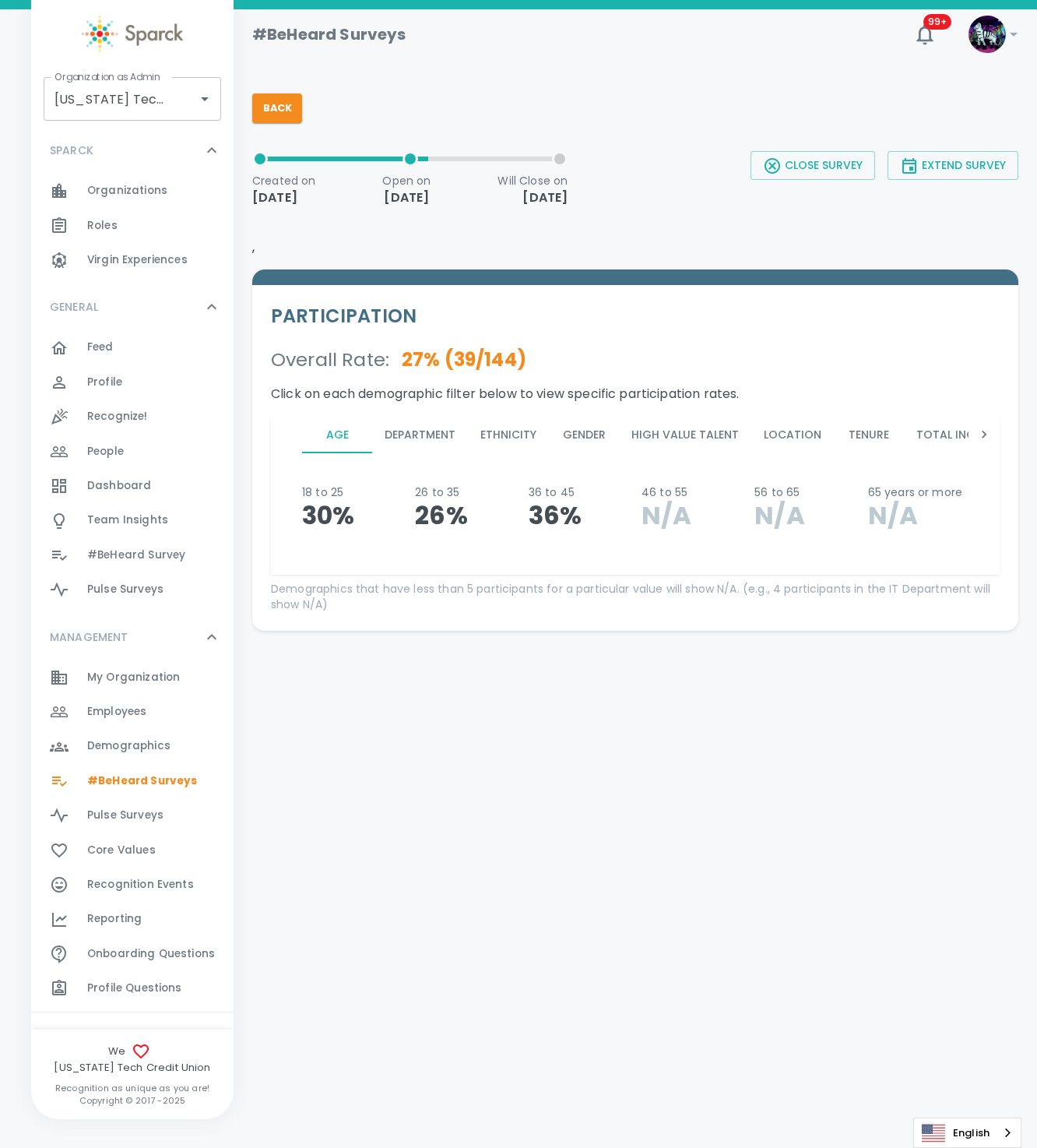
click at [413, 429] on button "Department" at bounding box center [420, 434] width 96 height 37
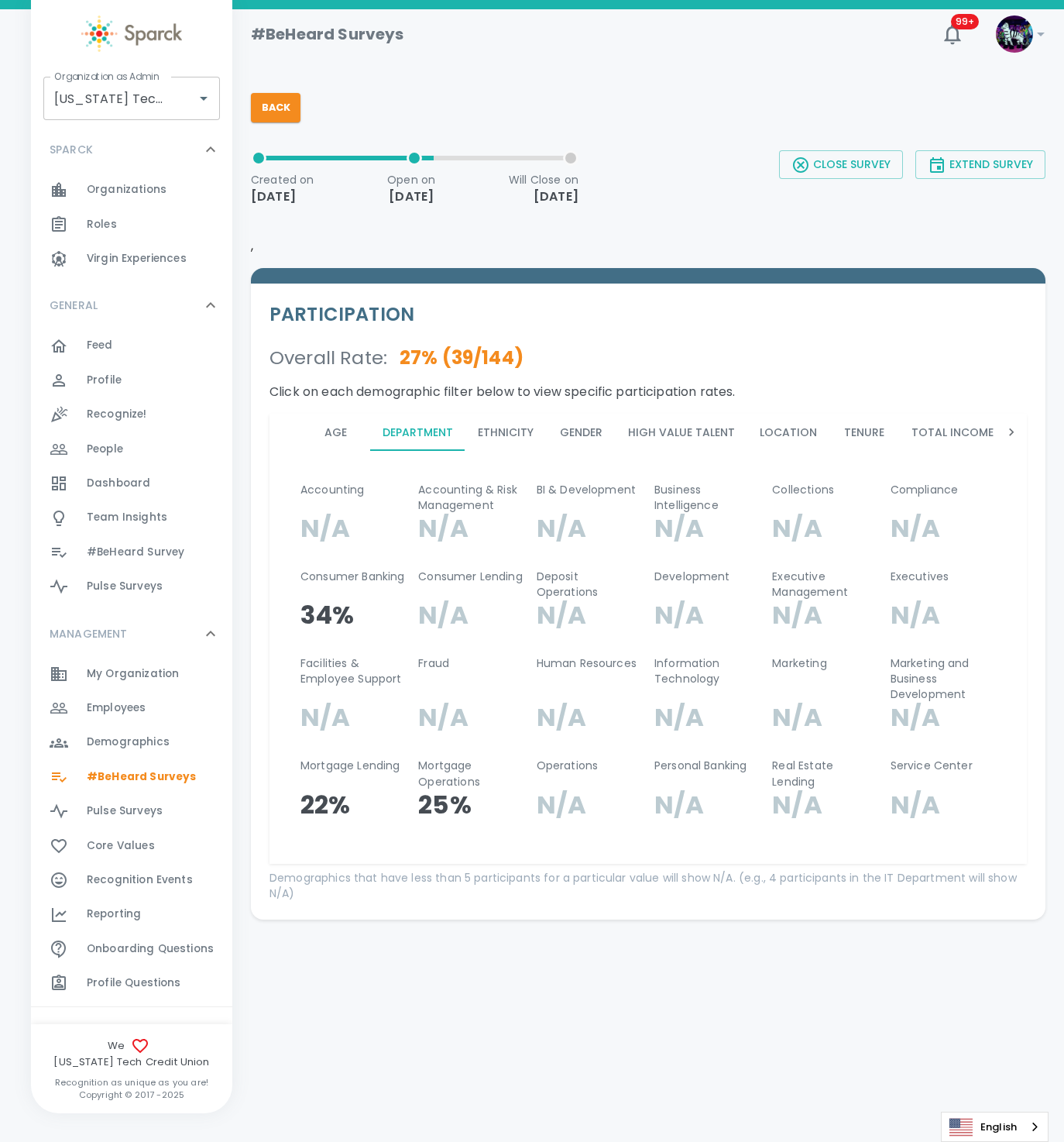
click at [1004, 439] on icon at bounding box center [1012, 433] width 16 height 16
click at [1008, 438] on icon at bounding box center [1012, 433] width 16 height 16
click at [1020, 433] on div "PARTICIPATION Overall Rate : 27 % ( 39 / 144 ) Click on each demographic filter…" at bounding box center [647, 601] width 794 height 635
click at [1020, 433] on div at bounding box center [1011, 432] width 31 height 37
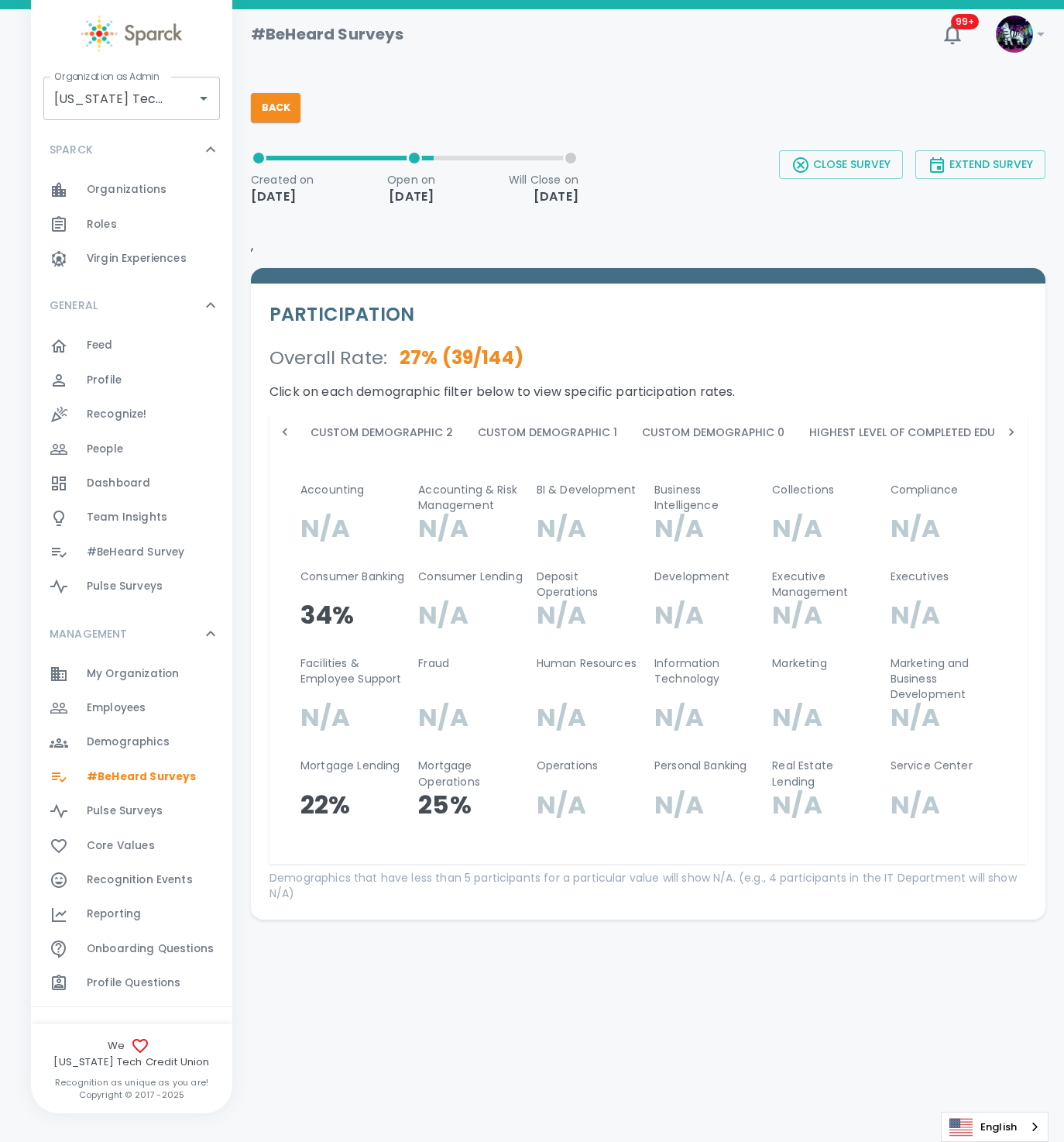
scroll to position [0, 1767]
click at [611, 423] on button "Custom Demographic 0" at bounding box center [656, 432] width 167 height 37
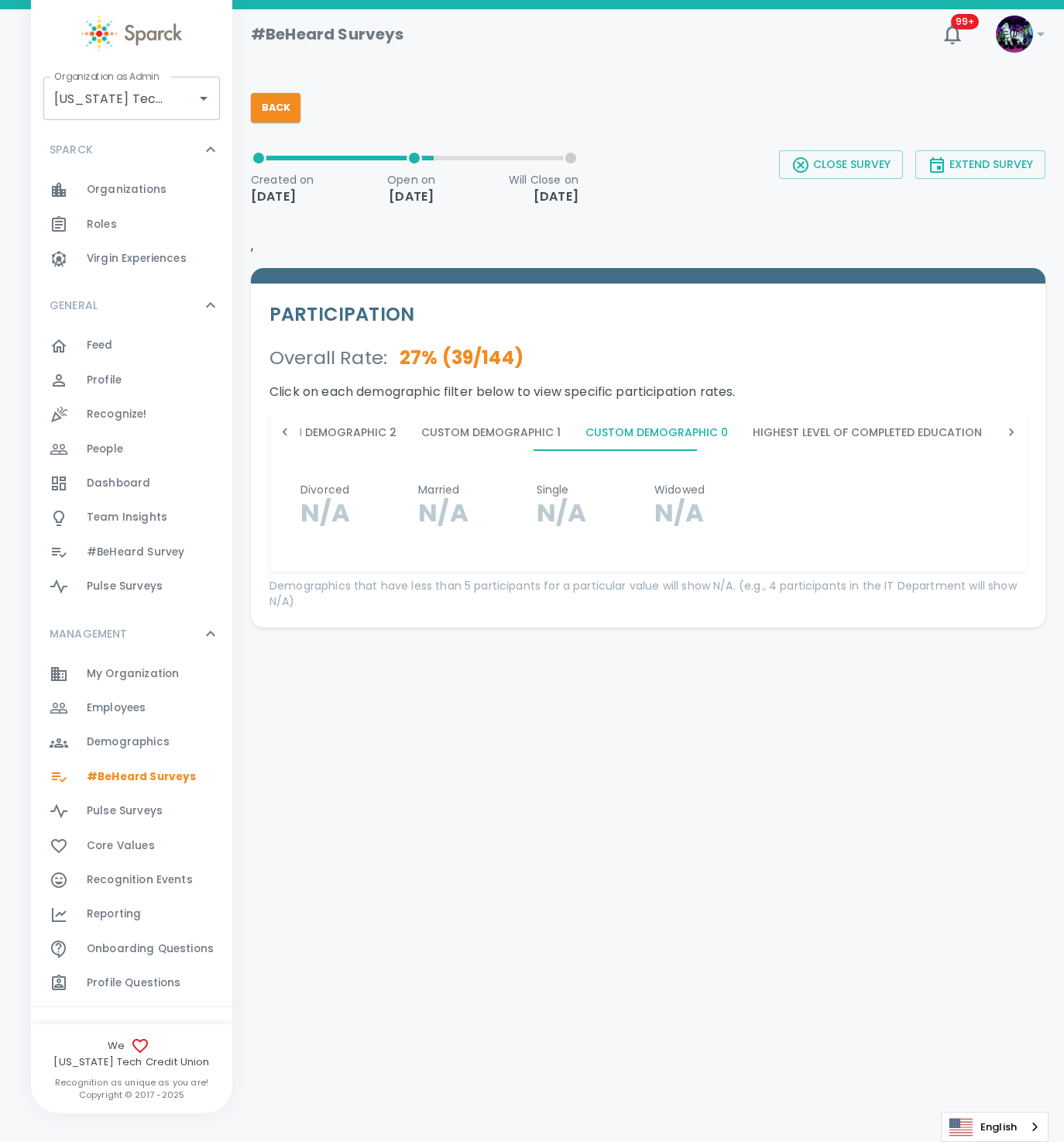
click at [994, 438] on button "Marital Status" at bounding box center [1052, 432] width 116 height 37
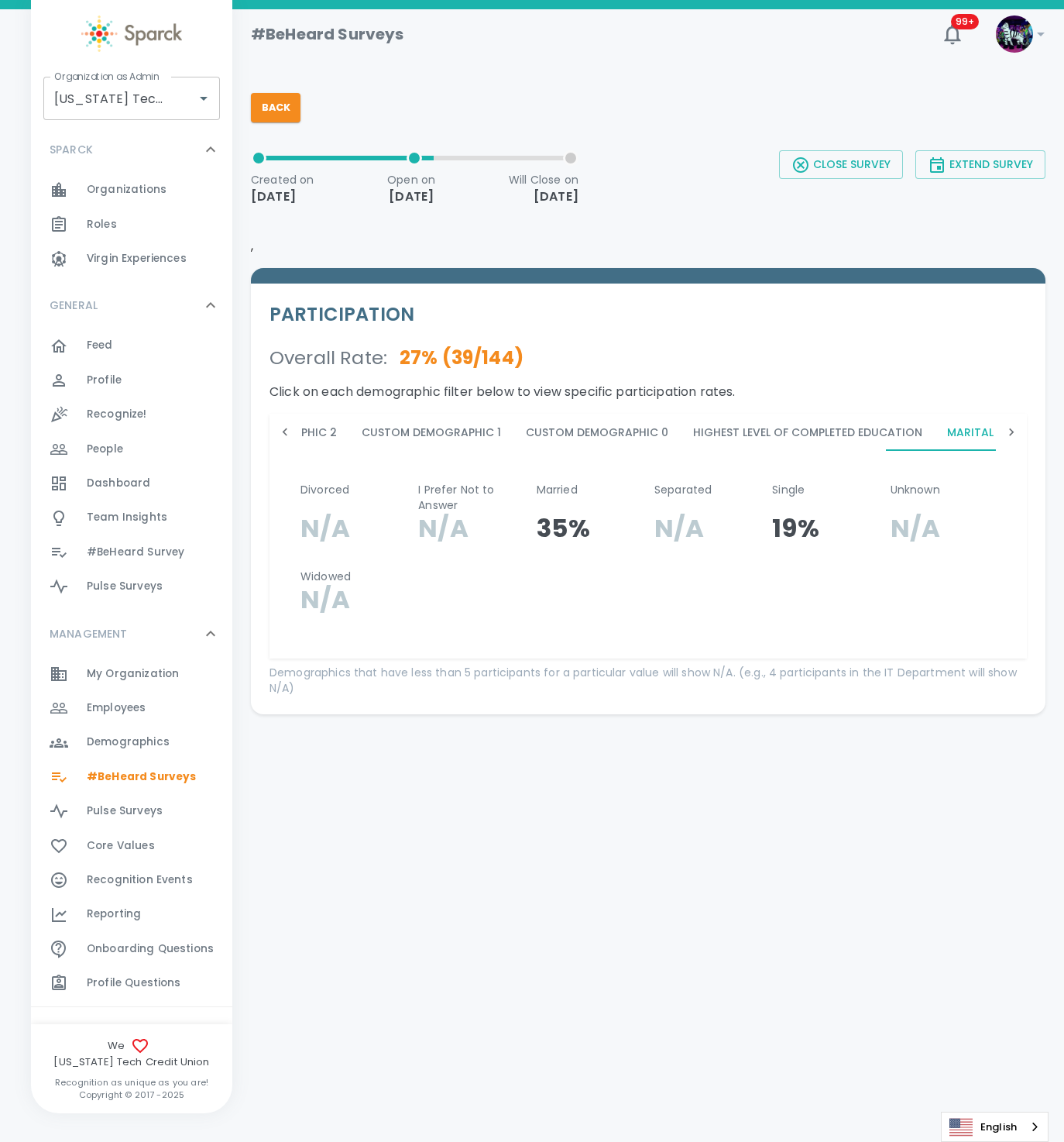
scroll to position [0, 1830]
click at [586, 436] on button "Custom Demographic 0" at bounding box center [594, 432] width 167 height 37
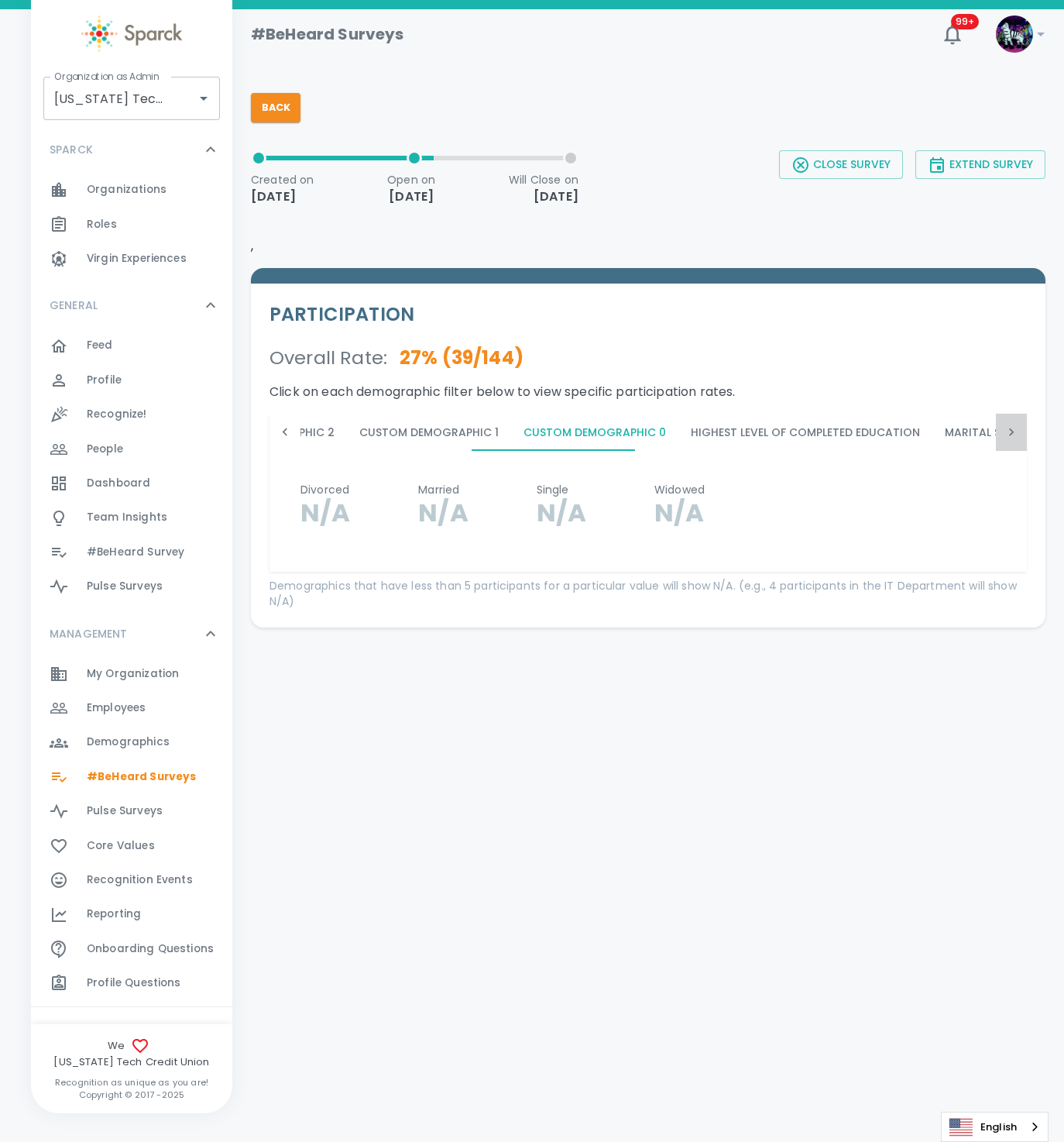
click at [1010, 425] on icon at bounding box center [1012, 433] width 16 height 16
click at [762, 429] on button "Country" at bounding box center [801, 432] width 79 height 37
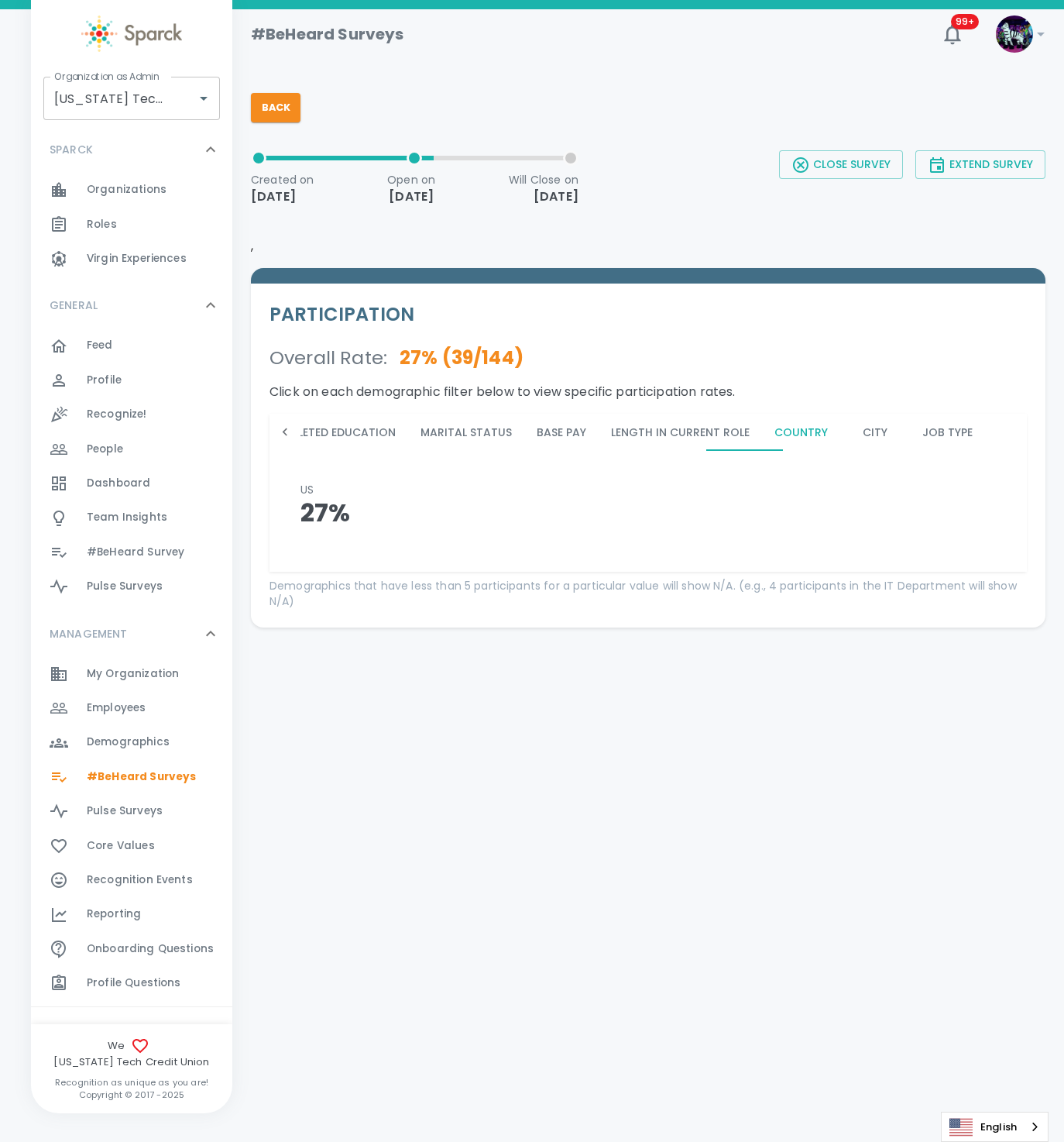
click at [277, 435] on icon at bounding box center [285, 433] width 16 height 16
click at [285, 435] on icon at bounding box center [285, 433] width 16 height 16
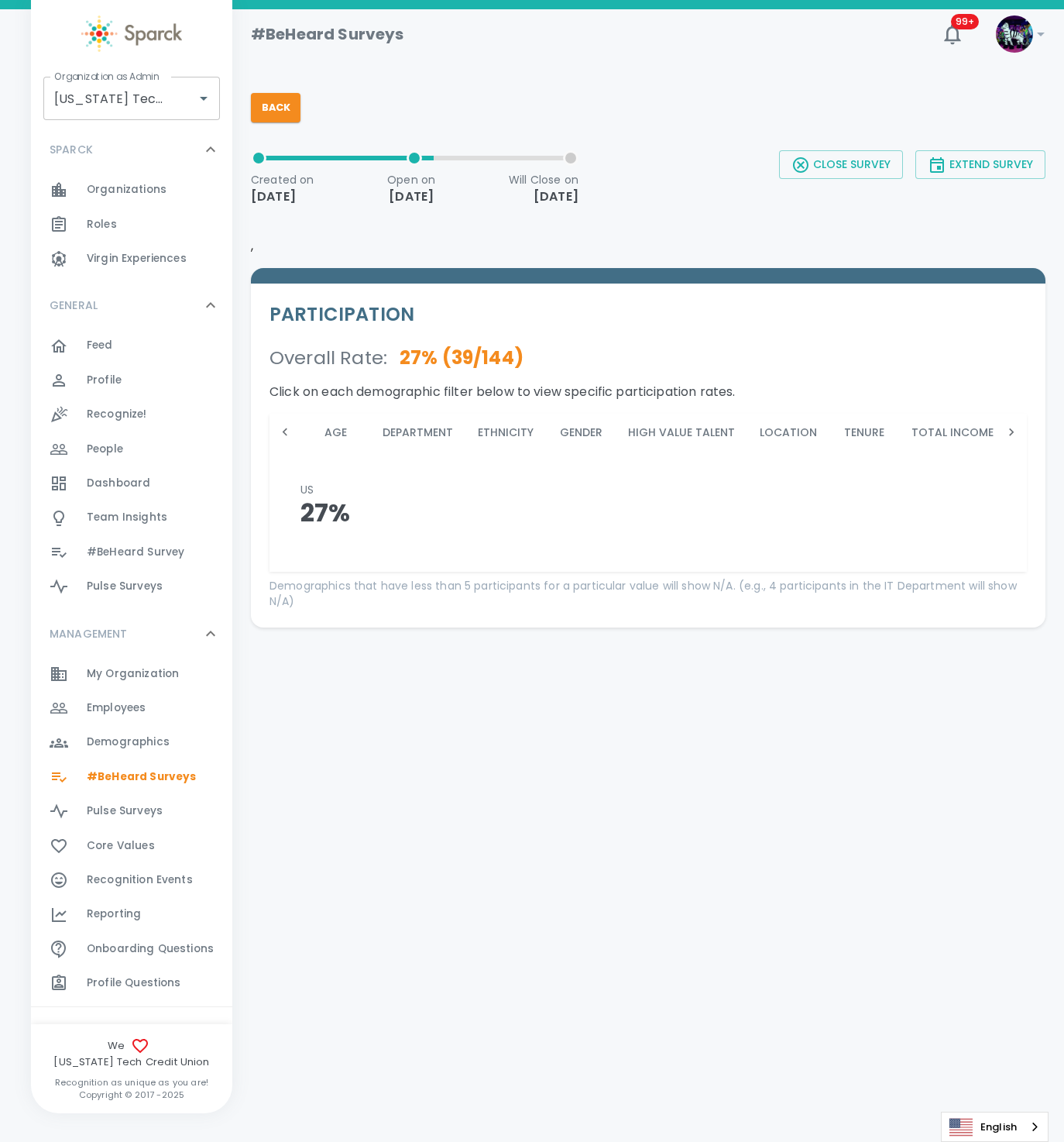
scroll to position [0, 0]
click at [341, 433] on button "Age" at bounding box center [336, 432] width 70 height 37
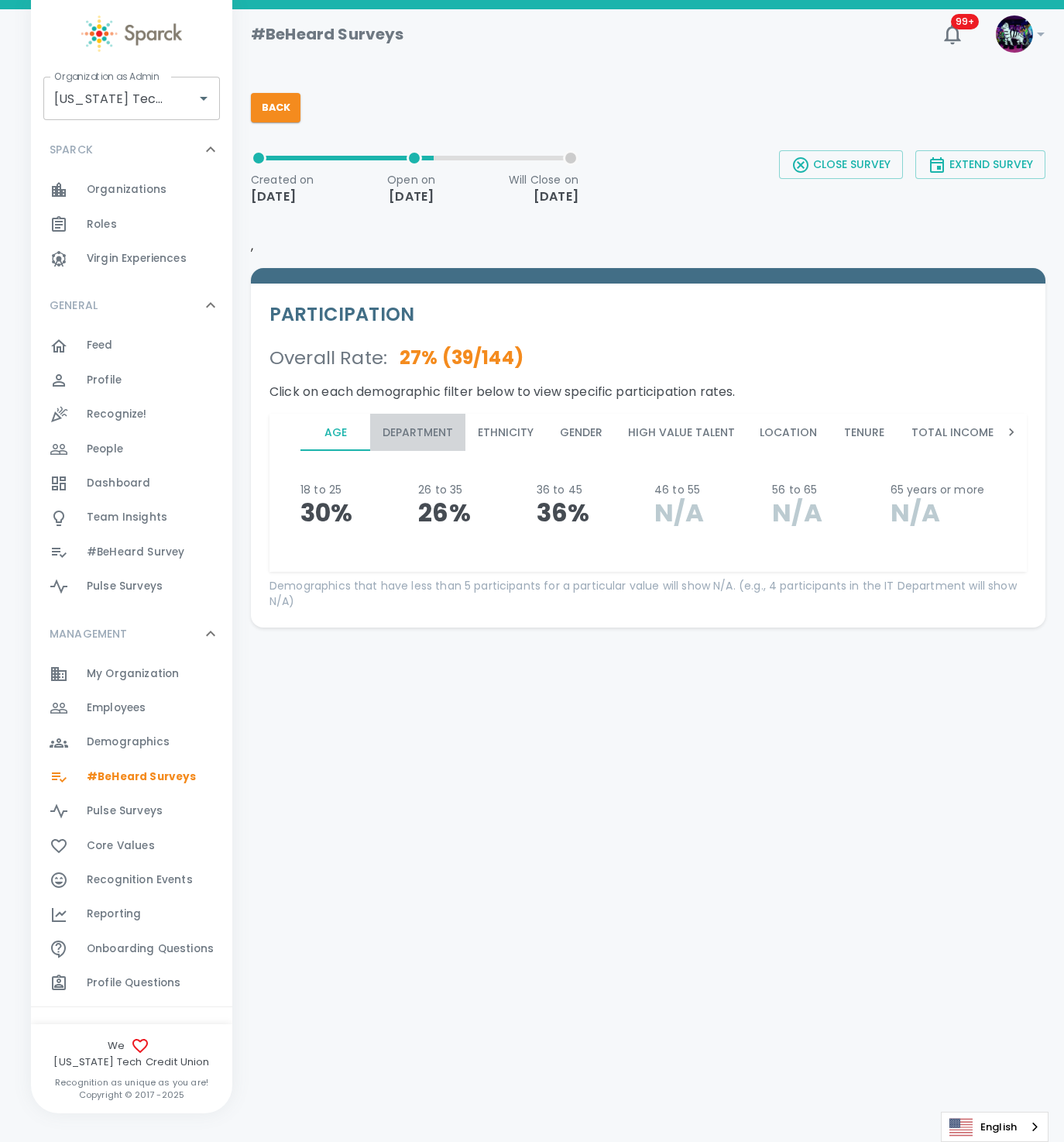
click at [421, 436] on button "Department" at bounding box center [418, 432] width 95 height 37
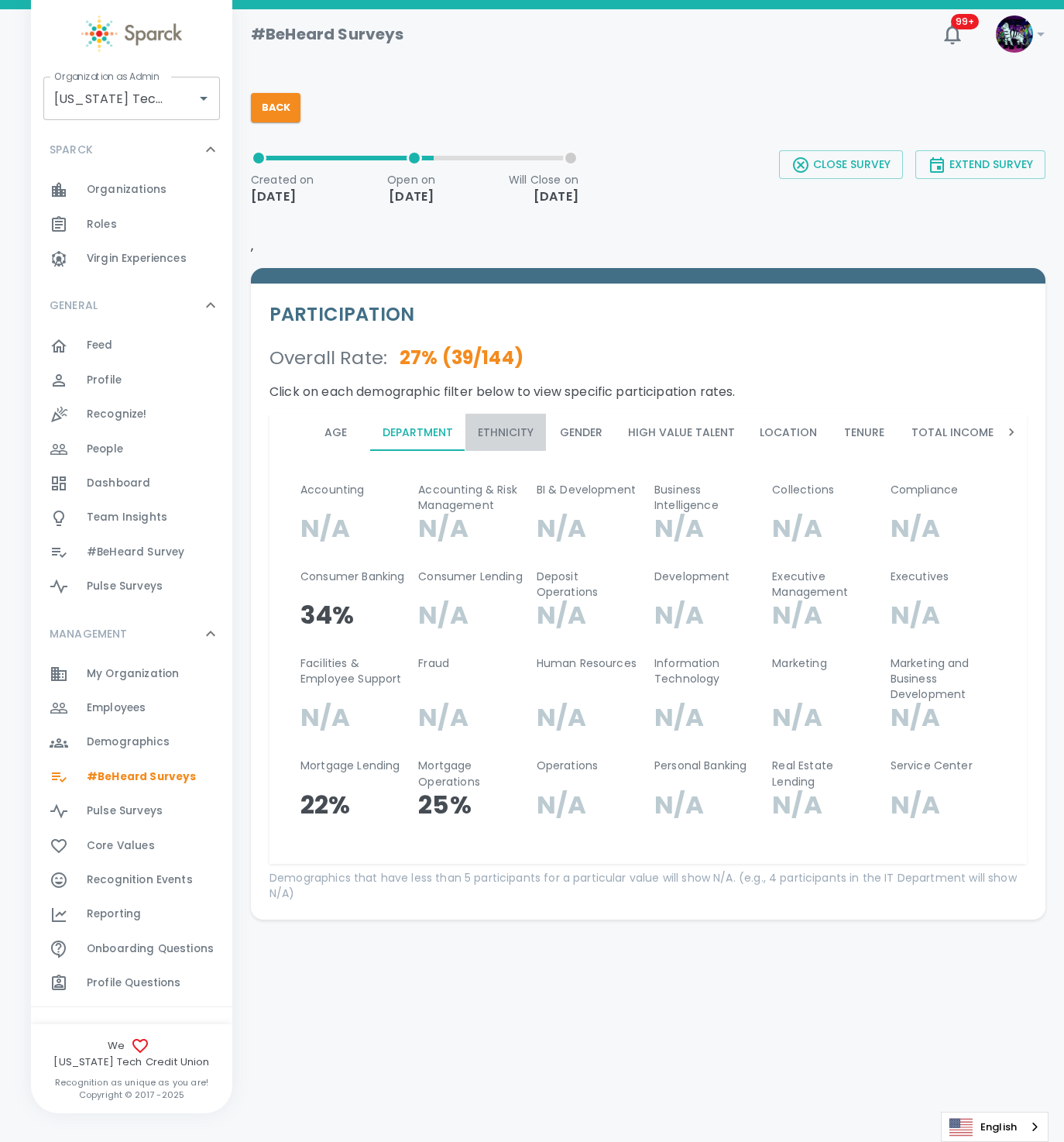
click at [494, 426] on button "Ethnicity" at bounding box center [506, 432] width 81 height 37
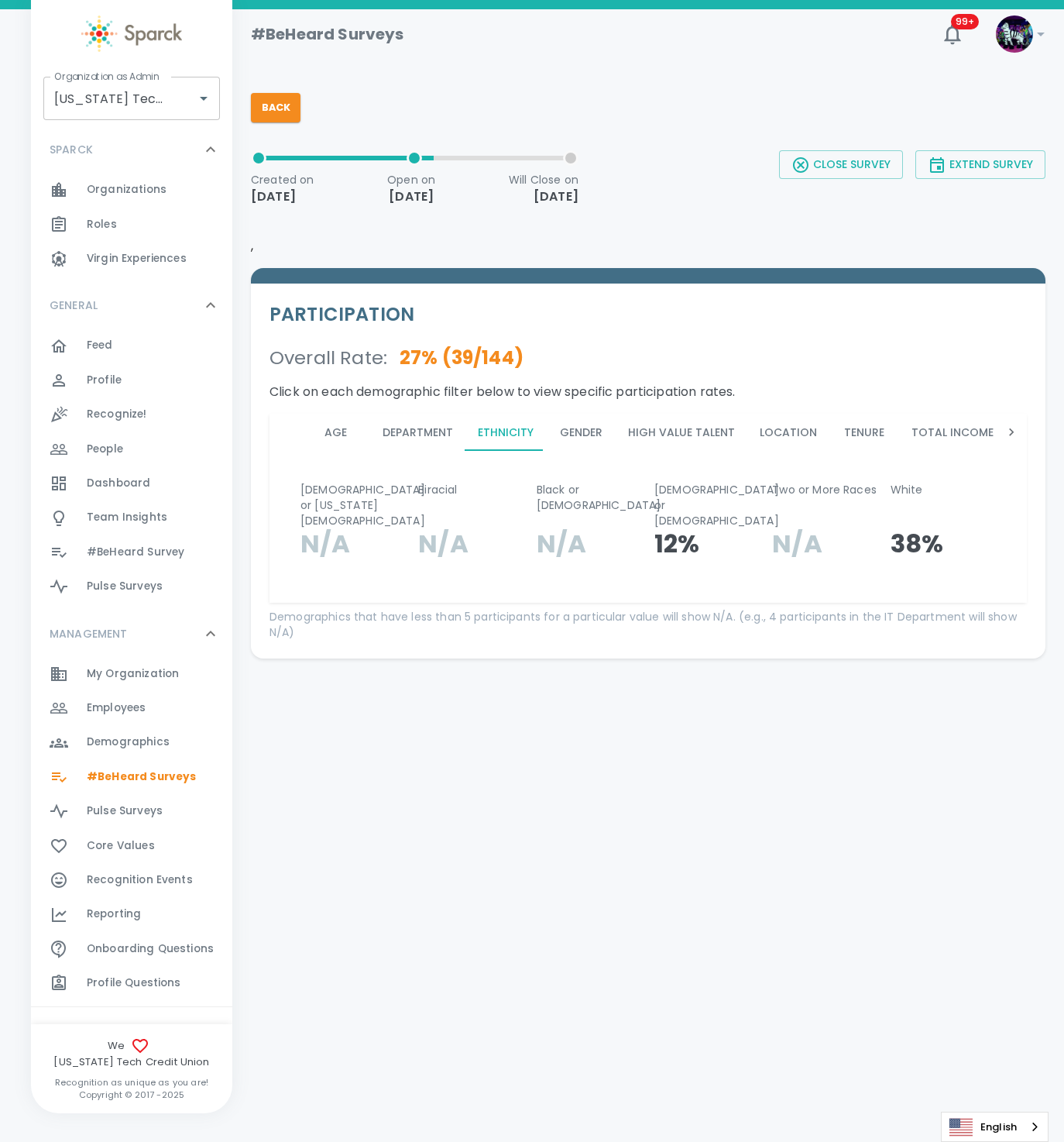
click at [575, 427] on button "Gender" at bounding box center [581, 432] width 70 height 37
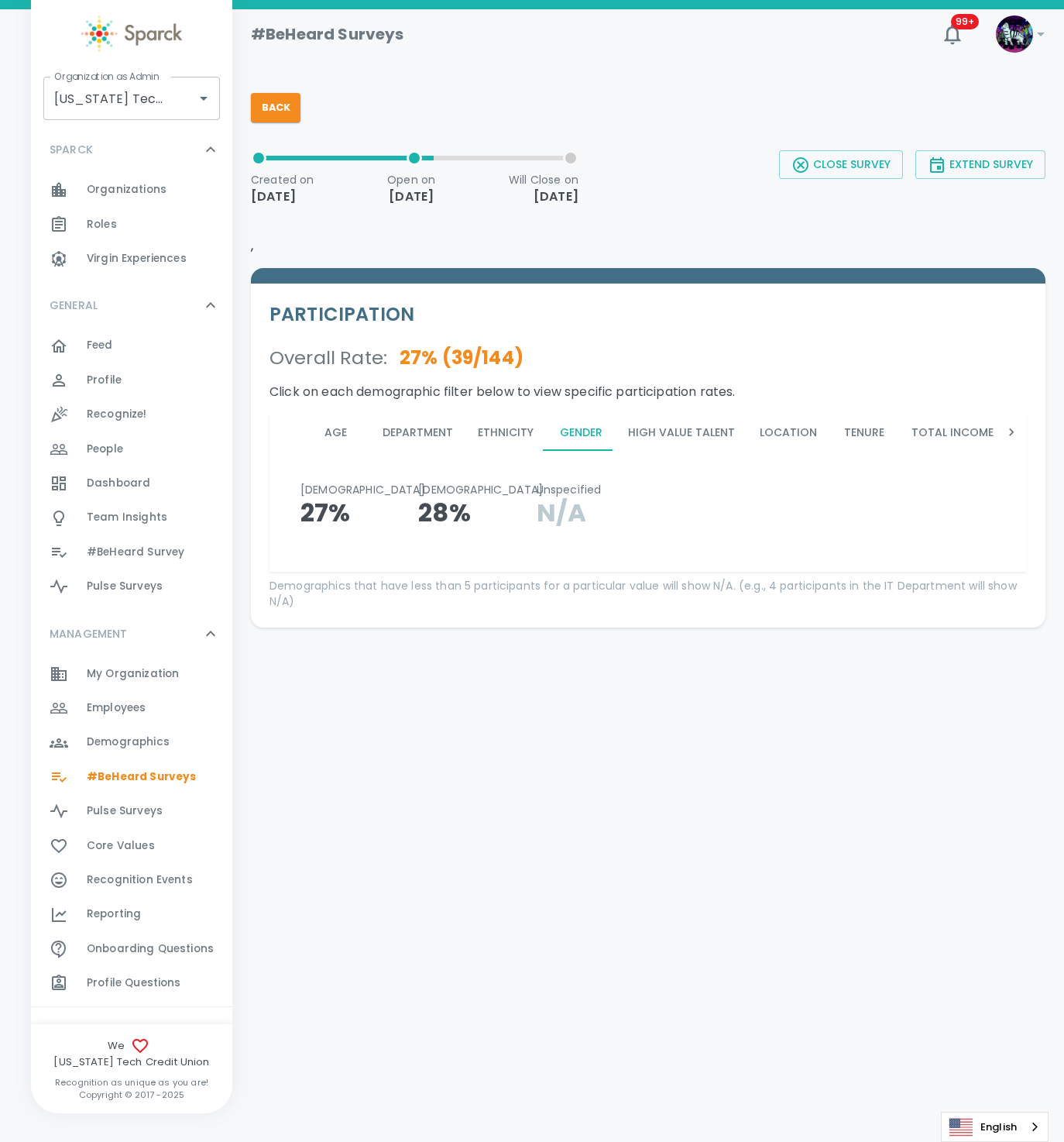
click at [673, 437] on button "High Value Talent" at bounding box center [682, 432] width 132 height 37
click at [782, 432] on button "Location" at bounding box center [788, 432] width 82 height 37
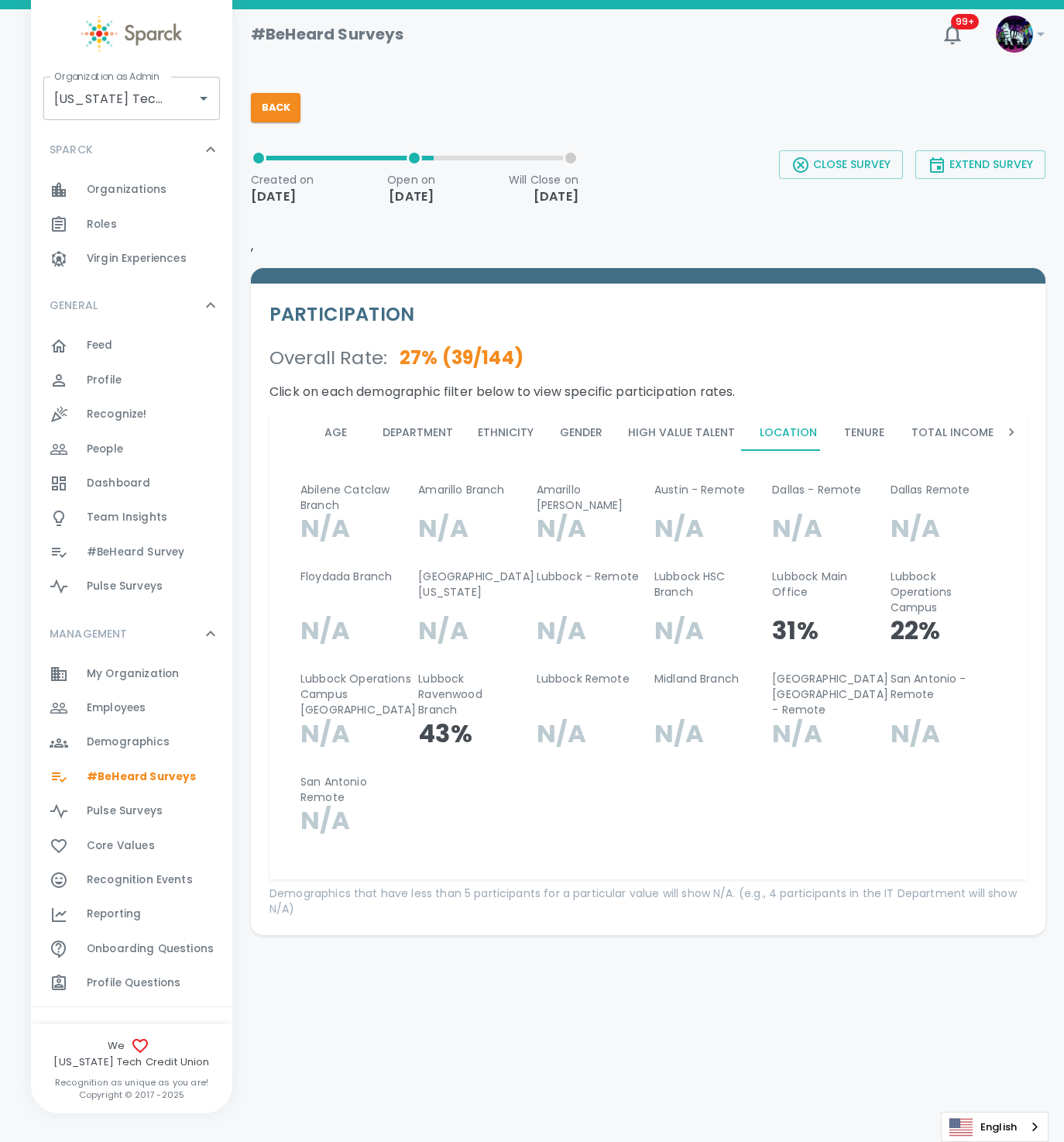
click at [847, 435] on button "Tenure" at bounding box center [864, 432] width 70 height 37
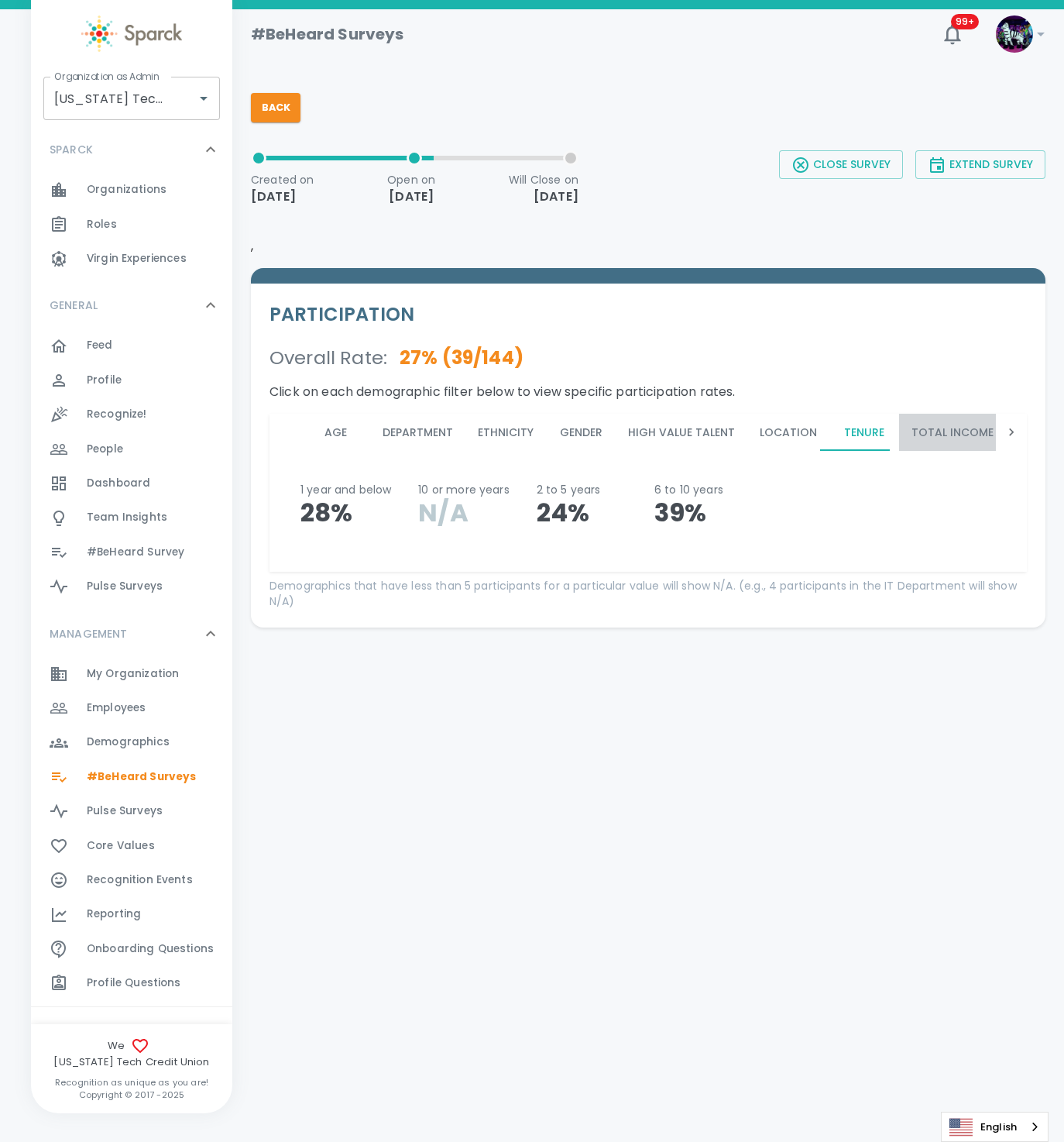
click at [935, 428] on button "Total Income Range" at bounding box center [972, 432] width 147 height 37
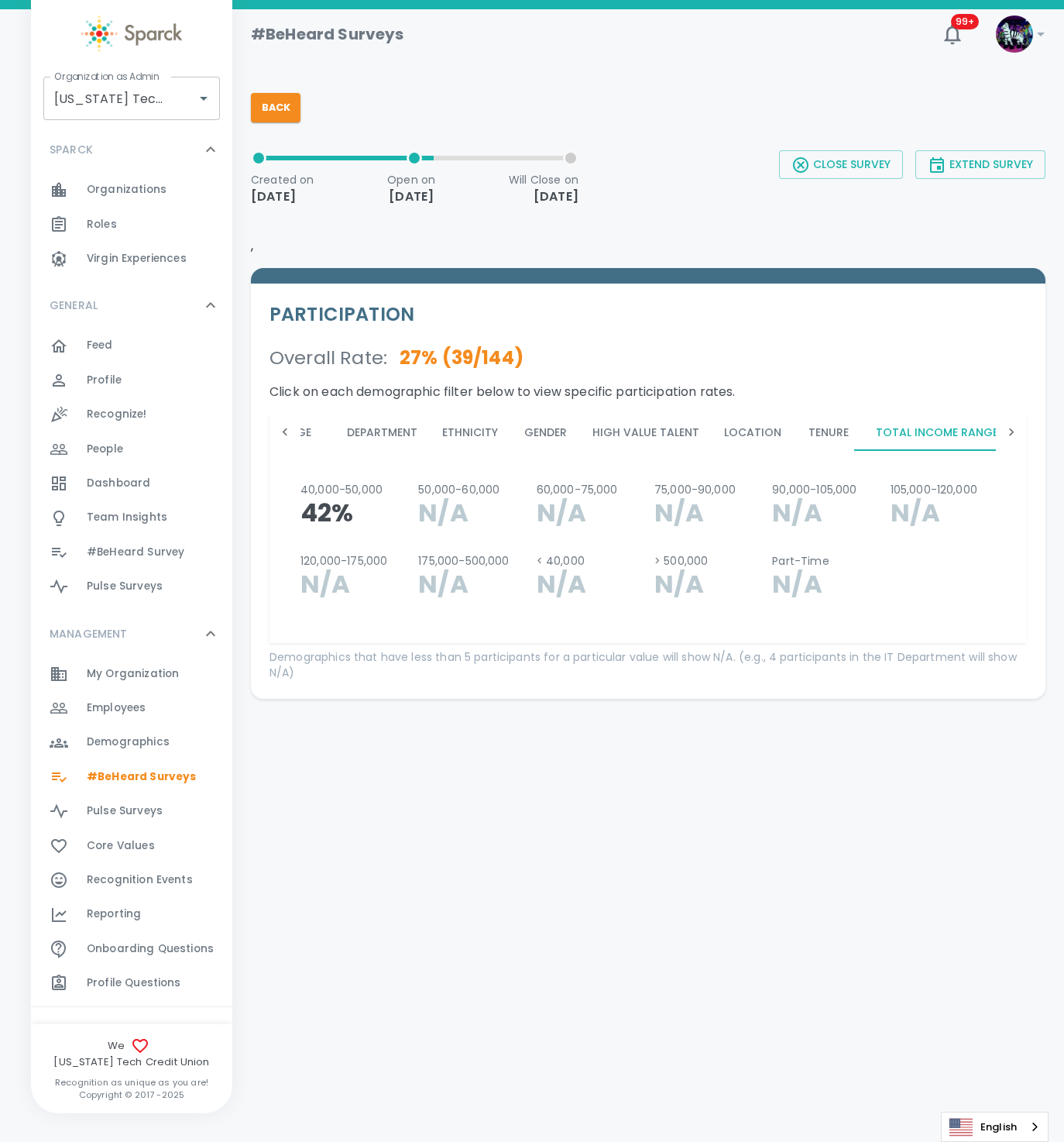
scroll to position [0, 36]
click at [1017, 432] on icon at bounding box center [1012, 433] width 16 height 16
click at [502, 423] on button "Sparck Admin" at bounding box center [474, 432] width 106 height 37
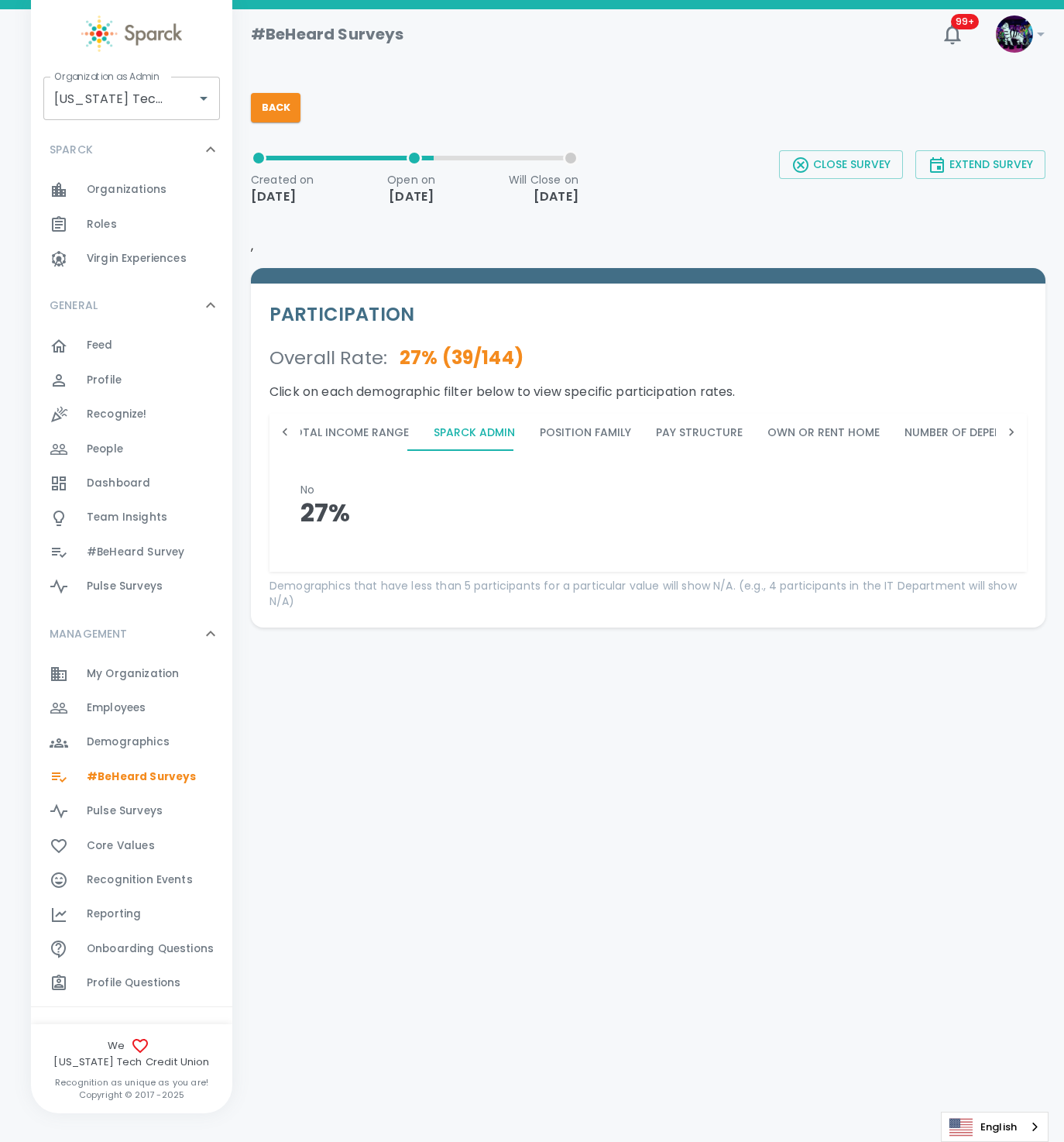
click at [564, 430] on button "Position Family" at bounding box center [586, 432] width 116 height 37
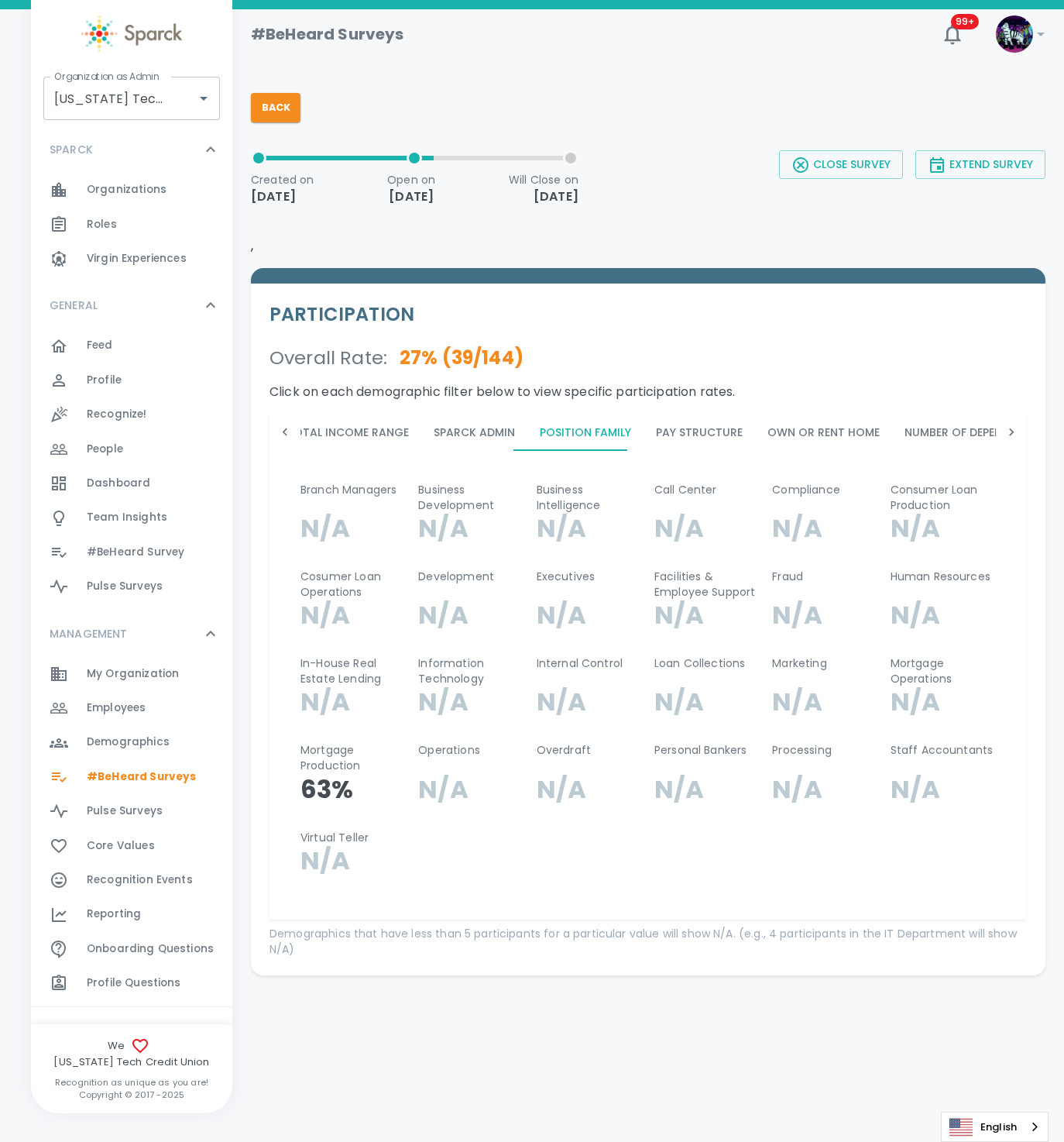
click at [666, 422] on button "Pay Structure" at bounding box center [699, 432] width 112 height 37
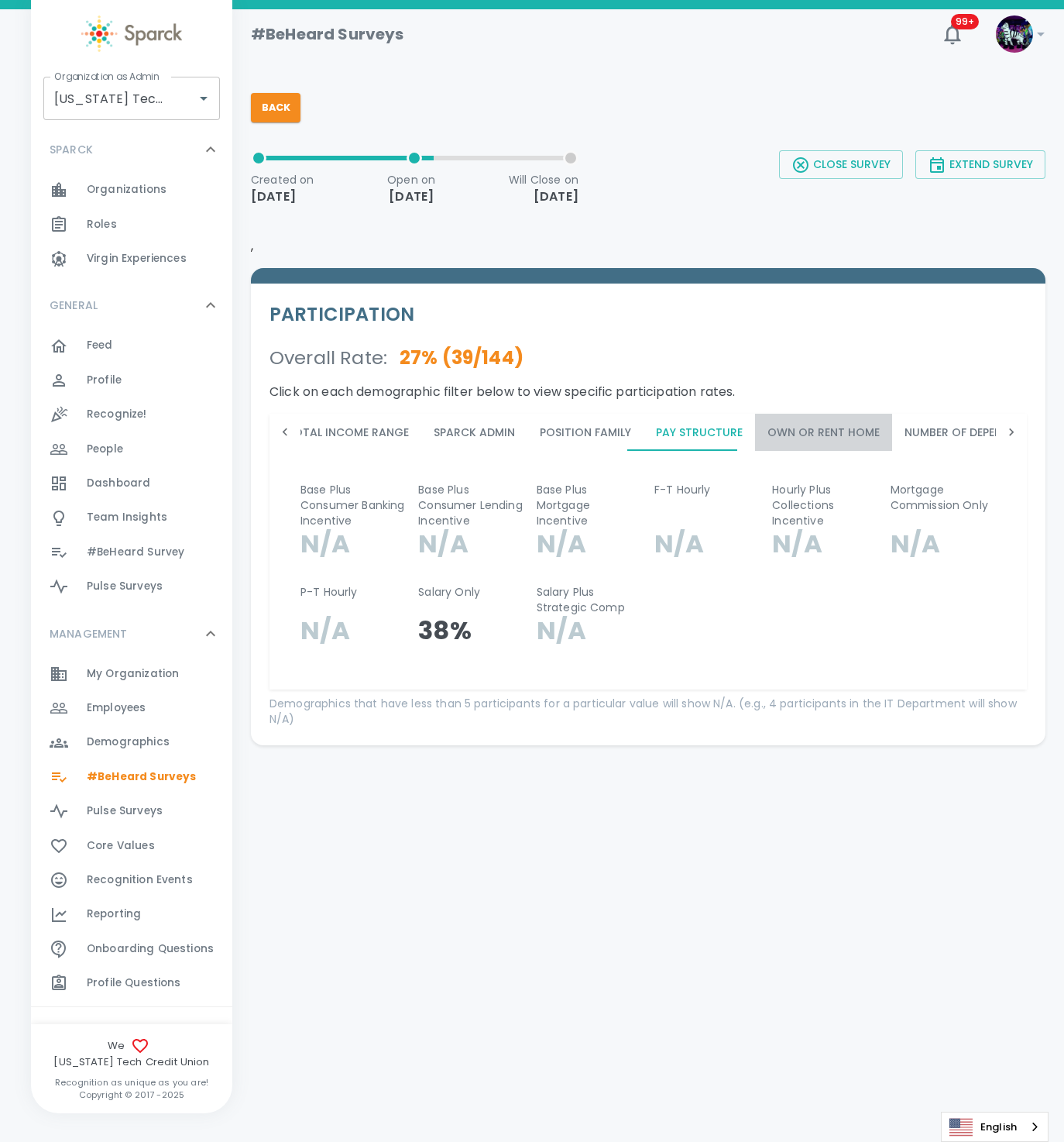
click at [814, 434] on button "Own or Rent Home" at bounding box center [824, 432] width 137 height 37
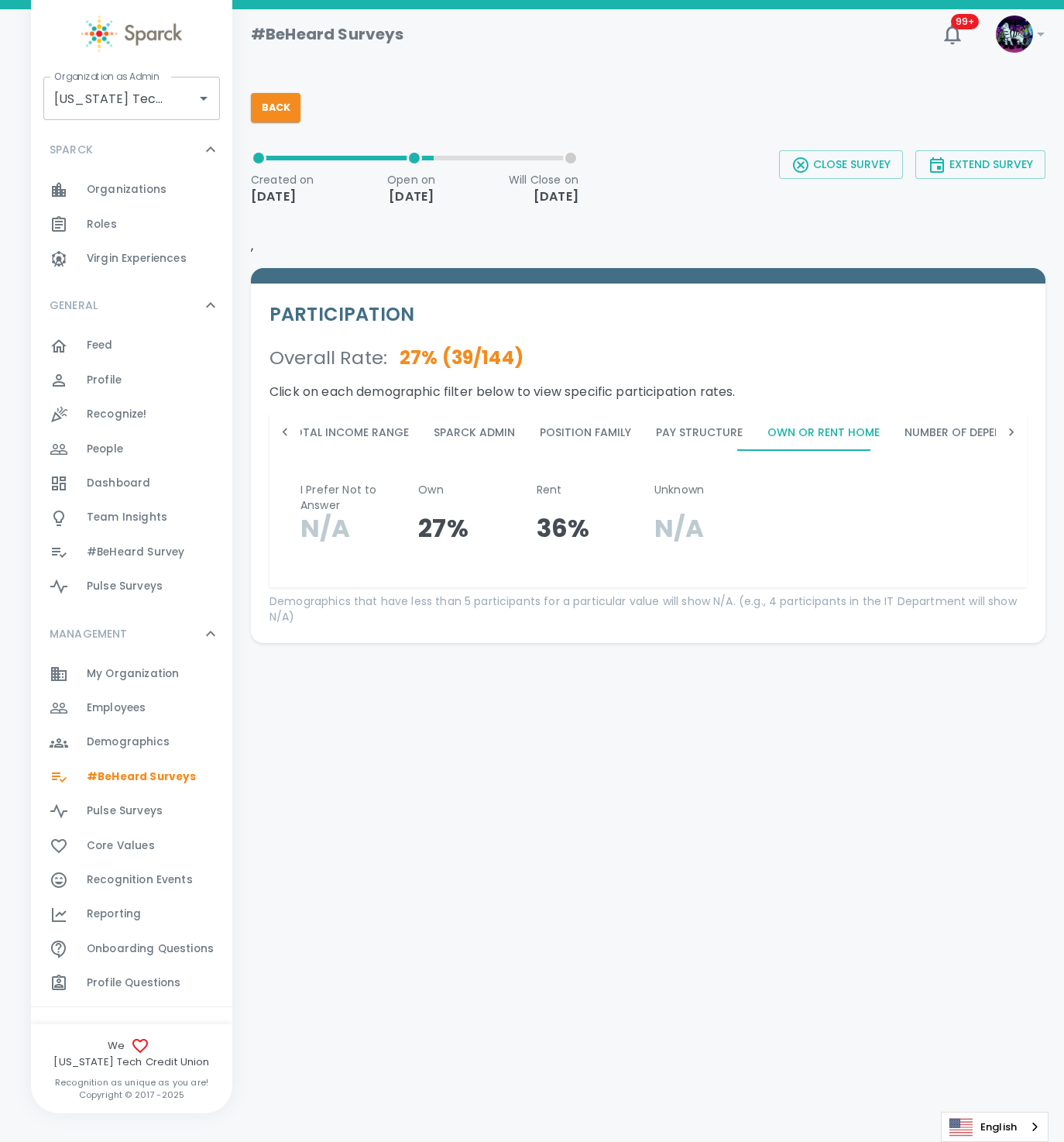
click at [952, 427] on button "Number of Dependents" at bounding box center [970, 432] width 156 height 37
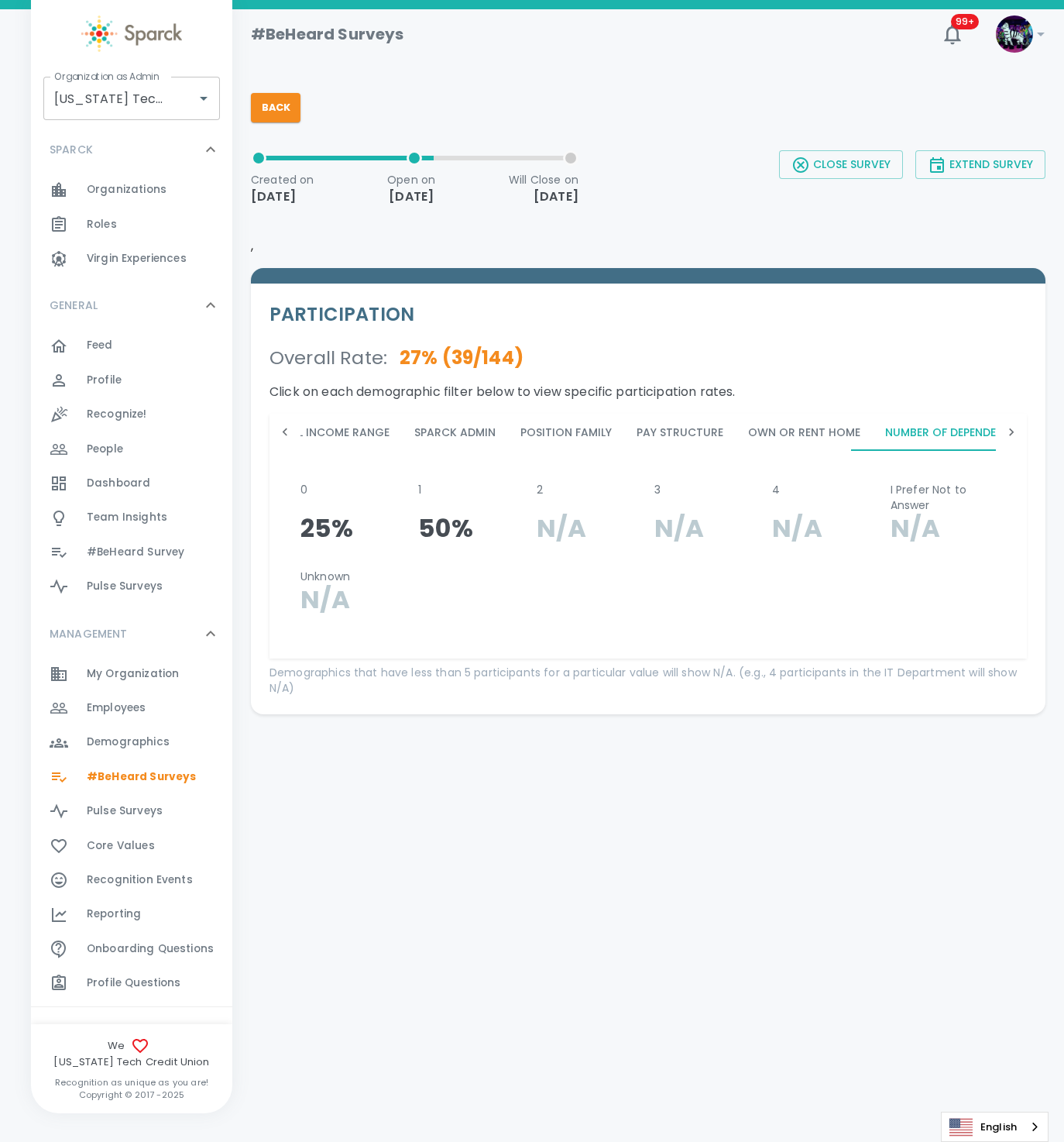
scroll to position [0, 655]
click at [1009, 432] on icon at bounding box center [1012, 433] width 16 height 16
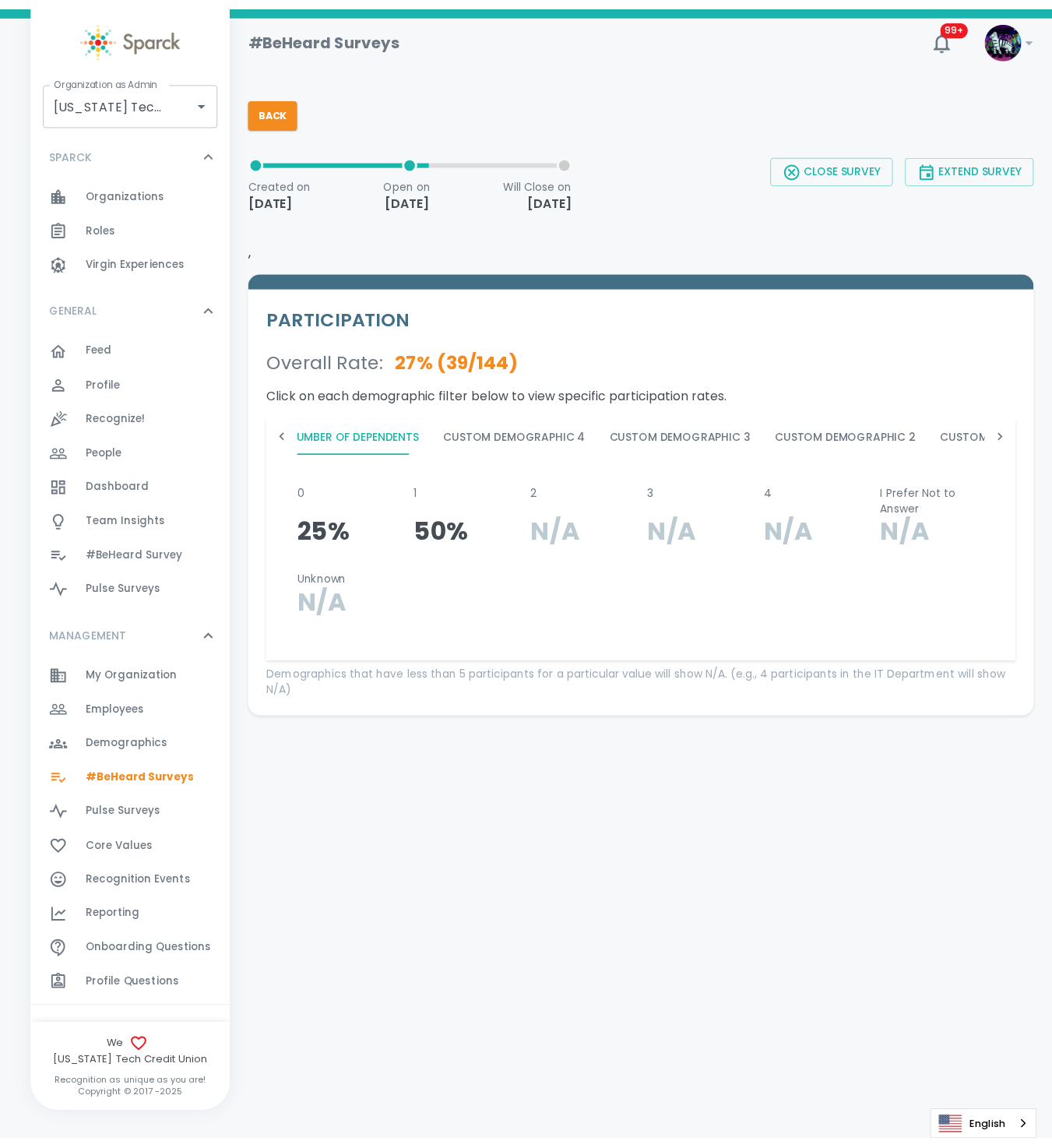
scroll to position [0, 1251]
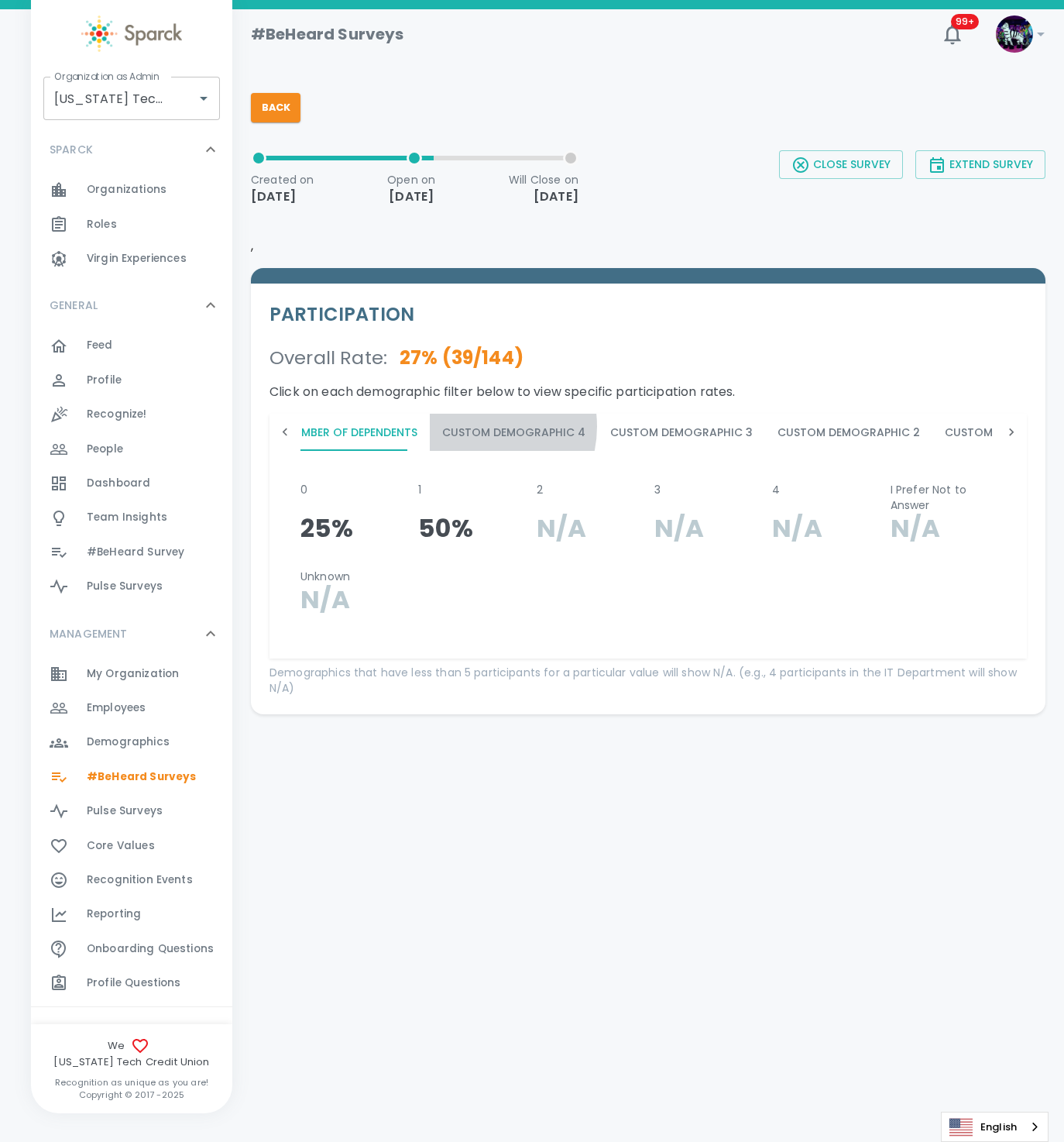
click at [452, 425] on button "Custom Demographic 4" at bounding box center [514, 432] width 168 height 37
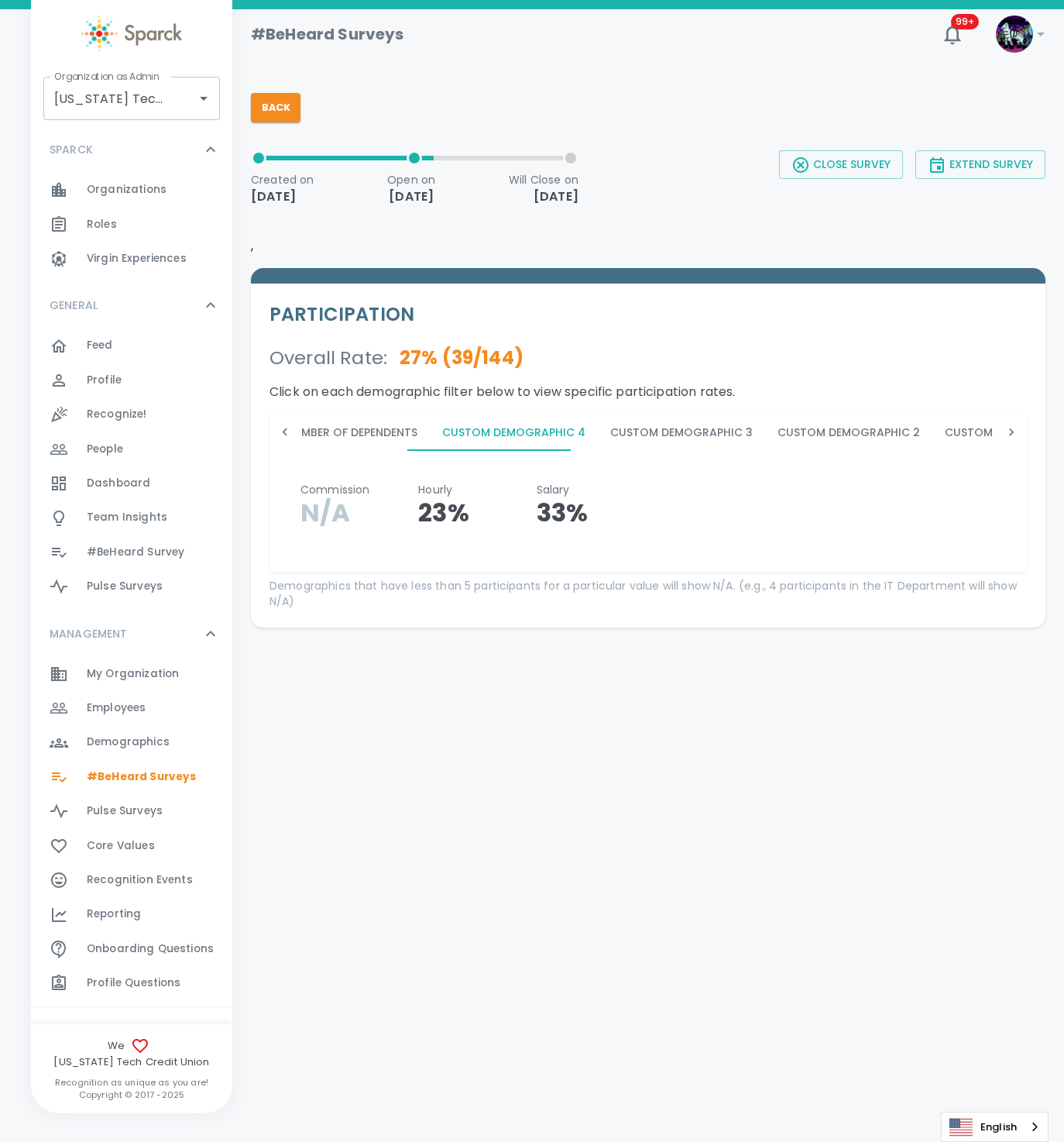
click at [642, 425] on button "Custom Demographic 3" at bounding box center [682, 432] width 167 height 37
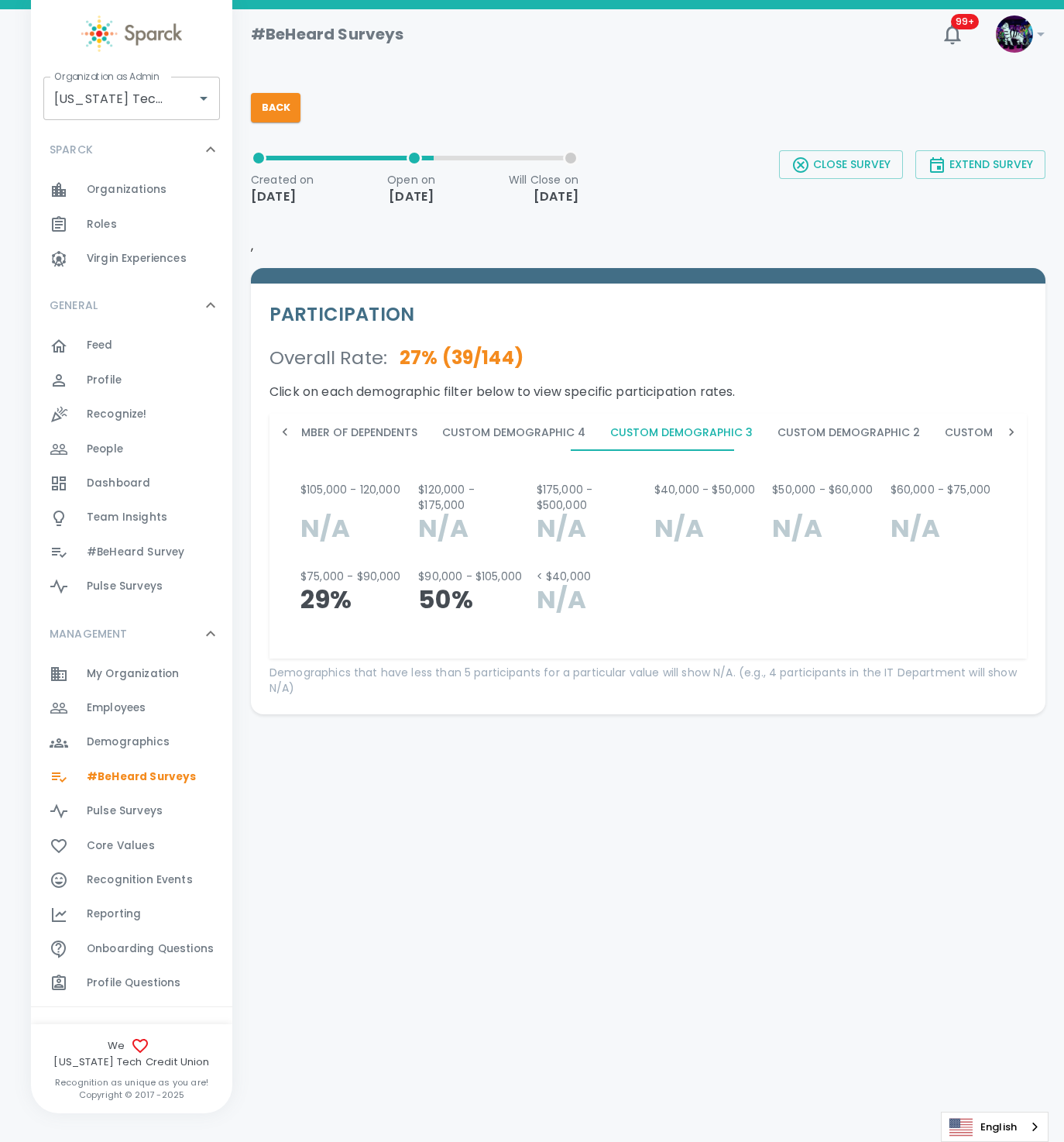
click at [789, 437] on button "Custom Demographic 2" at bounding box center [848, 432] width 167 height 37
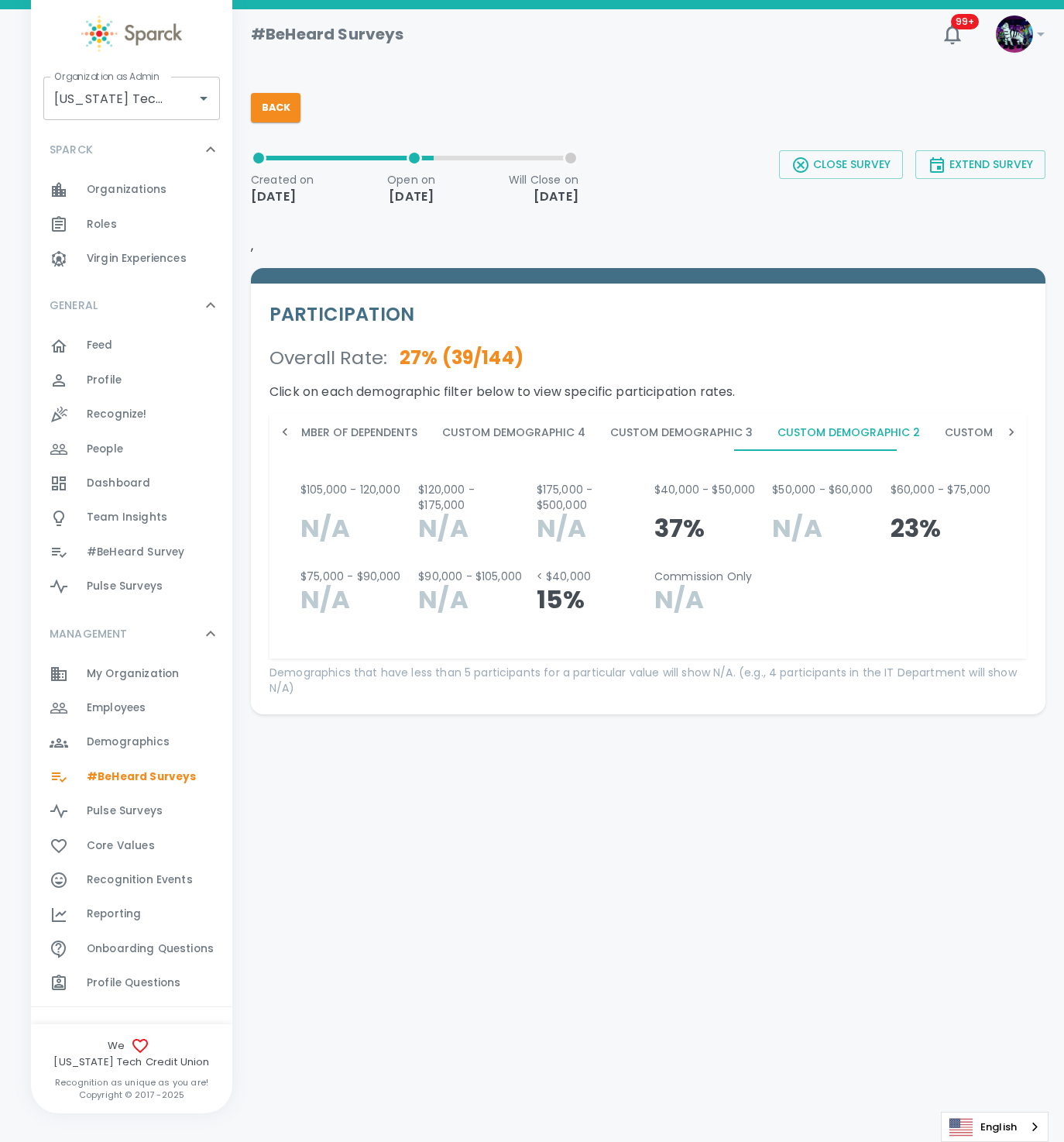
click at [891, 438] on button "Custom Demographic 2" at bounding box center [848, 432] width 167 height 37
click at [954, 438] on button "Custom Demographic 1" at bounding box center [1014, 432] width 164 height 37
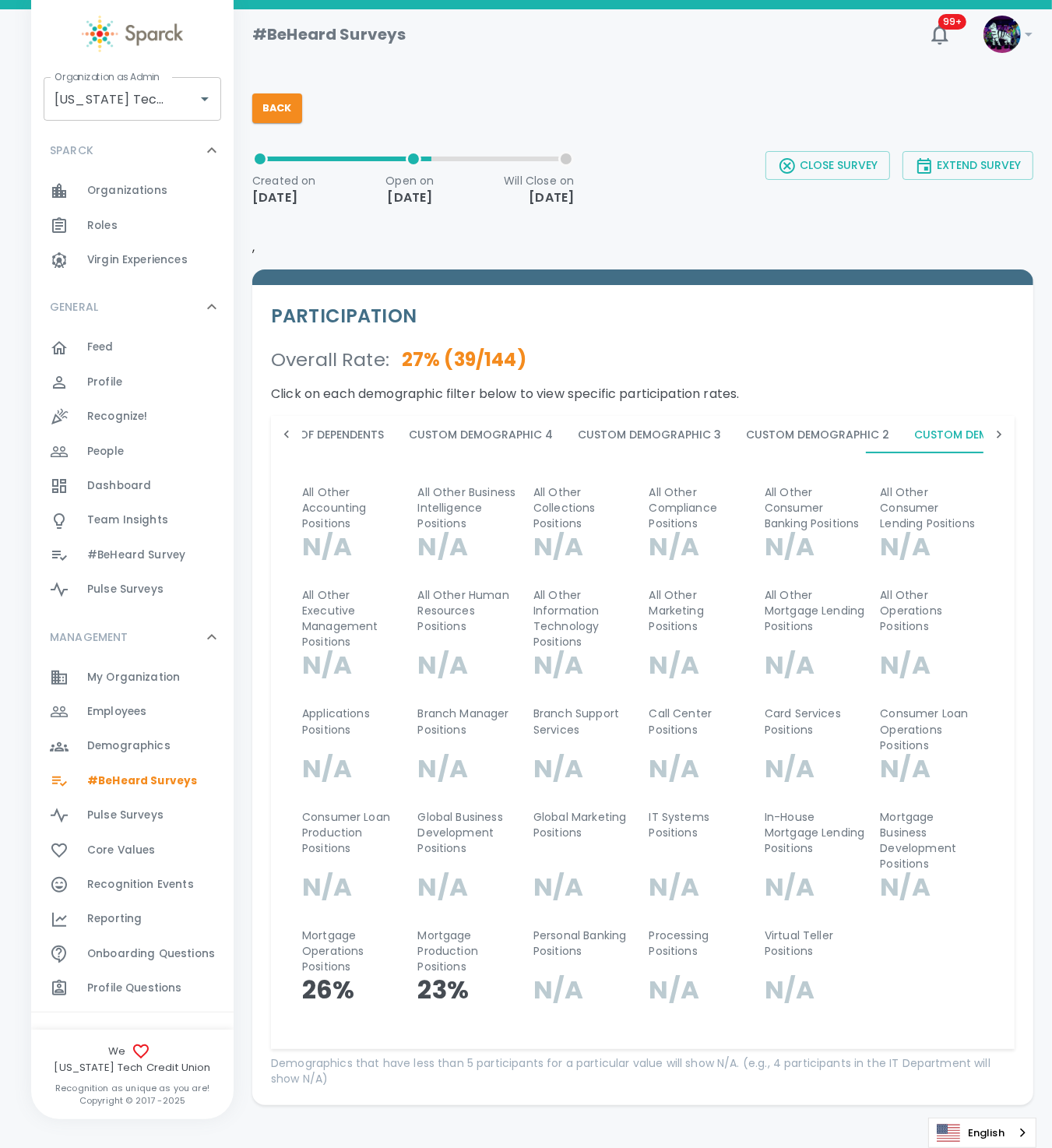
scroll to position [0, 1329]
click at [991, 434] on icon at bounding box center [999, 435] width 16 height 16
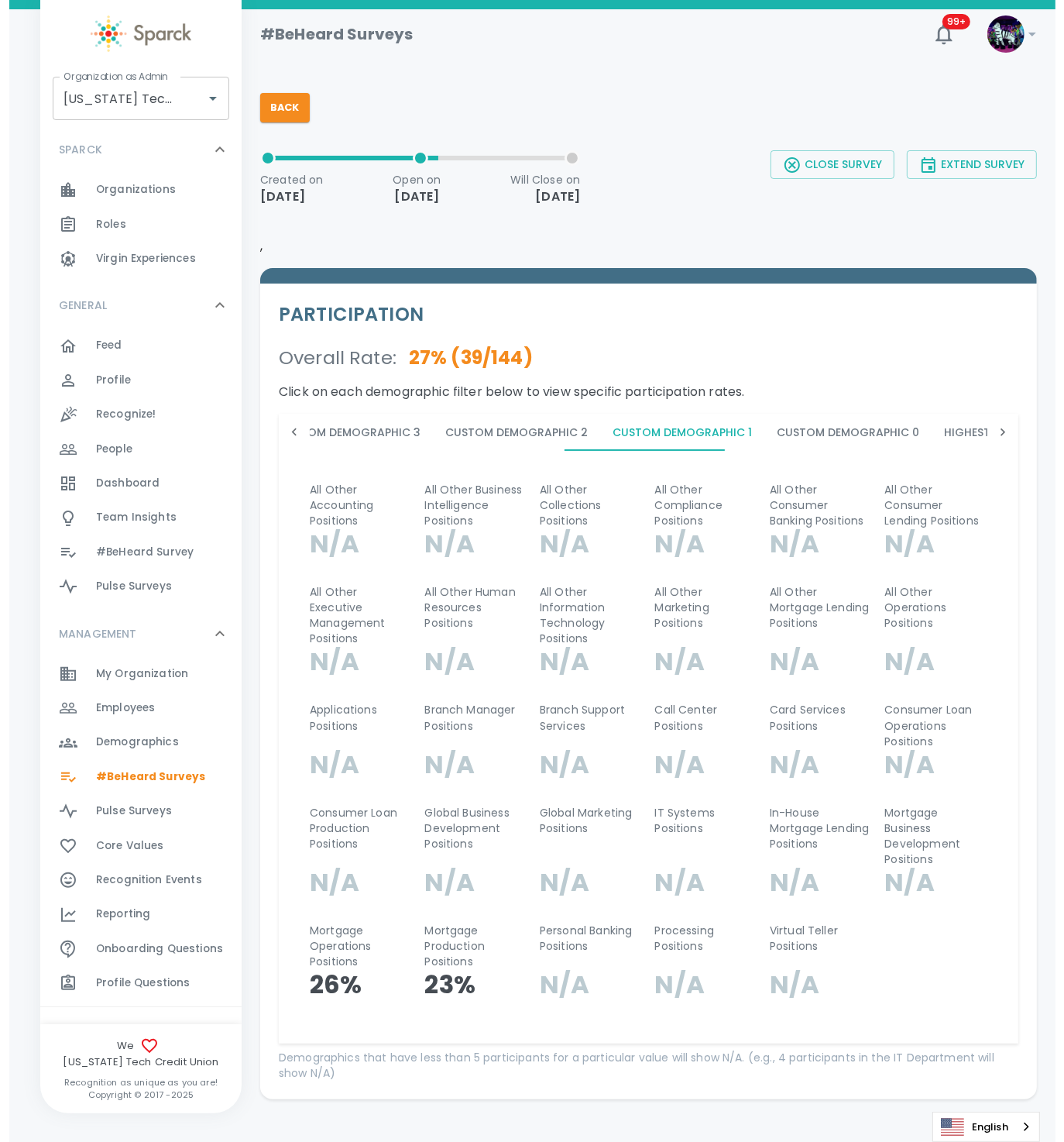
scroll to position [0, 1911]
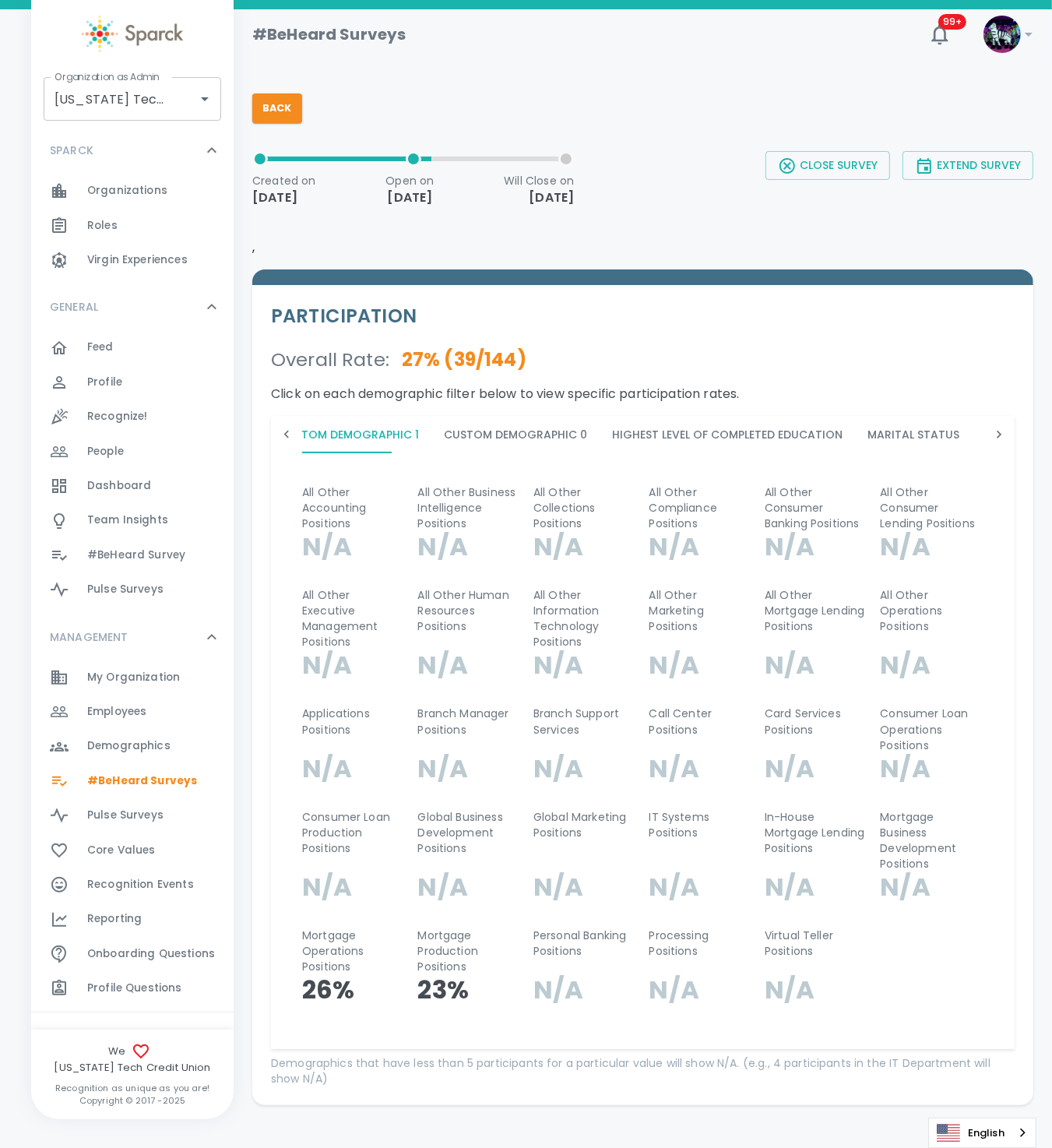
click at [451, 428] on button "Custom Demographic 0" at bounding box center [515, 434] width 168 height 37
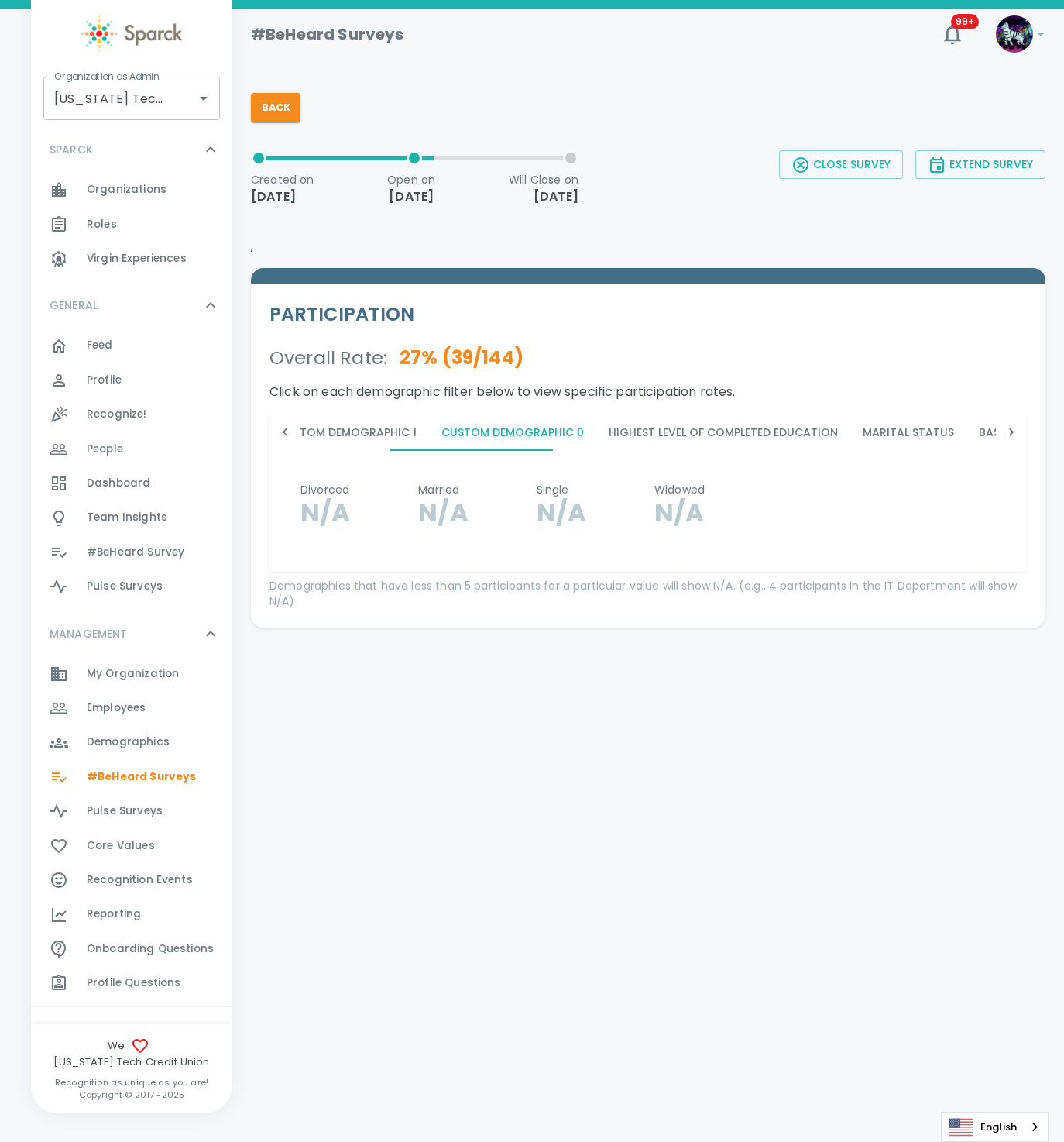
click at [607, 436] on button "Highest Level of Completed Education" at bounding box center [724, 432] width 254 height 37
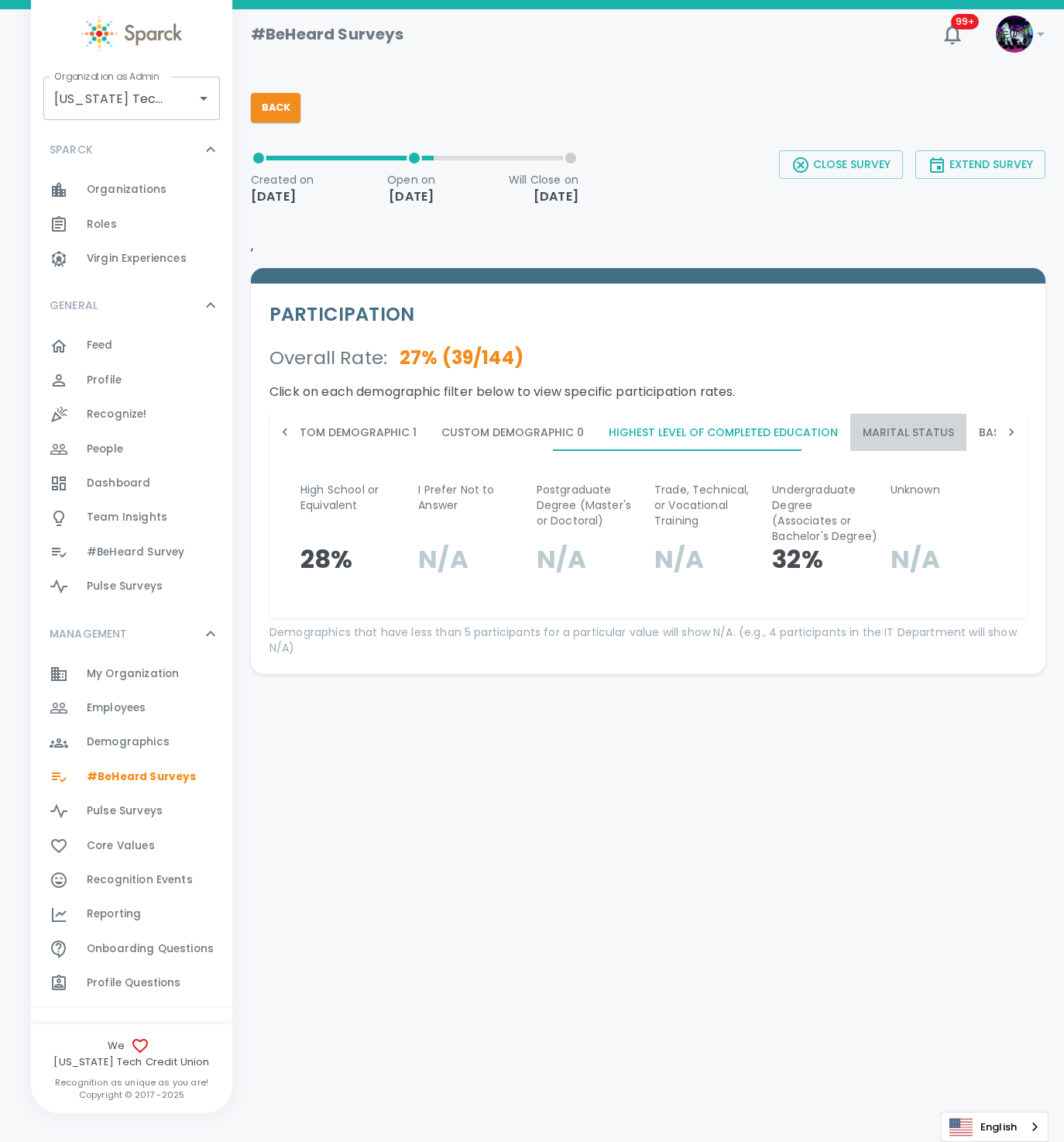
click at [861, 423] on button "Marital Status" at bounding box center [908, 432] width 116 height 37
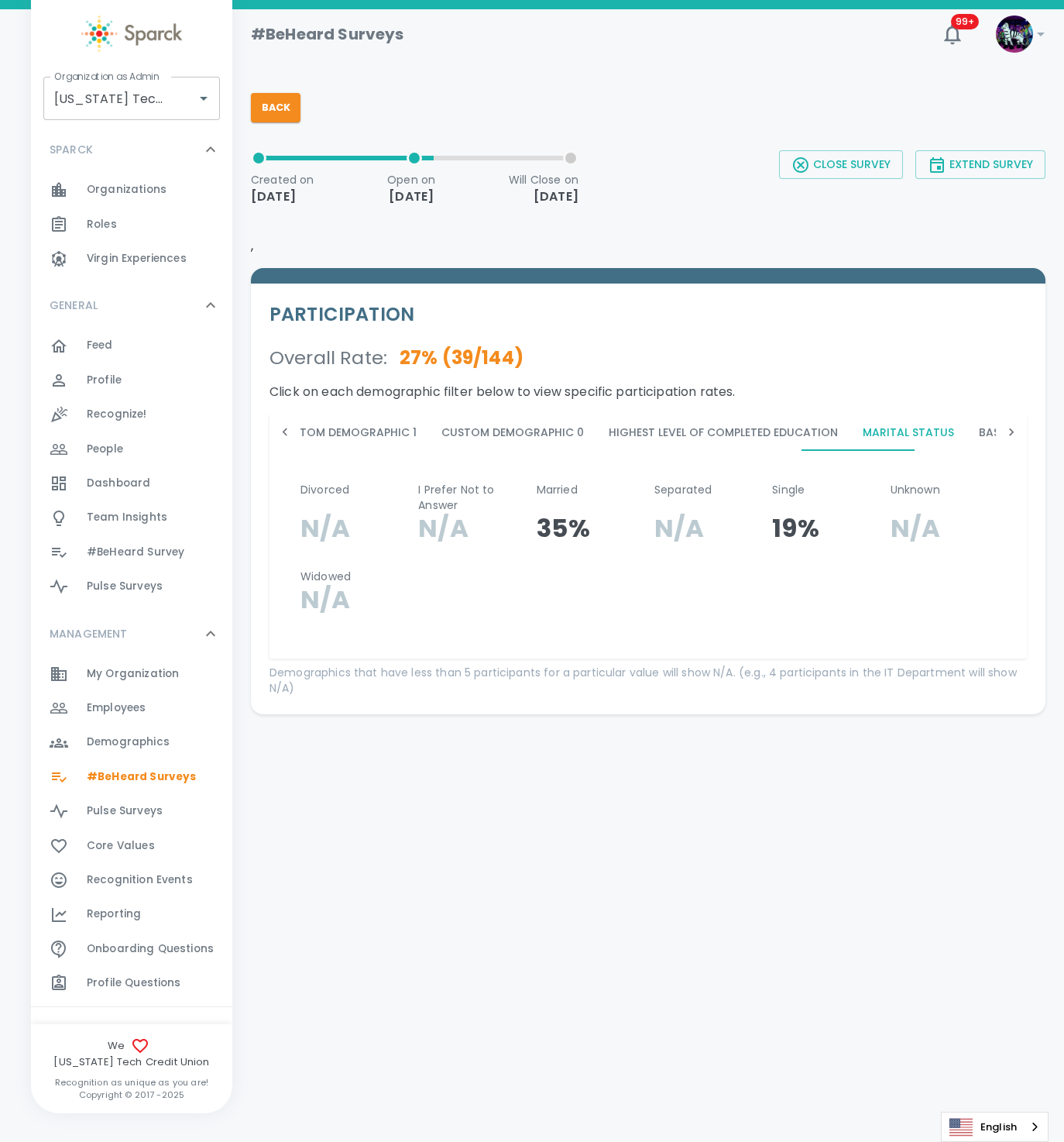
click at [966, 429] on button "Base Pay" at bounding box center [1004, 432] width 75 height 37
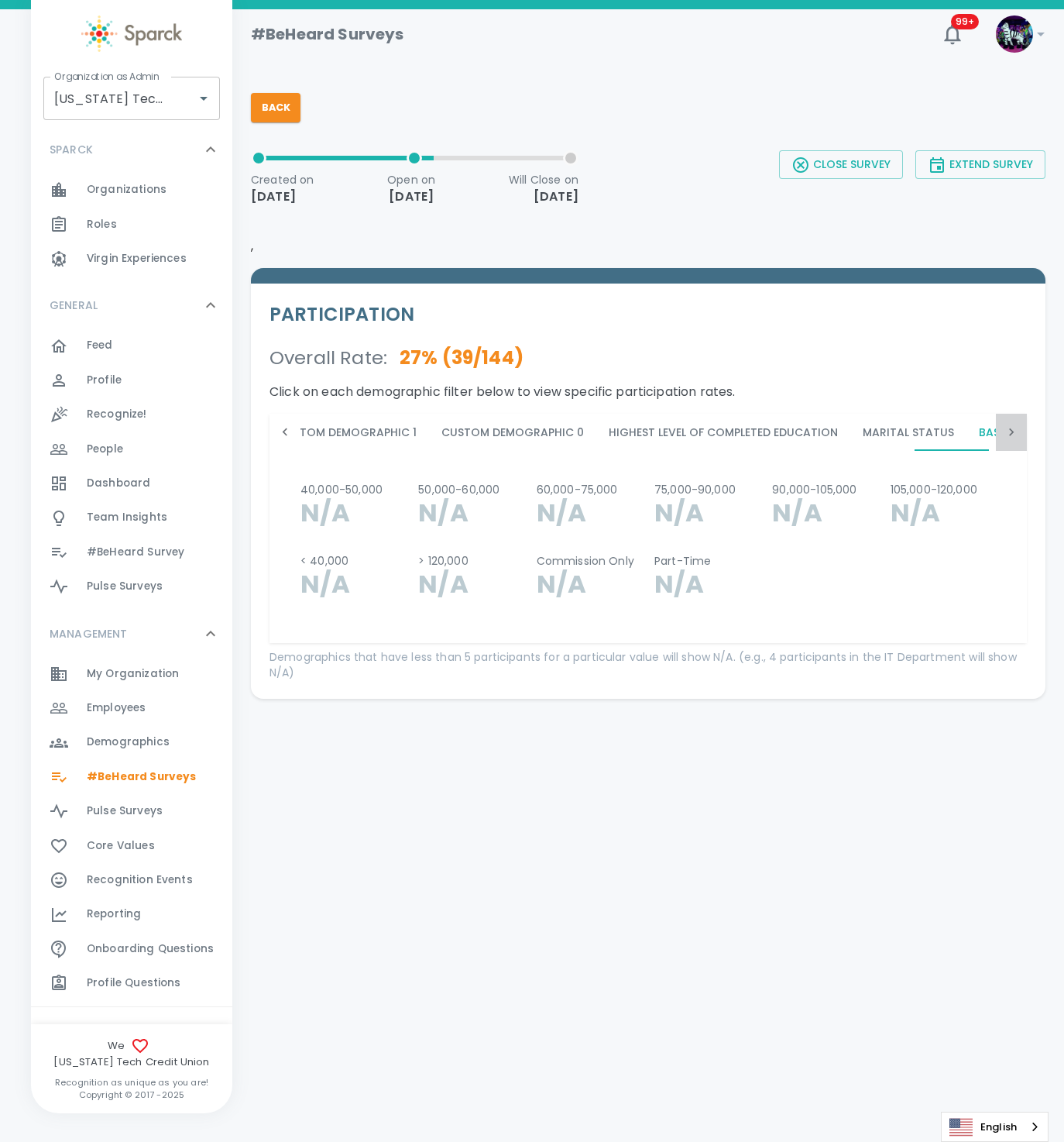
click at [1008, 431] on icon at bounding box center [1012, 433] width 16 height 16
click at [599, 429] on button "Length in Current Role" at bounding box center [681, 432] width 163 height 37
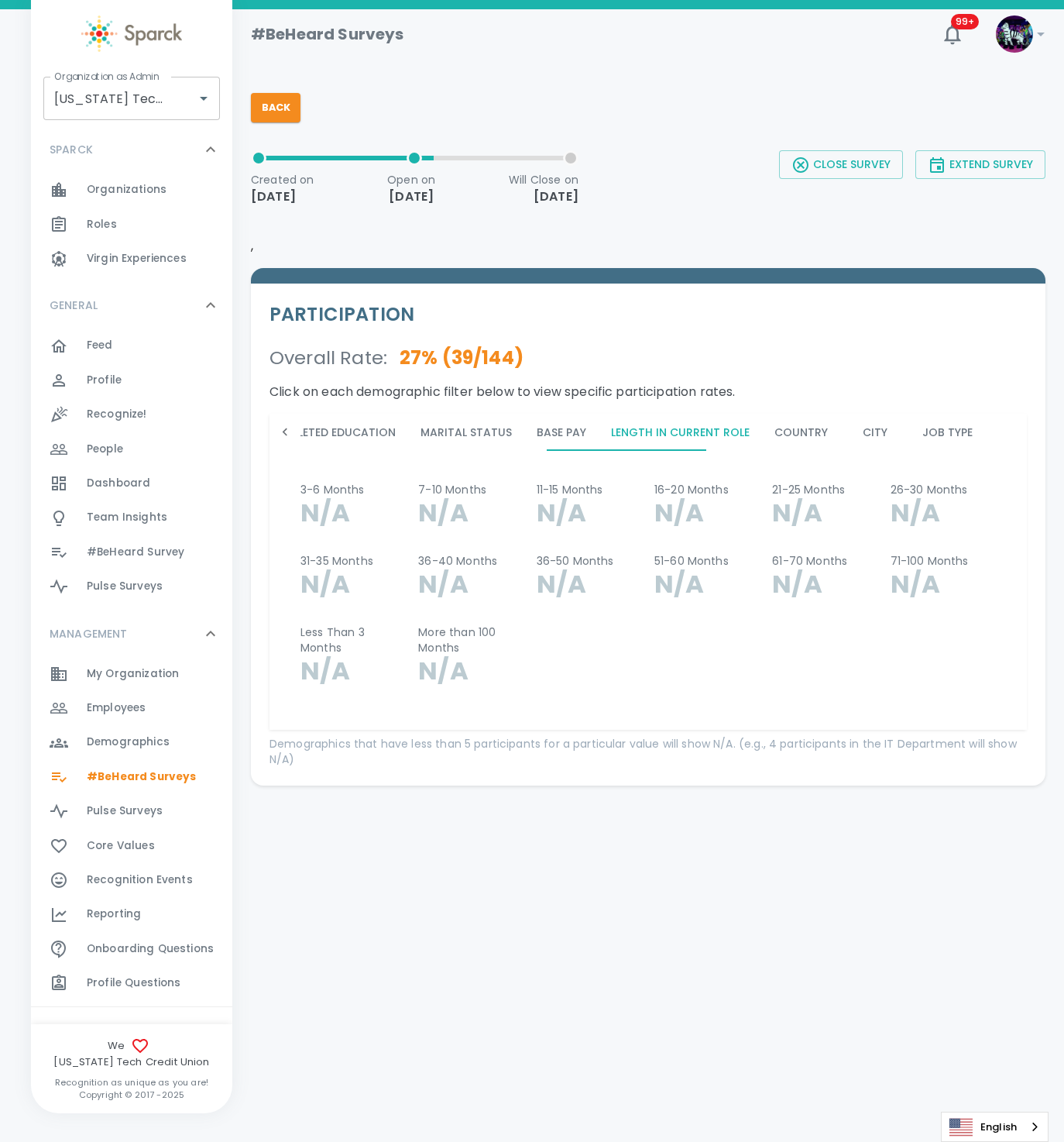
click at [762, 428] on button "Country" at bounding box center [801, 432] width 79 height 37
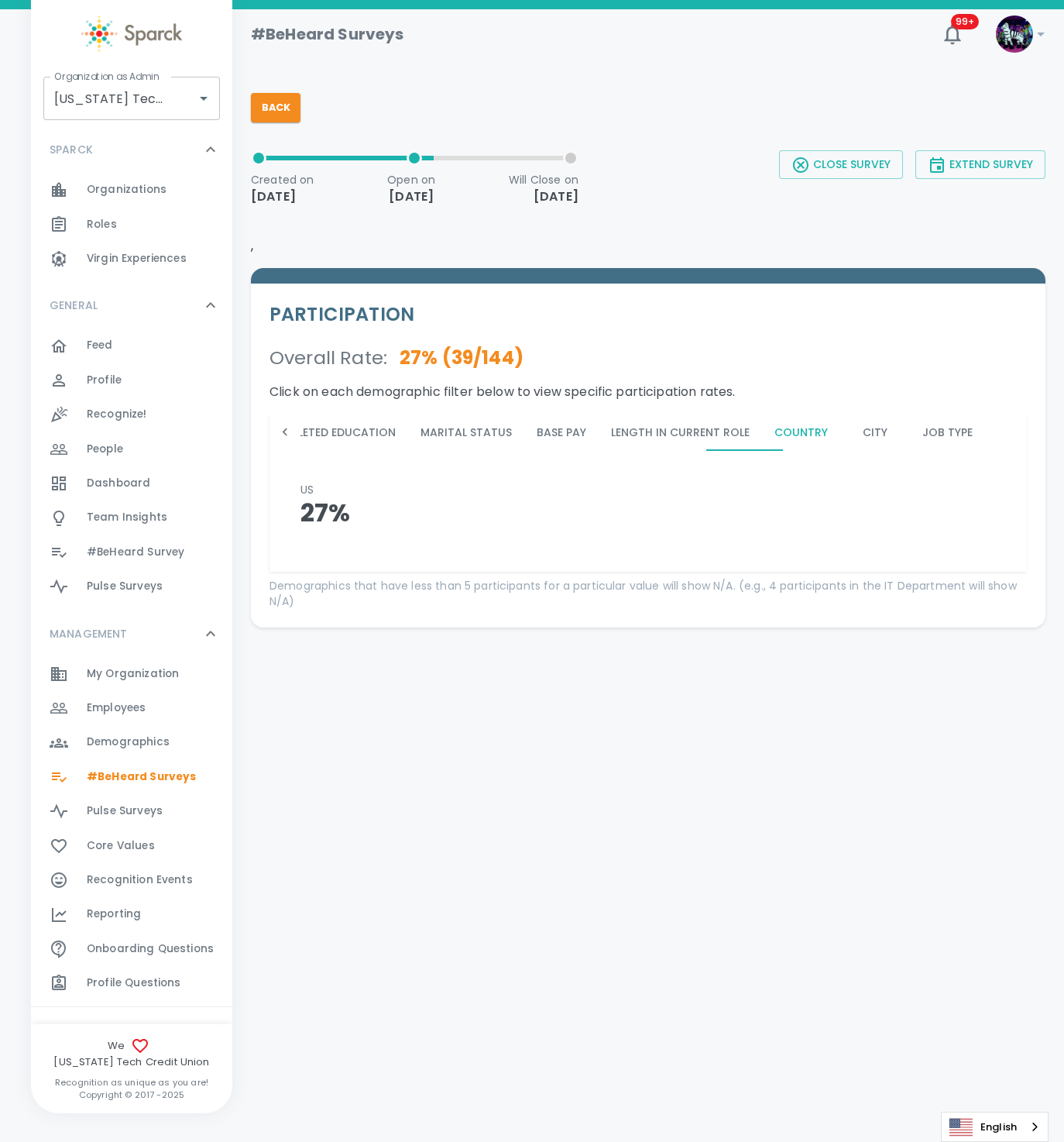
click at [985, 430] on button "State" at bounding box center [1020, 432] width 70 height 37
click at [910, 434] on button "Job Type" at bounding box center [947, 432] width 75 height 37
click at [985, 436] on button "State" at bounding box center [1020, 432] width 70 height 37
click at [910, 436] on button "Job Type" at bounding box center [947, 432] width 75 height 37
click at [840, 436] on button "City" at bounding box center [875, 432] width 70 height 37
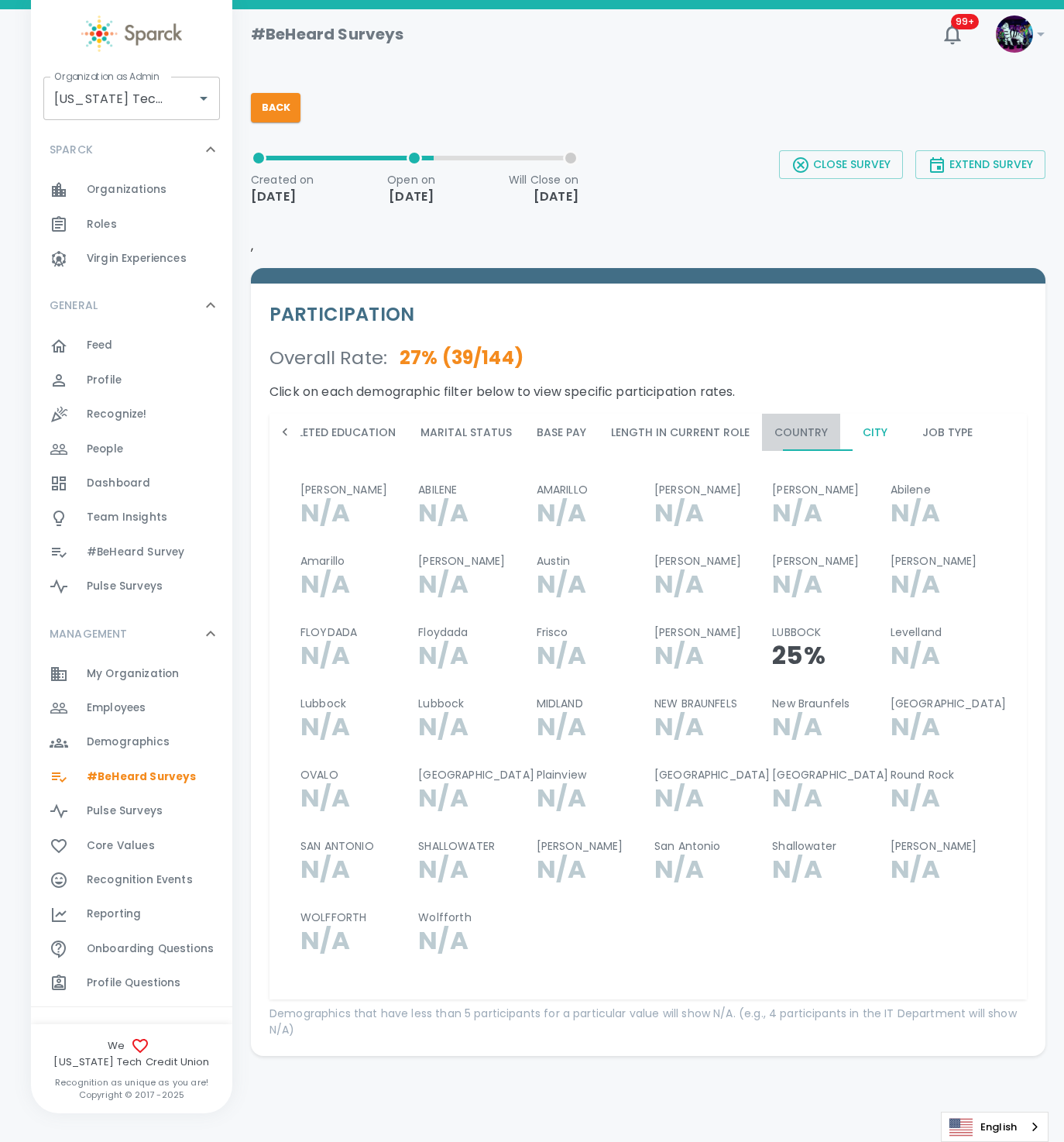
click at [762, 429] on button "Country" at bounding box center [801, 432] width 79 height 37
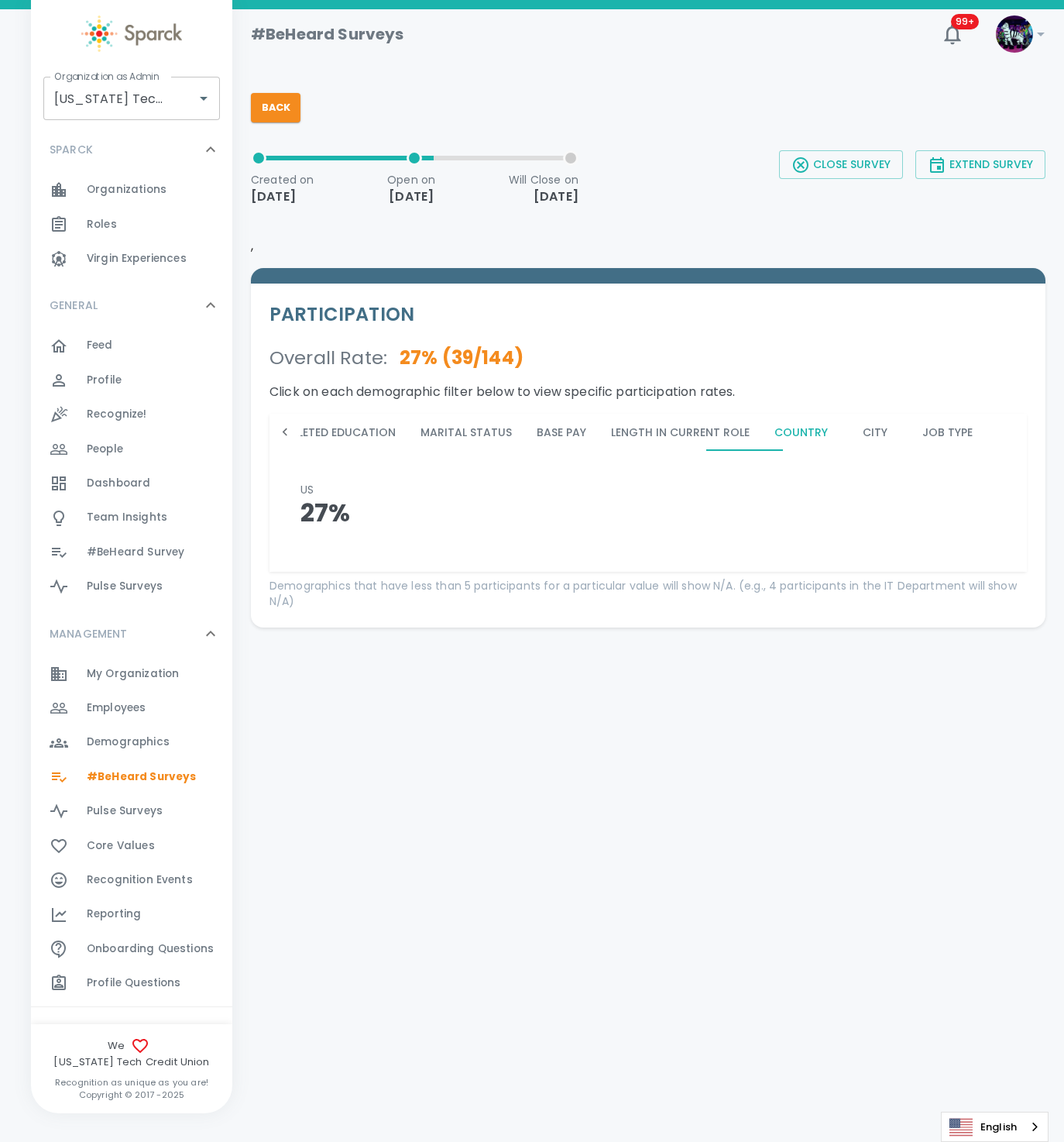
click at [985, 435] on button "State" at bounding box center [1020, 432] width 70 height 37
click at [910, 428] on button "Job Type" at bounding box center [947, 432] width 75 height 37
click at [985, 428] on button "State" at bounding box center [1020, 432] width 70 height 37
click at [840, 432] on button "City" at bounding box center [875, 432] width 70 height 37
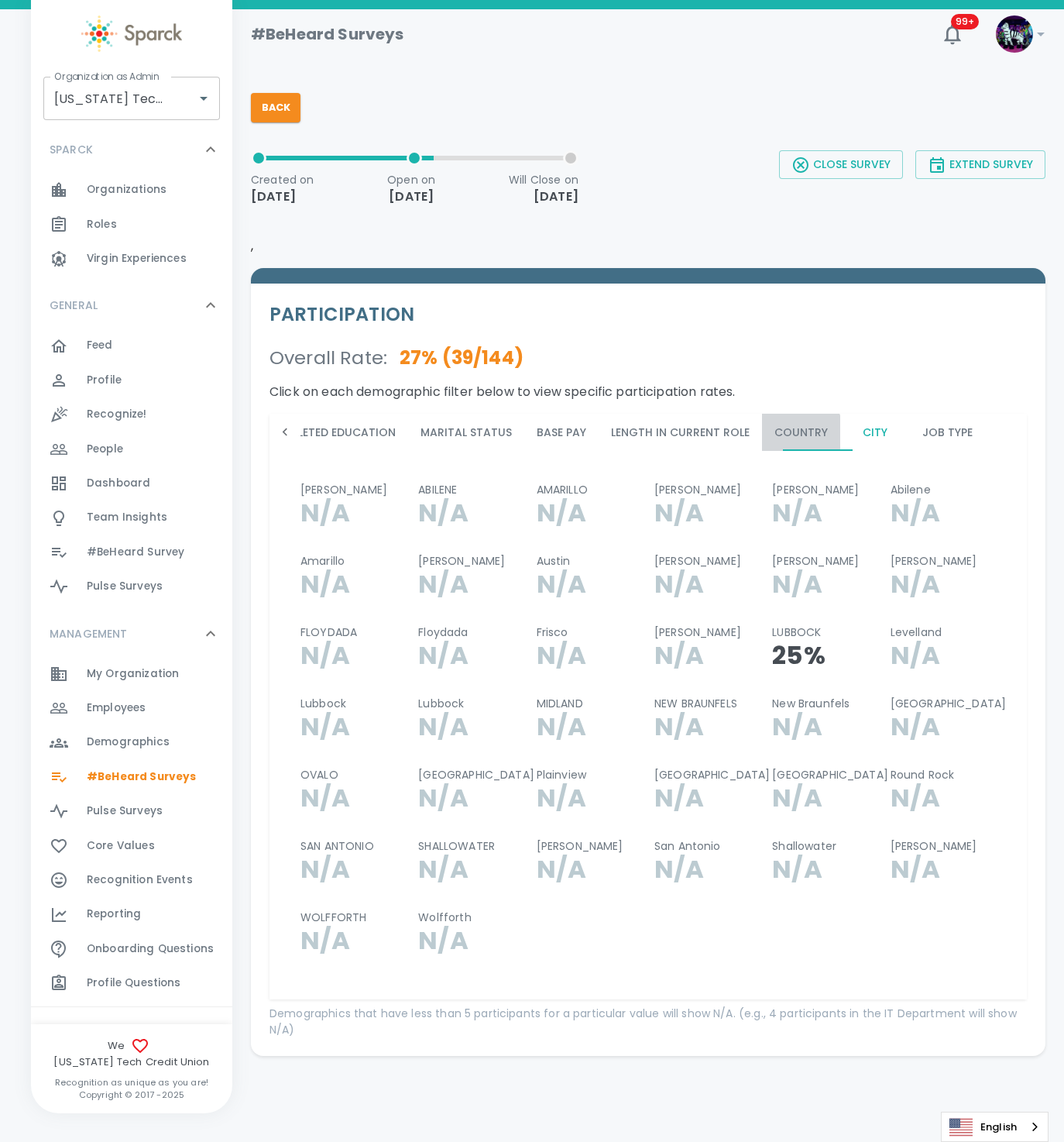
click at [762, 433] on button "Country" at bounding box center [801, 432] width 79 height 37
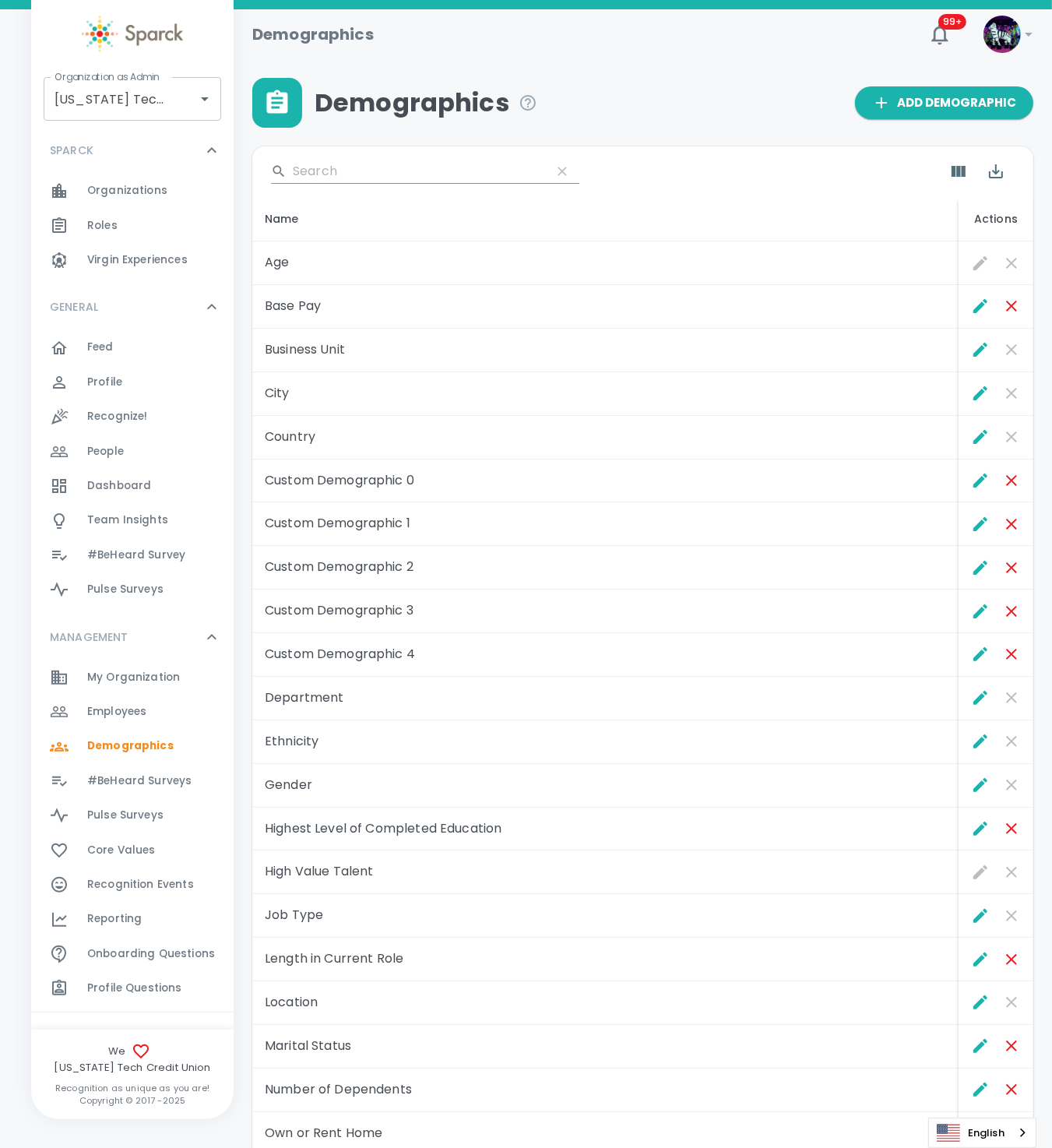
click at [175, 783] on span "#BeHeard Surveys" at bounding box center [139, 781] width 104 height 16
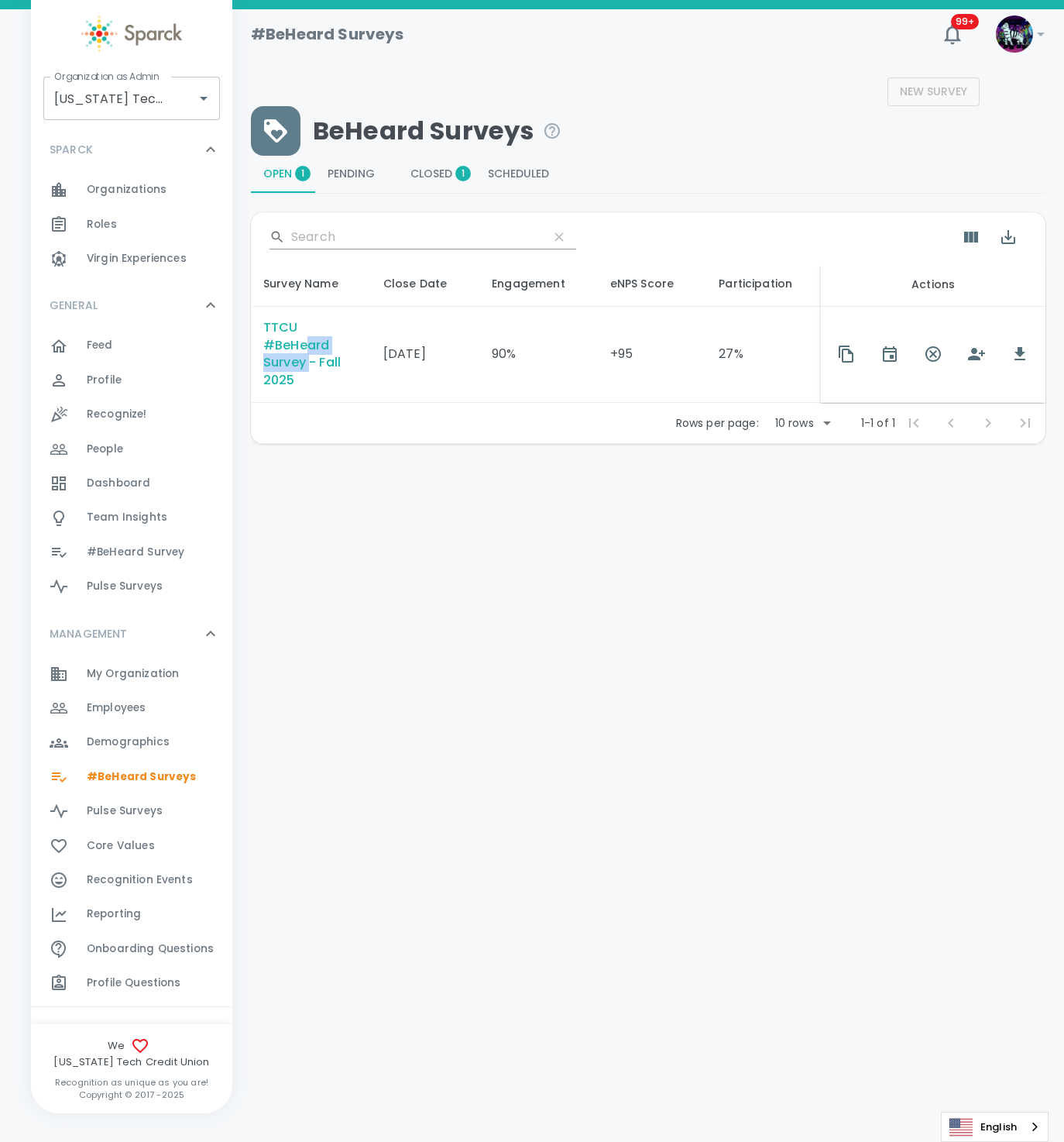
click at [309, 355] on div "TTCU #BeHeard Survey - Fall 2025" at bounding box center [311, 355] width 95 height 71
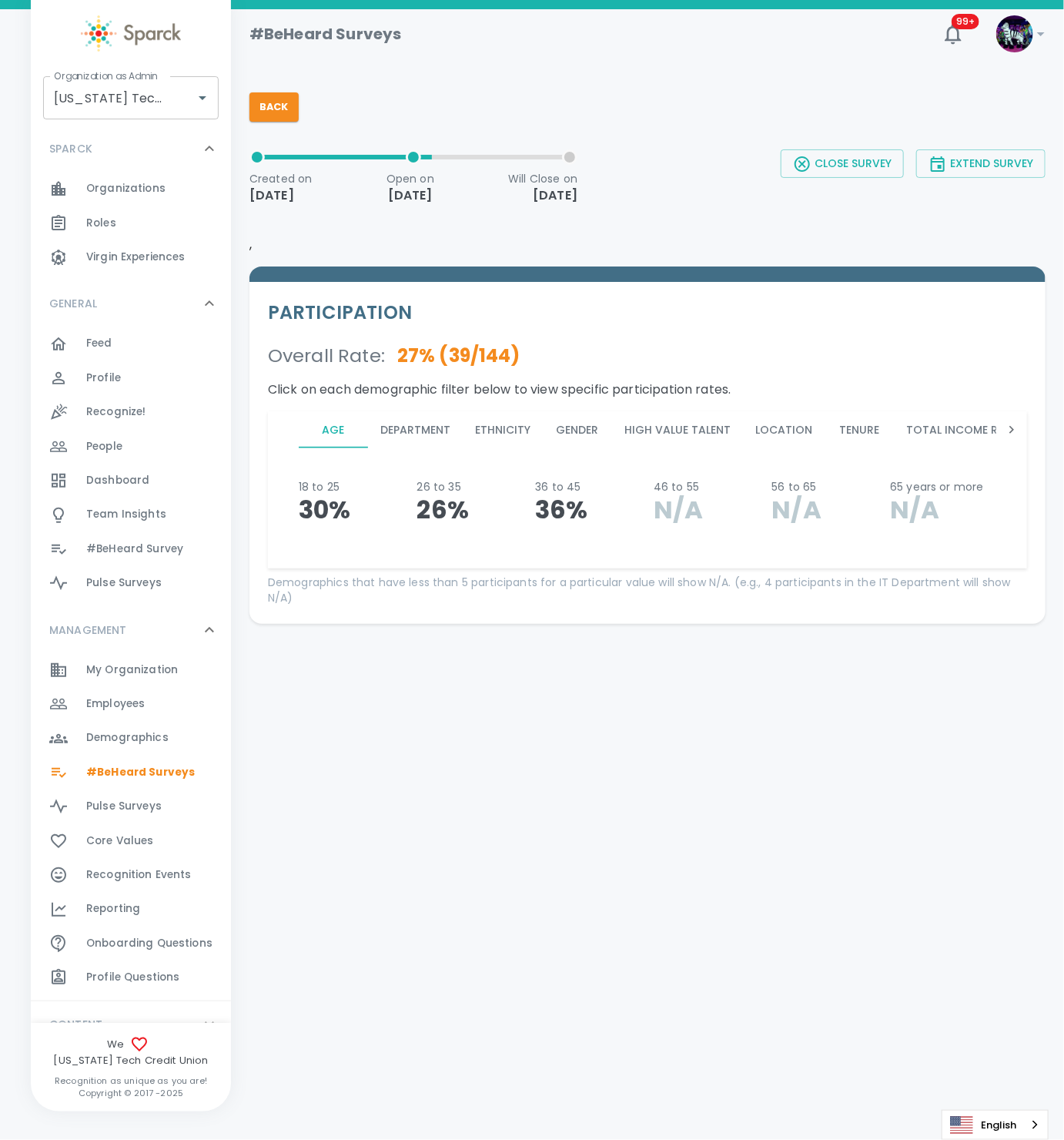
click at [720, 422] on button "High Value Talent" at bounding box center [678, 429] width 131 height 37
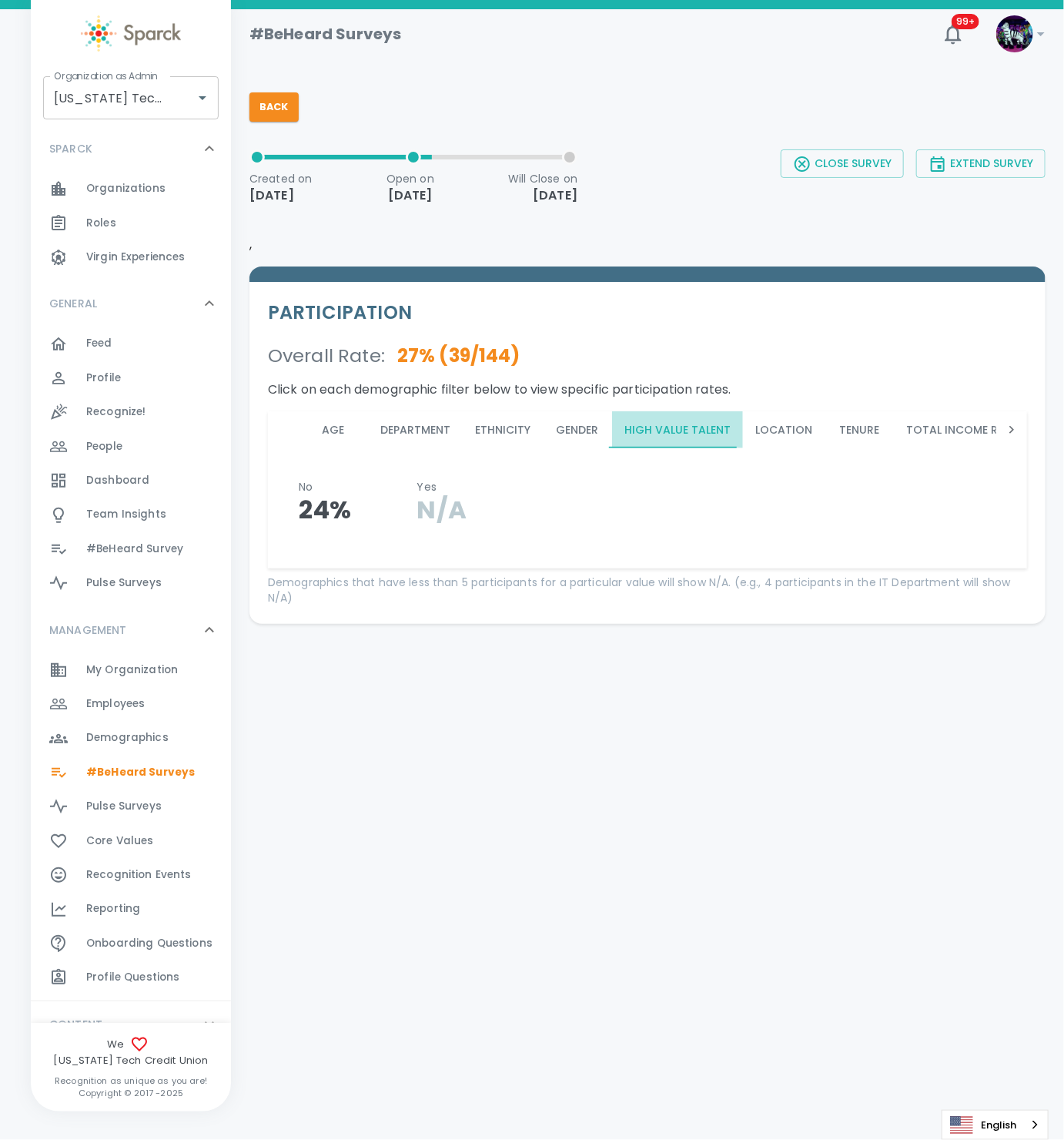
click at [717, 422] on button "High Value Talent" at bounding box center [678, 429] width 131 height 37
click at [783, 435] on button "Location" at bounding box center [783, 429] width 81 height 37
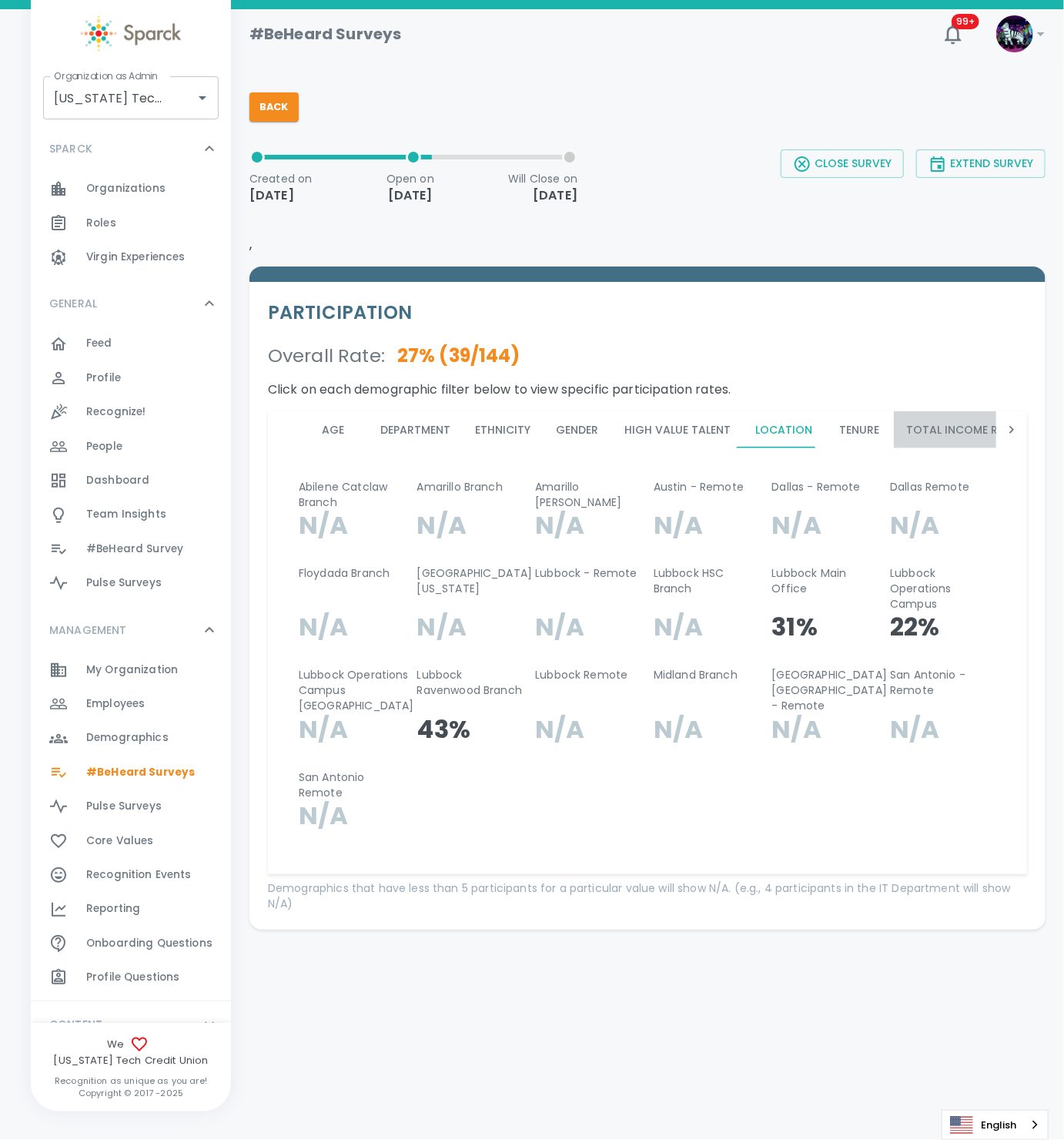
click at [900, 430] on button "Total Income Range" at bounding box center [966, 429] width 146 height 37
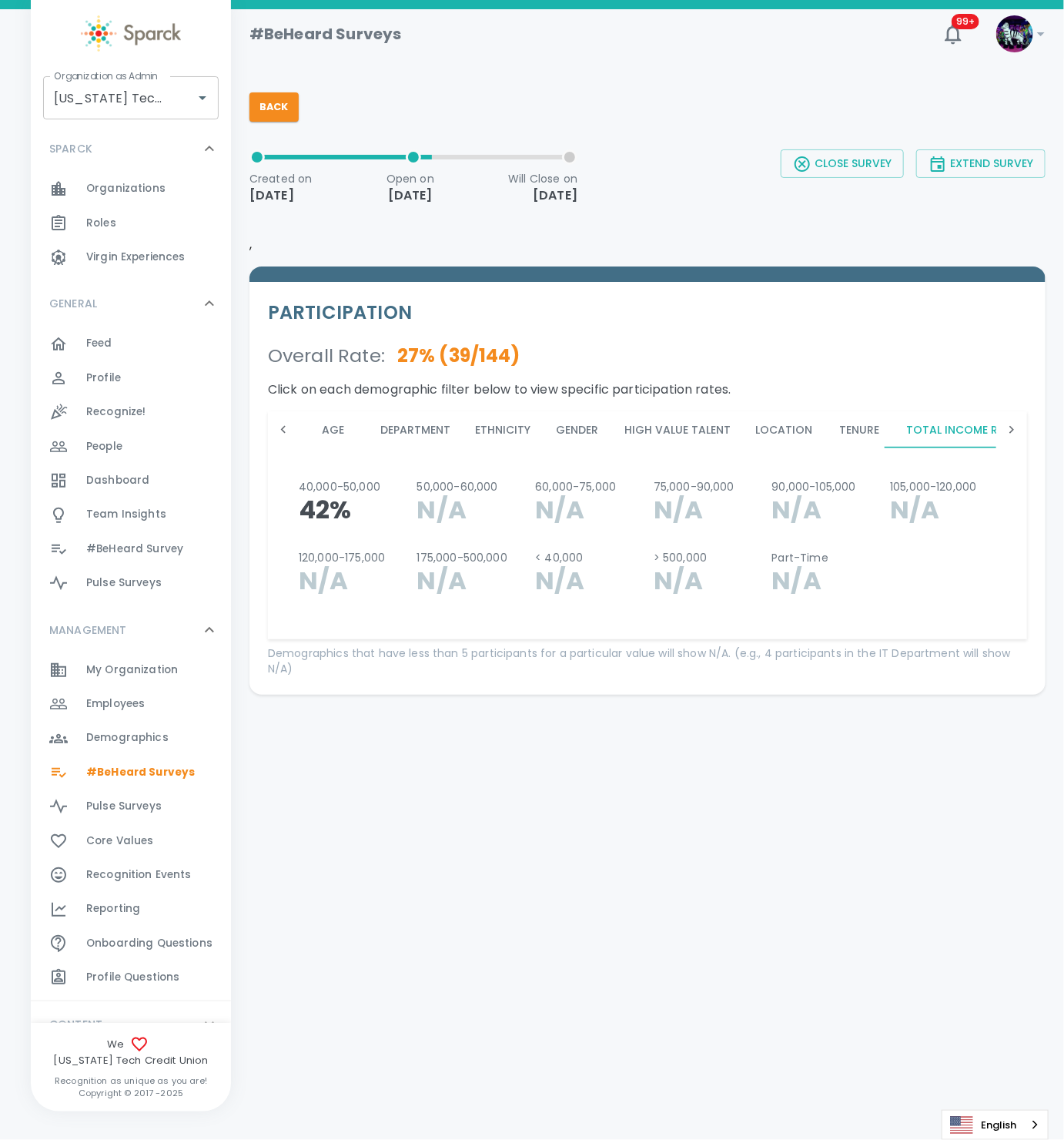
scroll to position [0, 29]
click at [1013, 434] on icon at bounding box center [1012, 430] width 16 height 16
click at [1004, 434] on icon at bounding box center [1012, 430] width 16 height 16
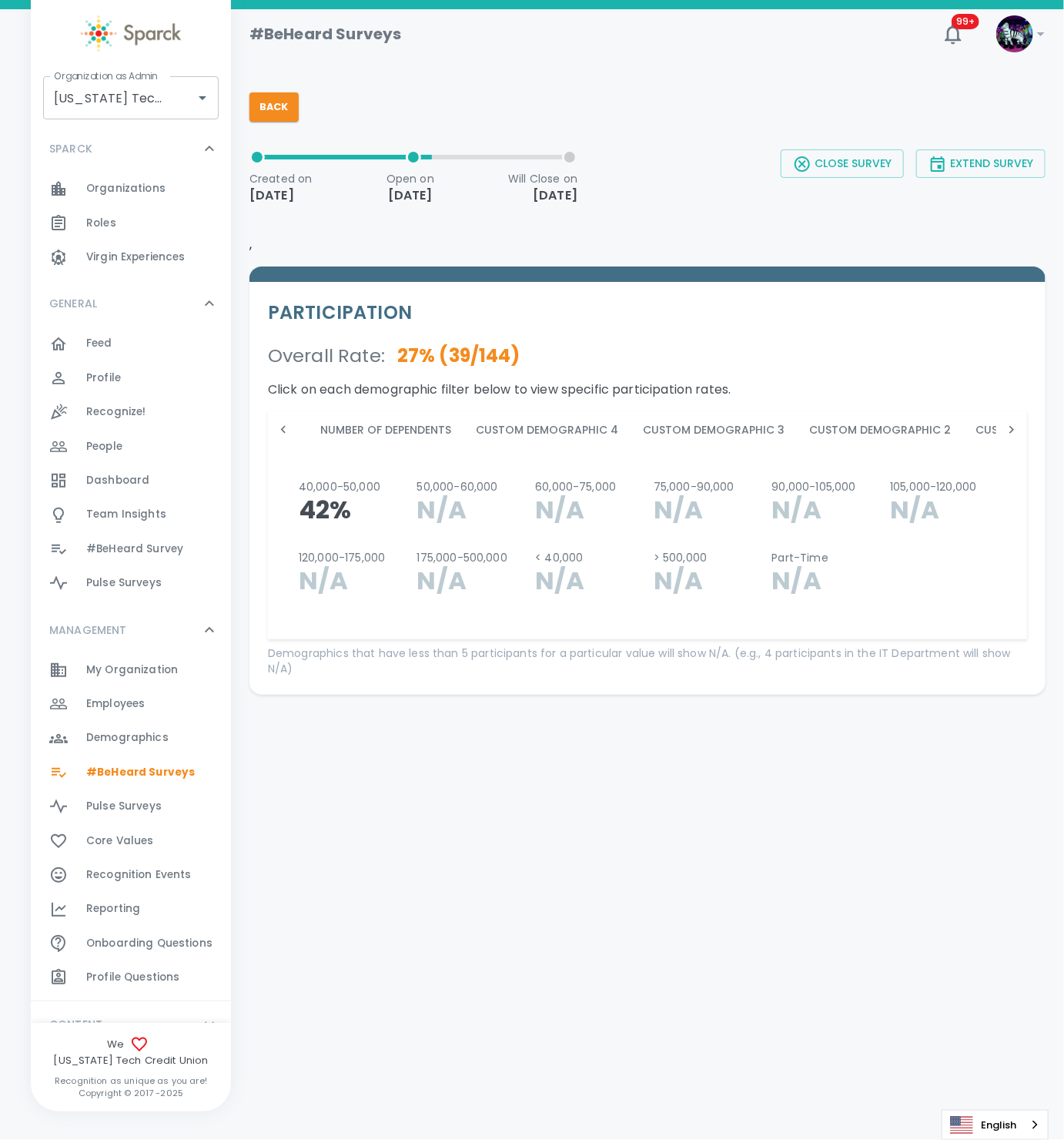
click at [1004, 434] on icon at bounding box center [1012, 430] width 16 height 16
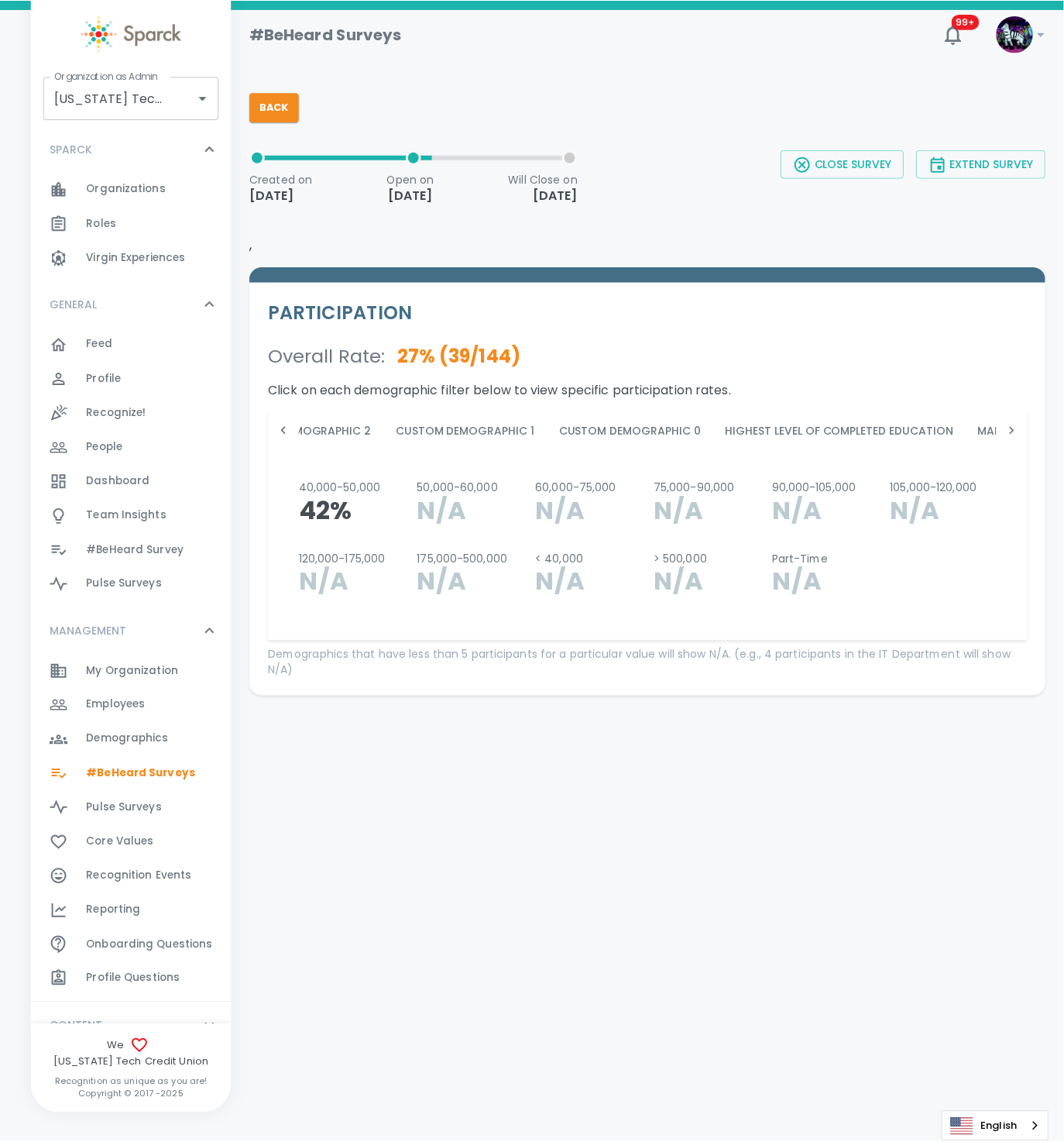
scroll to position [0, 1797]
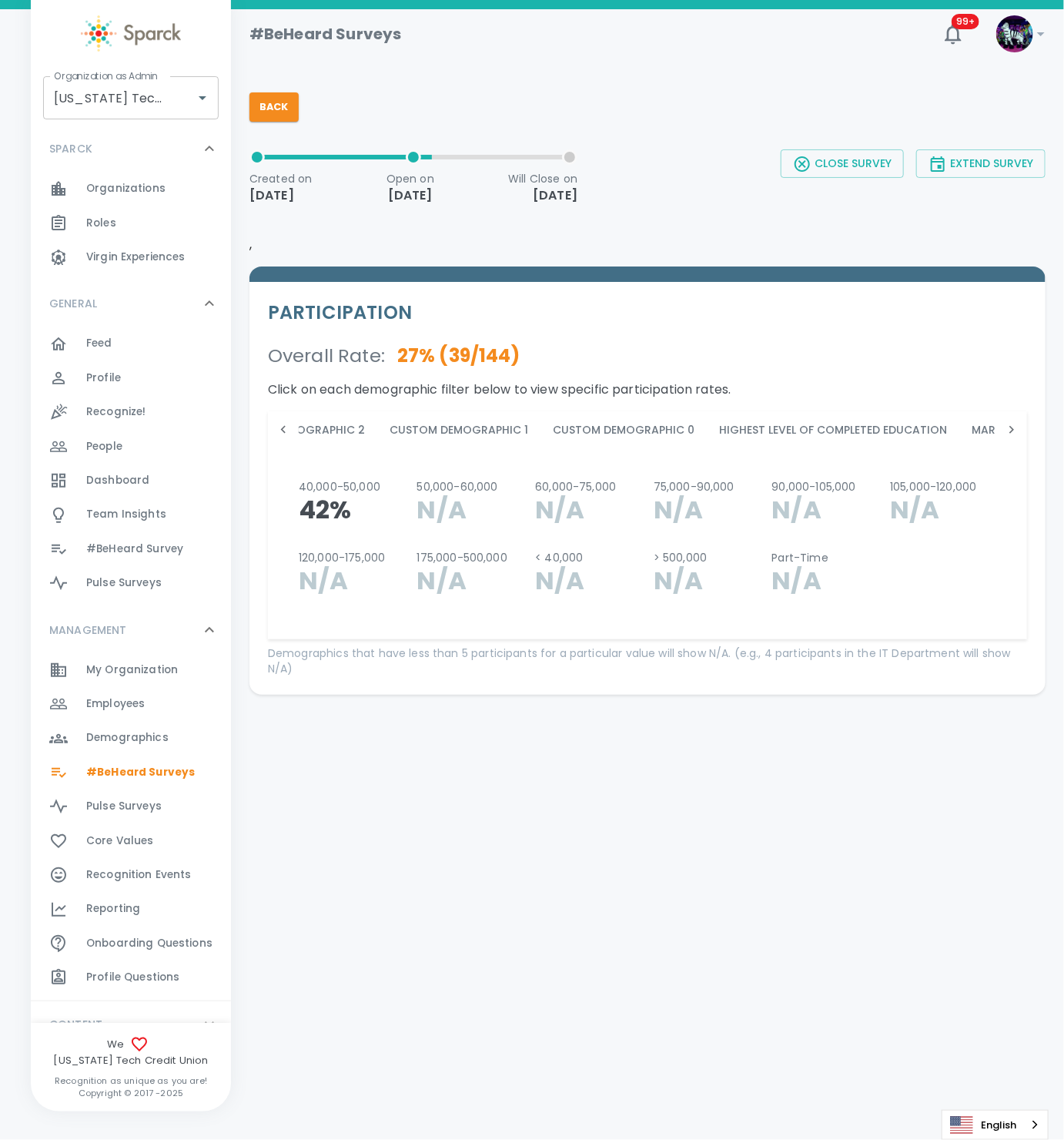
drag, startPoint x: 589, startPoint y: 424, endPoint x: 596, endPoint y: 416, distance: 10.6
click at [589, 423] on button "Custom Demographic 0" at bounding box center [623, 429] width 166 height 37
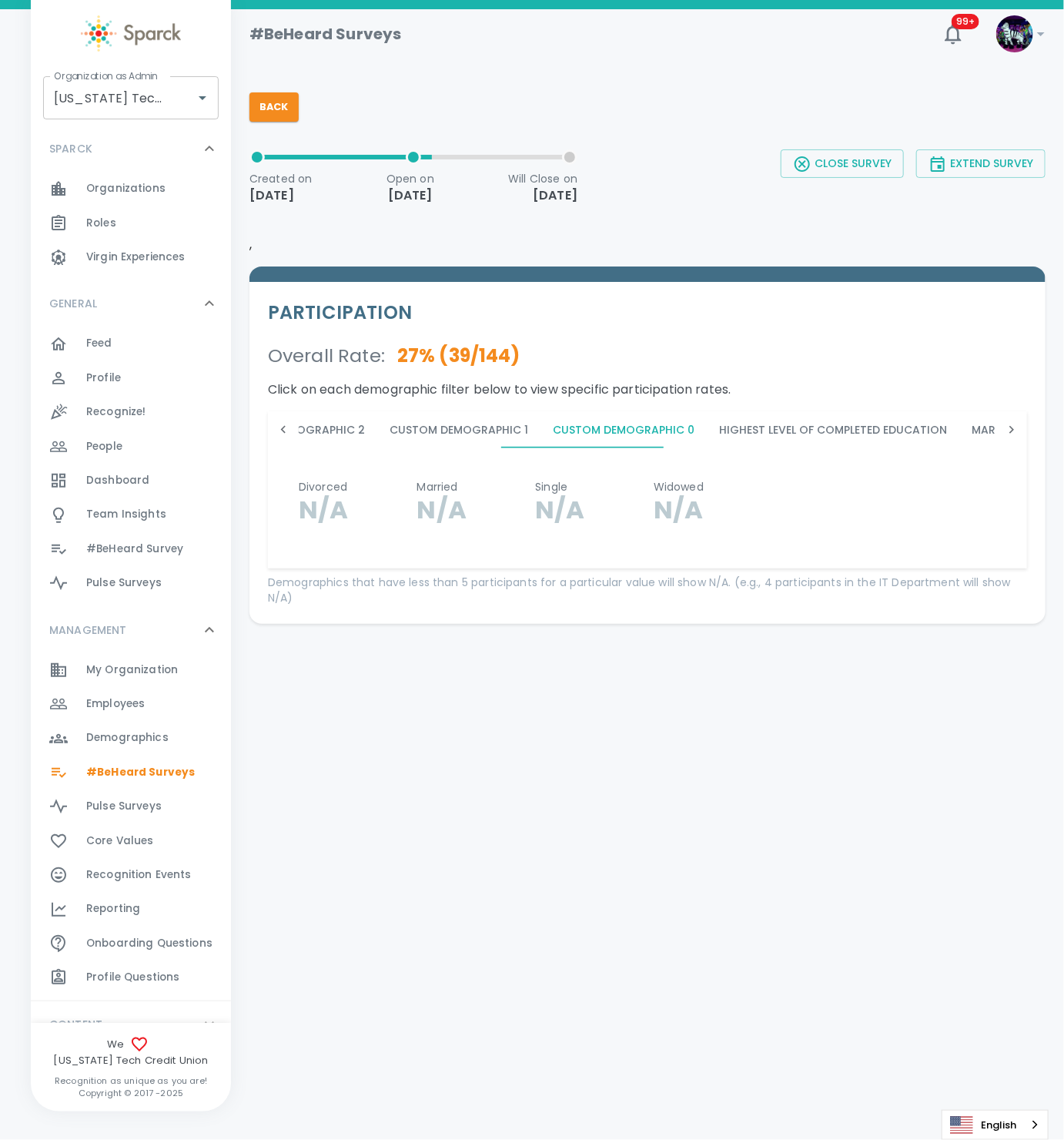
click at [472, 704] on html "Skip Navigation #BeHeard Surveys 99+ ! Organization as Admin Texas Tech Credit …" at bounding box center [532, 352] width 1064 height 704
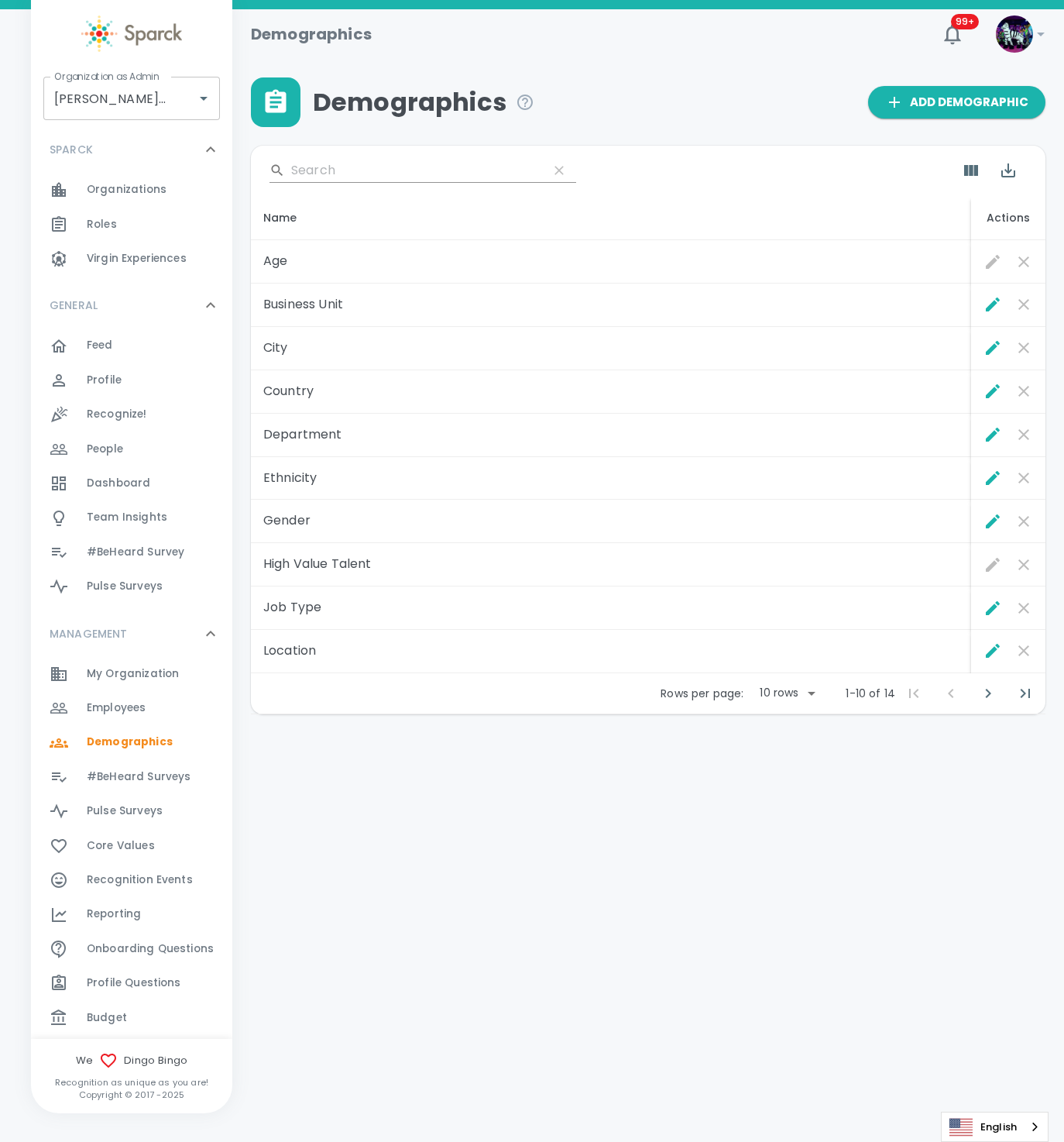
click at [109, 1004] on div "Budget 0" at bounding box center [132, 1017] width 202 height 34
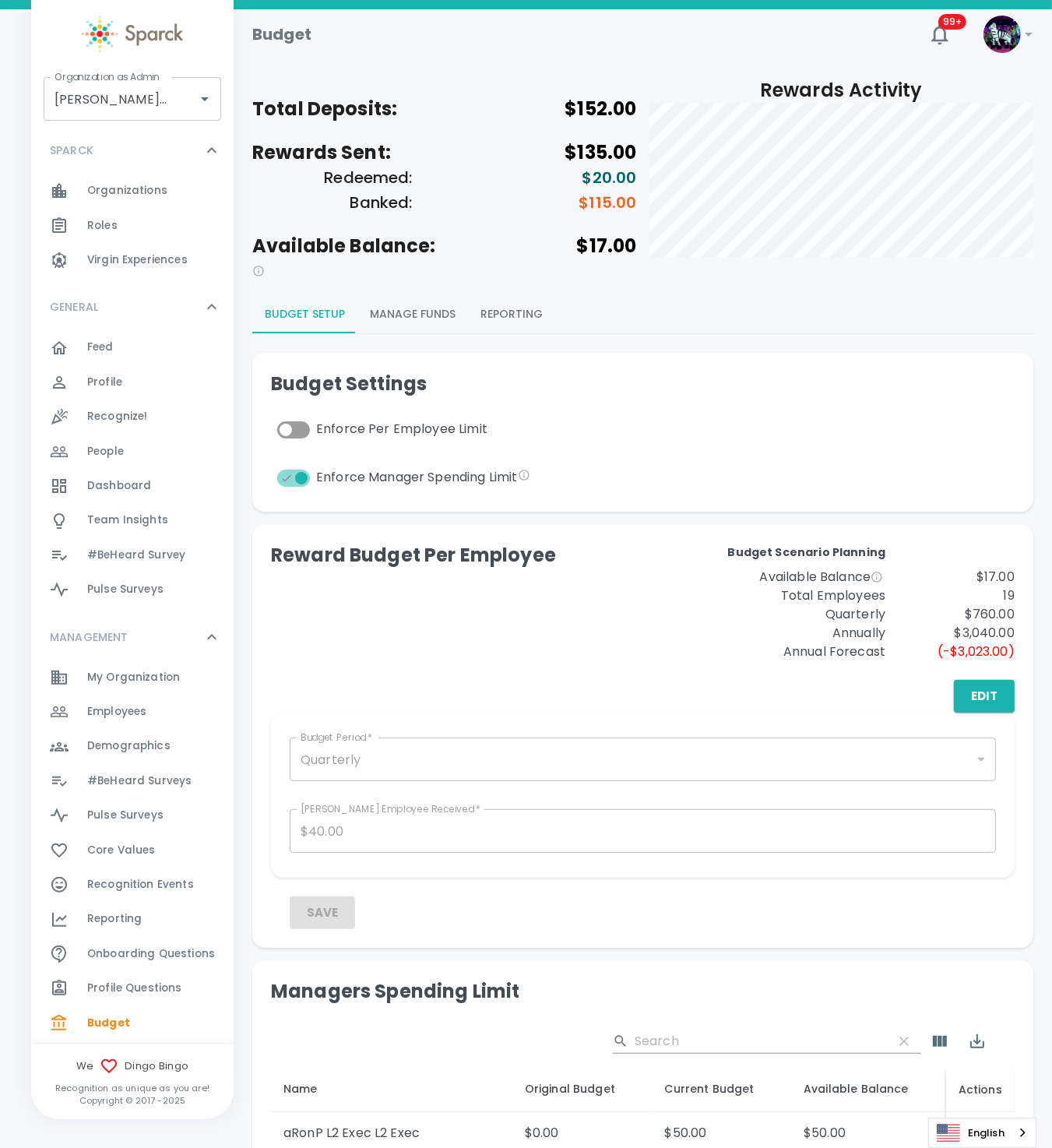
click at [422, 299] on button "Manage Funds" at bounding box center [412, 314] width 111 height 37
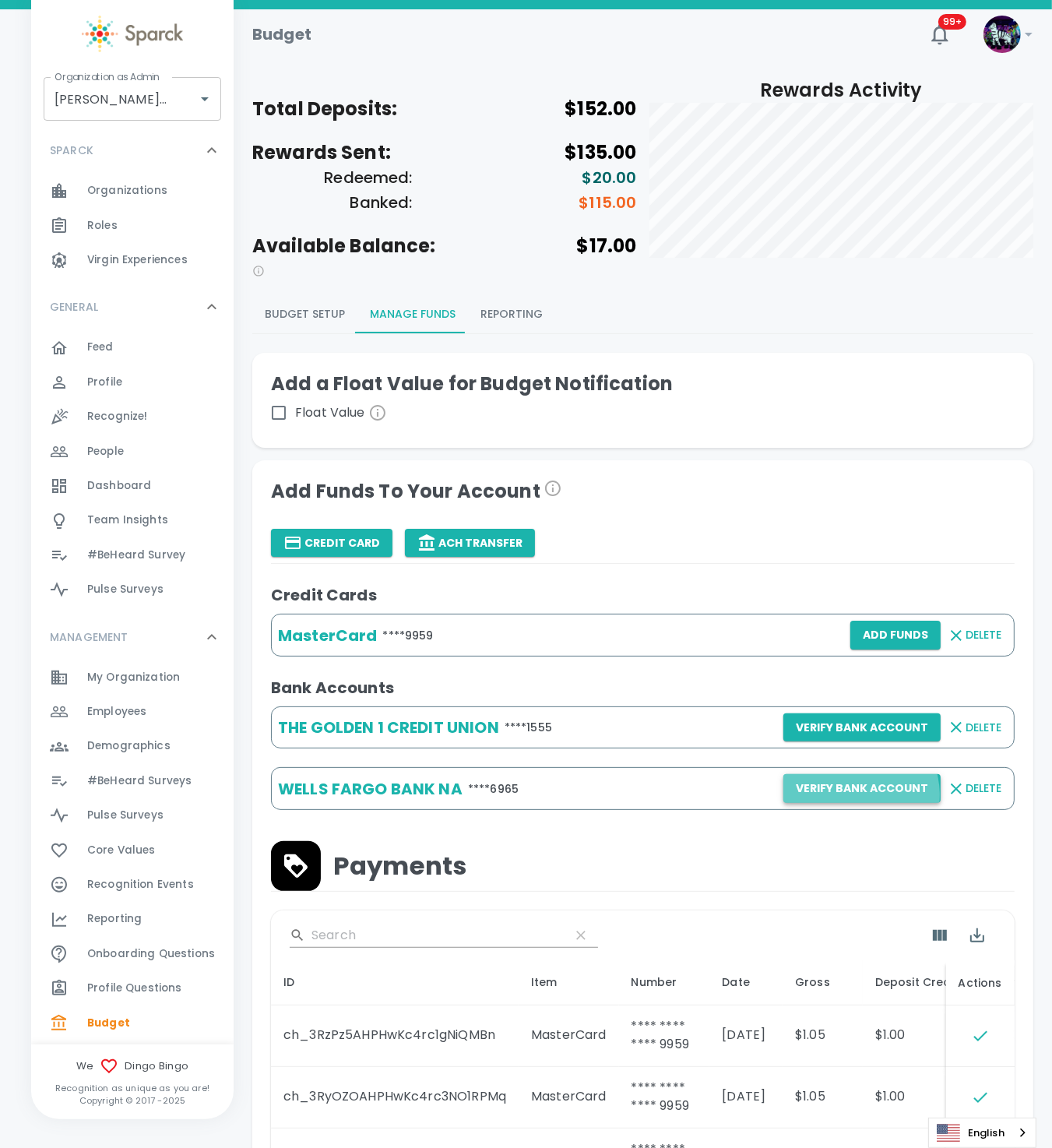
click at [861, 795] on button "Verify Bank Account" at bounding box center [861, 788] width 157 height 29
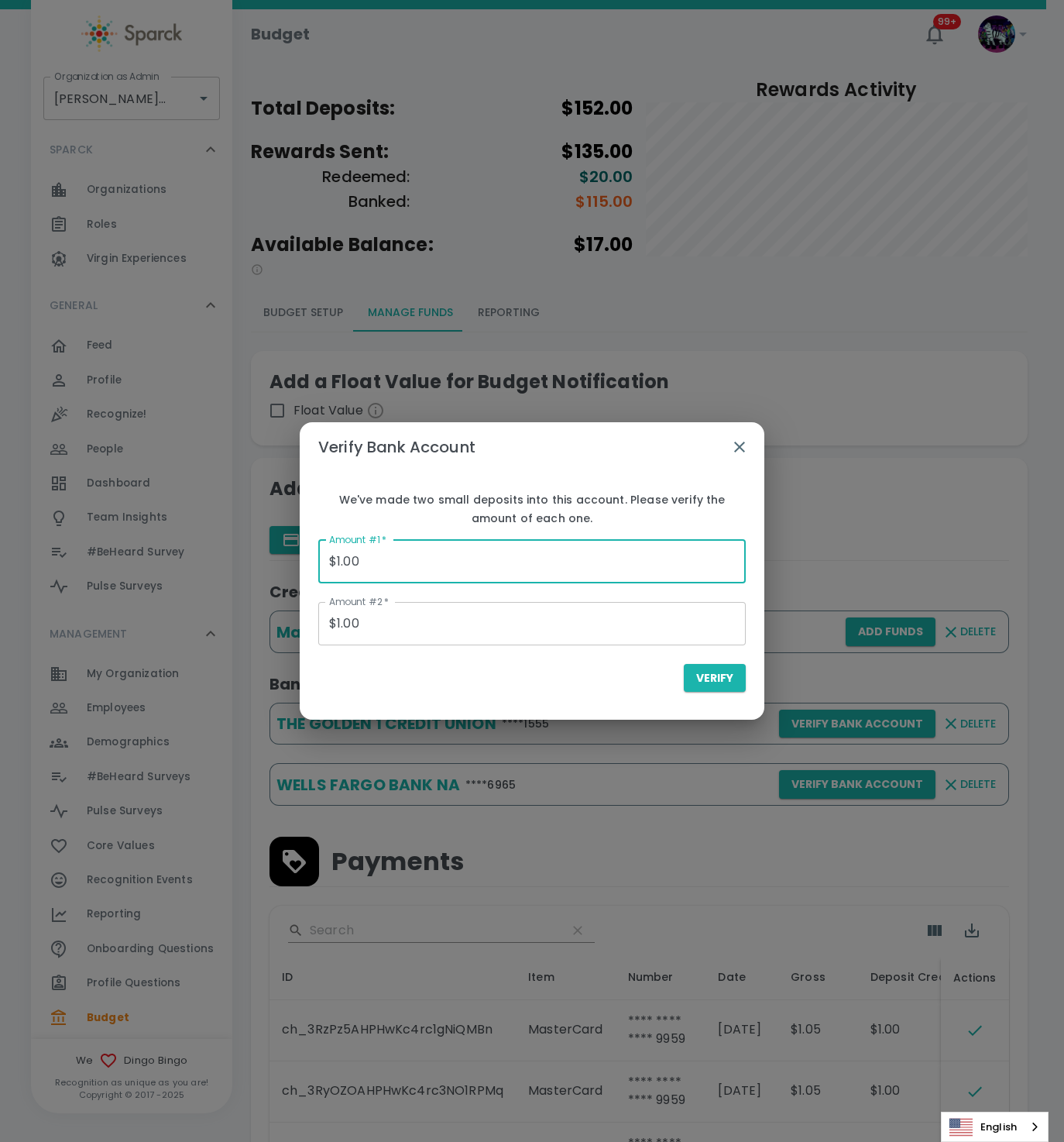
click at [411, 573] on input "$1.00" at bounding box center [532, 561] width 428 height 44
drag, startPoint x: 432, startPoint y: 565, endPoint x: 204, endPoint y: 559, distance: 228.1
click at [229, 556] on div "Verify Bank Account We've made two small deposits into this account. Please ver…" at bounding box center [532, 571] width 1064 height 1142
type input "$0.16"
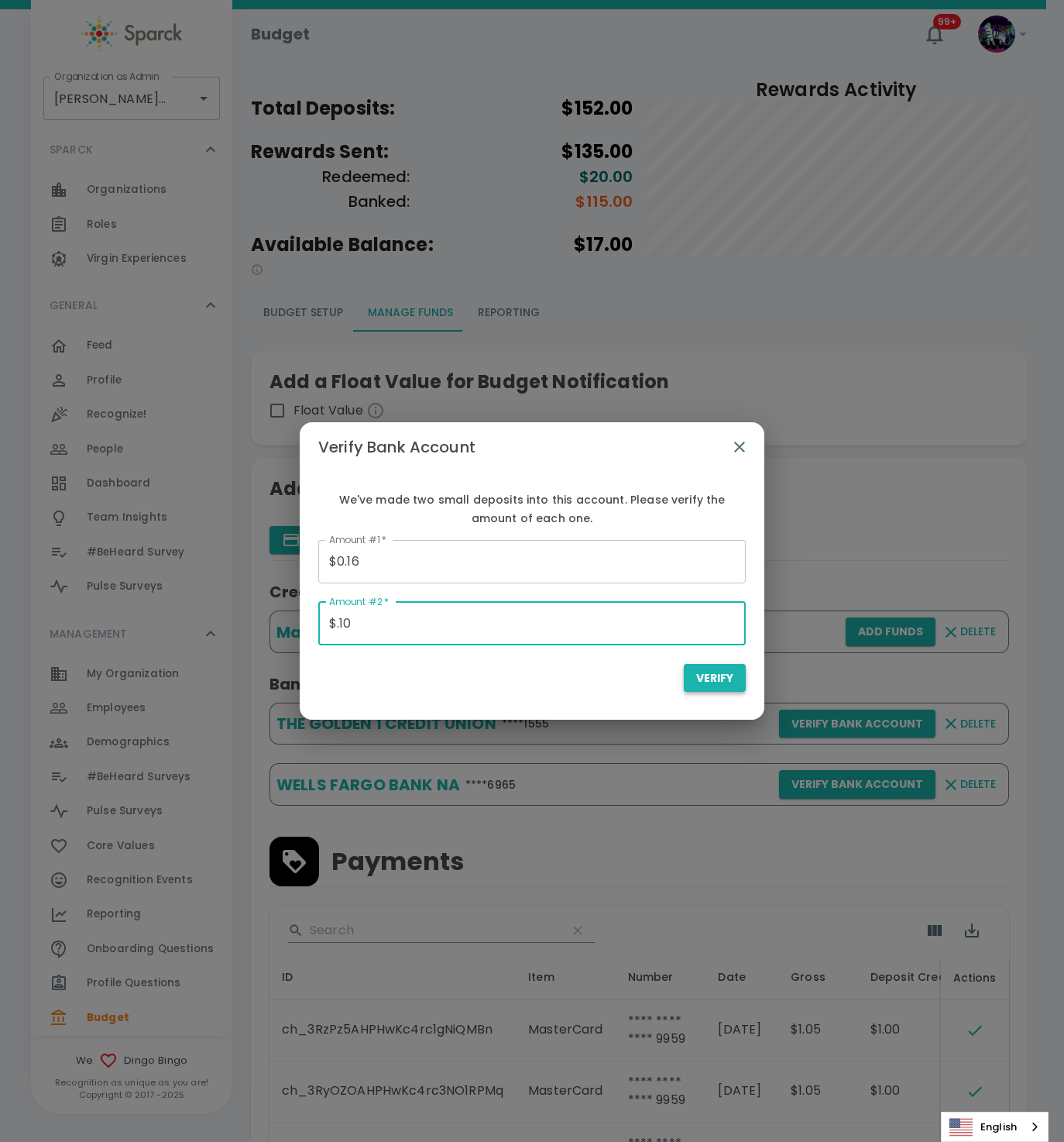
type input "$0.10"
click at [714, 683] on span "Verify" at bounding box center [715, 678] width 37 height 19
type input "$0.00"
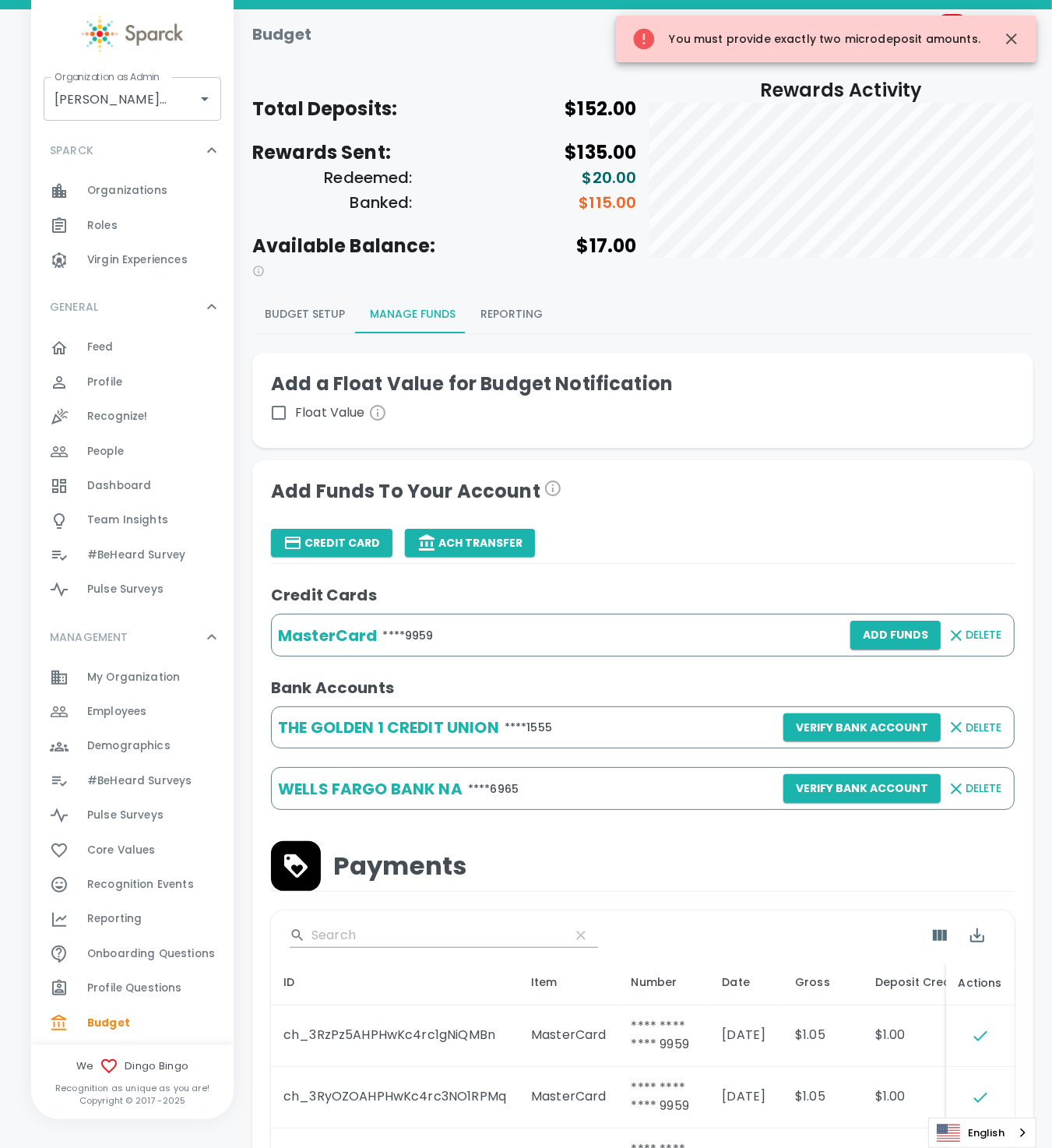
click at [955, 45] on div "You must provide exactly two microdeposit amounts." at bounding box center [806, 38] width 349 height 37
click at [1005, 33] on icon "button" at bounding box center [1011, 38] width 18 height 18
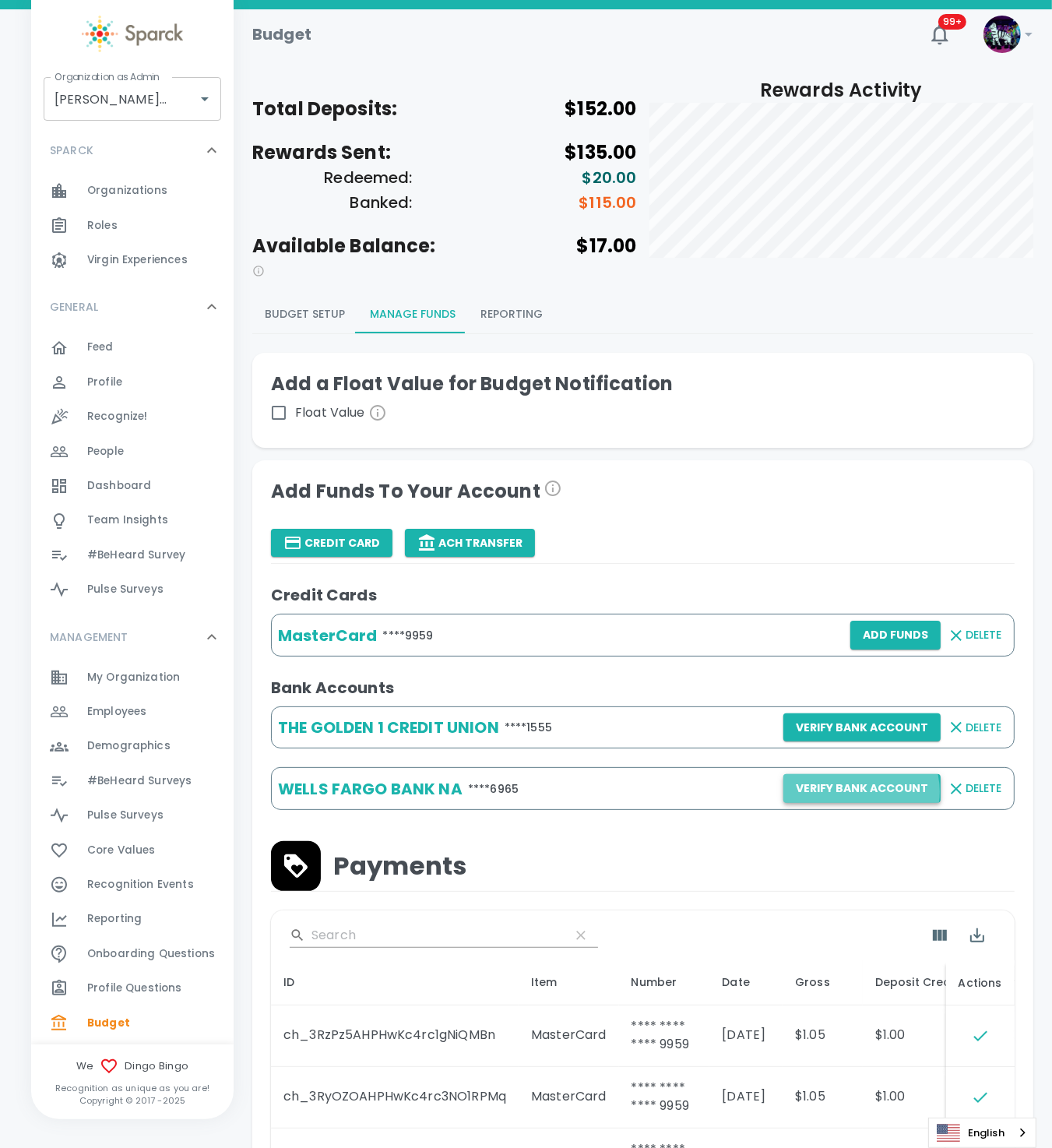
click at [857, 793] on button "Verify Bank Account" at bounding box center [861, 788] width 157 height 29
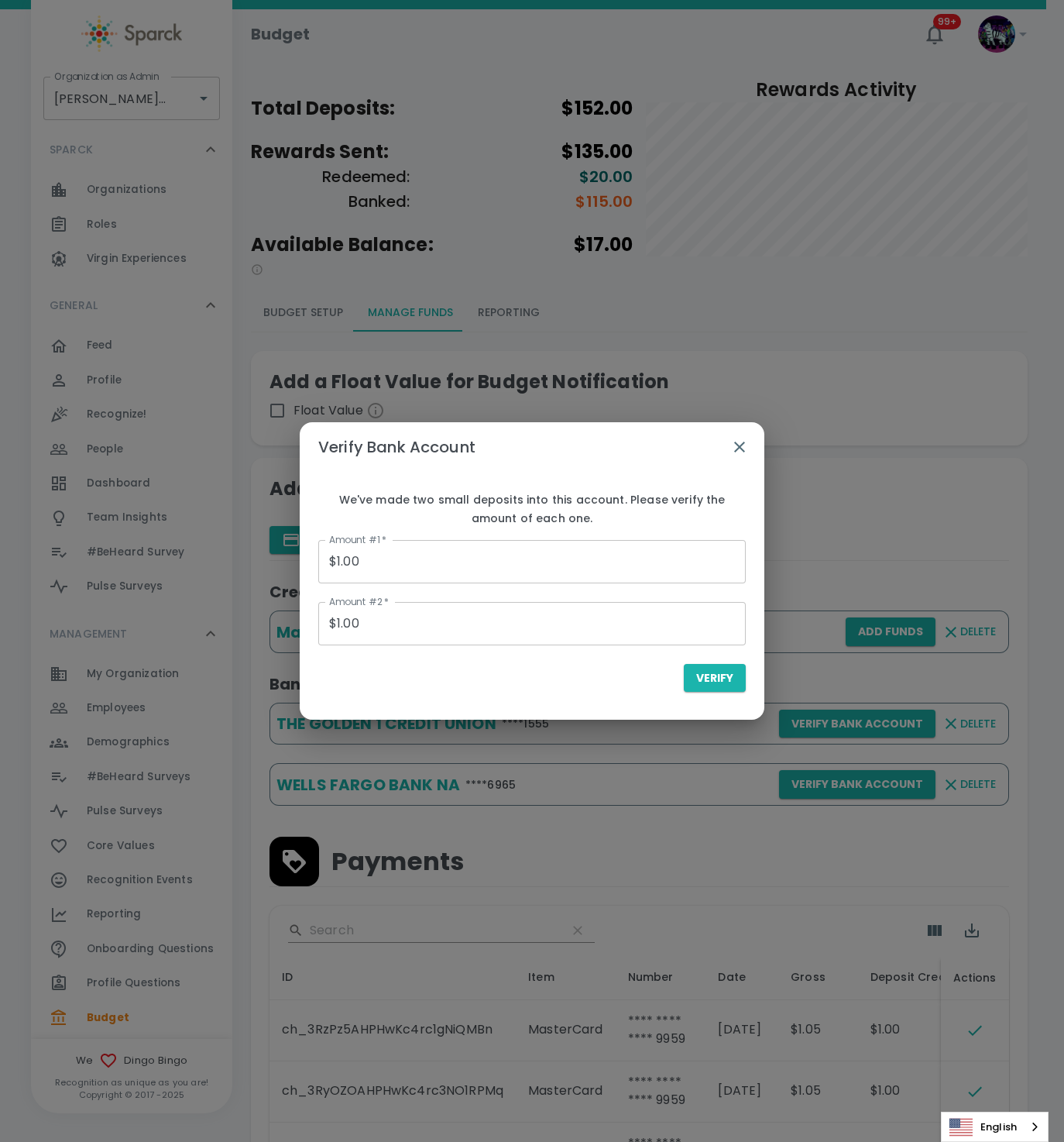
click at [455, 558] on input "$1.00" at bounding box center [532, 561] width 428 height 44
drag, startPoint x: 469, startPoint y: 557, endPoint x: 202, endPoint y: 567, distance: 267.2
click at [202, 567] on div "Verify Bank Account We've made two small deposits into this account. Please ver…" at bounding box center [532, 571] width 1064 height 1142
type input "$0.10"
click at [447, 643] on input "$1.00" at bounding box center [532, 623] width 428 height 44
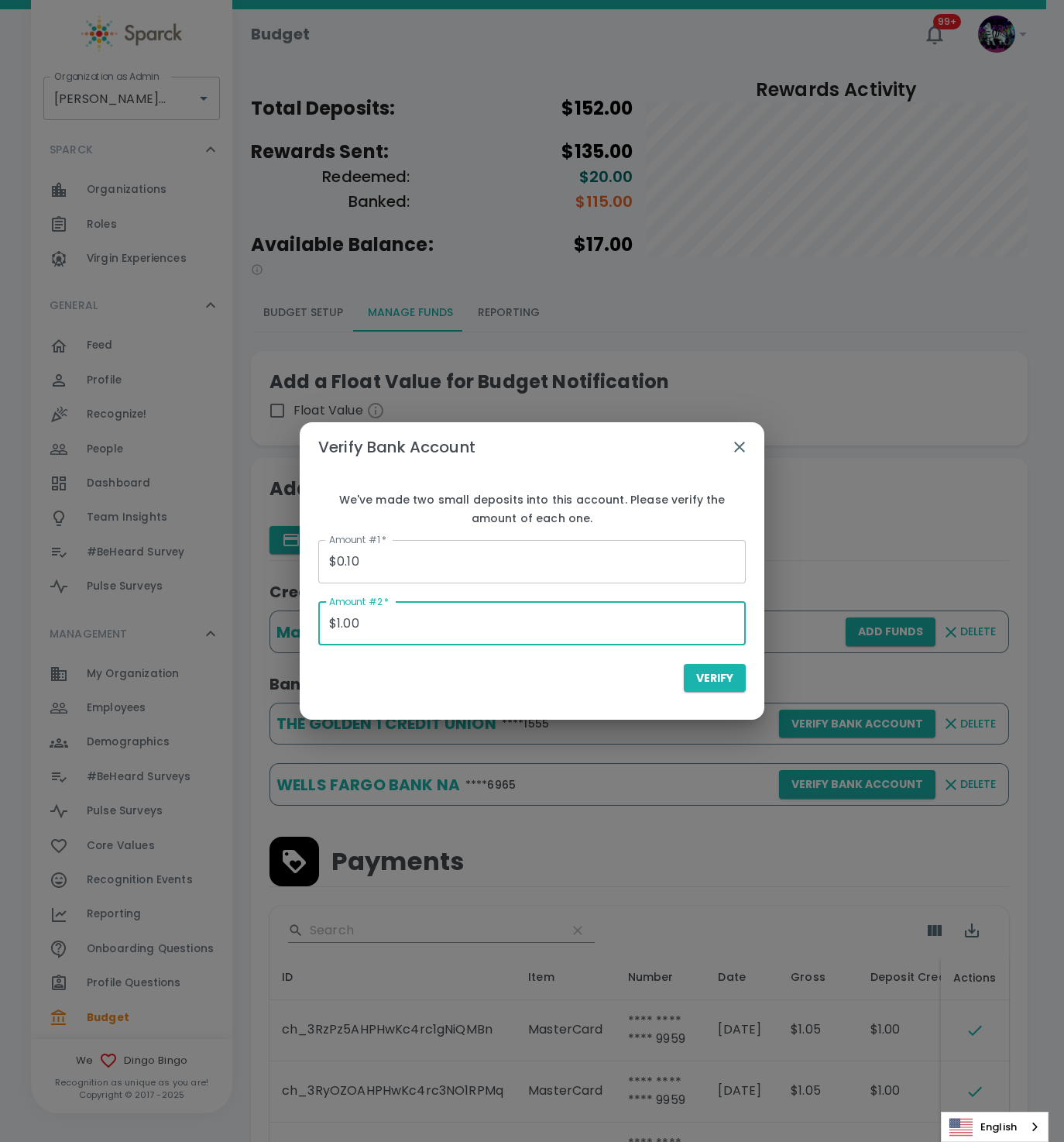
drag, startPoint x: 420, startPoint y: 633, endPoint x: 294, endPoint y: 635, distance: 126.0
click at [294, 635] on div "Verify Bank Account We've made two small deposits into this account. Please ver…" at bounding box center [532, 571] width 1064 height 1142
type input "$0.16"
click at [512, 693] on div "We've made two small deposits into this account. Please verify the amount of ea…" at bounding box center [532, 590] width 465 height 236
click at [708, 678] on span "Verify" at bounding box center [715, 678] width 37 height 19
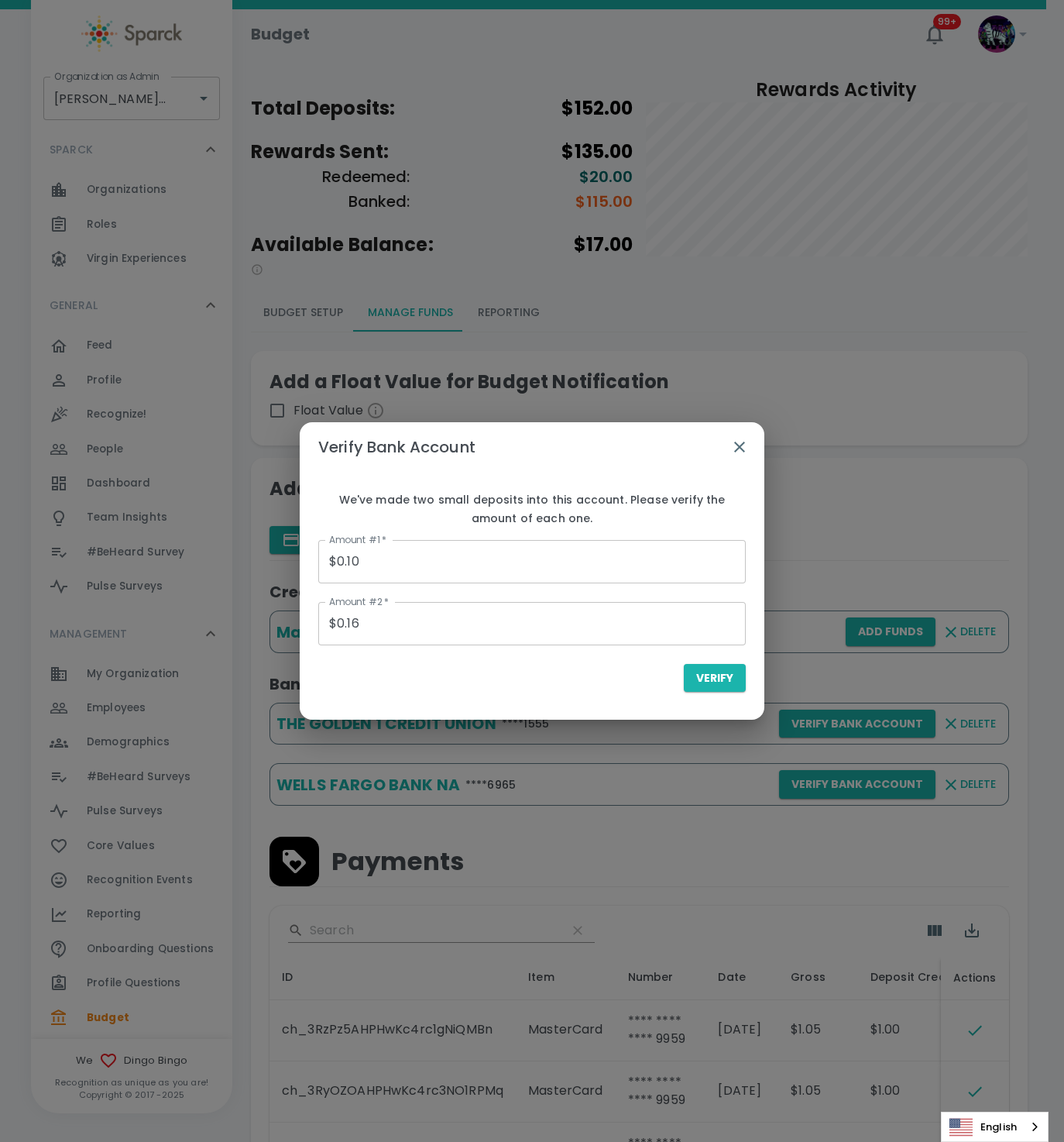
type input "$0.00"
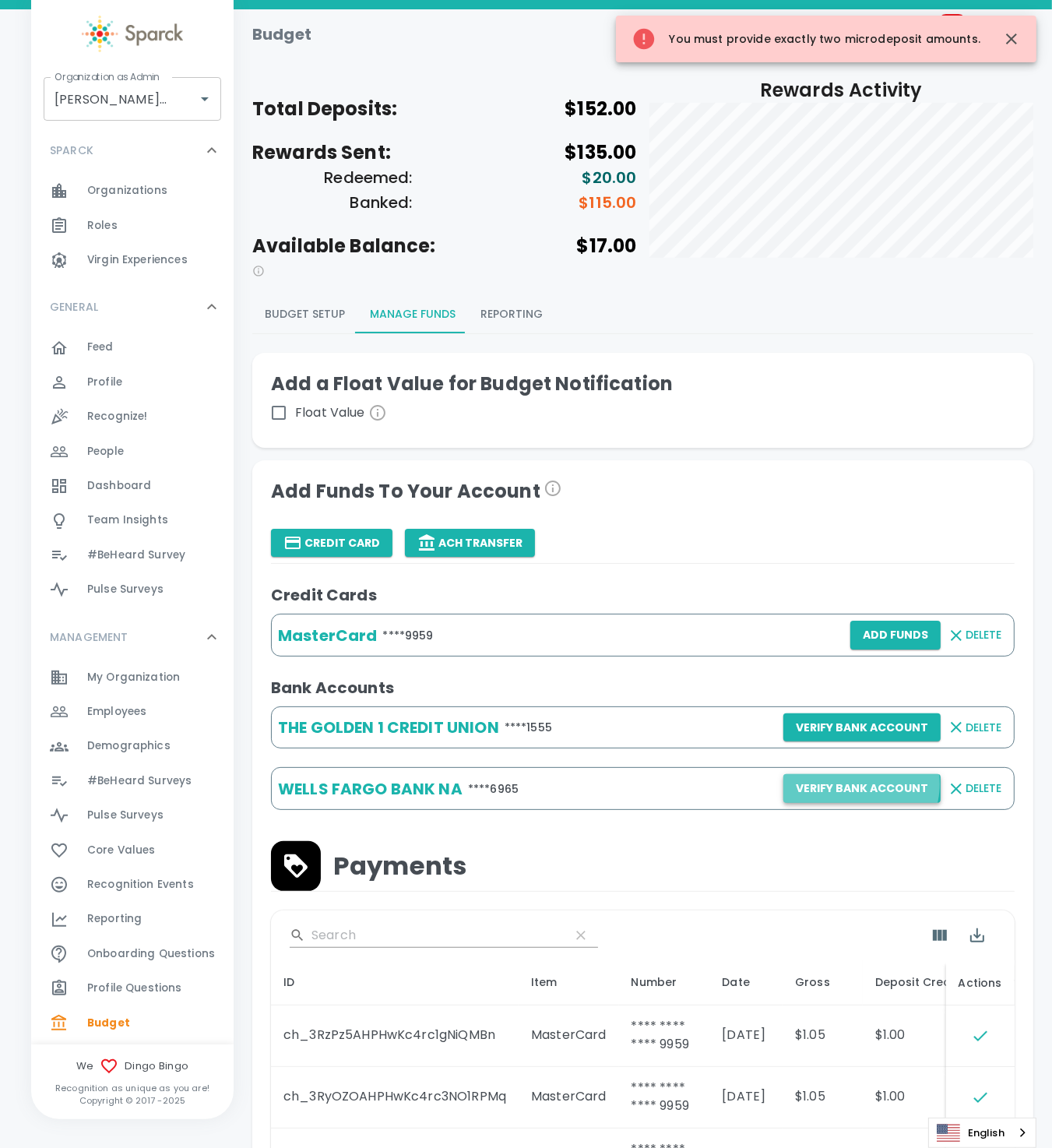
click at [862, 785] on button "Verify Bank Account" at bounding box center [861, 788] width 157 height 29
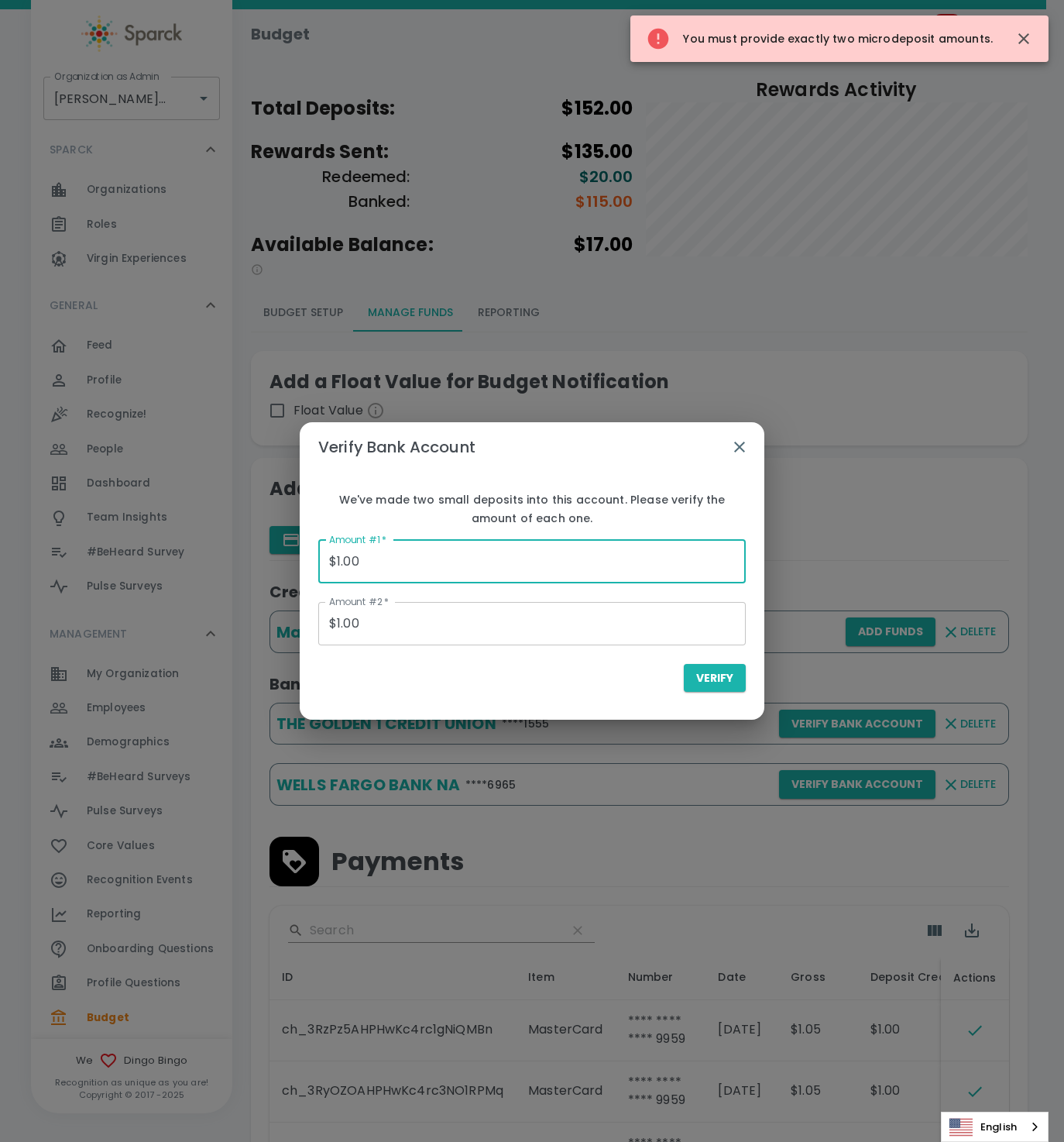
drag, startPoint x: 458, startPoint y: 556, endPoint x: 90, endPoint y: 542, distance: 368.3
click at [92, 544] on div "Verify Bank Account We've made two small deposits into this account. Please ver…" at bounding box center [532, 571] width 1064 height 1142
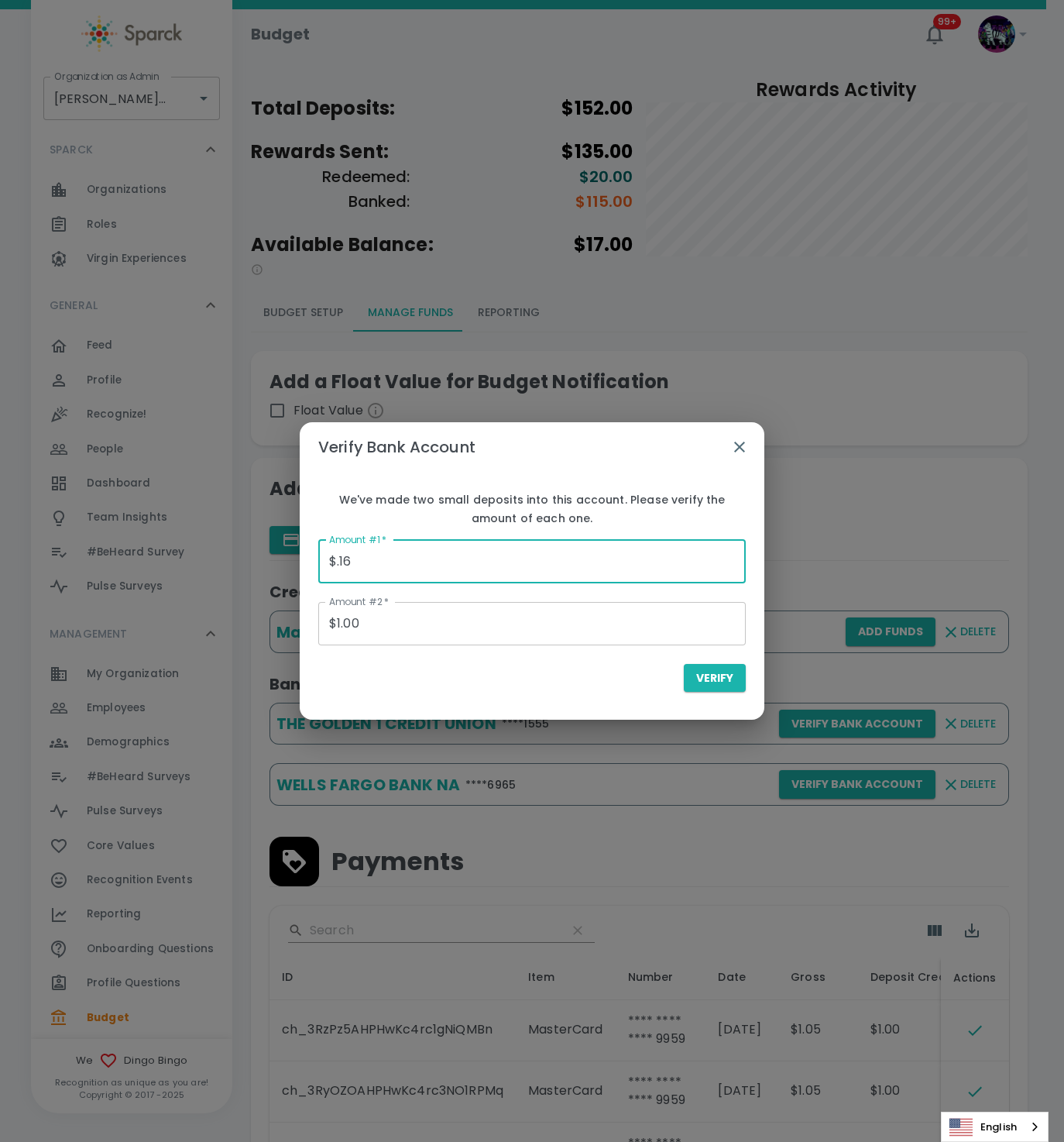
type input "$0.16"
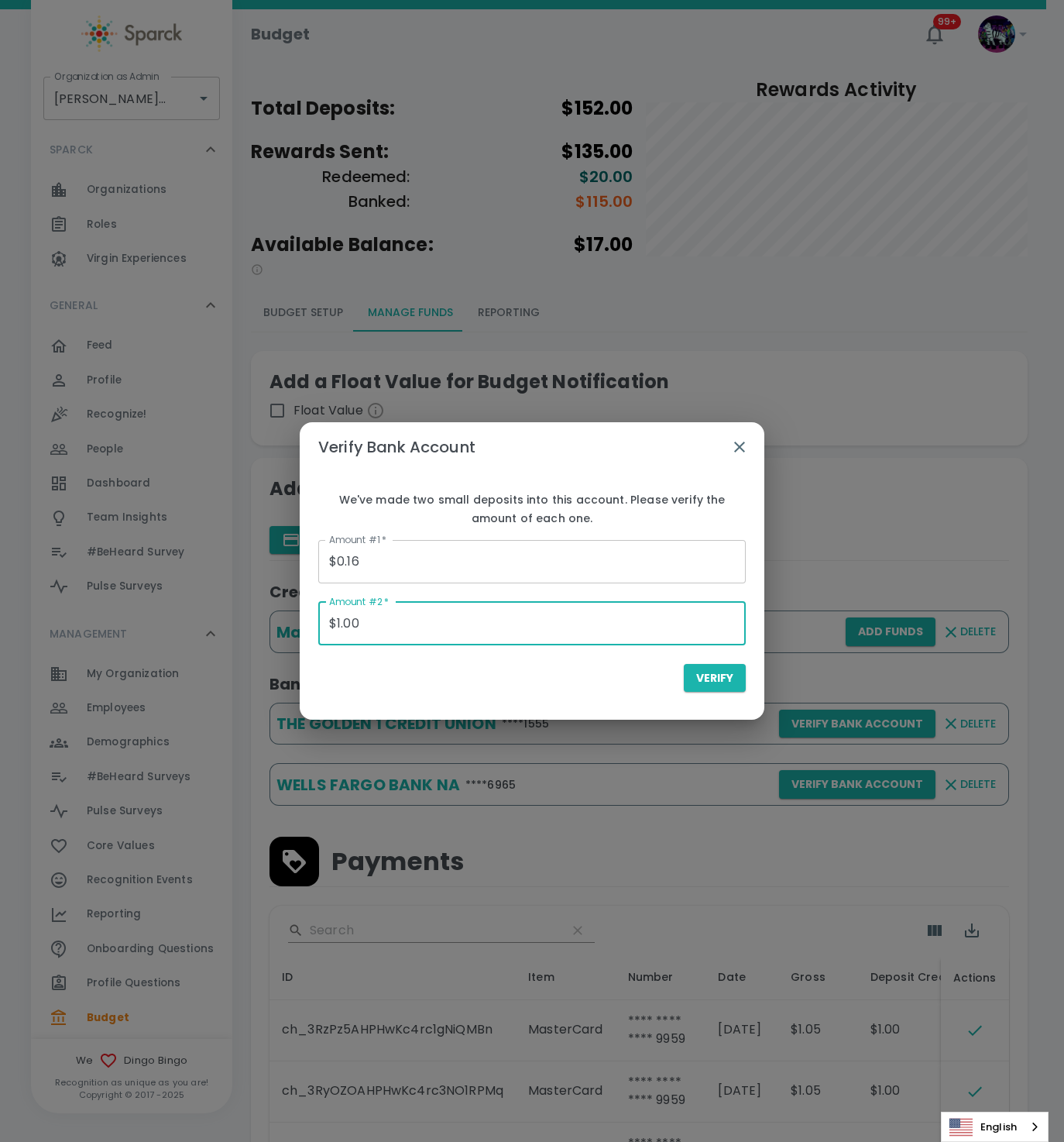
click at [405, 639] on input "$1.00" at bounding box center [532, 623] width 428 height 44
drag, startPoint x: 417, startPoint y: 635, endPoint x: 255, endPoint y: 628, distance: 162.2
click at [284, 626] on div "Verify Bank Account We've made two small deposits into this account. Please ver…" at bounding box center [532, 571] width 1064 height 1142
type input "$.10"
click at [684, 664] on button "Verify" at bounding box center [715, 679] width 62 height 29
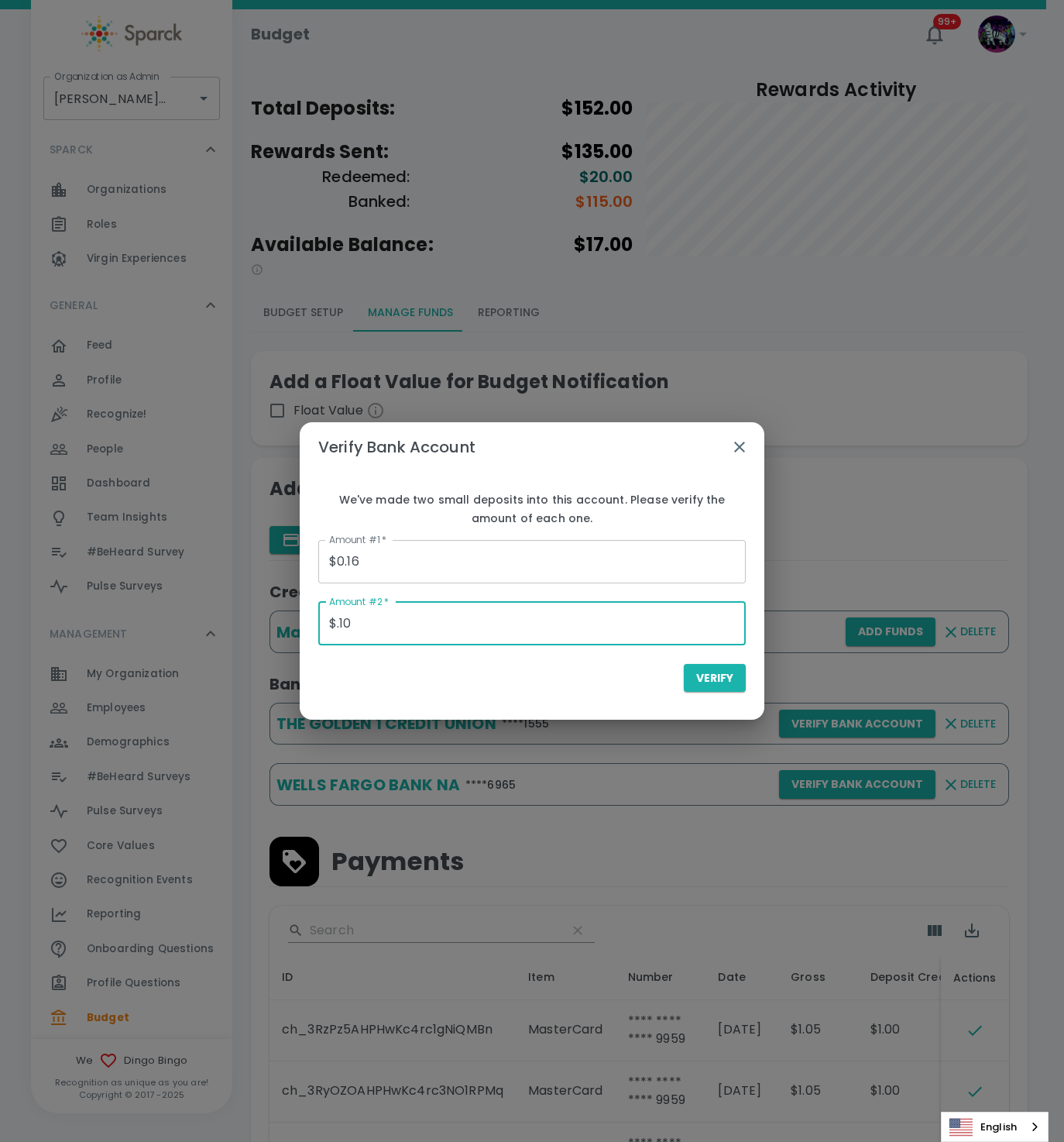
type input "$0.00"
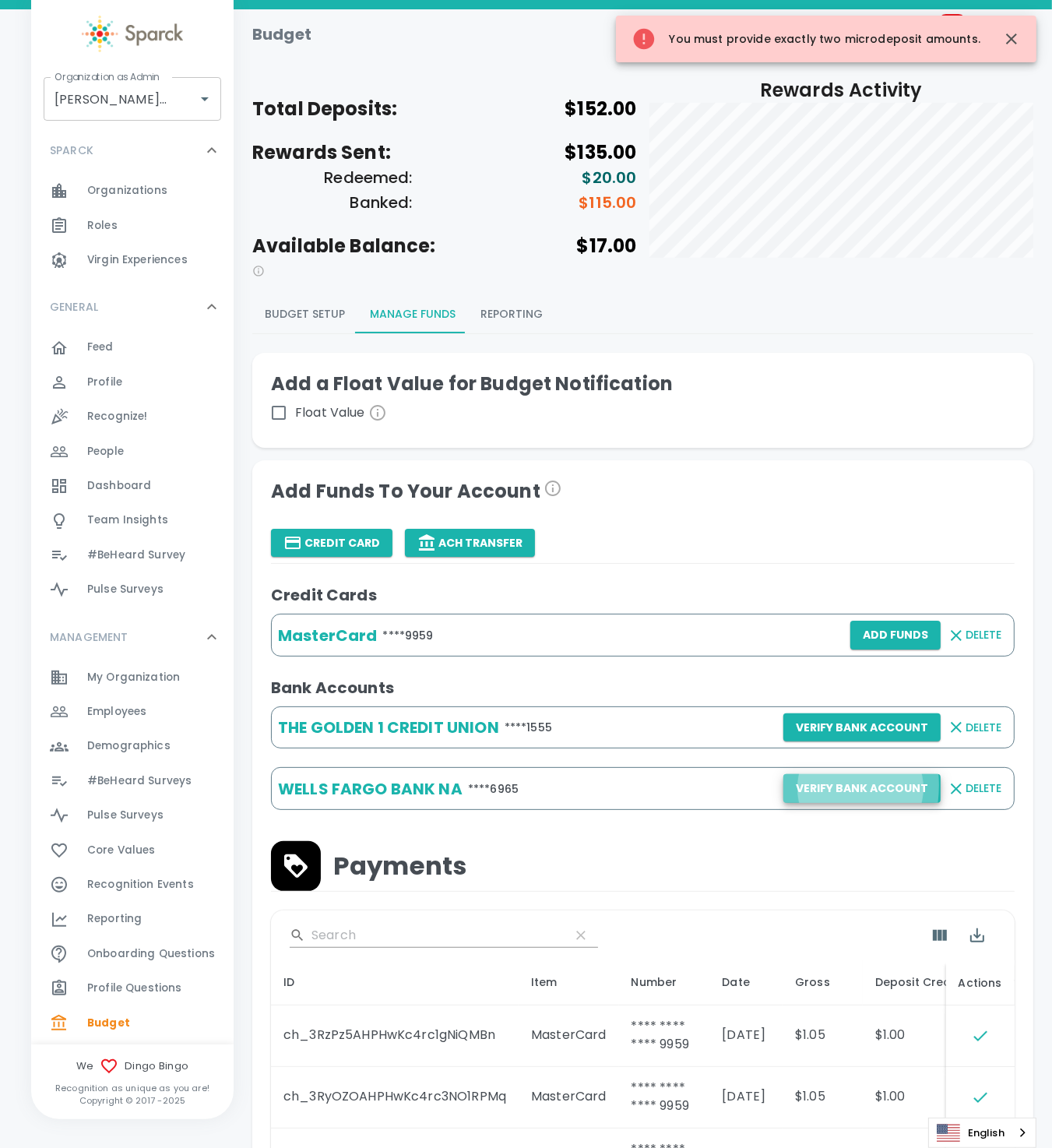
click at [806, 787] on button "Verify Bank Account" at bounding box center [861, 788] width 157 height 29
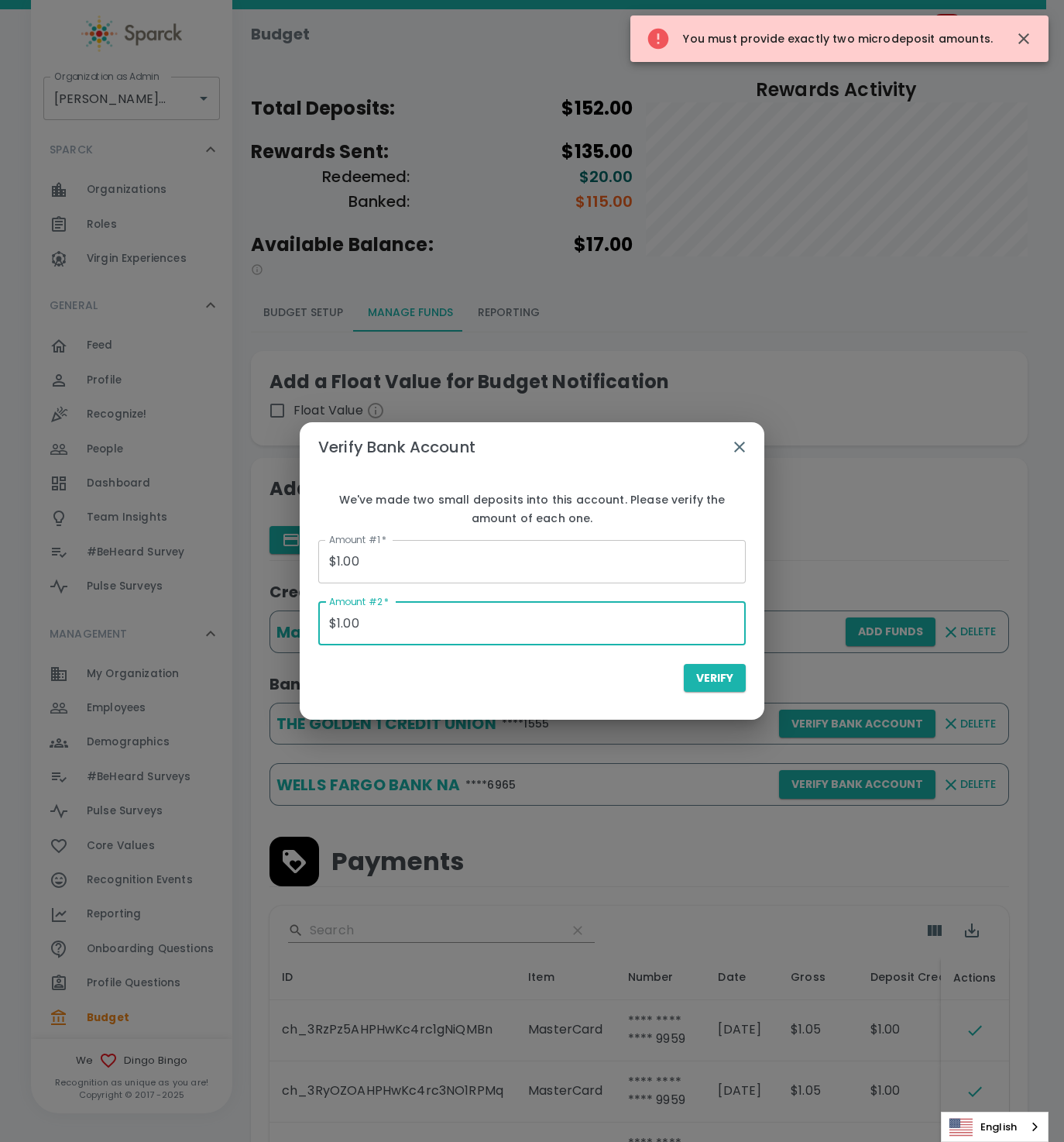
drag, startPoint x: 505, startPoint y: 623, endPoint x: 215, endPoint y: 640, distance: 290.5
click at [215, 640] on div "Verify Bank Account We've made two small deposits into this account. Please ver…" at bounding box center [532, 571] width 1064 height 1142
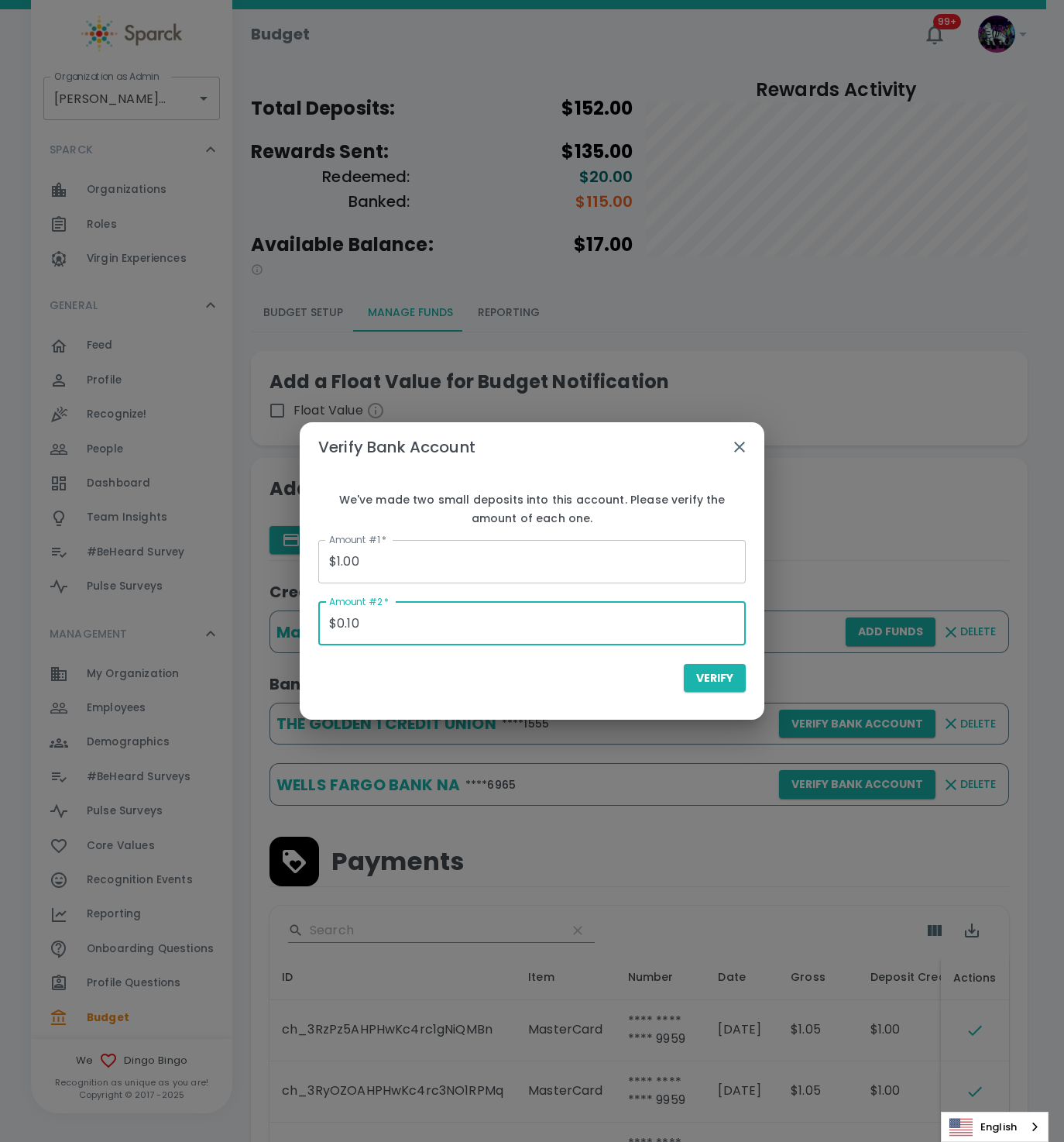
type input "$0.10"
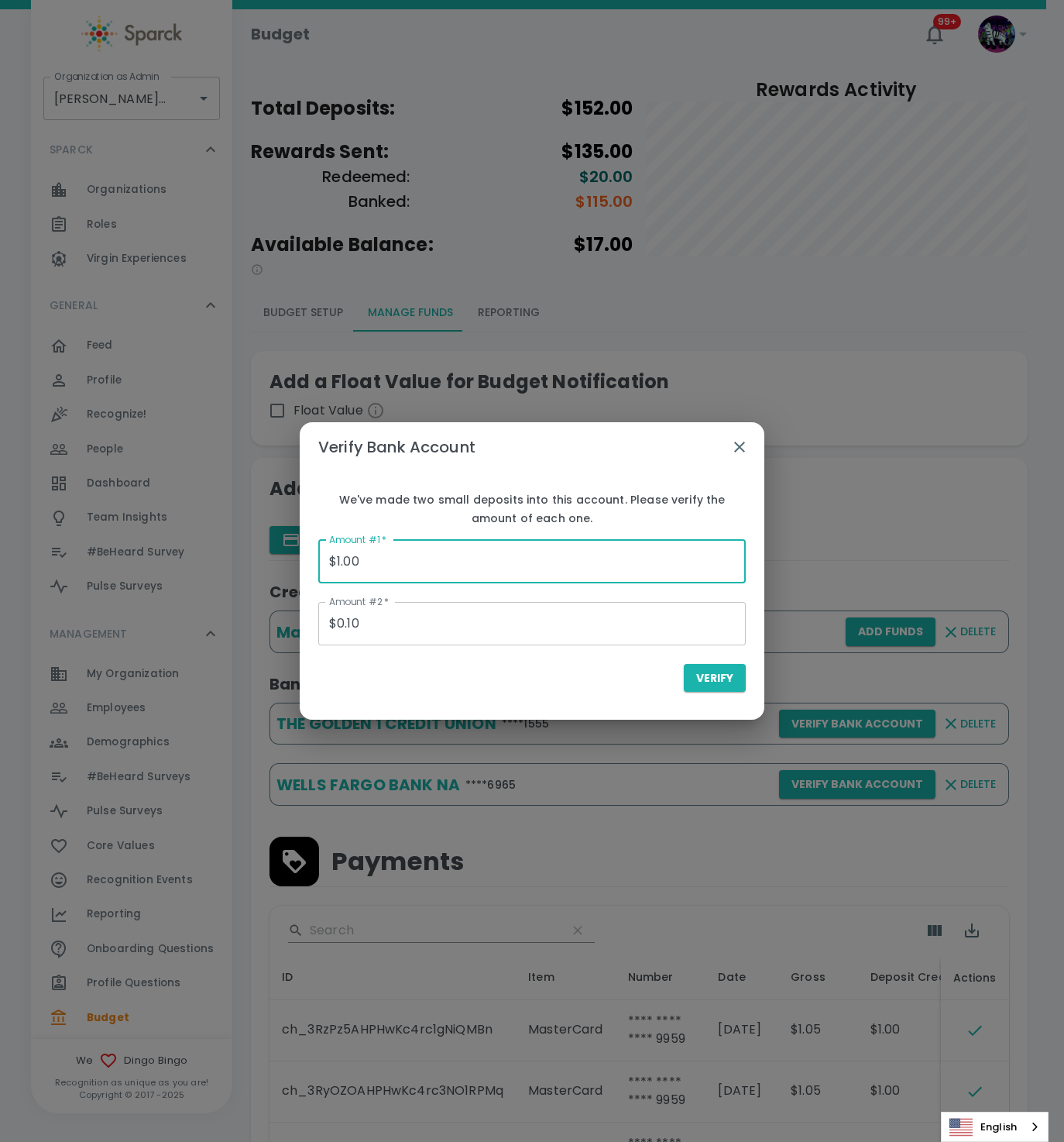
click at [473, 567] on input "$1.00" at bounding box center [532, 561] width 428 height 44
drag, startPoint x: 475, startPoint y: 567, endPoint x: 128, endPoint y: 543, distance: 347.8
click at [175, 556] on div "Verify Bank Account We've made two small deposits into this account. Please ver…" at bounding box center [532, 571] width 1064 height 1142
drag, startPoint x: 390, startPoint y: 690, endPoint x: 389, endPoint y: 679, distance: 11.0
click at [388, 680] on div "Verify" at bounding box center [532, 679] width 428 height 29
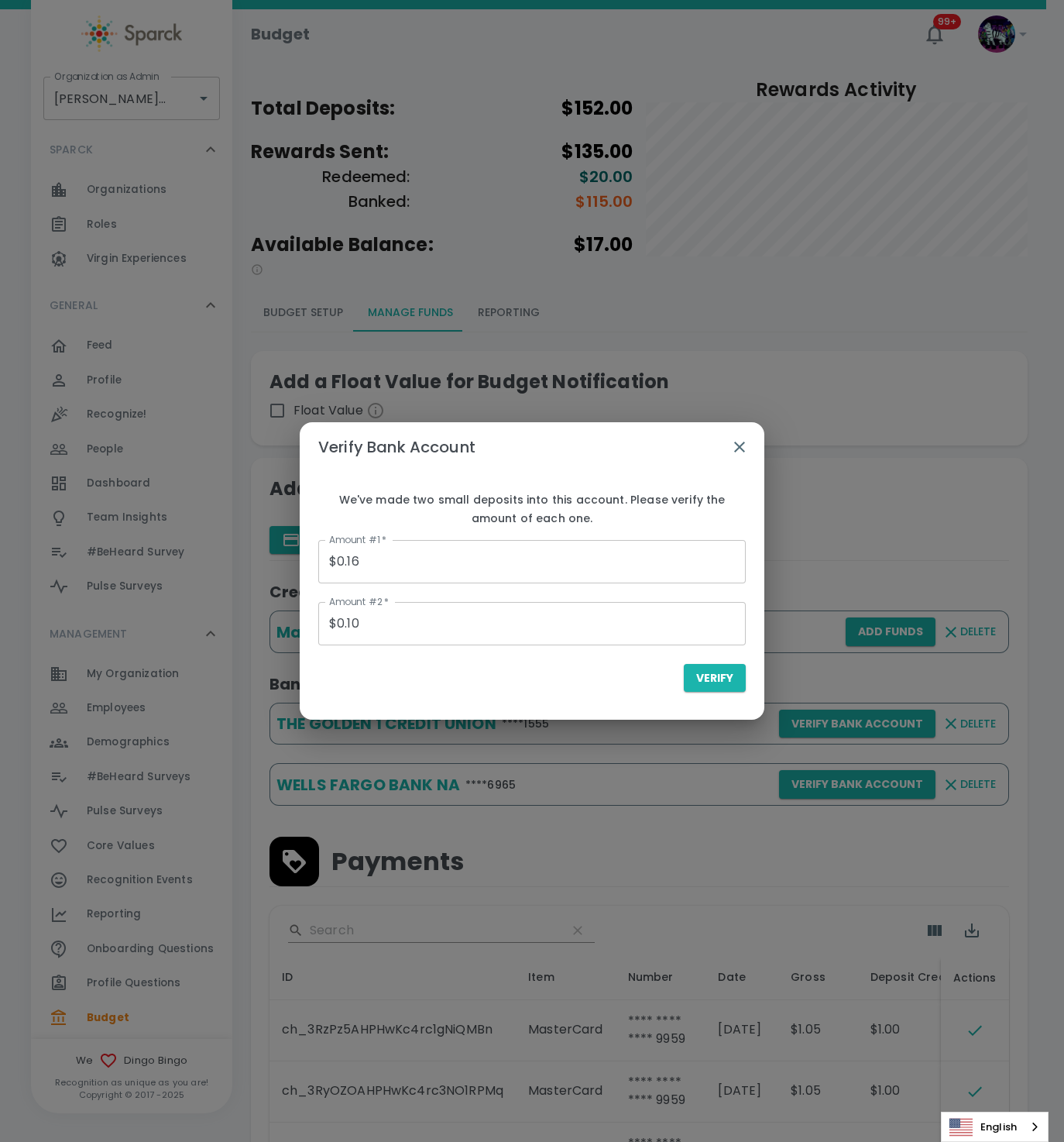
click at [406, 679] on div "Verify" at bounding box center [532, 679] width 428 height 29
click at [724, 680] on span "Verify" at bounding box center [715, 678] width 37 height 19
type input "$0.00"
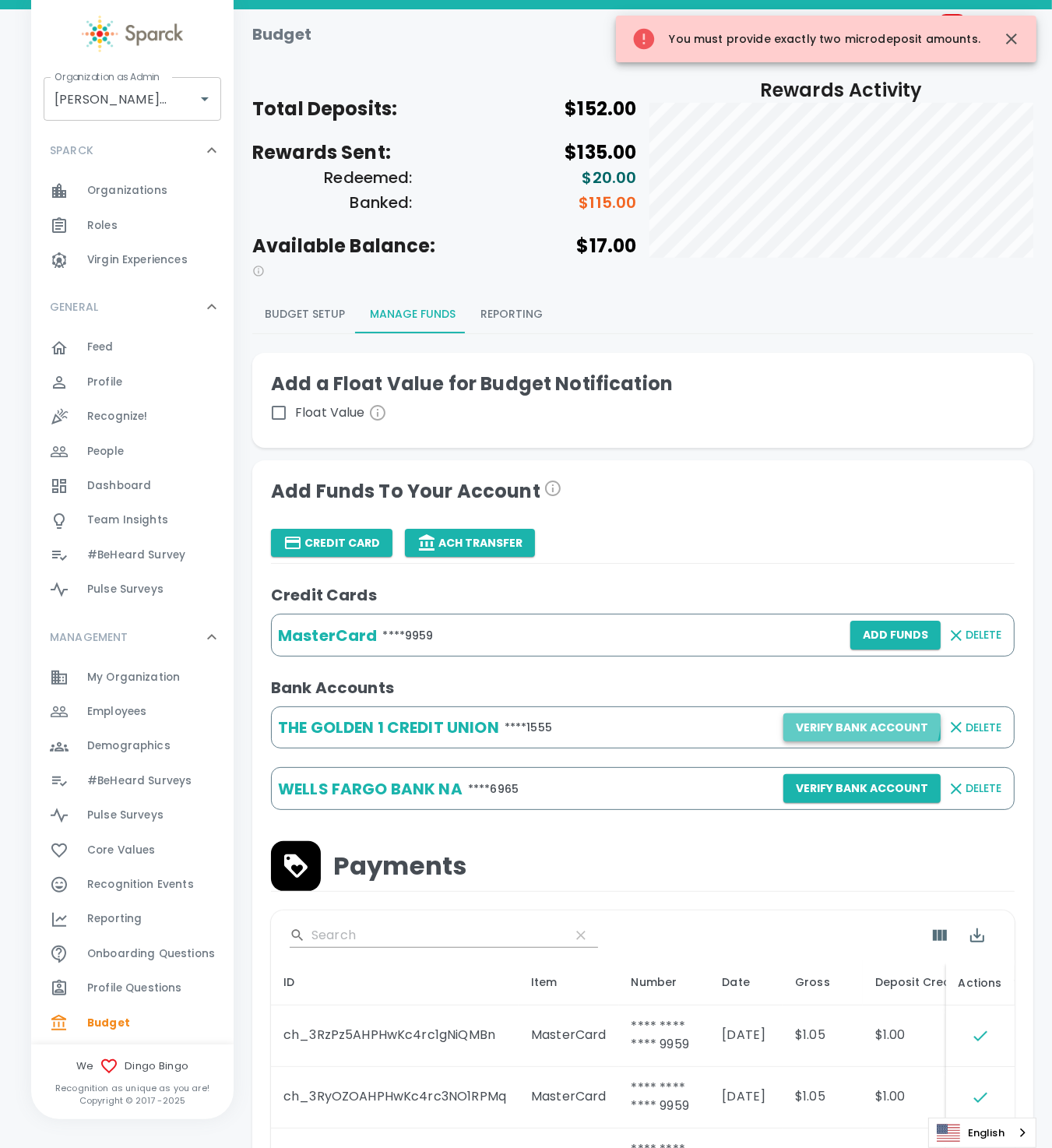
click at [829, 716] on button "Verify Bank Account" at bounding box center [861, 728] width 157 height 29
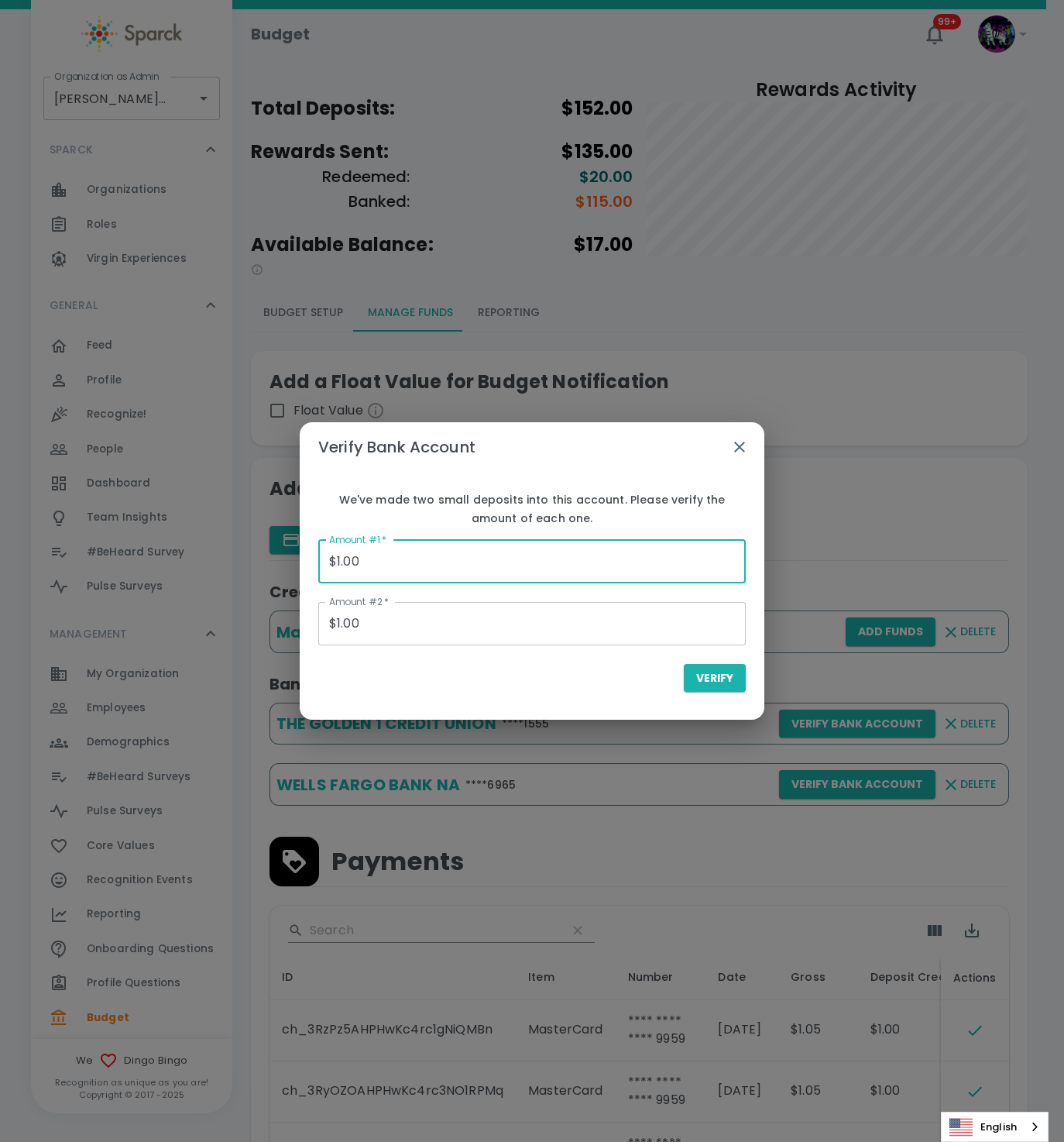
drag, startPoint x: 590, startPoint y: 566, endPoint x: 151, endPoint y: 502, distance: 443.6
click at [150, 502] on div "Verify Bank Account We've made two small deposits into this account. Please ver…" at bounding box center [532, 571] width 1064 height 1142
type input "$0.28"
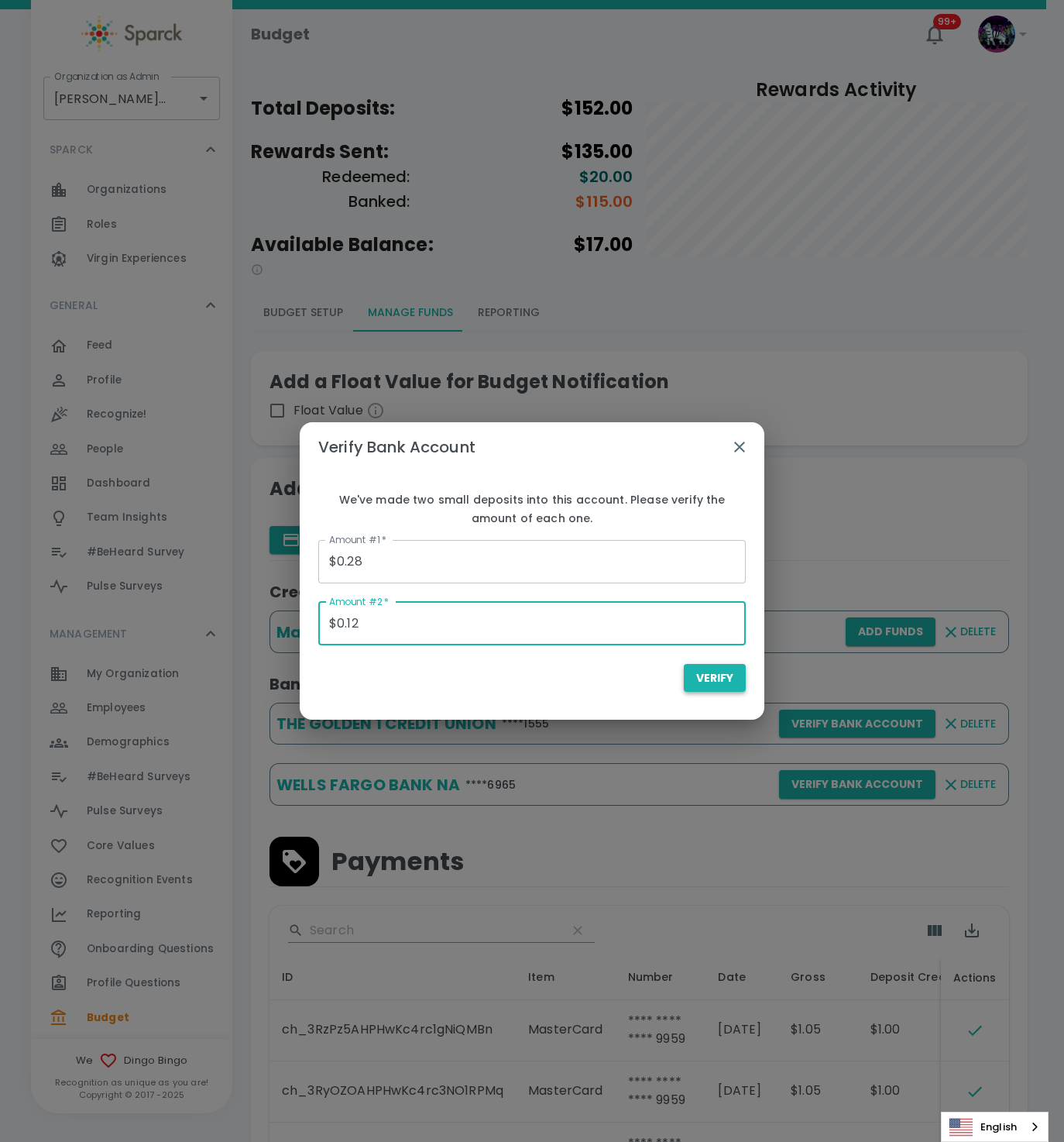
type input "$0.12"
click at [703, 678] on span "Verify" at bounding box center [715, 678] width 37 height 19
type input "$0.00"
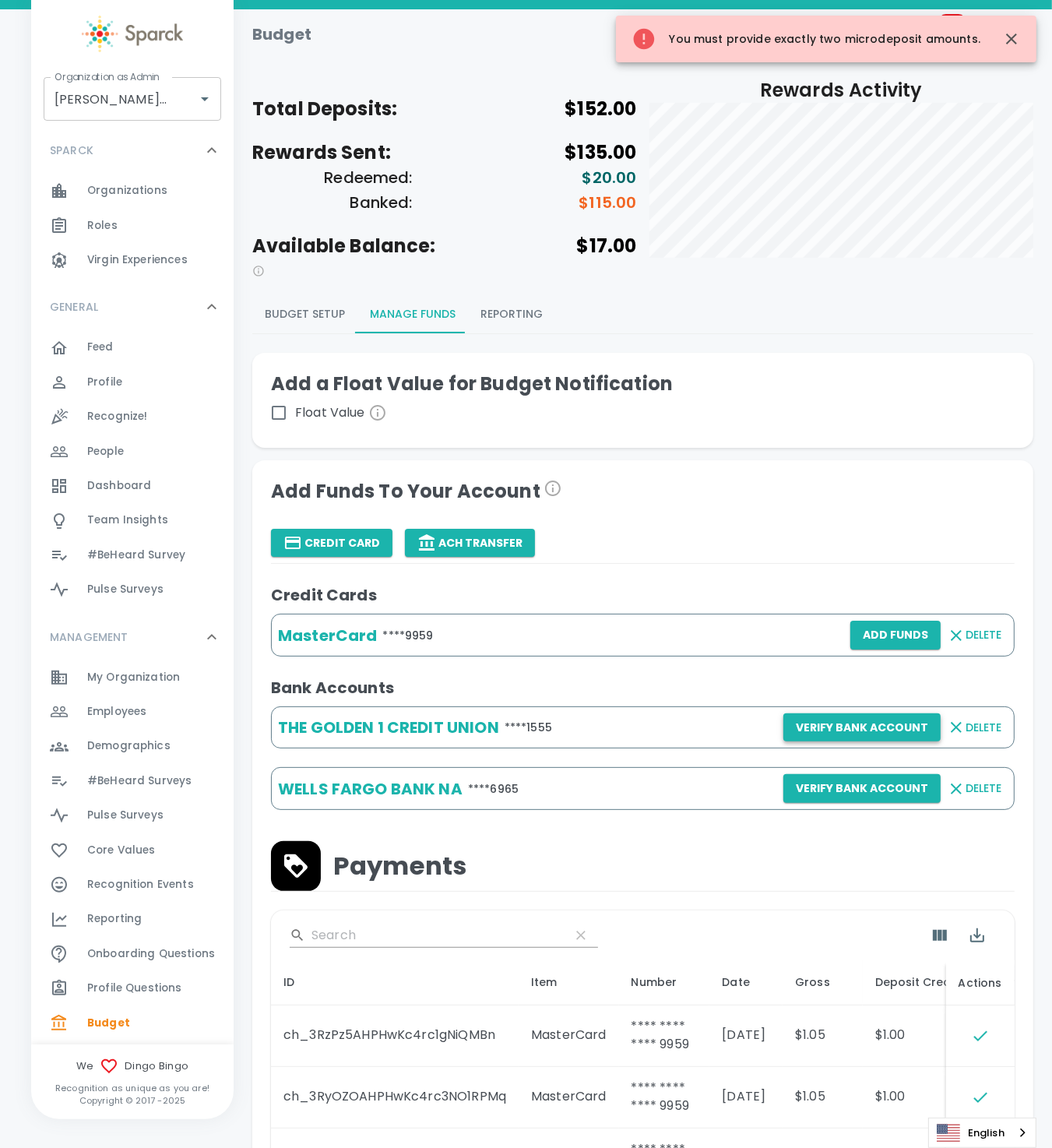
click at [799, 722] on button "Verify Bank Account" at bounding box center [861, 728] width 157 height 29
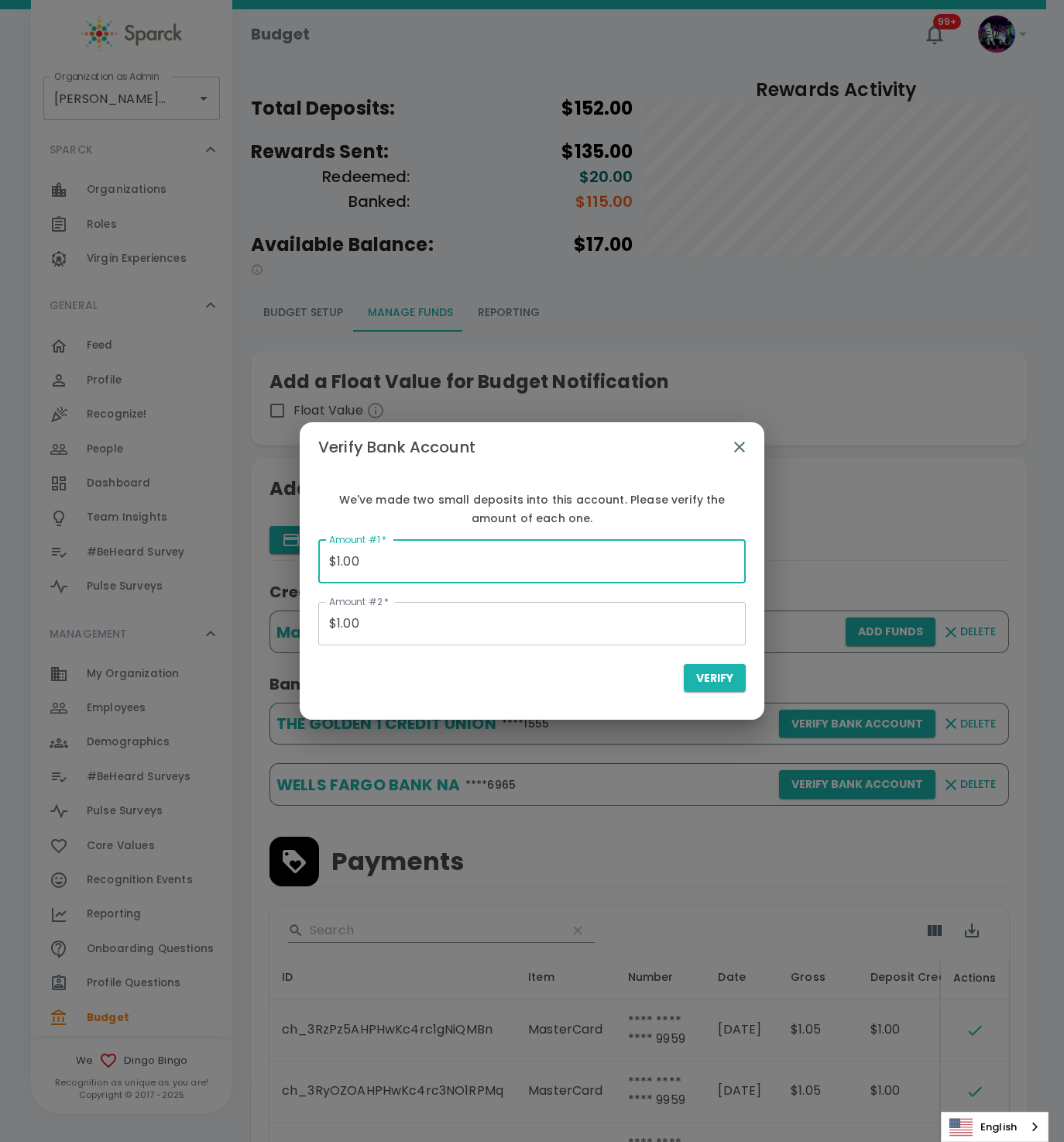
drag, startPoint x: 383, startPoint y: 557, endPoint x: 148, endPoint y: 555, distance: 235.0
click at [148, 555] on div "Verify Bank Account We've made two small deposits into this account. Please ver…" at bounding box center [532, 571] width 1064 height 1142
type input "$0.12"
click at [351, 626] on input "$1.00" at bounding box center [532, 623] width 428 height 44
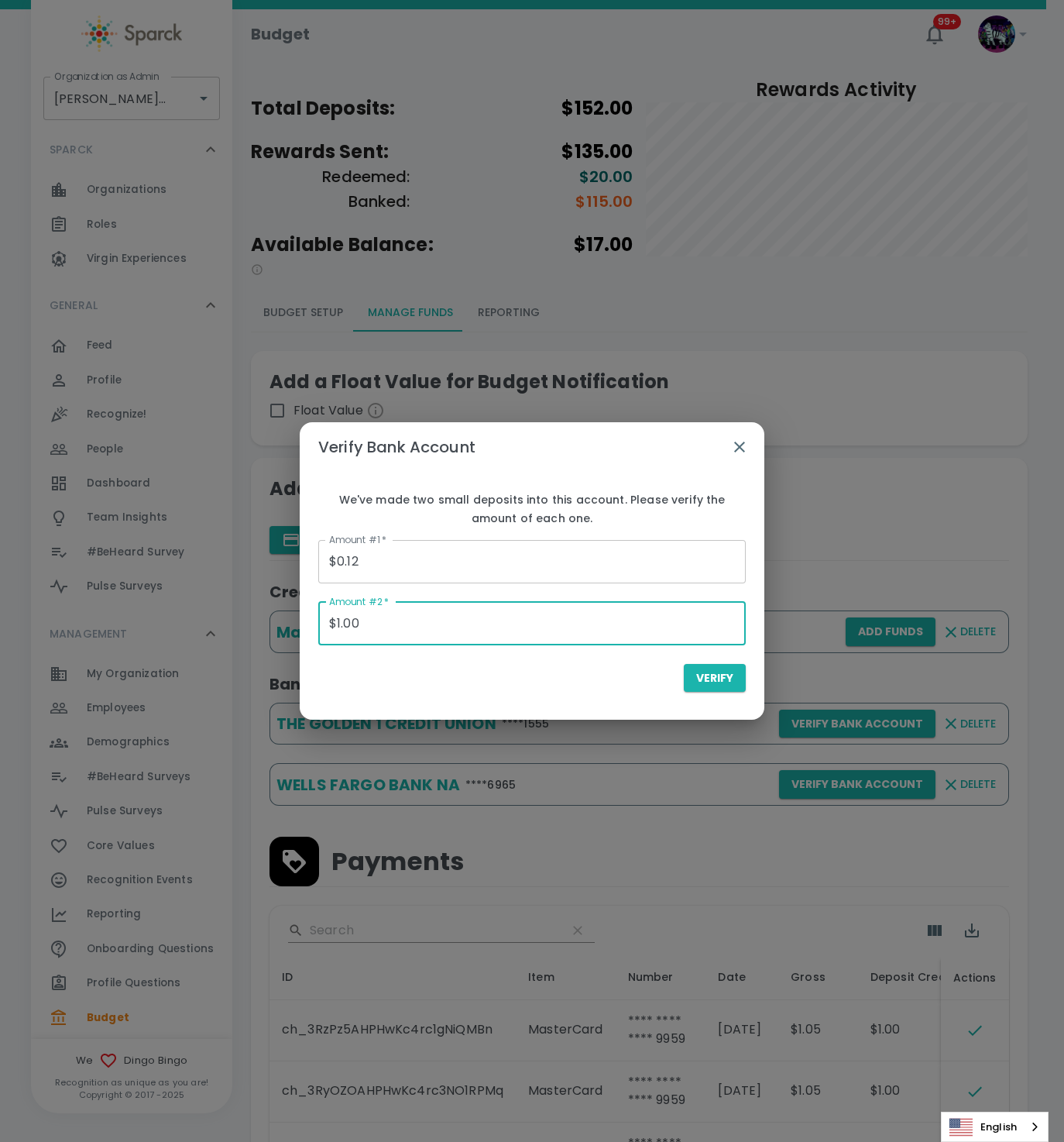
click at [371, 628] on input "$1.00" at bounding box center [532, 623] width 428 height 44
drag, startPoint x: 374, startPoint y: 625, endPoint x: 241, endPoint y: 625, distance: 133.0
click at [241, 625] on div "Verify Bank Account We've made two small deposits into this account. Please ver…" at bounding box center [532, 571] width 1064 height 1142
type input "$0.28"
click at [490, 686] on div "Verify" at bounding box center [532, 679] width 428 height 29
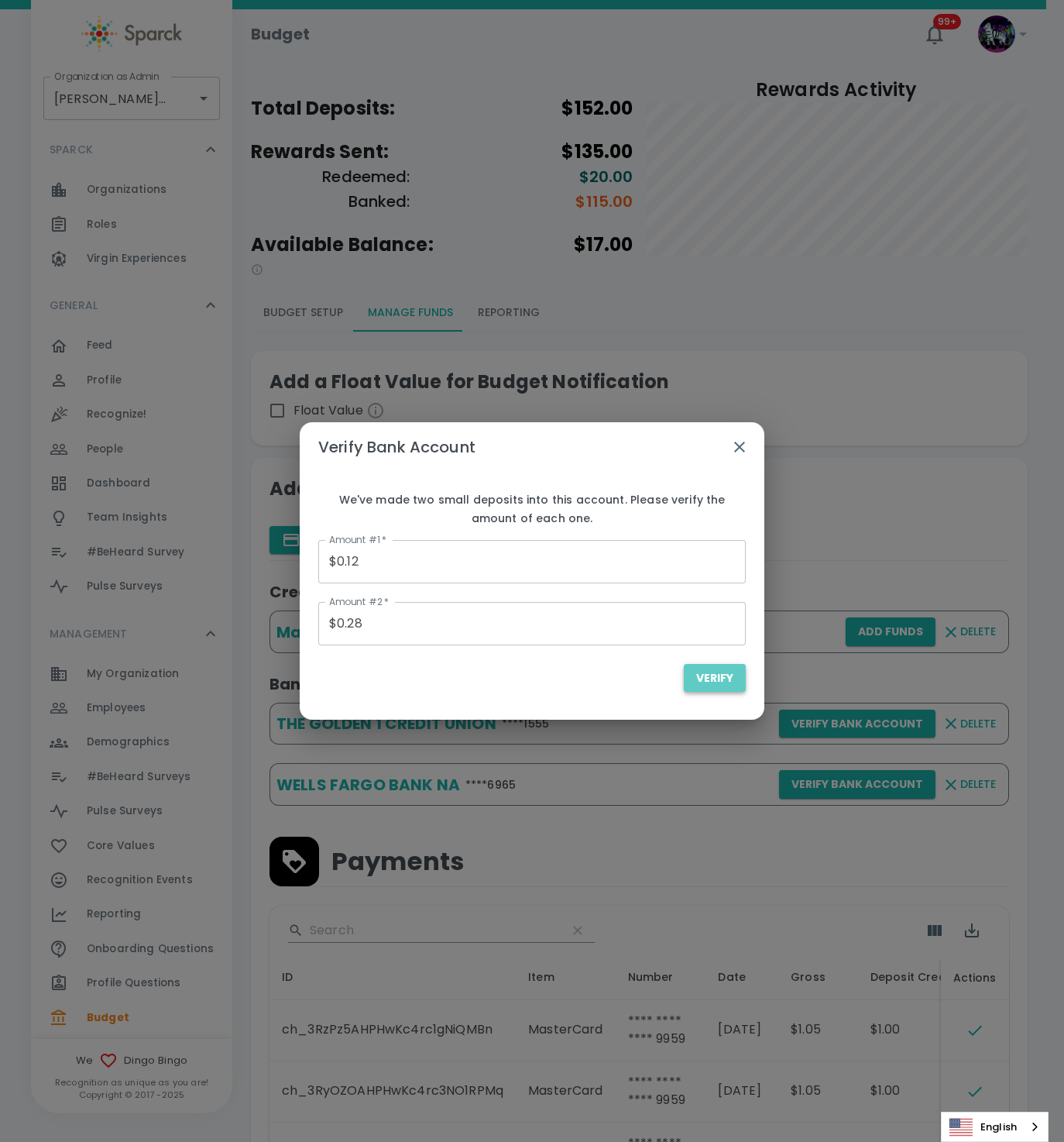
click at [723, 678] on span "Verify" at bounding box center [715, 678] width 37 height 19
type input "$0.00"
